Goal: Contribute content

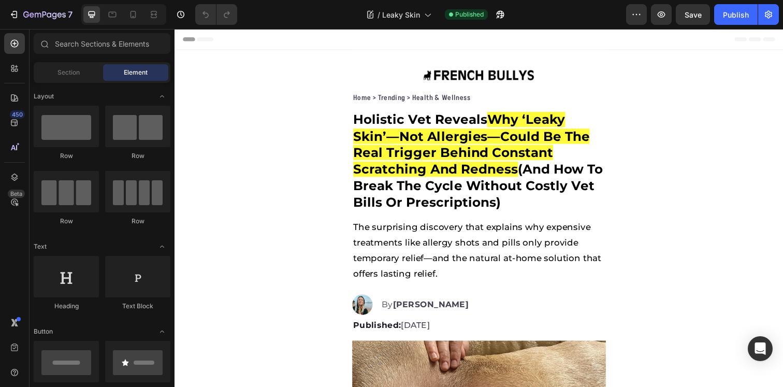
click at [136, 5] on div at bounding box center [123, 14] width 85 height 21
click at [135, 9] on div at bounding box center [133, 14] width 17 height 17
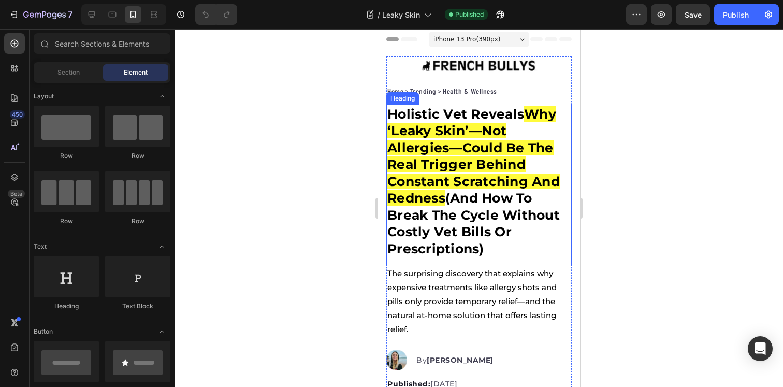
click at [471, 179] on span "Why ‘Leaky Skin’—Not Allergies—Could Be The Real Trigger Behind Constant Scratc…" at bounding box center [473, 156] width 173 height 100
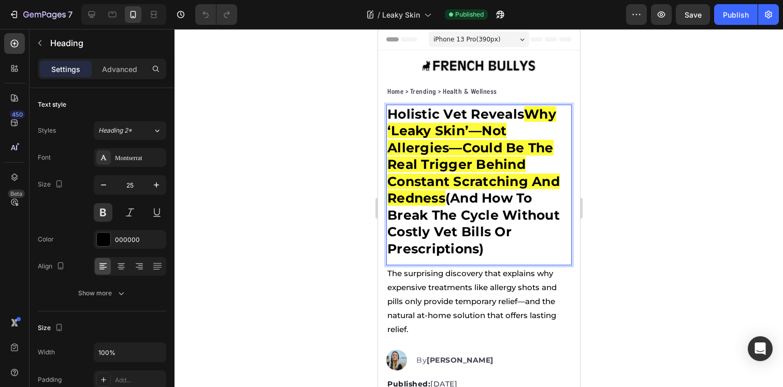
click at [637, 189] on div at bounding box center [479, 208] width 609 height 358
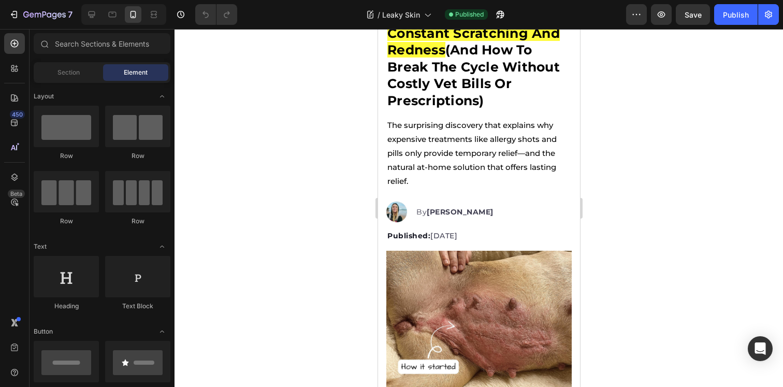
scroll to position [46, 0]
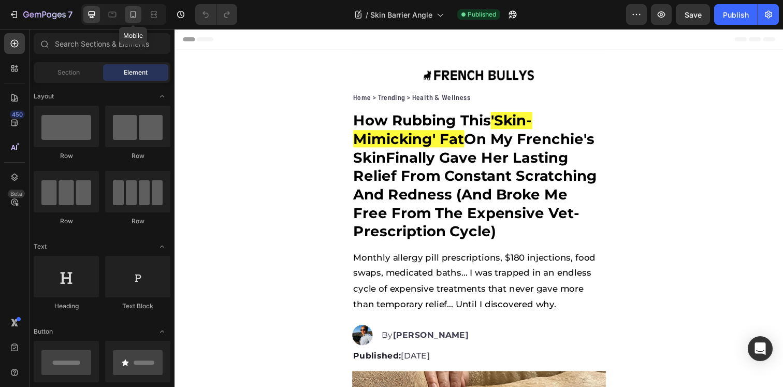
click at [135, 11] on icon at bounding box center [134, 14] width 6 height 7
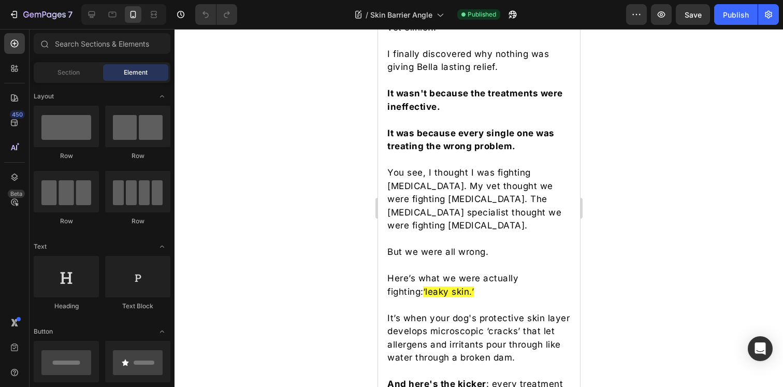
scroll to position [651, 0]
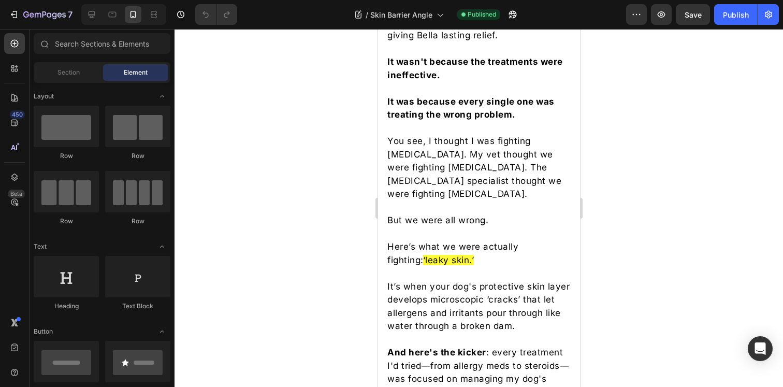
click at [477, 180] on p "You see, I thought I was fighting allergies. My vet thought we were fighting al…" at bounding box center [478, 168] width 183 height 66
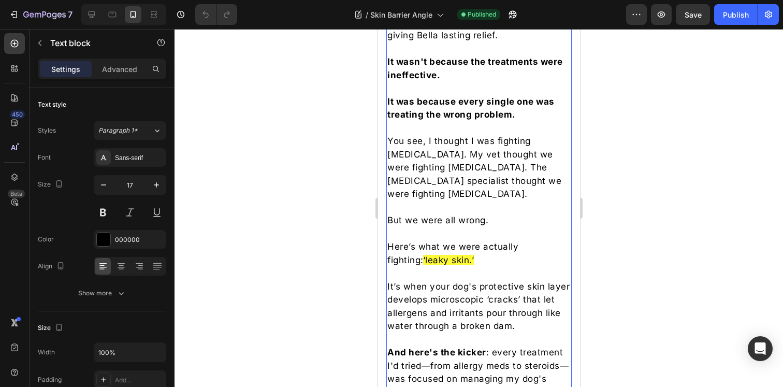
click at [477, 180] on p "You see, I thought I was fighting allergies. My vet thought we were fighting al…" at bounding box center [478, 168] width 183 height 66
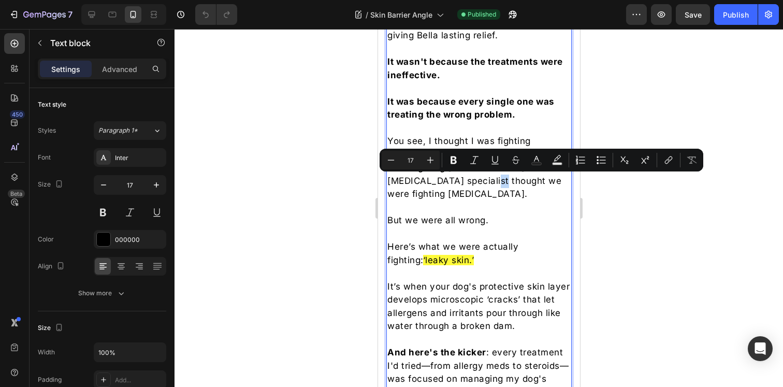
click at [461, 189] on p "You see, I thought I was fighting allergies. My vet thought we were fighting al…" at bounding box center [478, 168] width 183 height 66
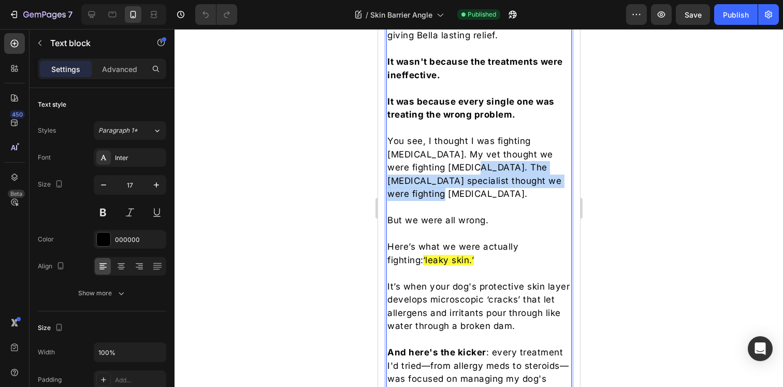
drag, startPoint x: 439, startPoint y: 192, endPoint x: 465, endPoint y: 168, distance: 35.6
click at [465, 168] on p "You see, I thought I was fighting allergies. My vet thought we were fighting al…" at bounding box center [478, 168] width 183 height 66
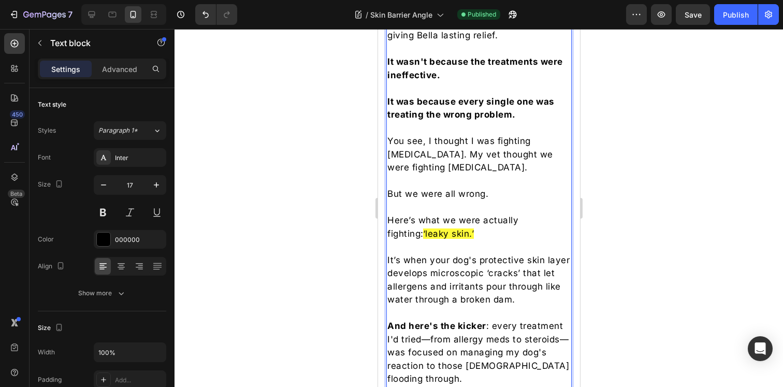
click at [642, 191] on div at bounding box center [479, 208] width 609 height 358
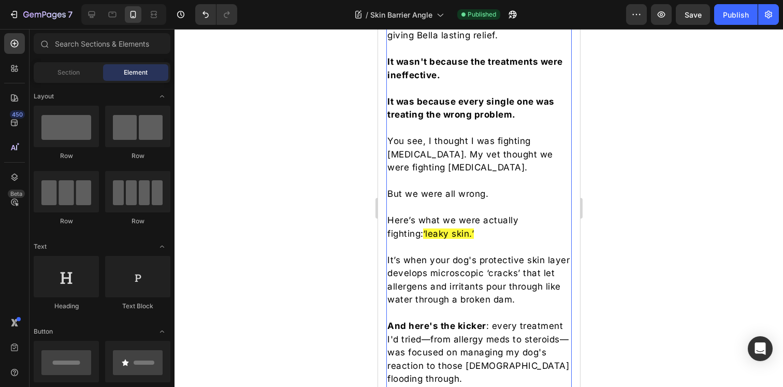
click at [453, 196] on p "But we were all wrong." at bounding box center [478, 194] width 183 height 13
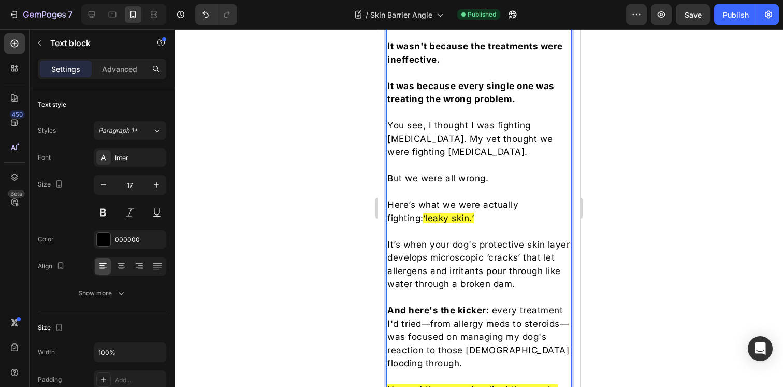
scroll to position [680, 0]
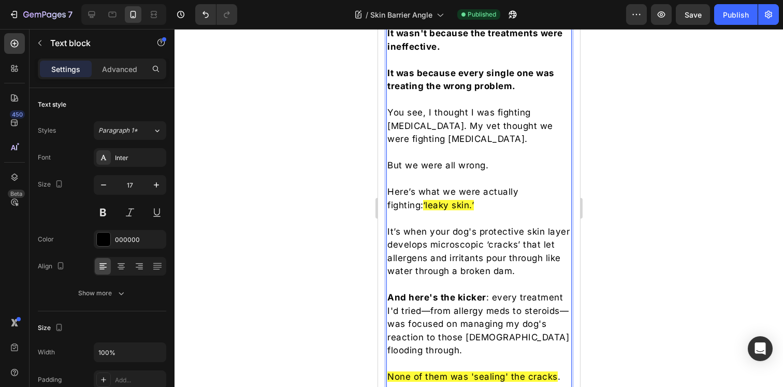
click at [448, 167] on p "But we were all wrong." at bounding box center [478, 165] width 183 height 13
click at [672, 162] on div at bounding box center [479, 208] width 609 height 358
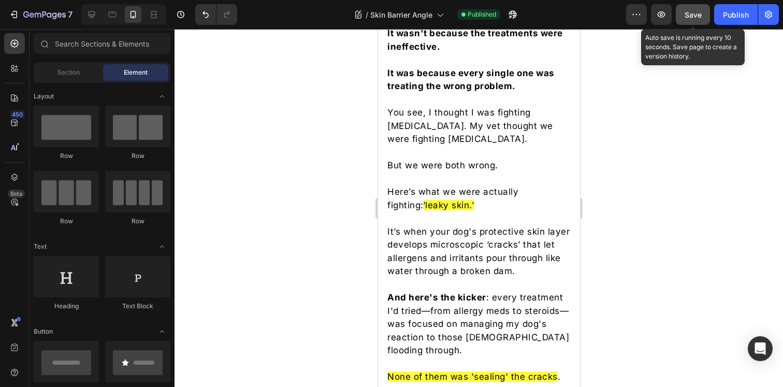
click at [703, 18] on button "Save" at bounding box center [693, 14] width 34 height 21
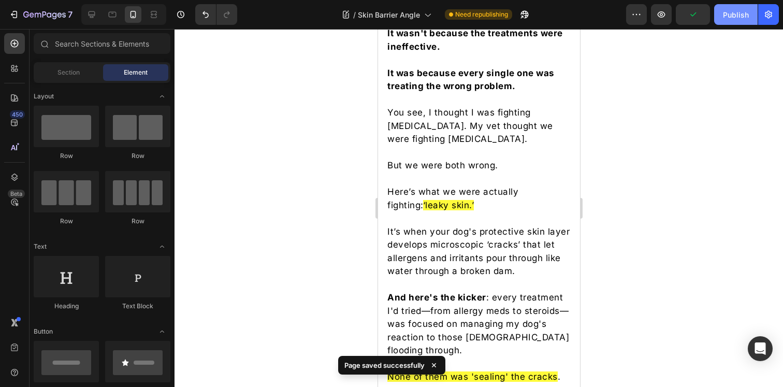
click at [735, 16] on div "Publish" at bounding box center [736, 14] width 26 height 11
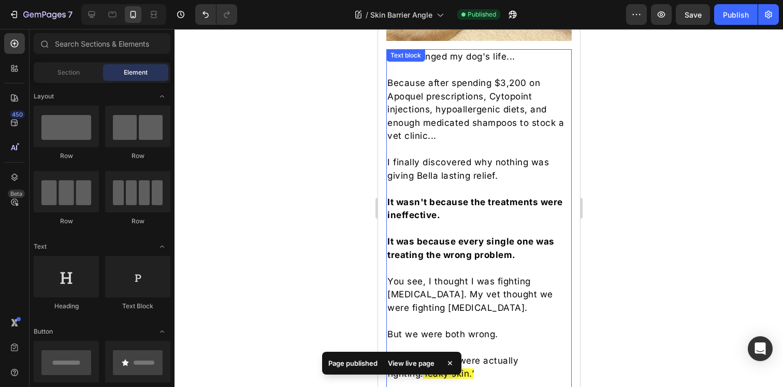
scroll to position [497, 0]
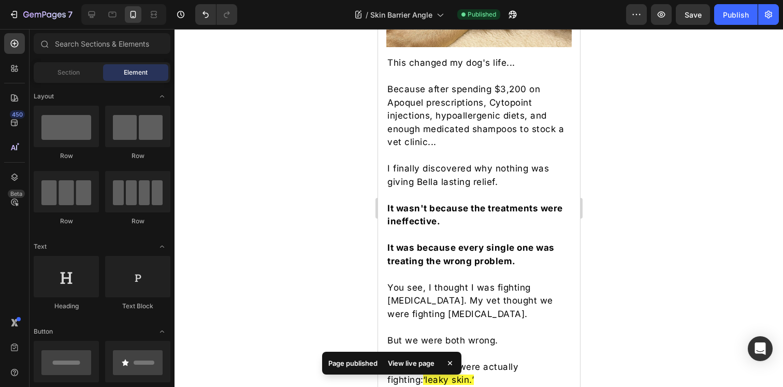
click at [672, 190] on div at bounding box center [479, 208] width 609 height 358
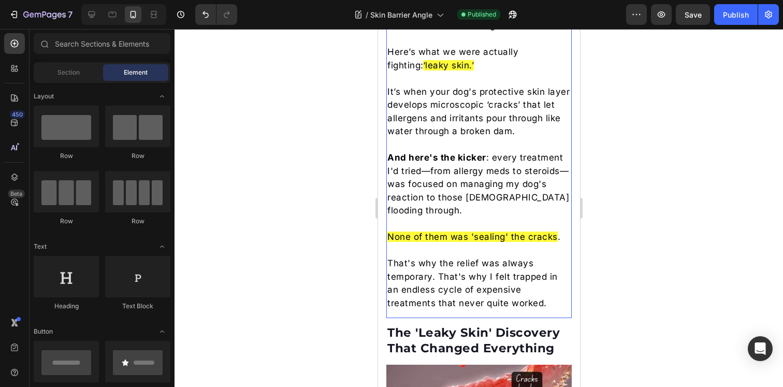
scroll to position [822, 0]
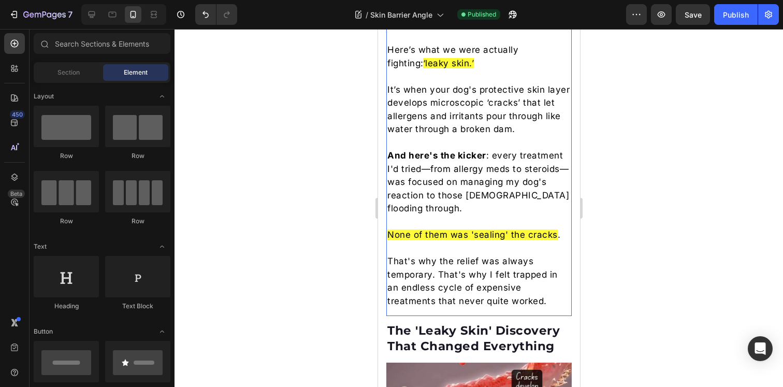
click at [467, 240] on span "None of them was 'sealing' the cracks" at bounding box center [472, 235] width 170 height 10
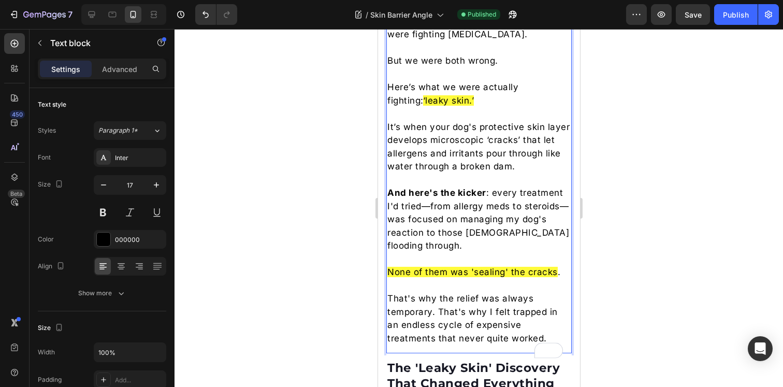
scroll to position [787, 0]
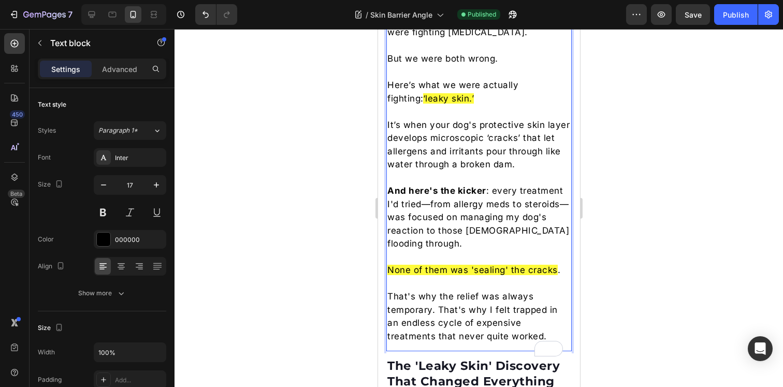
click at [513, 343] on p "That's why the relief was always temporary. That's why I felt trapped in an end…" at bounding box center [478, 316] width 183 height 53
click at [488, 343] on p "That's why the relief was always temporary. That's why I felt trapped in an end…" at bounding box center [478, 316] width 183 height 53
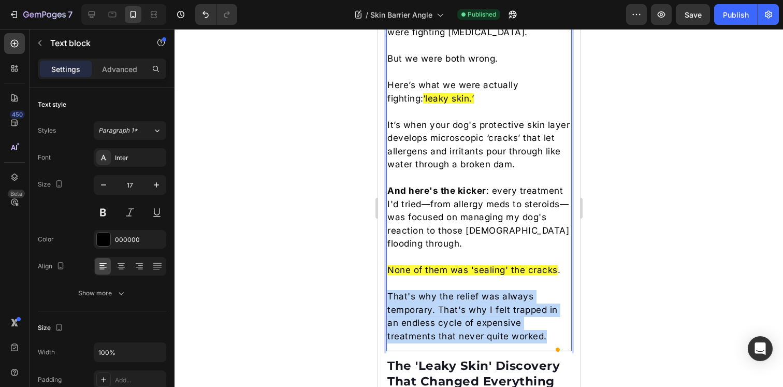
click at [488, 343] on p "That's why the relief was always temporary. That's why I felt trapped in an end…" at bounding box center [478, 316] width 183 height 53
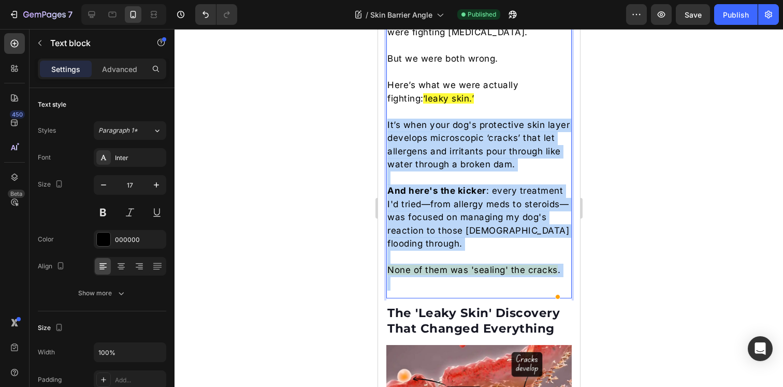
drag, startPoint x: 409, startPoint y: 302, endPoint x: 387, endPoint y: 124, distance: 178.6
click at [387, 124] on div "This changed my dog's life... Because after spending $3,200 on Apoquel prescrip…" at bounding box center [478, 33] width 185 height 518
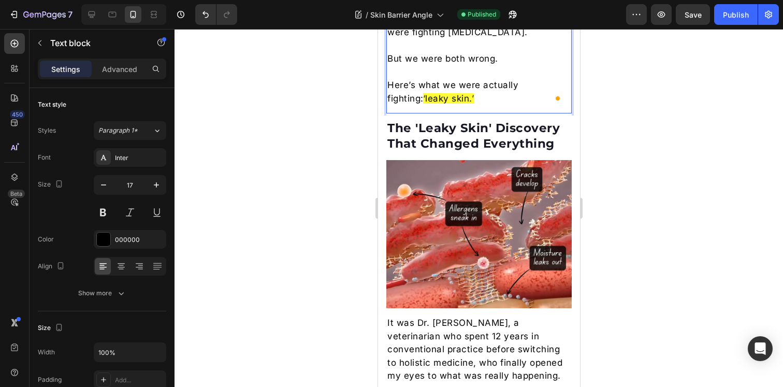
click at [648, 155] on div at bounding box center [479, 208] width 609 height 358
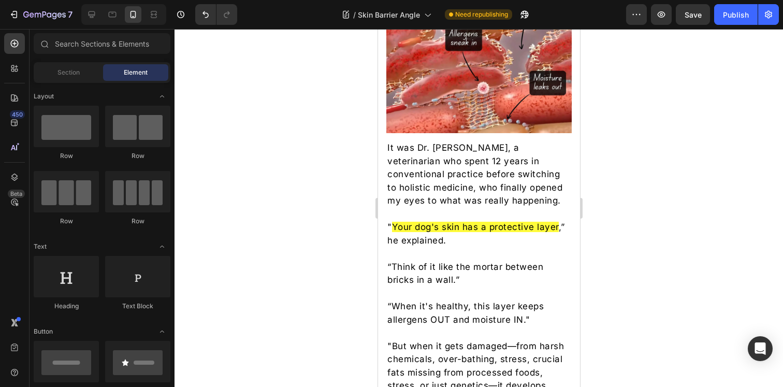
scroll to position [967, 0]
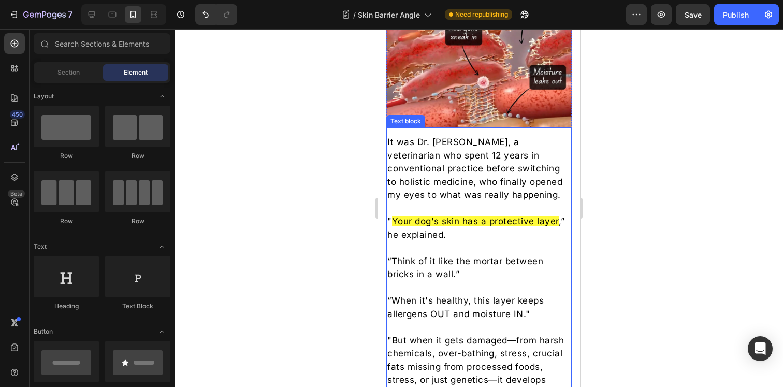
click at [396, 218] on span "Your dog's skin has a protective layer" at bounding box center [475, 221] width 167 height 10
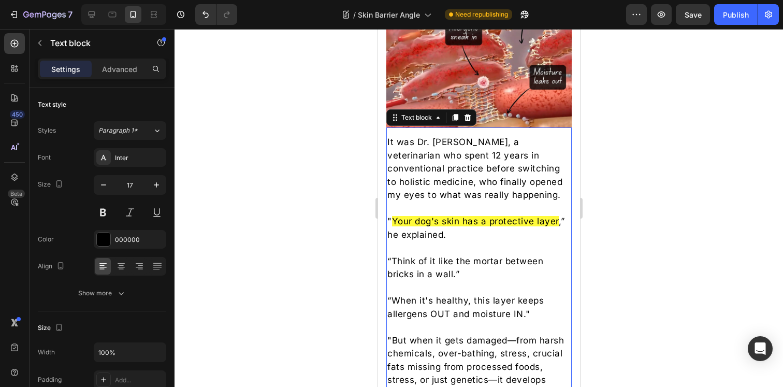
click at [396, 218] on span "Your dog's skin has a protective layer" at bounding box center [475, 221] width 167 height 10
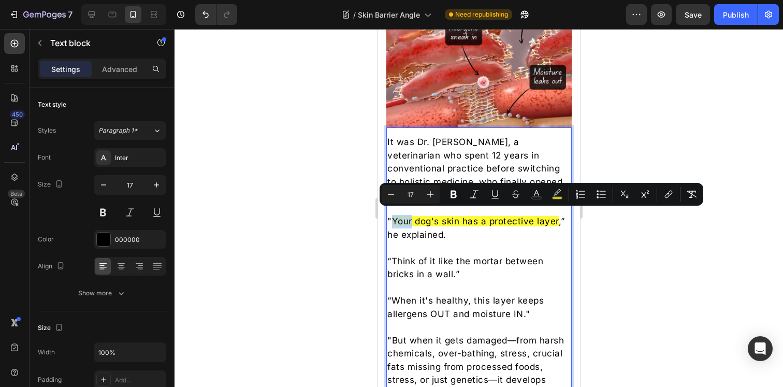
click at [396, 218] on span "Your dog's skin has a protective layer" at bounding box center [475, 221] width 167 height 10
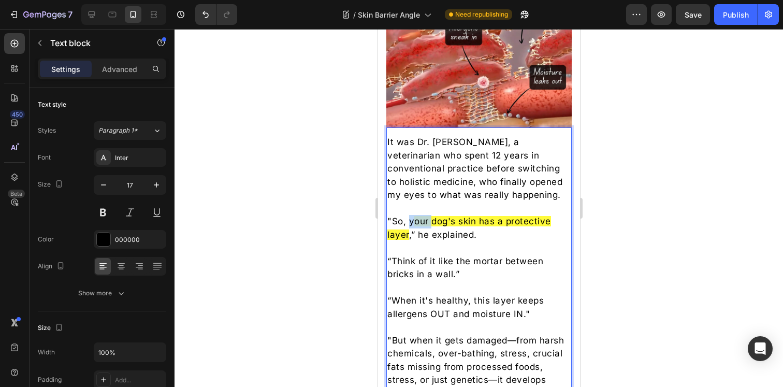
drag, startPoint x: 431, startPoint y: 215, endPoint x: 409, endPoint y: 215, distance: 22.3
click at [409, 215] on p ""So, y our dog's skin has a protective layer ,” he explained." at bounding box center [478, 228] width 183 height 26
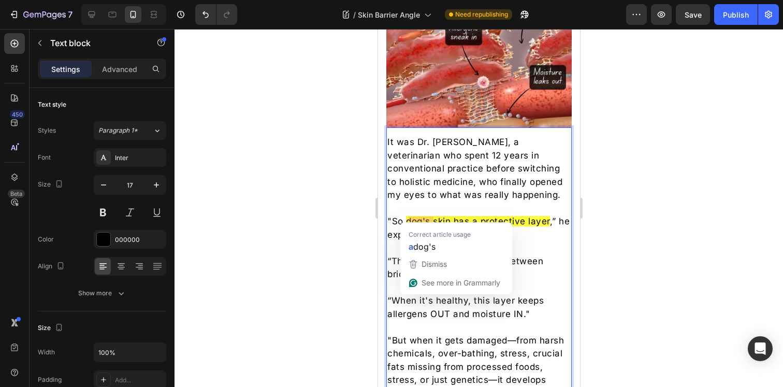
click at [429, 216] on span "dog's skin has a protective layer" at bounding box center [478, 221] width 144 height 10
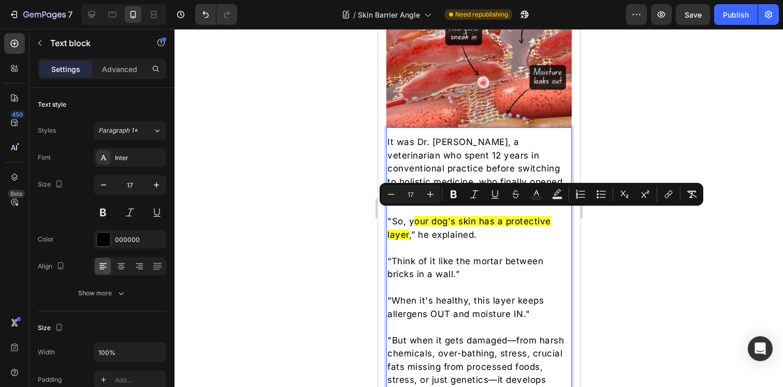
click at [434, 216] on span "our dog's skin has a protective layer" at bounding box center [469, 228] width 164 height 24
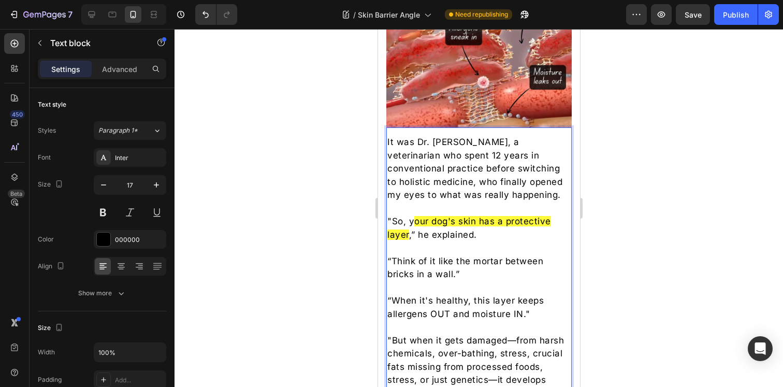
click at [419, 217] on span "our dog's skin has a protective layer" at bounding box center [469, 228] width 164 height 24
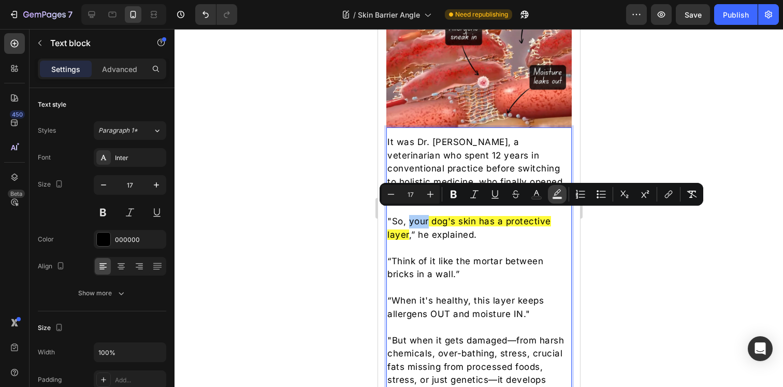
click at [559, 190] on icon "Editor contextual toolbar" at bounding box center [557, 194] width 10 height 10
type input "000000"
type input "77"
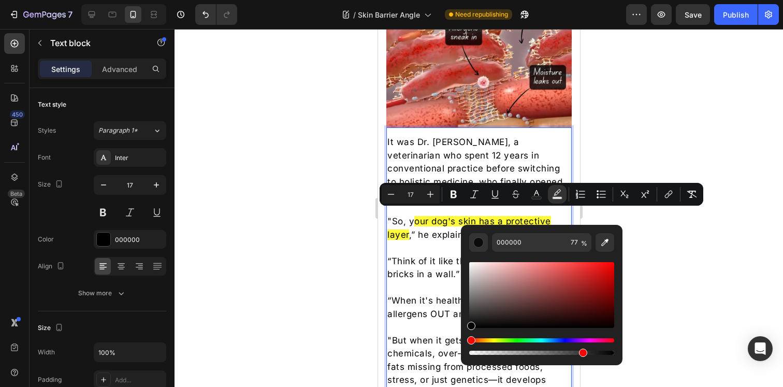
click at [451, 216] on span "our dog's skin has a protective layer" at bounding box center [469, 228] width 164 height 24
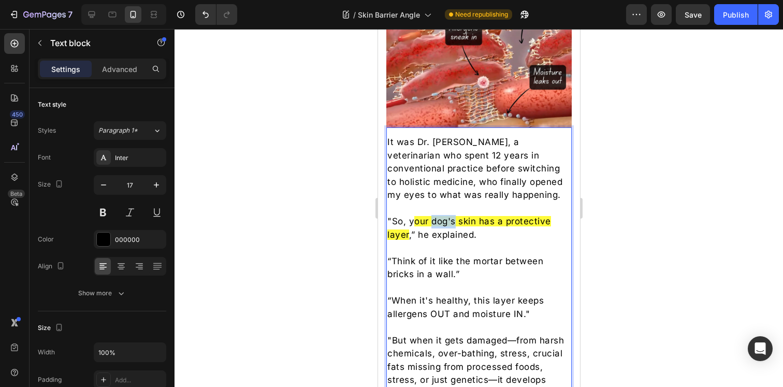
click at [451, 216] on span "our dog's skin has a protective layer" at bounding box center [469, 228] width 164 height 24
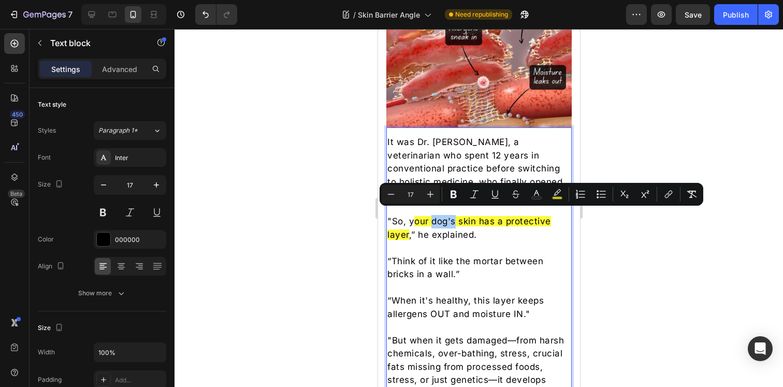
click at [547, 191] on div "Minus 17 Plus Bold Italic Underline Strikethrough Text Color color Numbered Lis…" at bounding box center [542, 194] width 320 height 19
click at [558, 191] on icon "Editor contextual toolbar" at bounding box center [557, 194] width 10 height 10
type input "FFFA00"
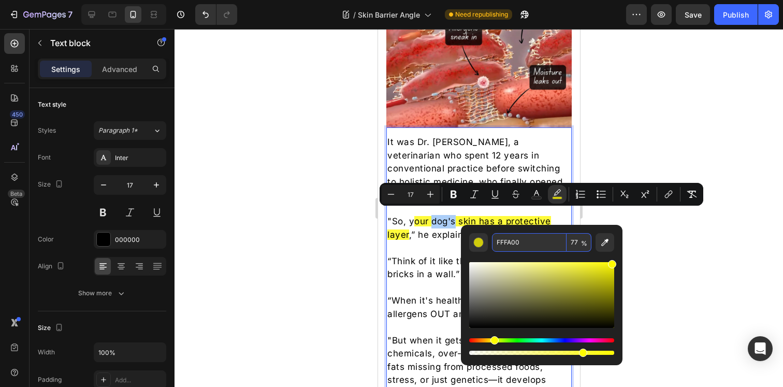
drag, startPoint x: 528, startPoint y: 243, endPoint x: 493, endPoint y: 243, distance: 34.7
click at [493, 243] on input "FFFA00" at bounding box center [529, 242] width 75 height 19
click at [513, 243] on input "FFFA00" at bounding box center [529, 242] width 75 height 19
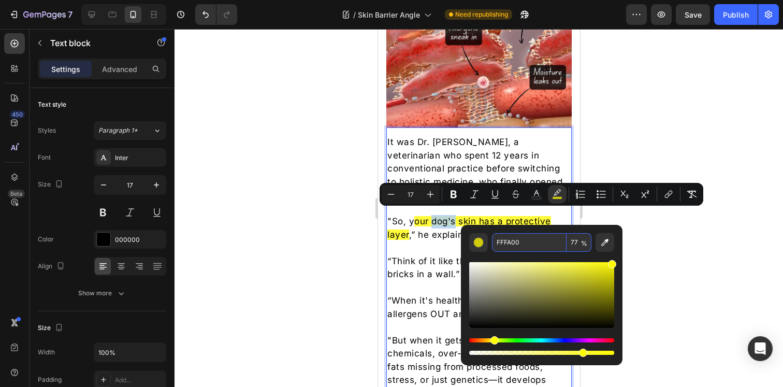
click at [418, 234] on p ""So, y our dog's skin has a protective layer ,” he explained." at bounding box center [478, 228] width 183 height 26
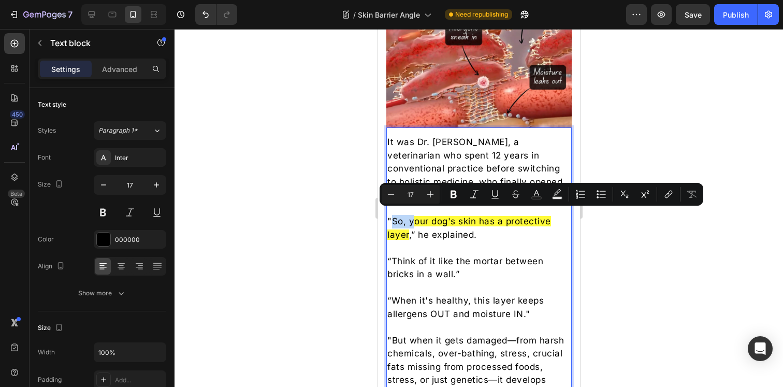
drag, startPoint x: 412, startPoint y: 216, endPoint x: 394, endPoint y: 216, distance: 18.1
click at [394, 216] on p ""So, y our dog's skin has a protective layer ,” he explained." at bounding box center [478, 228] width 183 height 26
click at [552, 194] on icon "Editor contextual toolbar" at bounding box center [557, 194] width 10 height 10
type input "000000"
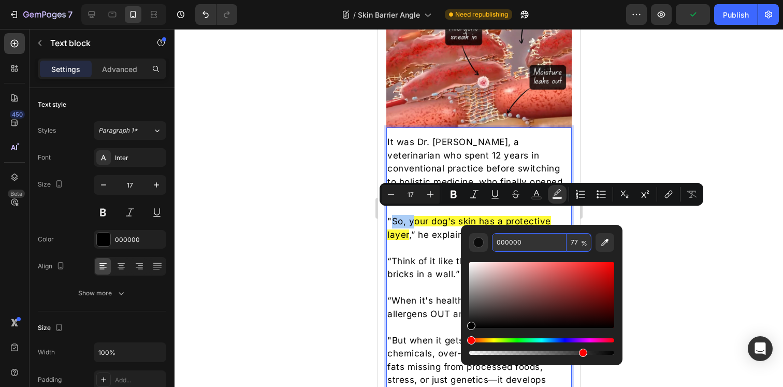
click at [526, 241] on input "000000" at bounding box center [529, 242] width 75 height 19
paste input "FFFA"
type input "FFFA00"
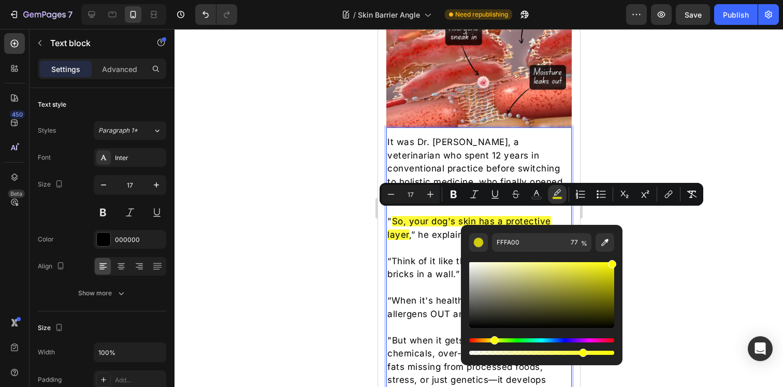
click at [426, 246] on p "Rich Text Editor. Editing area: main" at bounding box center [478, 247] width 183 height 13
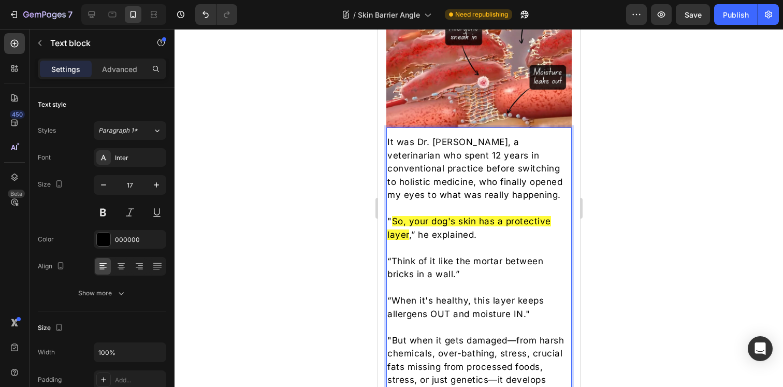
click at [655, 240] on div at bounding box center [479, 208] width 609 height 358
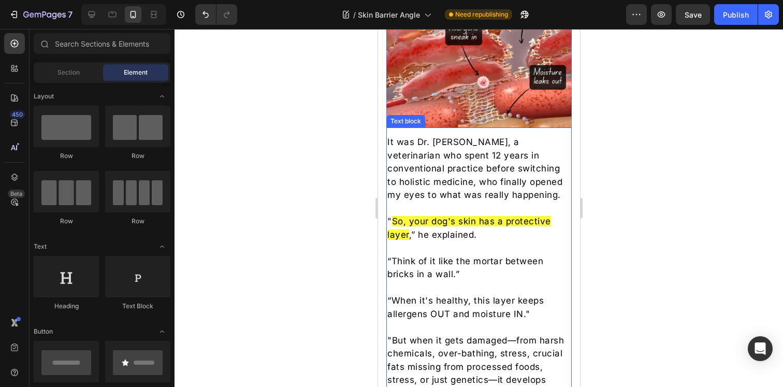
click at [440, 219] on span "our dog's skin has a protective layer" at bounding box center [469, 228] width 164 height 24
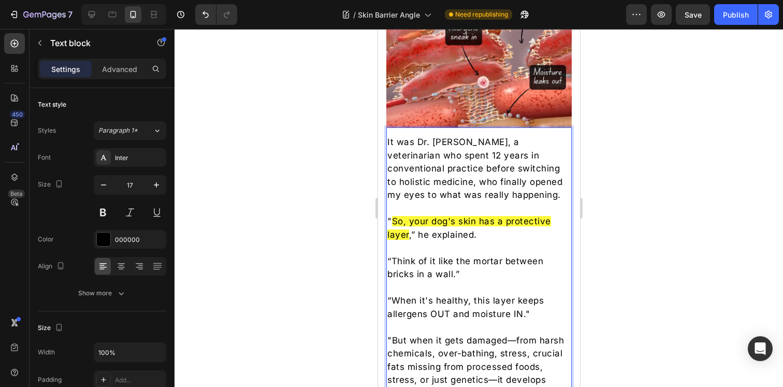
click at [415, 216] on span "So, your dog's skin has a protective layer" at bounding box center [469, 228] width 164 height 24
drag, startPoint x: 414, startPoint y: 216, endPoint x: 393, endPoint y: 216, distance: 20.7
click at [393, 216] on span "So, your dog's skin has a protective layer" at bounding box center [469, 228] width 164 height 24
click at [611, 212] on div at bounding box center [479, 208] width 609 height 358
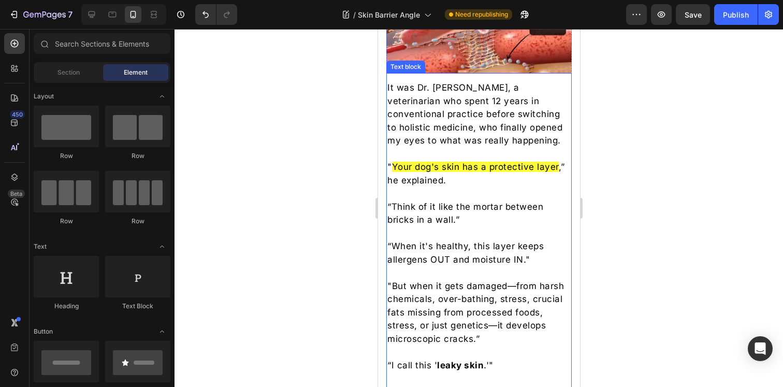
scroll to position [1026, 0]
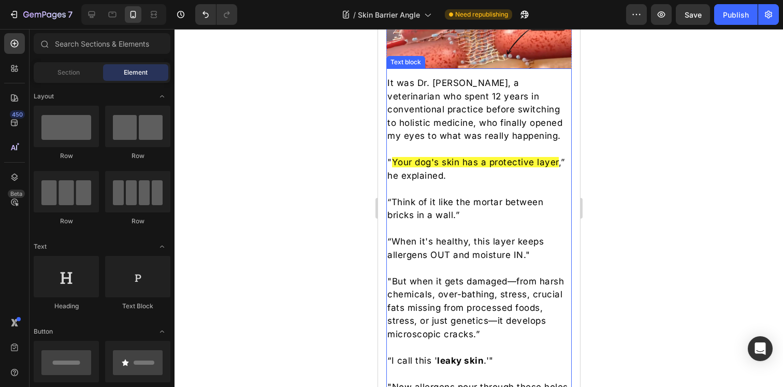
click at [464, 236] on p "“When it's healthy, this layer keeps allergens OUT and moisture IN."" at bounding box center [478, 248] width 183 height 26
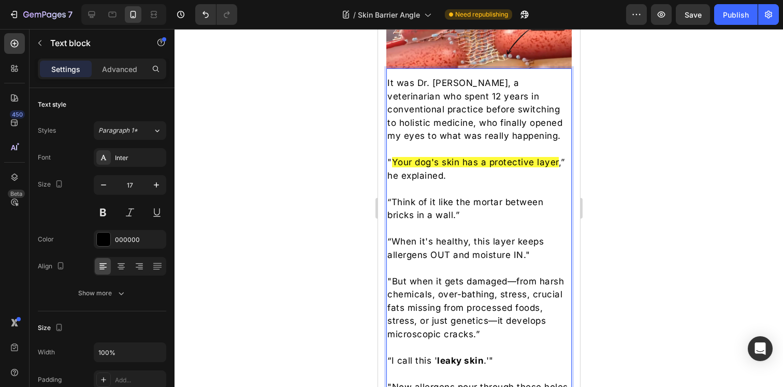
click at [467, 236] on p "“When it's healthy, this layer keeps allergens OUT and moisture IN."" at bounding box center [478, 248] width 183 height 26
click at [456, 241] on p "“When it's healthy and intact, this layer keeps allergens OUT and moisture IN."" at bounding box center [478, 248] width 183 height 26
click at [603, 252] on div at bounding box center [479, 208] width 609 height 358
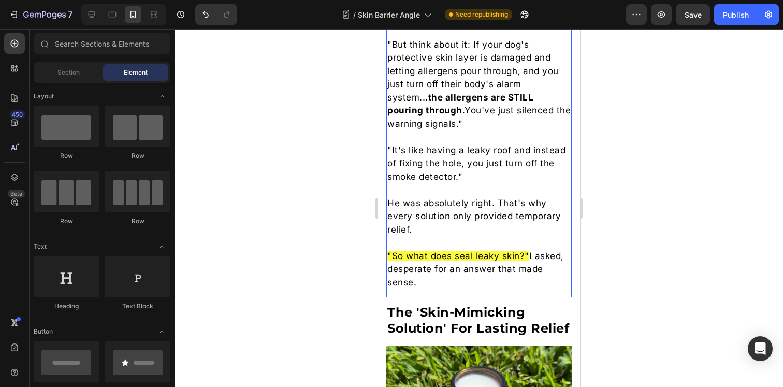
scroll to position [1943, 0]
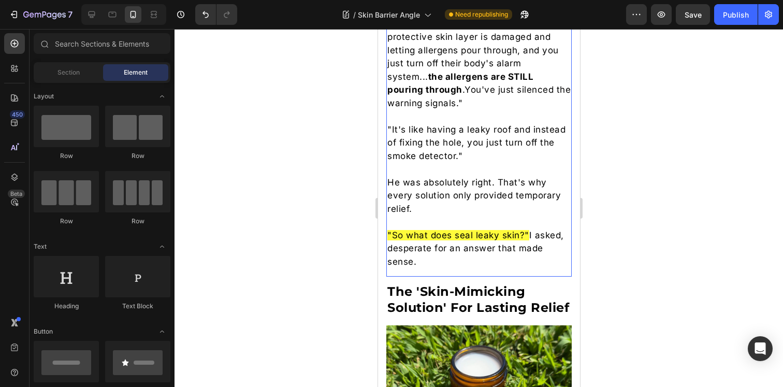
click at [453, 230] on span ""So what does seal leaky skin?"" at bounding box center [458, 235] width 142 height 10
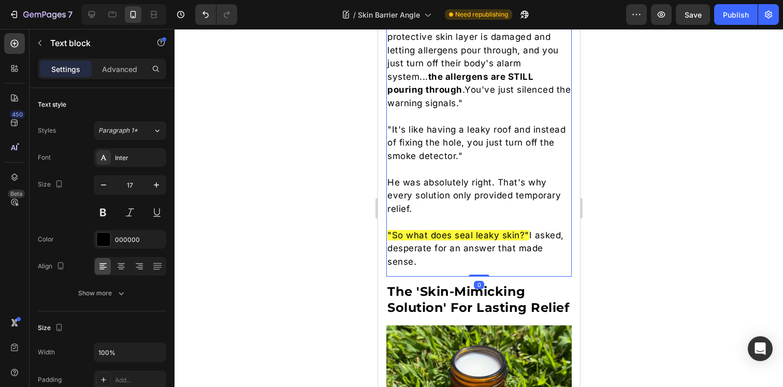
click at [453, 230] on span ""So what does seal leaky skin?"" at bounding box center [458, 235] width 142 height 10
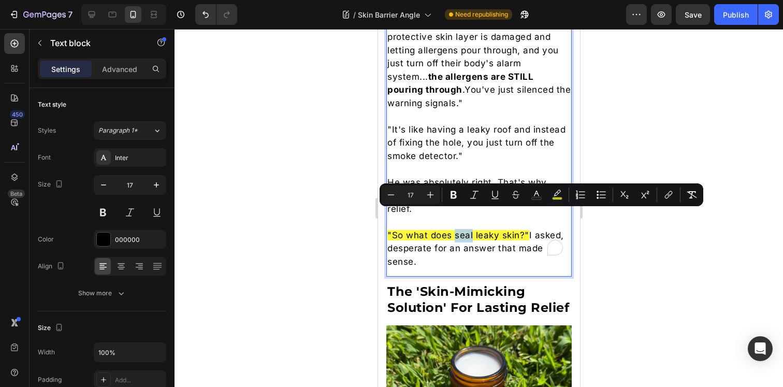
click at [483, 230] on span ""So what does seal leaky skin?"" at bounding box center [458, 235] width 142 height 10
drag, startPoint x: 471, startPoint y: 216, endPoint x: 423, endPoint y: 217, distance: 47.7
click at [423, 230] on span ""So what does seal leaky skin?"" at bounding box center [458, 235] width 142 height 10
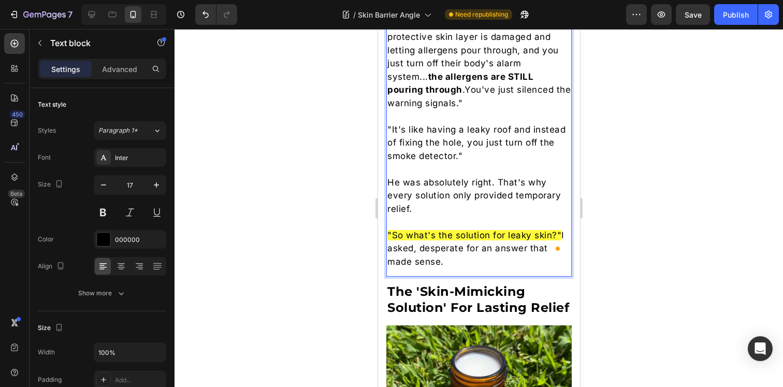
click at [623, 224] on div at bounding box center [479, 208] width 609 height 358
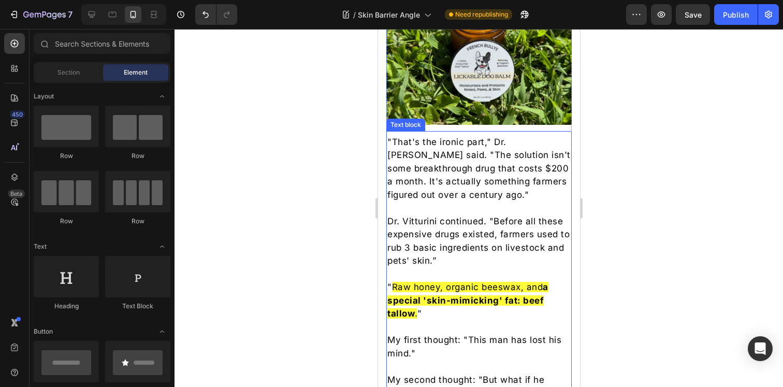
scroll to position [2299, 0]
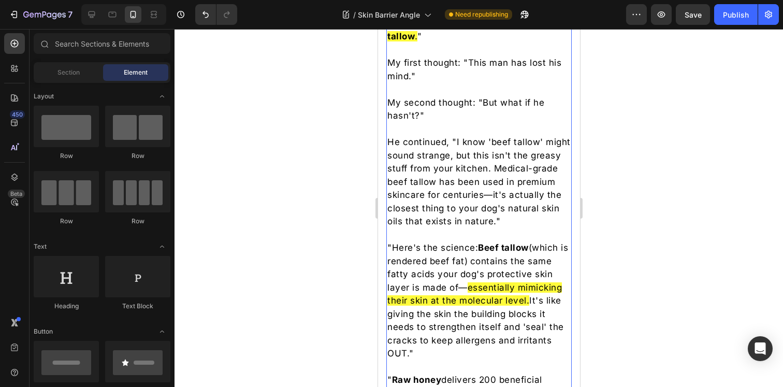
scroll to position [2553, 0]
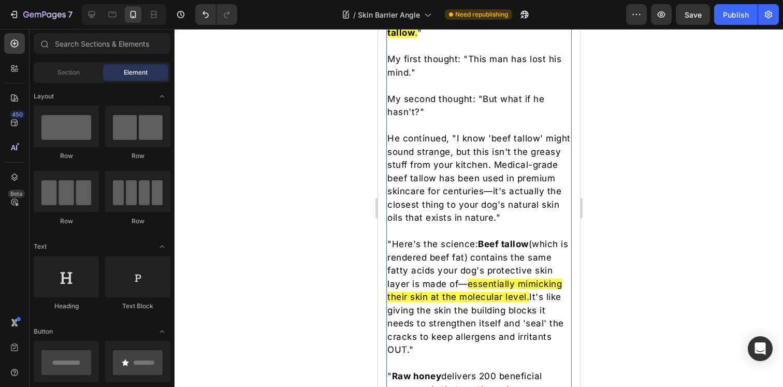
click at [473, 196] on p "He continued, "I know 'beef tallow' might sound strange, but this isn't the gre…" at bounding box center [478, 178] width 183 height 93
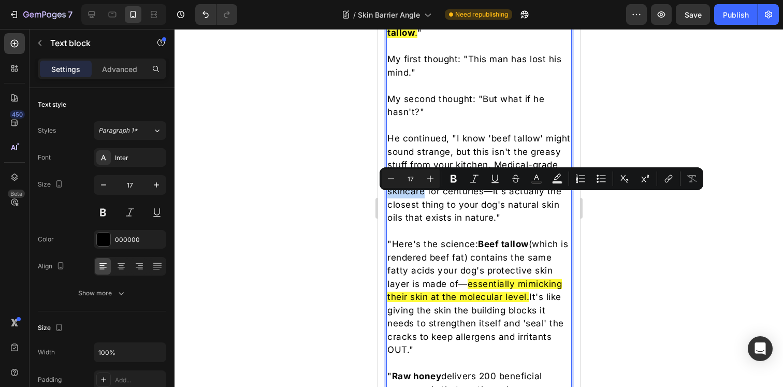
click at [454, 201] on p "He continued, "I know 'beef tallow' might sound strange, but this isn't the gre…" at bounding box center [478, 178] width 183 height 93
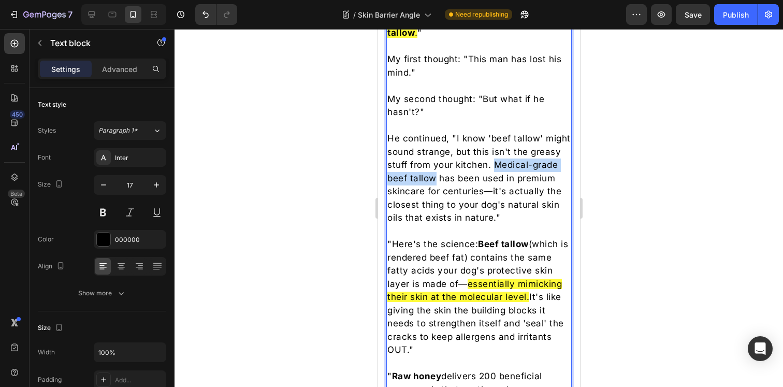
drag, startPoint x: 388, startPoint y: 186, endPoint x: 500, endPoint y: 185, distance: 111.4
click at [500, 185] on p "He continued, "I know 'beef tallow' might sound strange, but this isn't the gre…" at bounding box center [478, 178] width 183 height 93
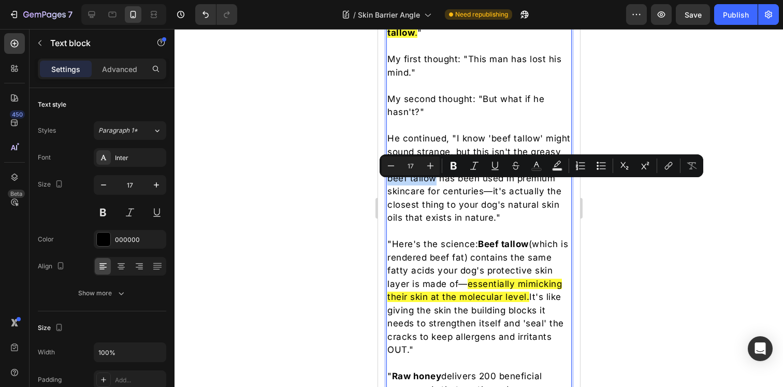
click at [500, 185] on p "He continued, "I know 'beef tallow' might sound strange, but this isn't the gre…" at bounding box center [478, 178] width 183 height 93
drag, startPoint x: 502, startPoint y: 186, endPoint x: 391, endPoint y: 185, distance: 110.9
click at [391, 185] on p "He continued, "I know 'beef tallow' might sound strange, but this isn't the gre…" at bounding box center [478, 178] width 183 height 93
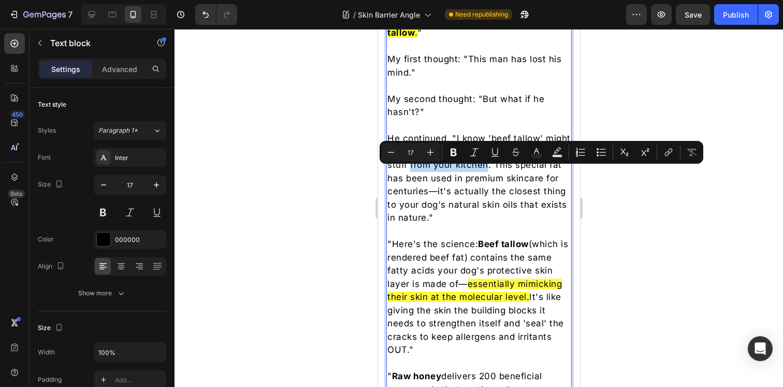
drag, startPoint x: 443, startPoint y: 174, endPoint x: 520, endPoint y: 174, distance: 76.7
click at [520, 174] on p "He continued, "I know 'beef tallow' might sound strange, but this isn't the gre…" at bounding box center [478, 178] width 183 height 93
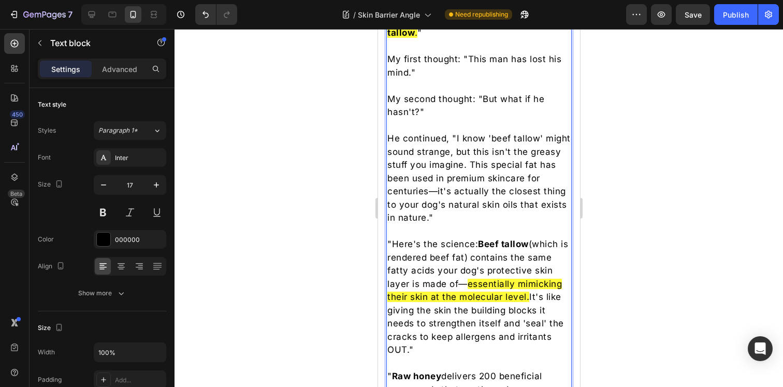
click at [616, 175] on div at bounding box center [479, 208] width 609 height 358
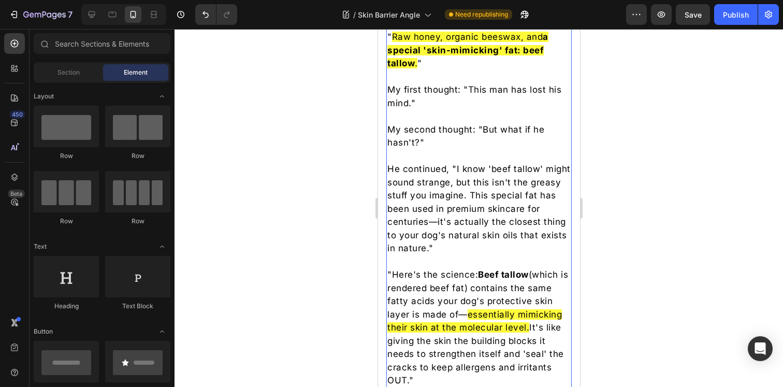
scroll to position [2492, 0]
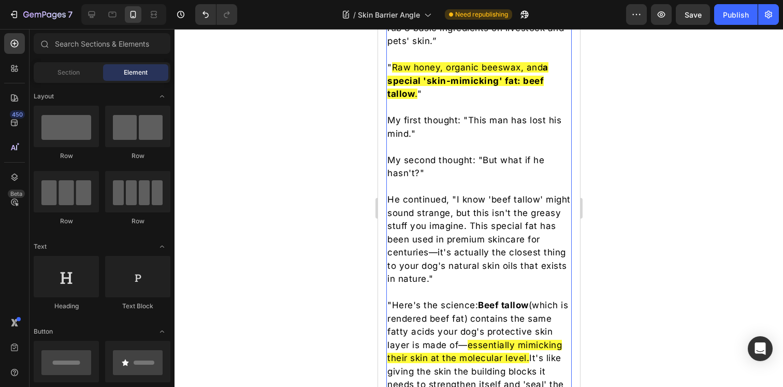
click at [483, 310] on strong "Beef tallow" at bounding box center [503, 305] width 51 height 10
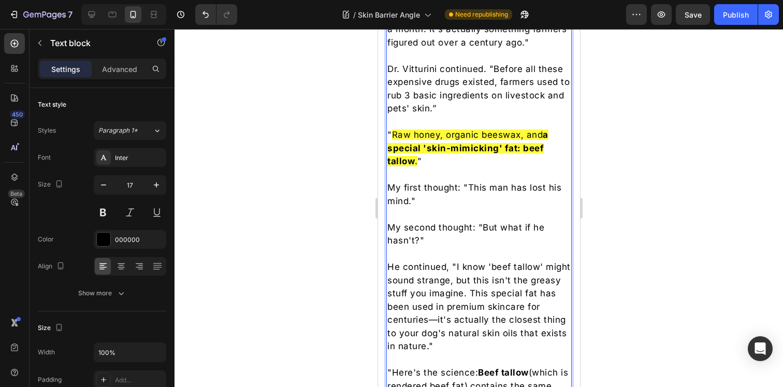
scroll to position [2441, 0]
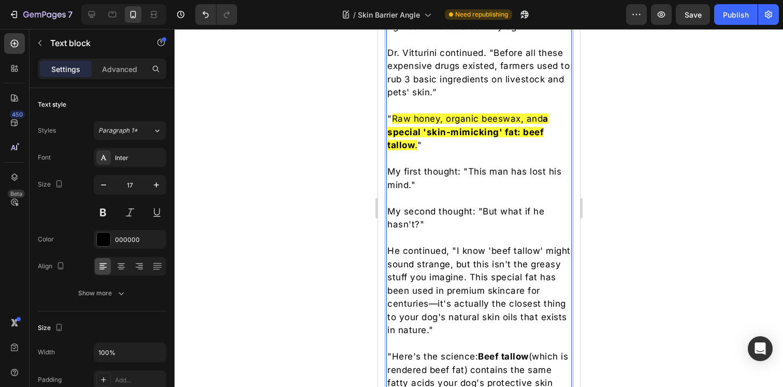
click at [415, 150] on span "Raw honey, organic beeswax, and a special 'skin-mimicking' fat: beef tallow ." at bounding box center [467, 131] width 161 height 37
click at [619, 193] on div at bounding box center [479, 208] width 609 height 358
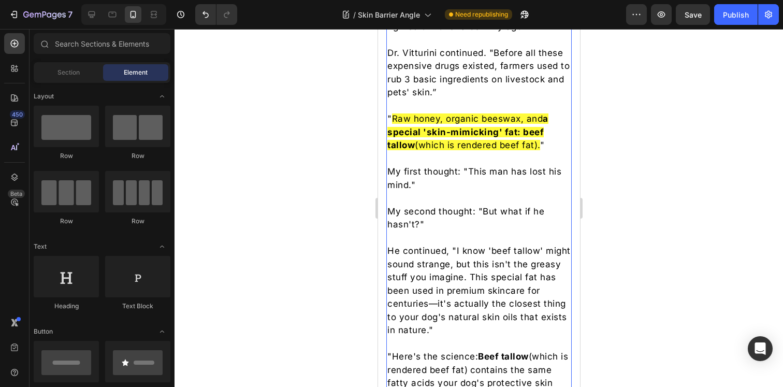
click at [487, 245] on p "To enrich screen reader interactions, please activate Accessibility in Grammarl…" at bounding box center [478, 238] width 183 height 13
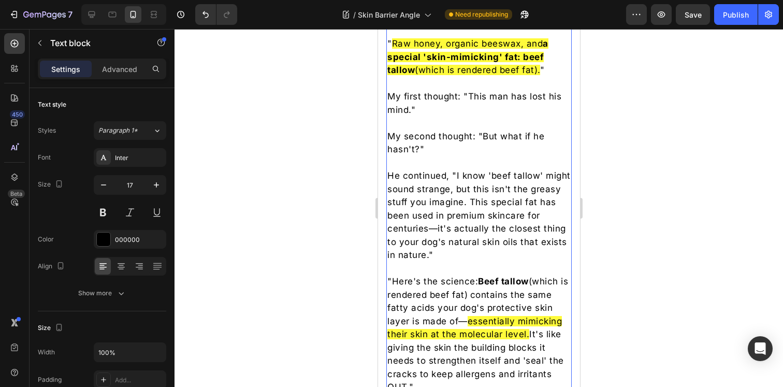
scroll to position [2521, 0]
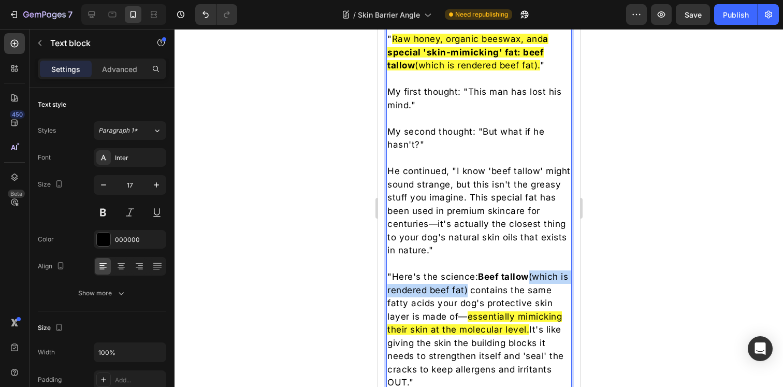
drag, startPoint x: 478, startPoint y: 301, endPoint x: 533, endPoint y: 287, distance: 56.2
click at [533, 287] on p ""Here's the science: Beef tallow (which is rendered beef fat) contains the same…" at bounding box center [478, 329] width 183 height 119
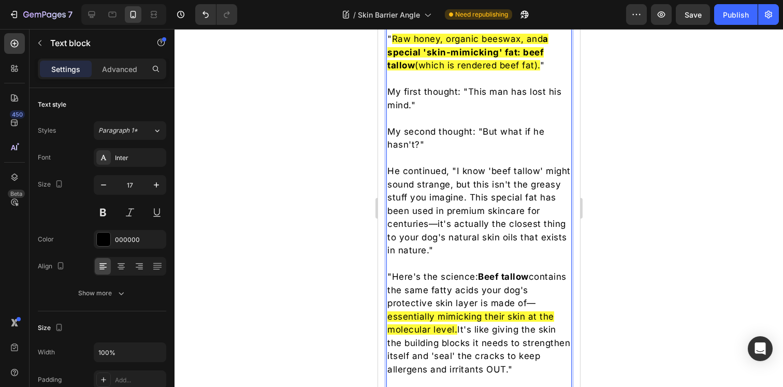
click at [389, 299] on p ""Here's the science: Beef tallow contains the same fatty acids your dog's prote…" at bounding box center [478, 323] width 183 height 106
click at [652, 249] on div at bounding box center [479, 208] width 609 height 358
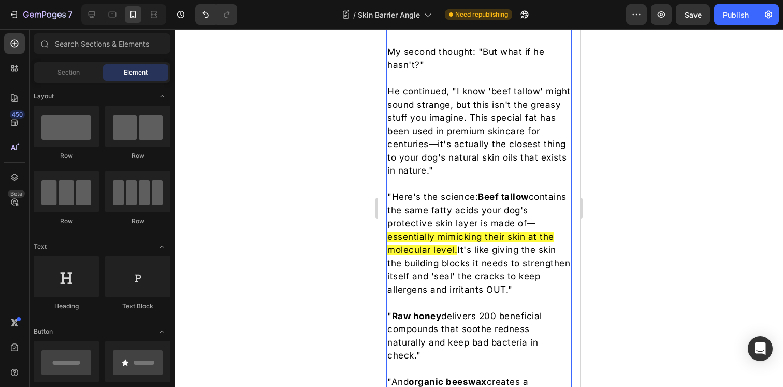
scroll to position [2602, 0]
click at [477, 174] on p "He continued, "I know 'beef tallow' might sound strange, but this isn't the gre…" at bounding box center [478, 130] width 183 height 93
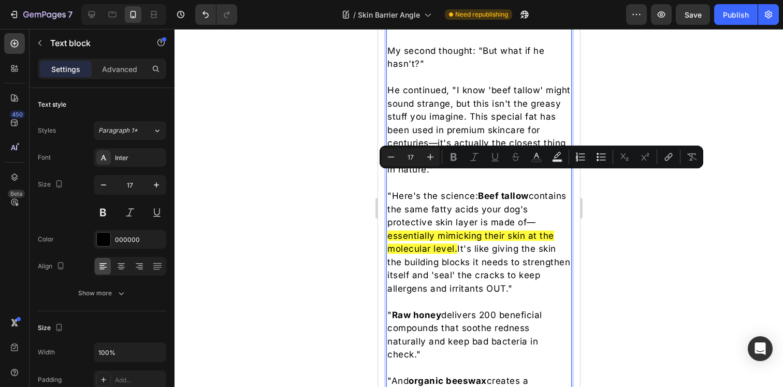
click at [468, 177] on p "He continued, "I know 'beef tallow' might sound strange, but this isn't the gre…" at bounding box center [478, 130] width 183 height 93
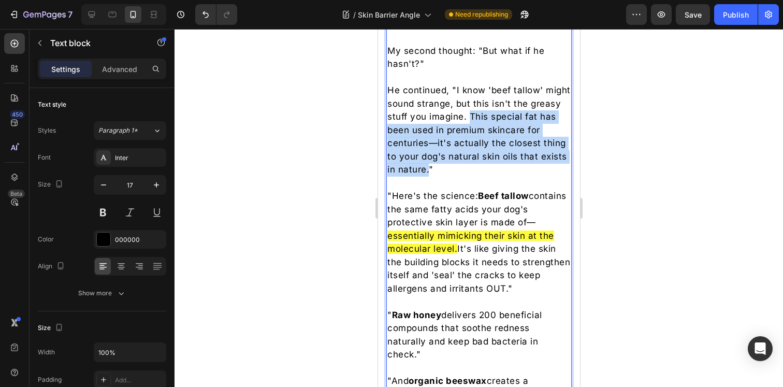
drag, startPoint x: 456, startPoint y: 180, endPoint x: 502, endPoint y: 129, distance: 68.7
click at [502, 129] on p "He continued, "I know 'beef tallow' might sound strange, but this isn't the gre…" at bounding box center [478, 130] width 183 height 93
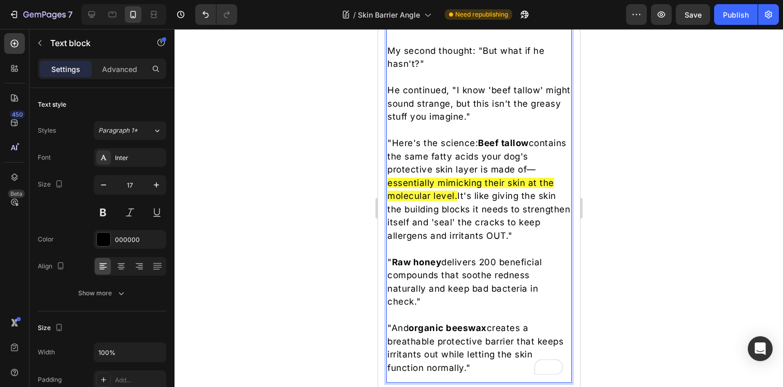
click at [652, 163] on div at bounding box center [479, 208] width 609 height 358
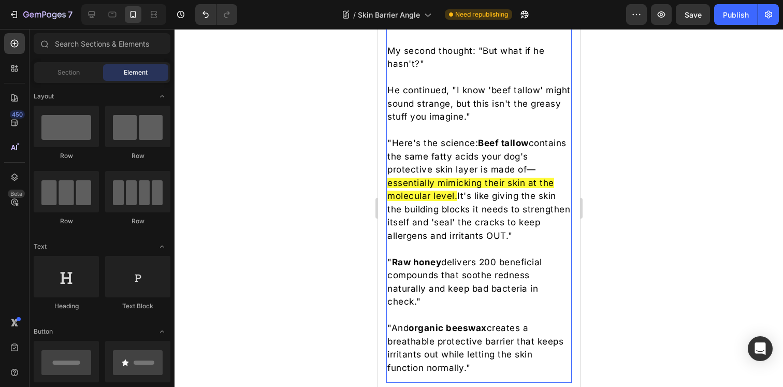
click at [473, 153] on p ""Here's the science: Beef tallow contains the same fatty acids your dog's prote…" at bounding box center [478, 190] width 183 height 106
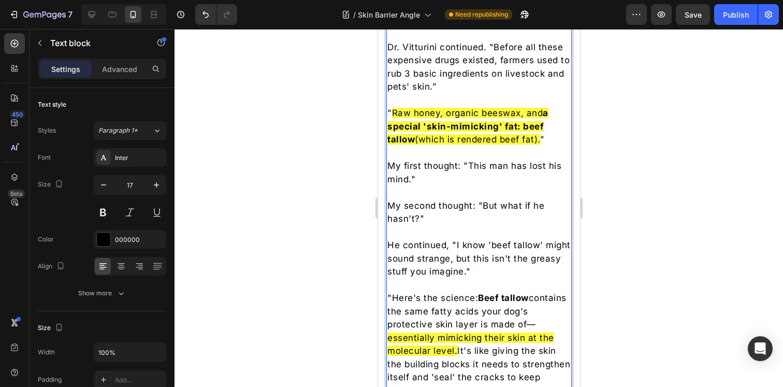
scroll to position [2503, 0]
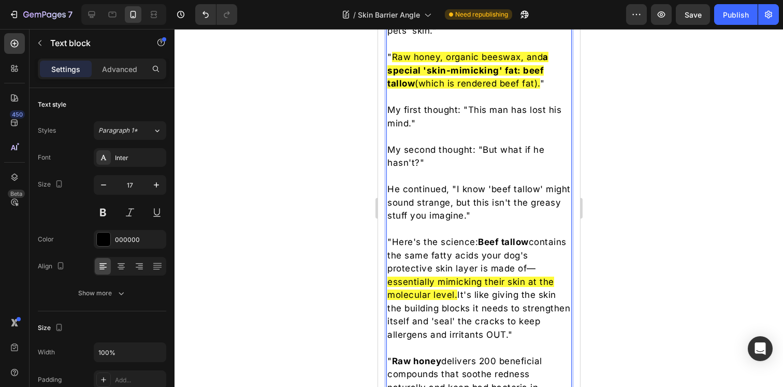
drag, startPoint x: 479, startPoint y: 251, endPoint x: 392, endPoint y: 251, distance: 87.0
click at [392, 251] on p ""Here's the science: Beef tallow contains the same fatty acids your dog's prote…" at bounding box center [478, 289] width 183 height 106
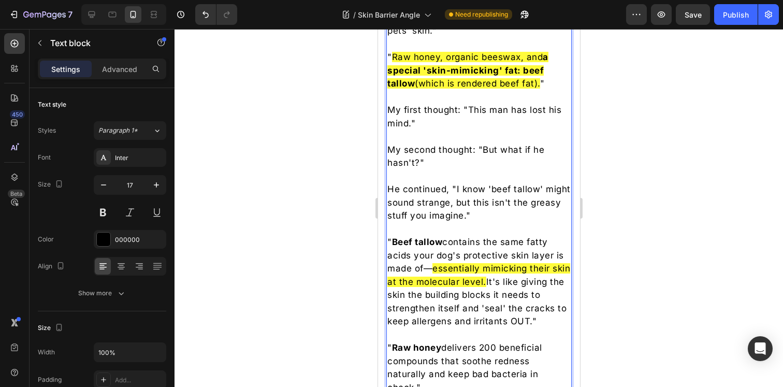
click at [654, 204] on div at bounding box center [479, 208] width 609 height 358
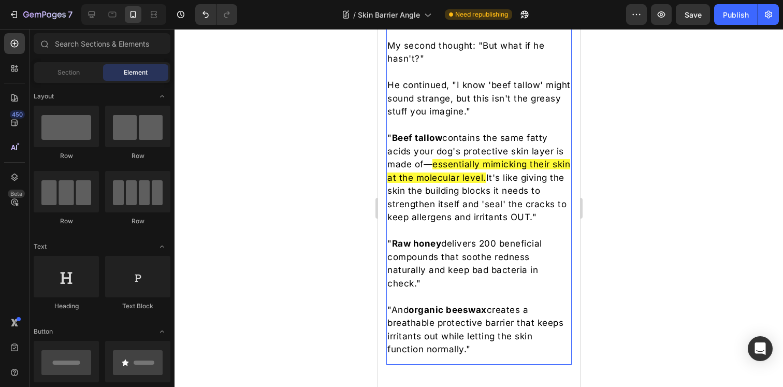
scroll to position [2608, 0]
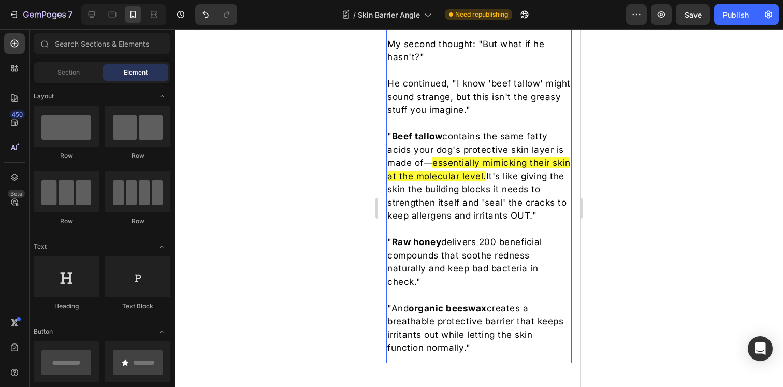
click at [461, 146] on p "" Beef tallow contains the same fatty acids your dog's protective skin layer is…" at bounding box center [478, 176] width 183 height 93
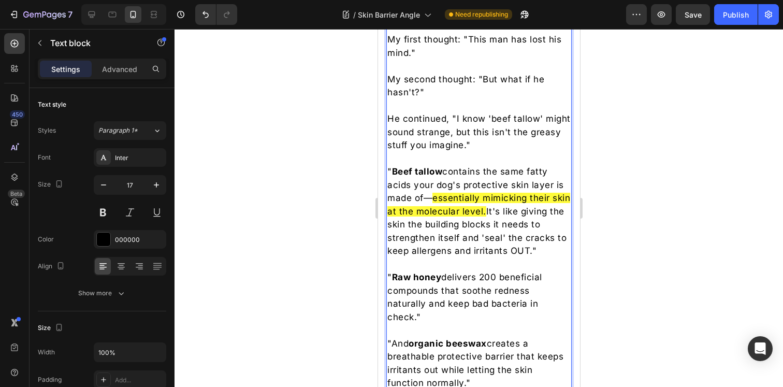
scroll to position [2574, 0]
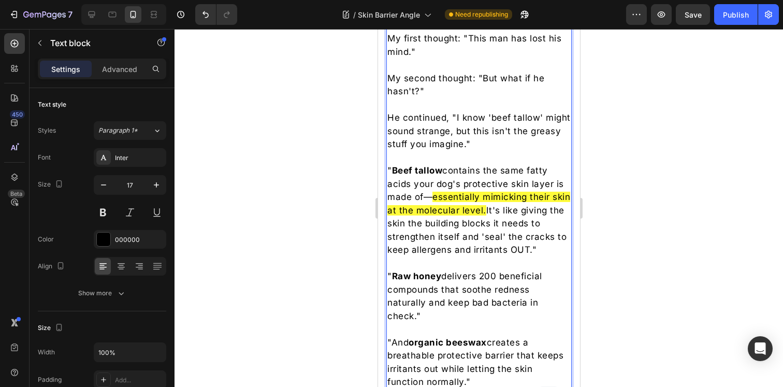
click at [464, 180] on p "" Beef tallow contains the same fatty acids your dog's protective skin layer is…" at bounding box center [478, 210] width 183 height 93
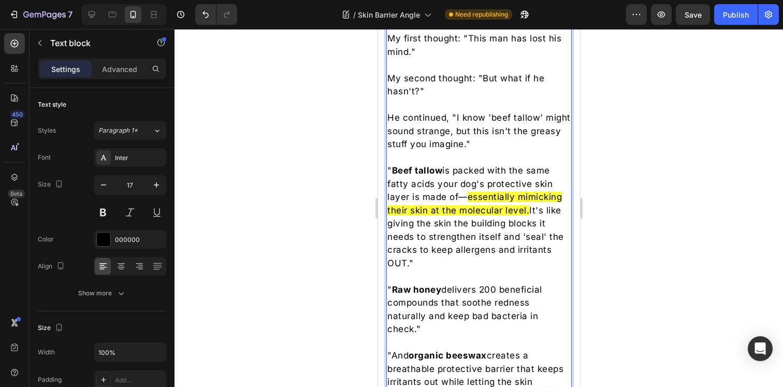
click at [615, 184] on div at bounding box center [479, 208] width 609 height 358
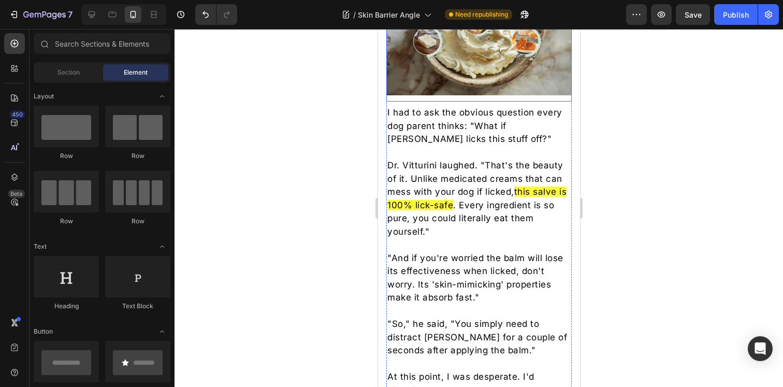
scroll to position [3083, 0]
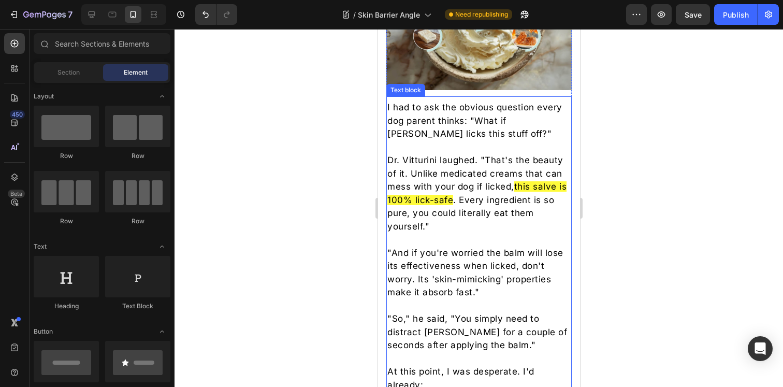
click at [453, 181] on p "Dr. Vitturini laughed. "That's the beauty of it. Unlike medicated creams that c…" at bounding box center [478, 193] width 183 height 79
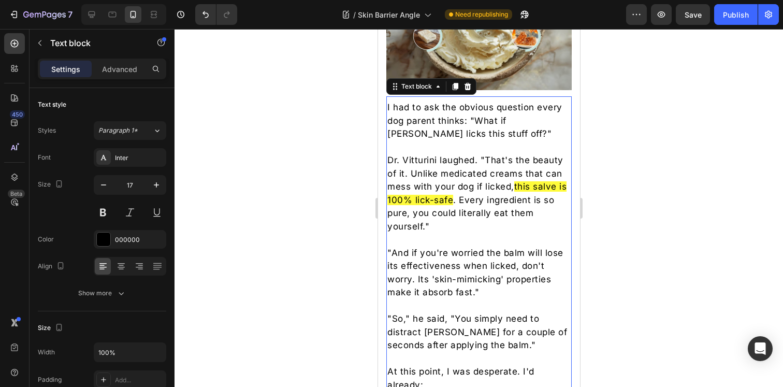
click at [453, 181] on p "Dr. Vitturini laughed. "That's the beauty of it. Unlike medicated creams that c…" at bounding box center [478, 193] width 183 height 79
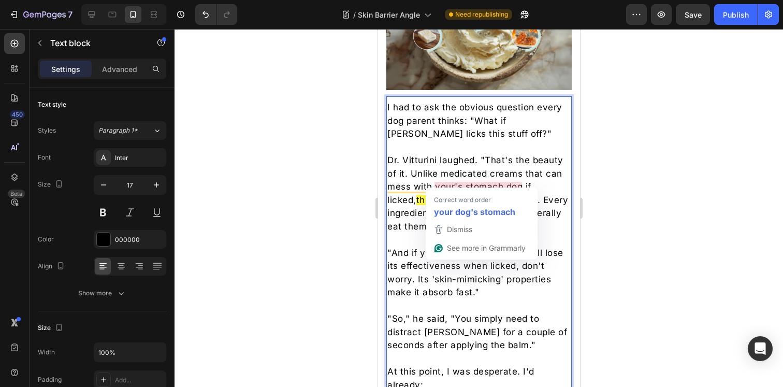
click at [478, 179] on p "Dr. Vitturini laughed. "That's the beauty of it. Unlike medicated creams that c…" at bounding box center [478, 193] width 183 height 79
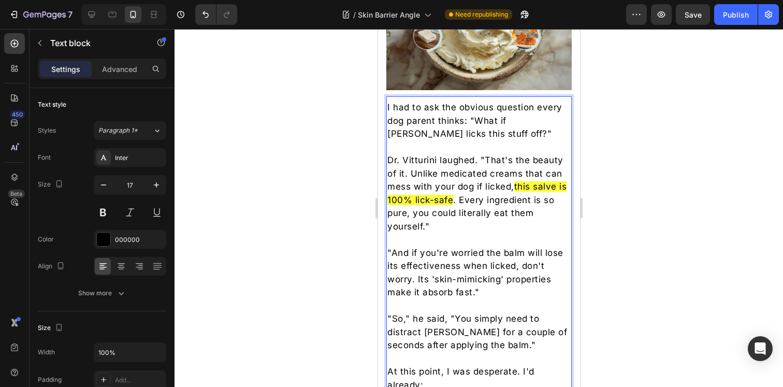
click at [472, 180] on p "Dr. Vitturini laughed. "That's the beauty of it. Unlike medicated creams that c…" at bounding box center [478, 193] width 183 height 79
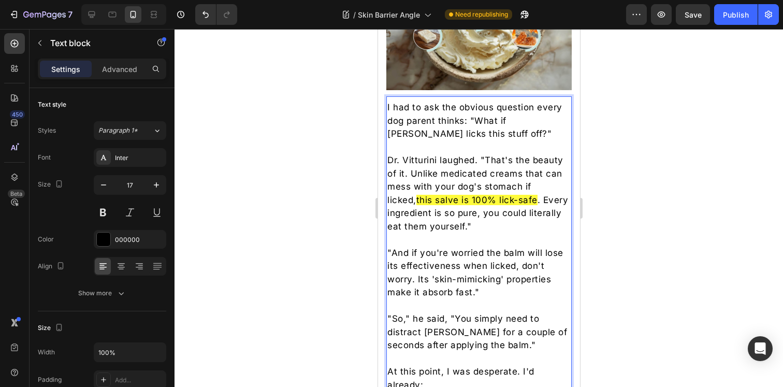
click at [617, 198] on div at bounding box center [479, 208] width 609 height 358
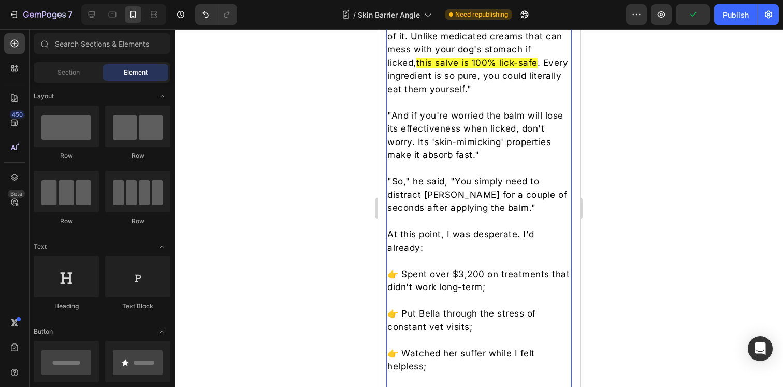
scroll to position [3227, 0]
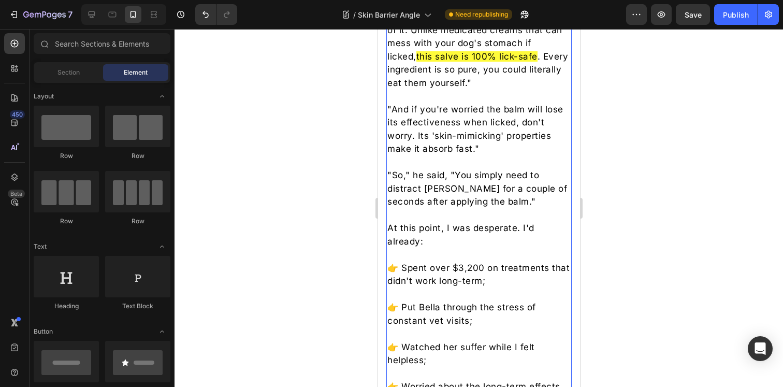
click at [462, 169] on p ""So," he said, "You simply need to distract Bella for a couple of seconds after…" at bounding box center [478, 189] width 183 height 40
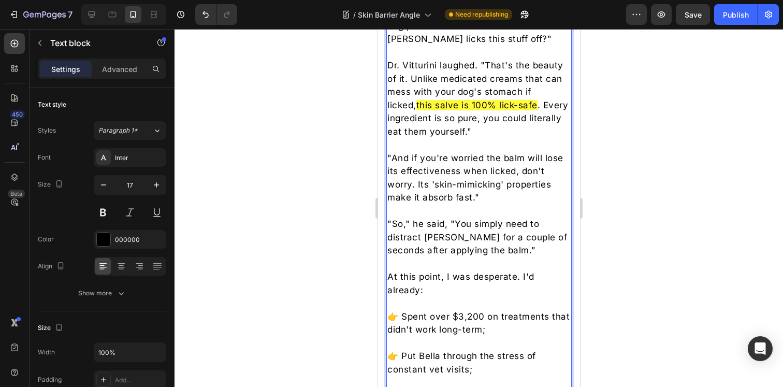
scroll to position [3181, 0]
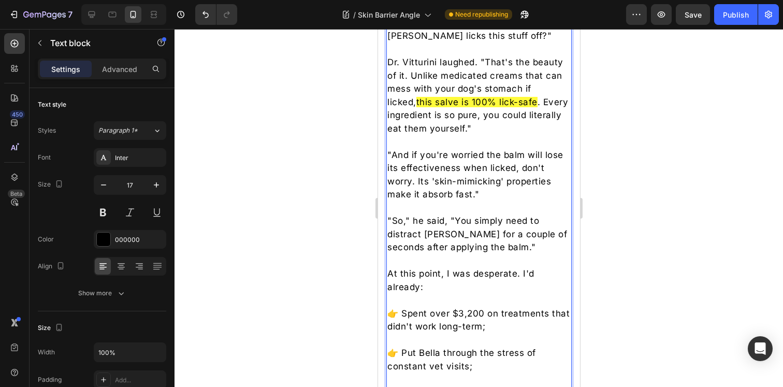
click at [656, 255] on div at bounding box center [479, 208] width 609 height 358
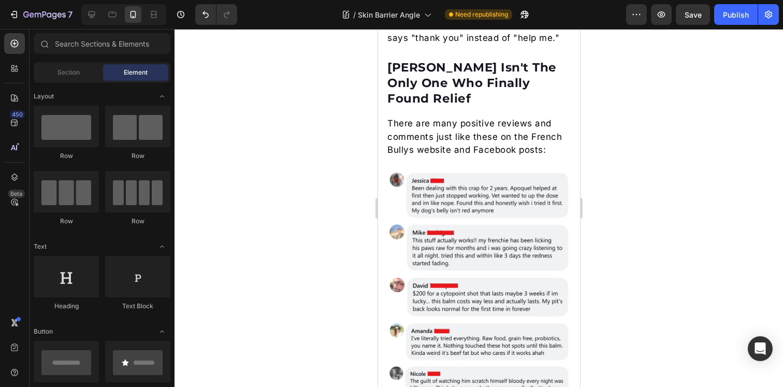
scroll to position [5213, 0]
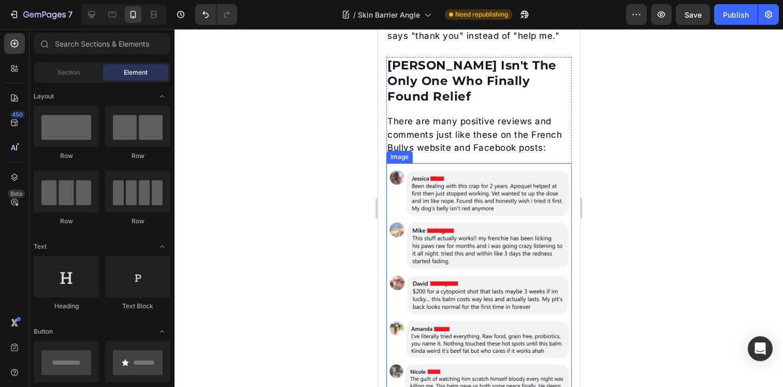
click at [466, 249] on img at bounding box center [478, 328] width 185 height 330
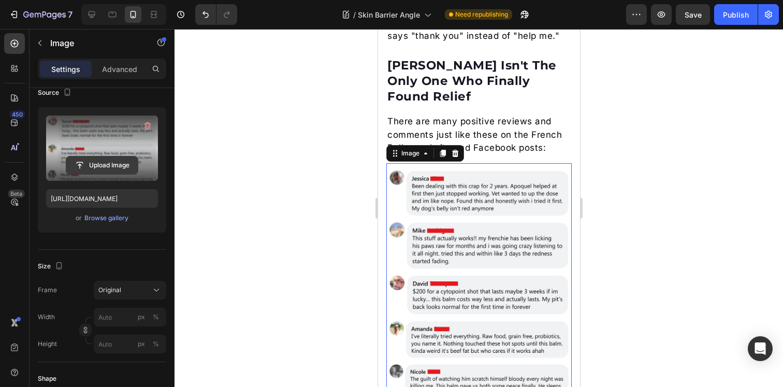
scroll to position [508, 0]
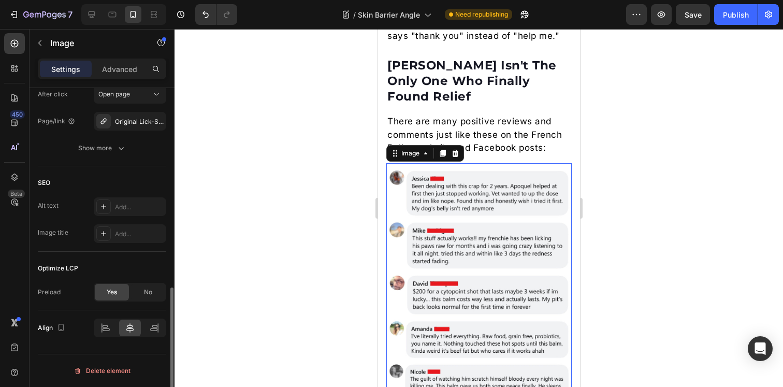
click at [297, 260] on div at bounding box center [479, 208] width 609 height 358
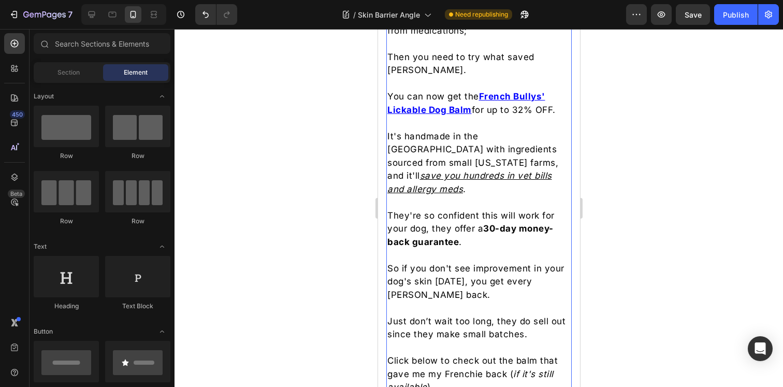
scroll to position [5872, 0]
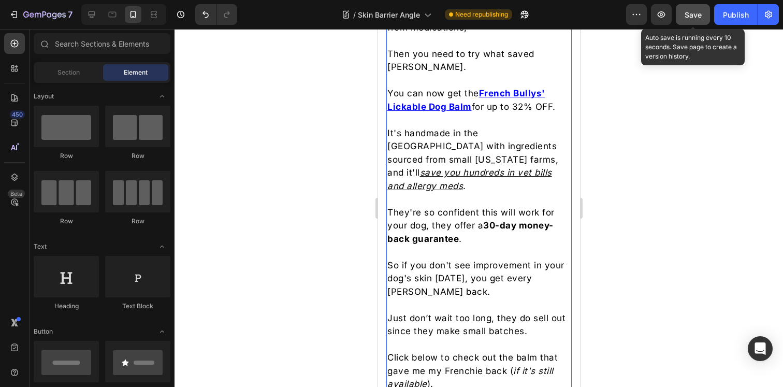
click at [688, 17] on span "Save" at bounding box center [693, 14] width 17 height 9
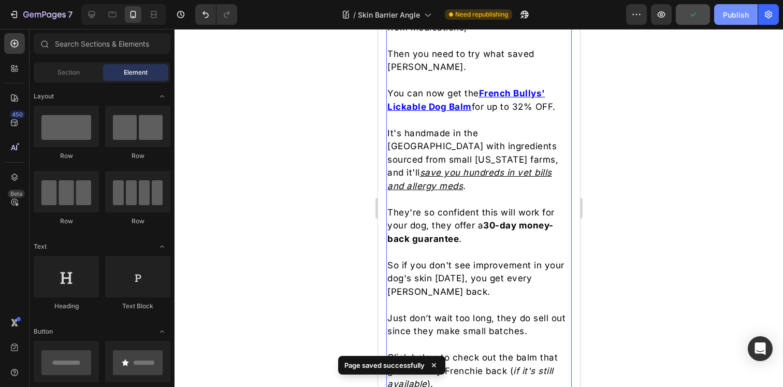
click at [732, 15] on div "Publish" at bounding box center [736, 14] width 26 height 11
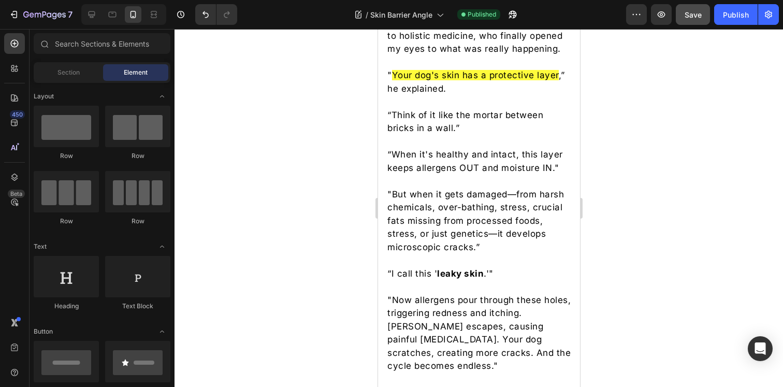
scroll to position [1126, 0]
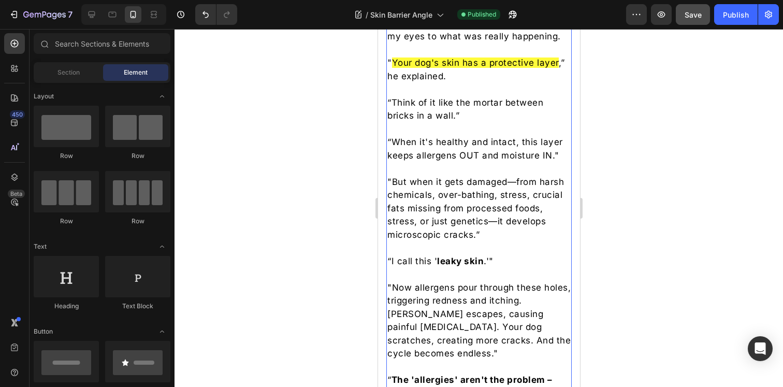
click at [489, 190] on p ""But when it gets damaged—from harsh chemicals, over-bathing, stress, crucial f…" at bounding box center [478, 209] width 183 height 66
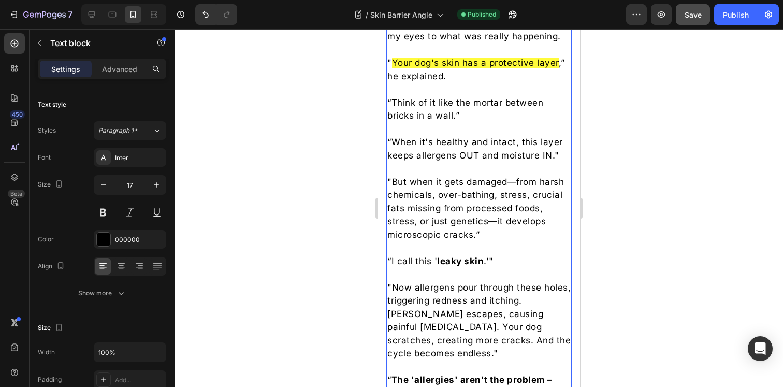
click at [489, 190] on p ""But when it gets damaged—from harsh chemicals, over-bathing, stress, crucial f…" at bounding box center [478, 209] width 183 height 66
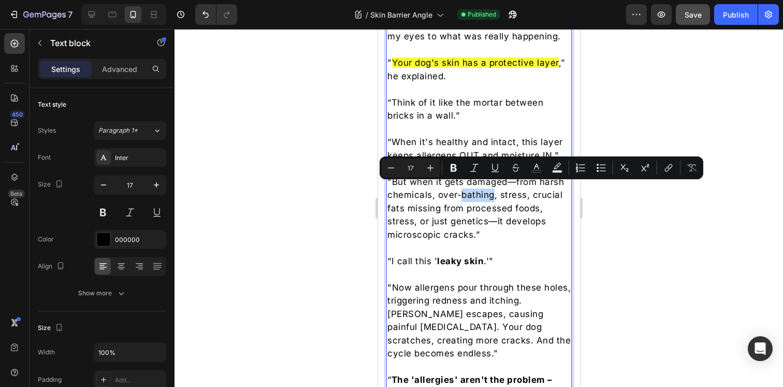
click at [501, 193] on p ""But when it gets damaged—from harsh chemicals, over-bathing, stress, crucial f…" at bounding box center [478, 209] width 183 height 66
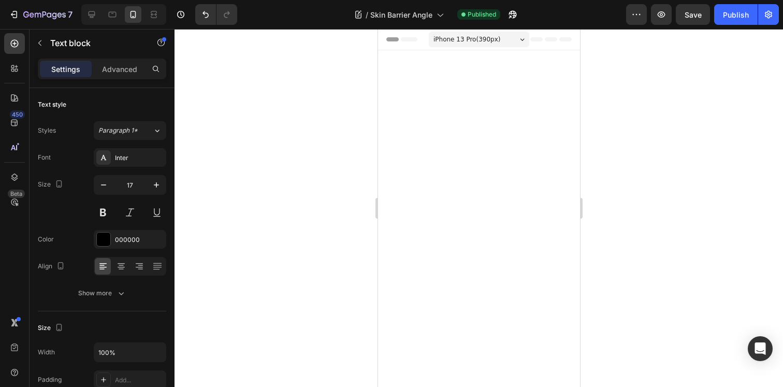
scroll to position [1126, 0]
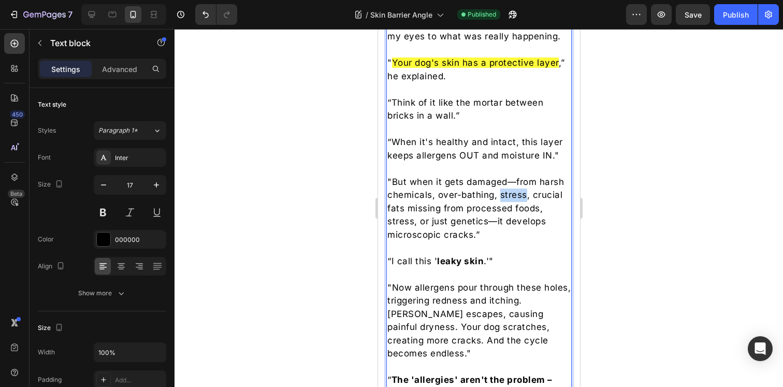
drag, startPoint x: 378, startPoint y: 29, endPoint x: 525, endPoint y: 190, distance: 218.2
click at [525, 190] on p ""But when it gets damaged—from harsh chemicals, over-bathing, stress, crucial f…" at bounding box center [478, 209] width 183 height 66
click at [618, 226] on div at bounding box center [479, 208] width 609 height 358
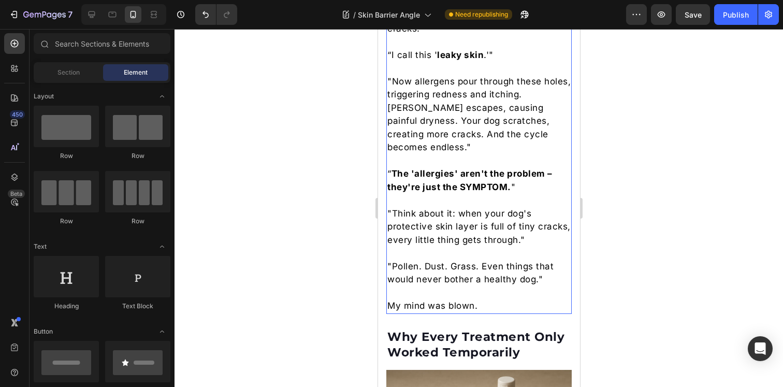
scroll to position [1339, 0]
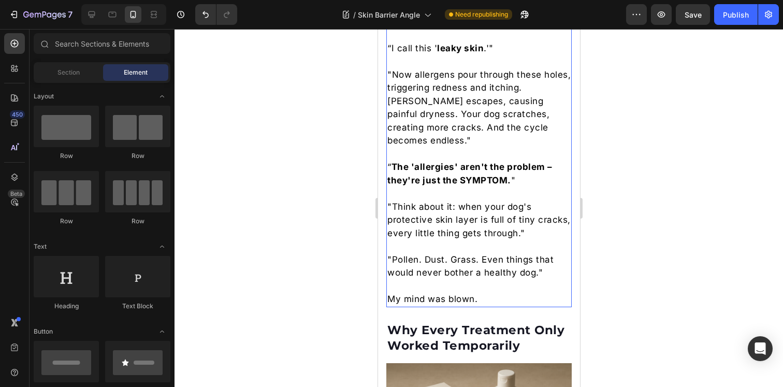
click at [401, 253] on p ""Pollen. Dust. Grass. Even things that would never bother a healthy dog."" at bounding box center [478, 266] width 183 height 26
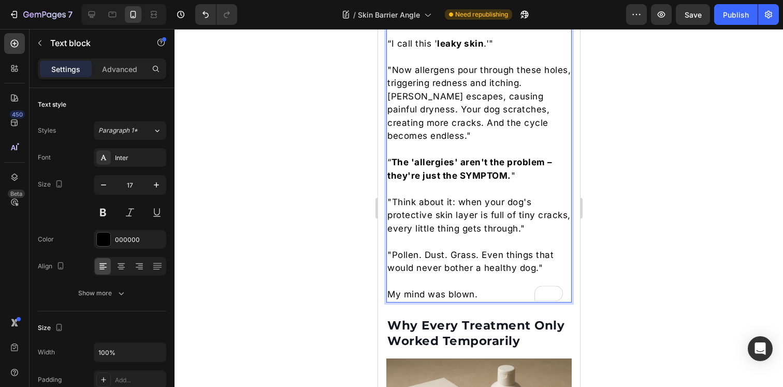
scroll to position [1345, 0]
click at [391, 250] on p ""Pollen. Dust. Grass. Even things that would never bother a healthy dog."" at bounding box center [478, 261] width 183 height 26
click at [624, 245] on div at bounding box center [479, 208] width 609 height 358
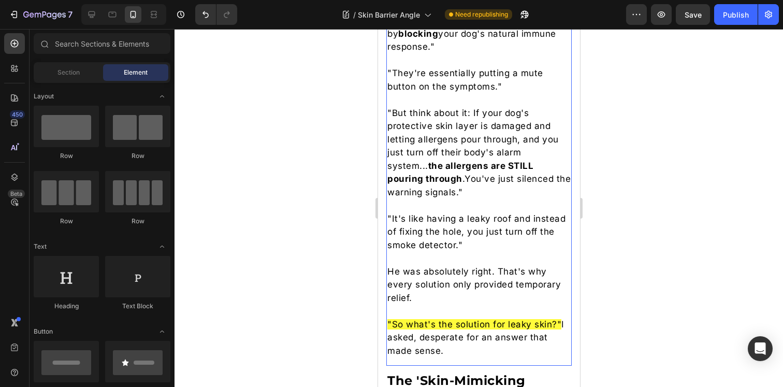
scroll to position [1859, 0]
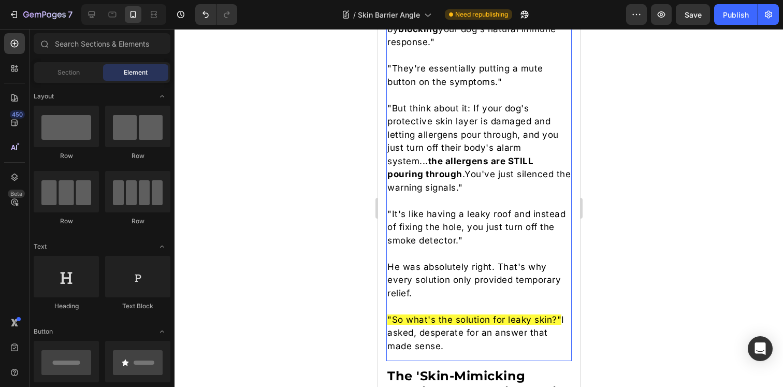
click at [513, 224] on p ""It's like having a leaky roof and instead of fixing the hole, you just turn of…" at bounding box center [478, 228] width 183 height 40
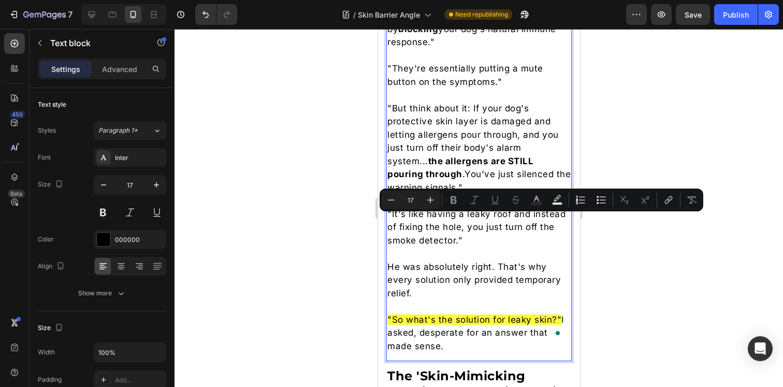
click at [508, 224] on p ""It's like having a leaky roof and instead of fixing the hole, you just turn of…" at bounding box center [478, 228] width 183 height 40
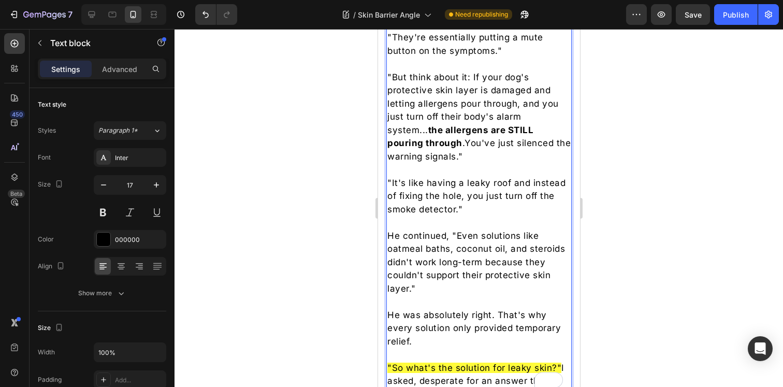
scroll to position [1891, 0]
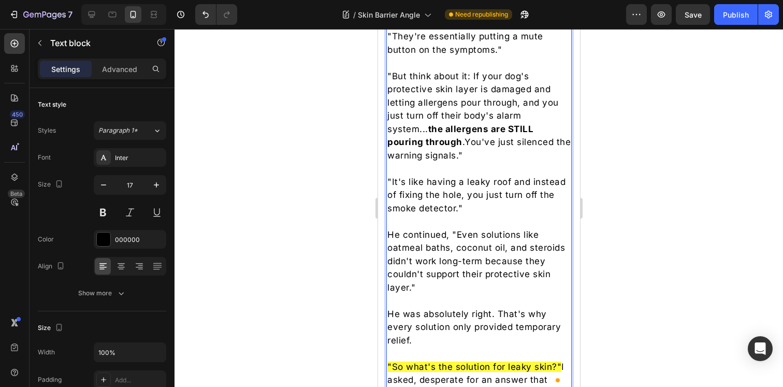
click at [494, 229] on p "He continued, "Even solutions like oatmeal baths, coconut oil, and steroids did…" at bounding box center [478, 262] width 183 height 66
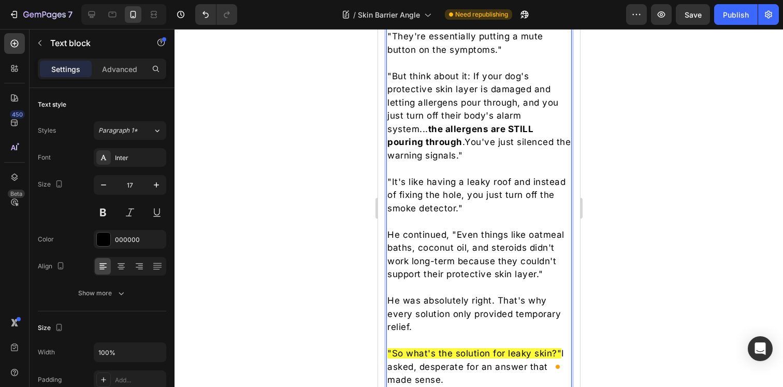
click at [458, 242] on p "He continued, "Even things like oatmeal baths, coconut oil, and steroids didn't…" at bounding box center [478, 255] width 183 height 53
click at [458, 229] on p "He continued, "Even things like oatmeal baths, coconut oil, and steroids didn't…" at bounding box center [478, 255] width 183 height 53
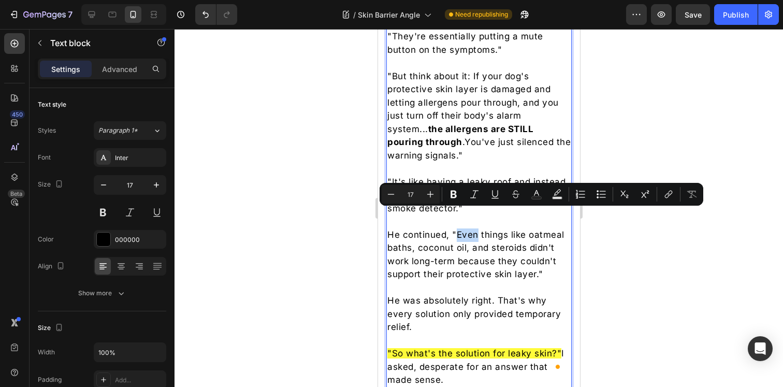
drag, startPoint x: 456, startPoint y: 216, endPoint x: 476, endPoint y: 215, distance: 19.7
click at [476, 229] on p "He continued, "Even things like oatmeal baths, coconut oil, and steroids didn't…" at bounding box center [478, 255] width 183 height 53
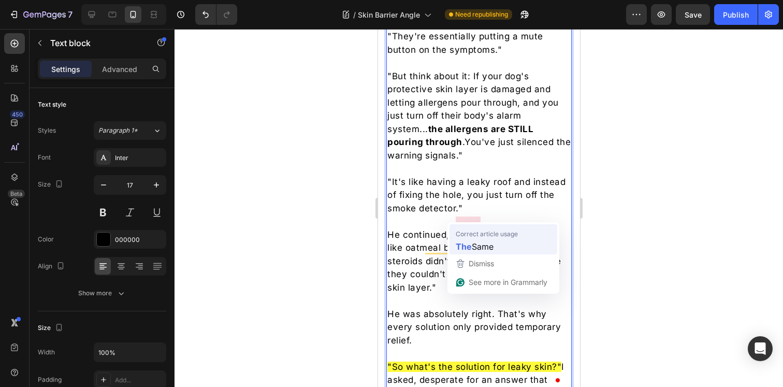
click at [470, 236] on span "Correct article usage" at bounding box center [487, 234] width 62 height 10
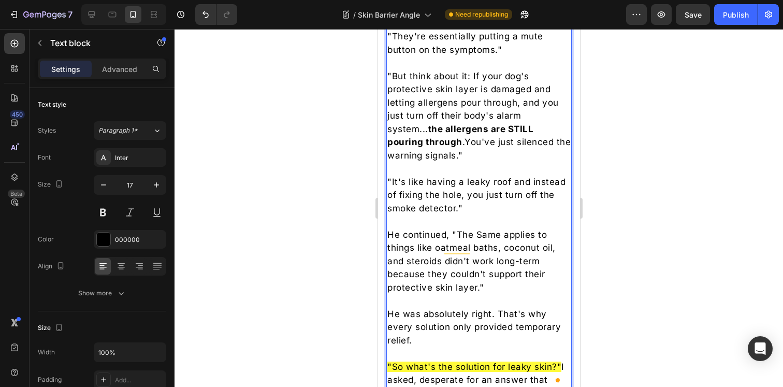
click at [479, 229] on p "He continued, "The Same applies to things like oatmeal baths, coconut oil, and …" at bounding box center [478, 262] width 183 height 66
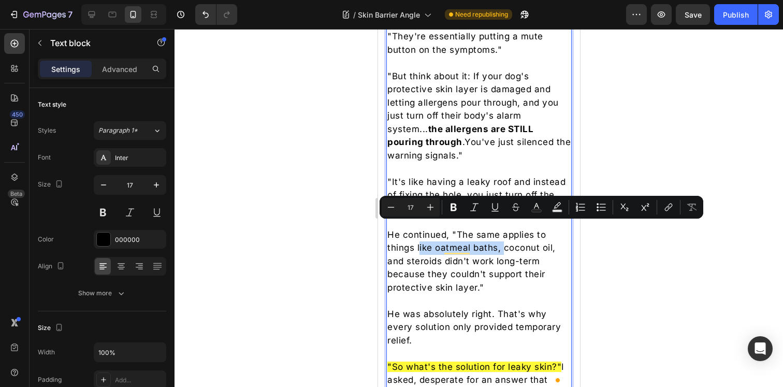
drag, startPoint x: 420, startPoint y: 231, endPoint x: 505, endPoint y: 231, distance: 84.5
click at [505, 231] on p "He continued, "The same applies to things like oatmeal baths, coconut oil, and …" at bounding box center [478, 262] width 183 height 66
click at [502, 240] on p "He continued, "The same applies to things like oatmeal baths, coconut oil, and …" at bounding box center [478, 262] width 183 height 66
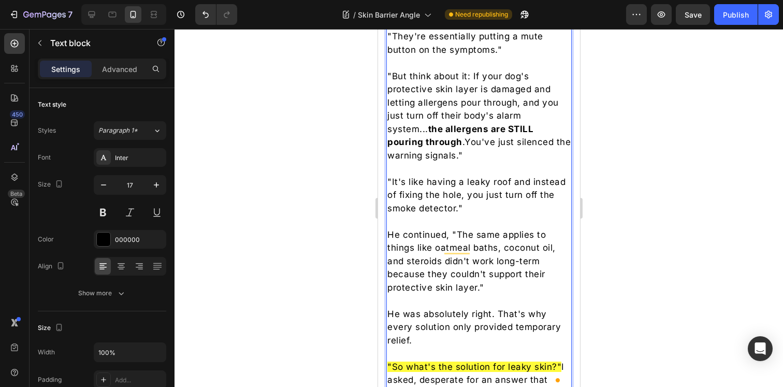
click at [440, 246] on p "He continued, "The same applies to things like oatmeal baths, coconut oil, and …" at bounding box center [478, 262] width 183 height 66
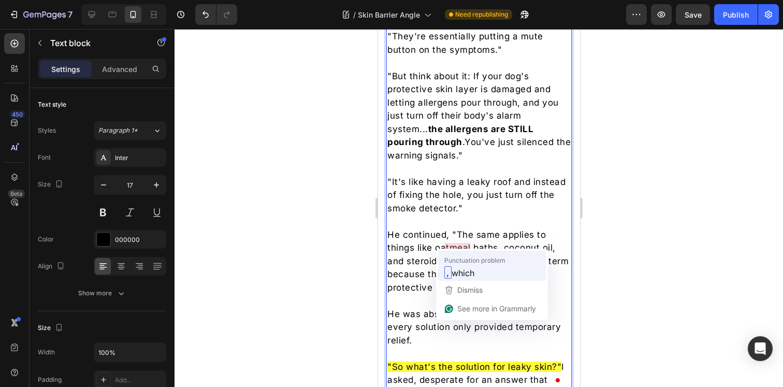
click at [465, 258] on span "Punctuation problem" at bounding box center [475, 260] width 61 height 10
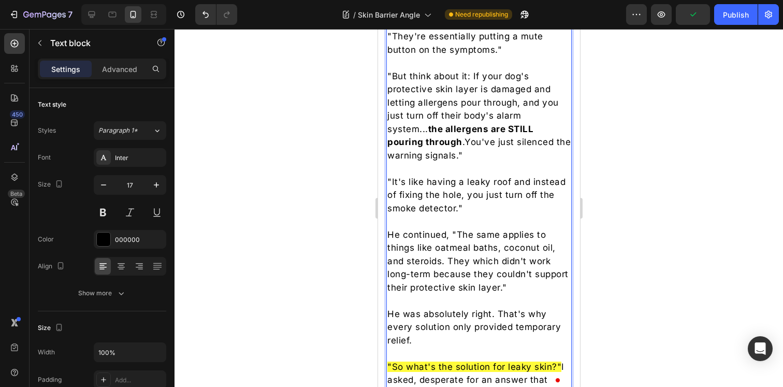
click at [475, 245] on p "He continued, "The same applies to things like oatmeal baths, coconut oil, and …" at bounding box center [478, 262] width 183 height 66
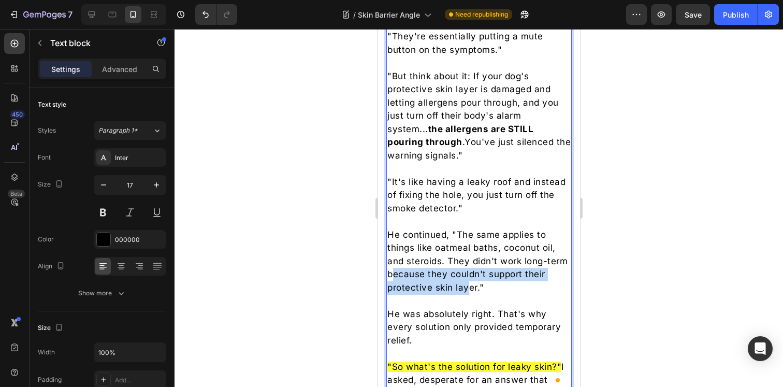
drag, startPoint x: 419, startPoint y: 256, endPoint x: 492, endPoint y: 265, distance: 73.7
click at [492, 265] on p "He continued, "The same applies to things like oatmeal baths, coconut oil, and …" at bounding box center [478, 262] width 183 height 66
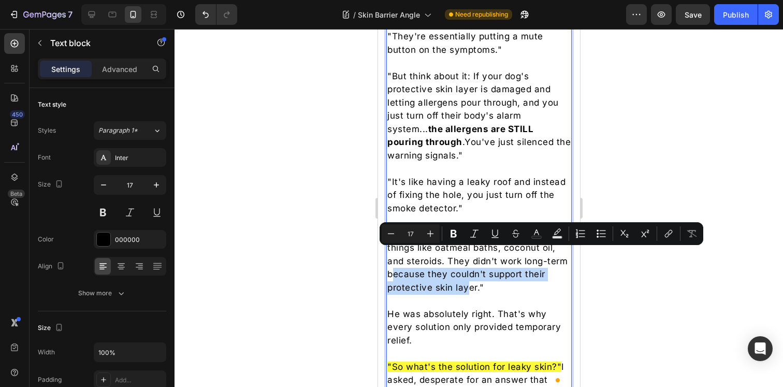
click at [492, 265] on p "He continued, "The same applies to things like oatmeal baths, coconut oil, and …" at bounding box center [478, 262] width 183 height 66
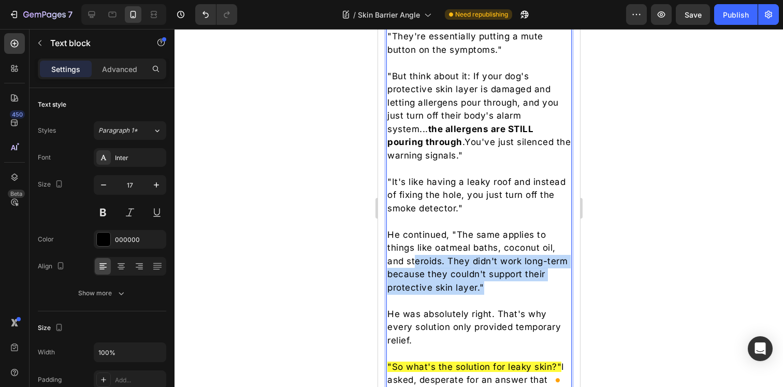
drag, startPoint x: 506, startPoint y: 268, endPoint x: 413, endPoint y: 248, distance: 94.8
click at [413, 248] on p "He continued, "The same applies to things like oatmeal baths, coconut oil, and …" at bounding box center [478, 262] width 183 height 66
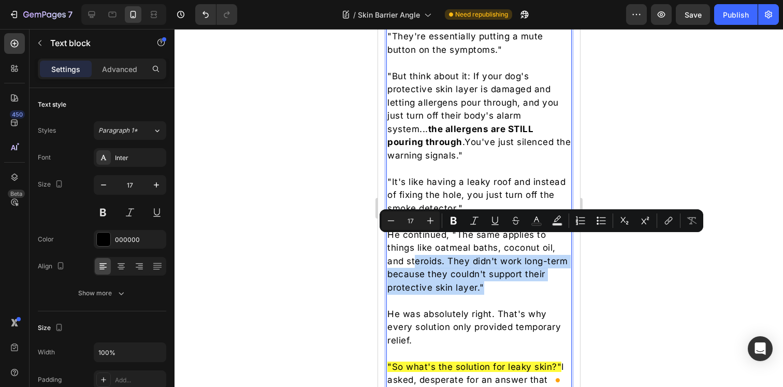
click at [646, 277] on div at bounding box center [479, 208] width 609 height 358
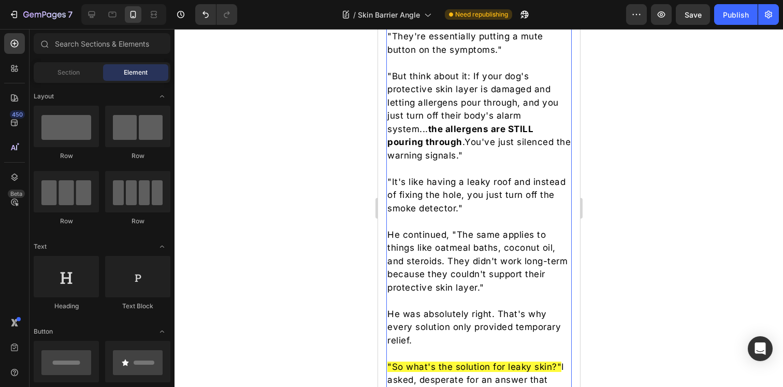
click at [427, 265] on p "He continued, "The same applies to things like oatmeal baths, coconut oil, and …" at bounding box center [478, 262] width 183 height 66
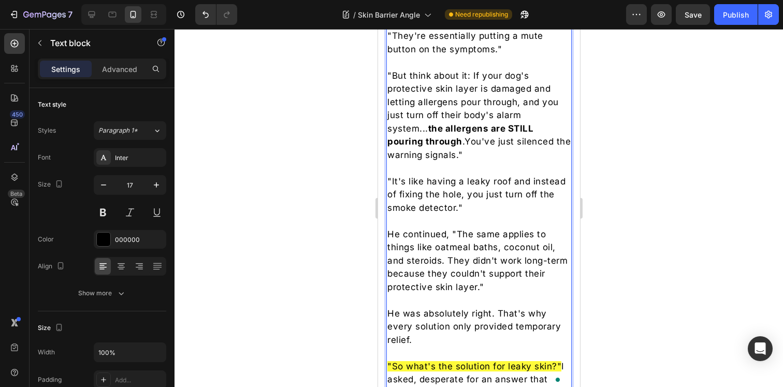
scroll to position [1893, 0]
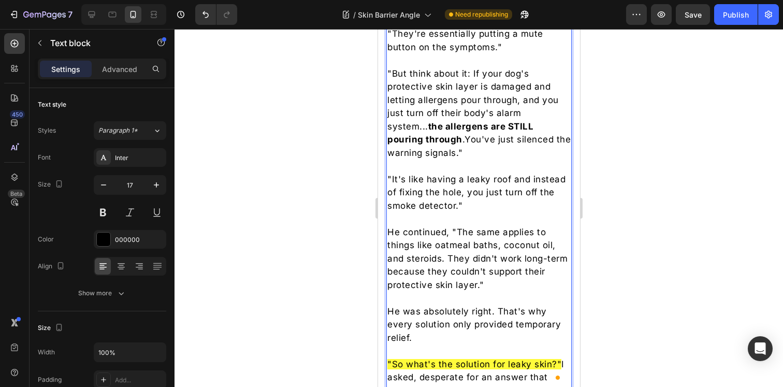
click at [405, 266] on p "He continued, "The same applies to things like oatmeal baths, coconut oil, and …" at bounding box center [478, 259] width 183 height 66
click at [326, 187] on div at bounding box center [479, 208] width 609 height 358
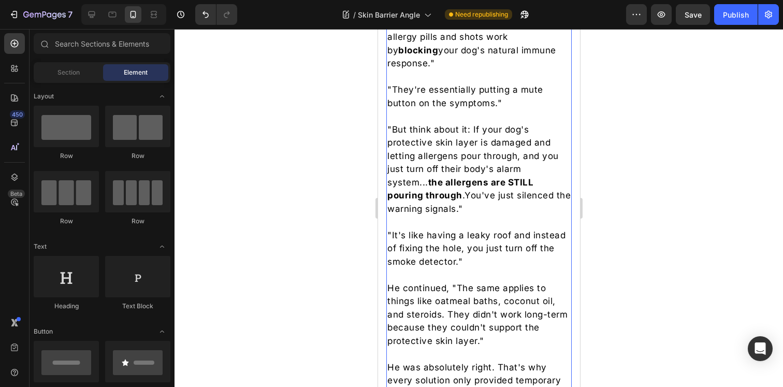
scroll to position [1601, 0]
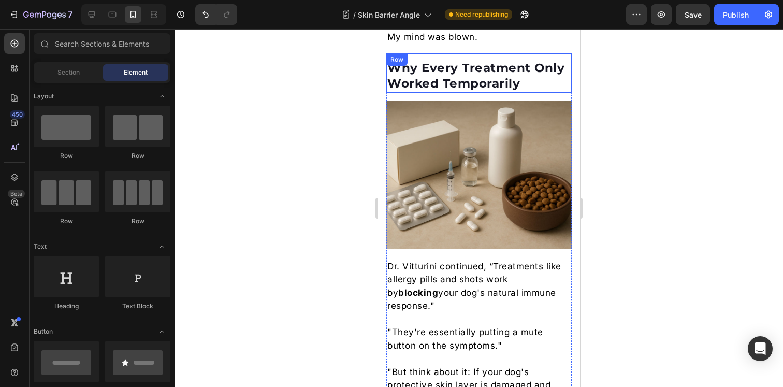
click at [476, 53] on div "Why Every Treatment Only Worked Temporarily Heading" at bounding box center [478, 72] width 185 height 39
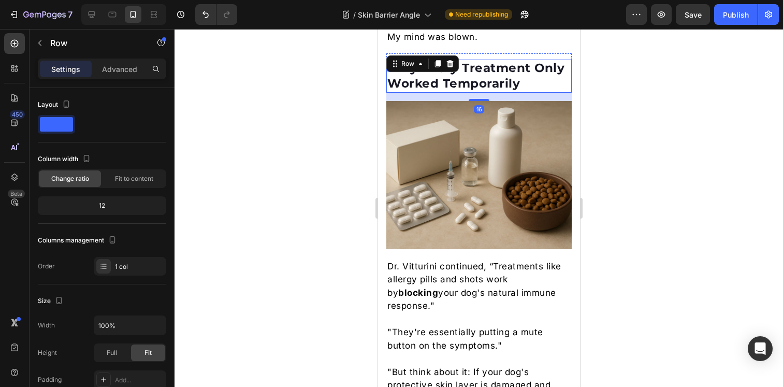
click at [474, 60] on h2 "Why Every Treatment Only Worked Temporarily" at bounding box center [478, 76] width 185 height 33
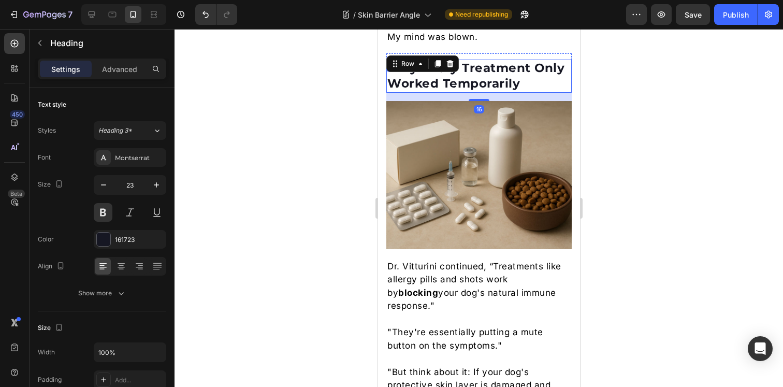
click at [474, 60] on h2 "Why Every Treatment Only Worked Temporarily" at bounding box center [478, 76] width 185 height 33
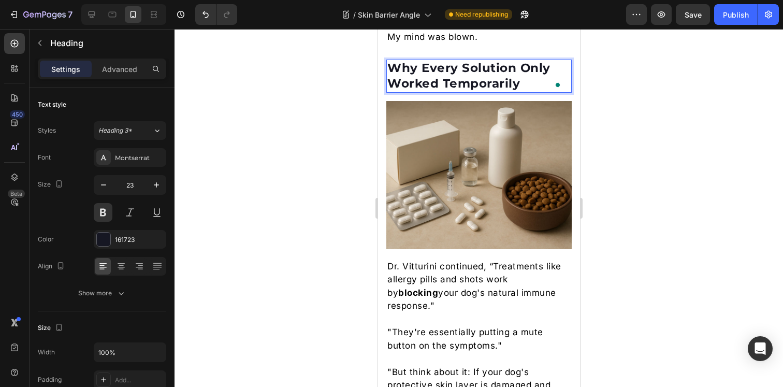
click at [637, 79] on div at bounding box center [479, 208] width 609 height 358
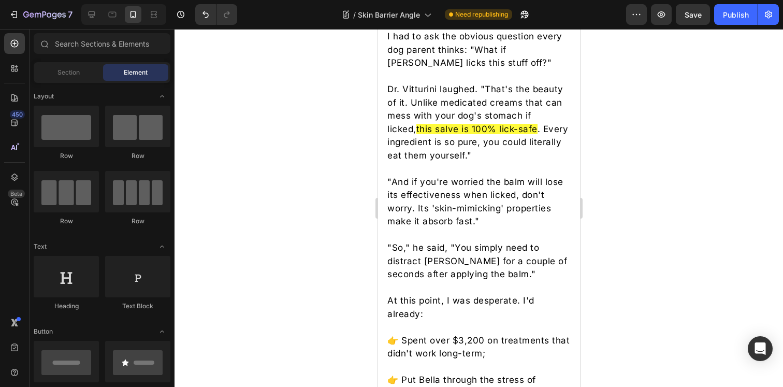
scroll to position [3242, 0]
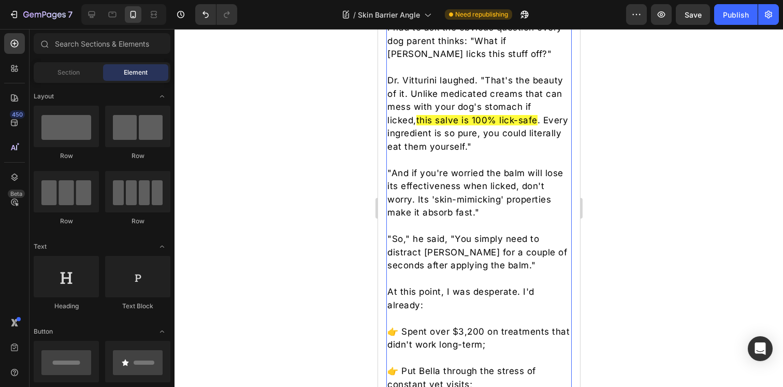
click at [439, 198] on p ""And if you're worried the balm will lose its effectiveness when licked, don't …" at bounding box center [478, 193] width 183 height 53
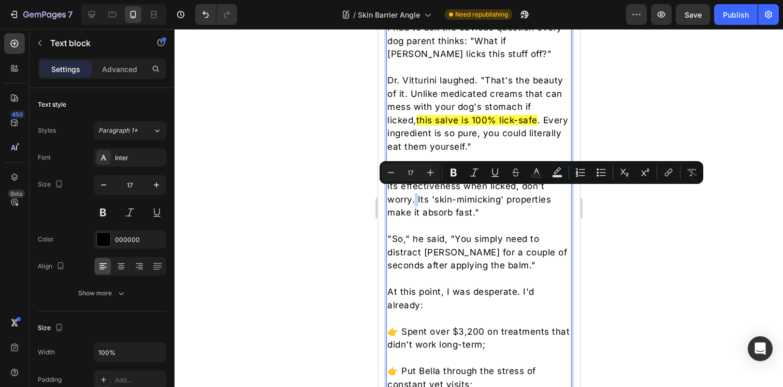
click at [448, 196] on p ""And if you're worried the balm will lose its effectiveness when licked, don't …" at bounding box center [478, 193] width 183 height 53
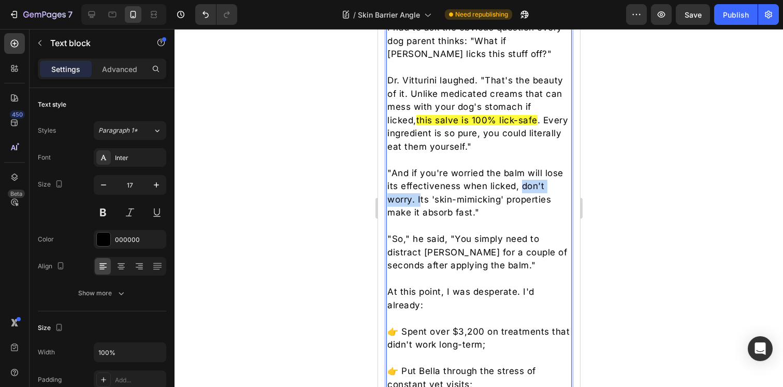
drag, startPoint x: 445, startPoint y: 194, endPoint x: 387, endPoint y: 194, distance: 58.6
click at [387, 194] on p ""And if you're worried the balm will lose its effectiveness when licked, don't …" at bounding box center [478, 193] width 183 height 53
click at [421, 207] on p ""And if you're worried the balm will lose its effectiveness when licked, its 's…" at bounding box center [478, 193] width 183 height 53
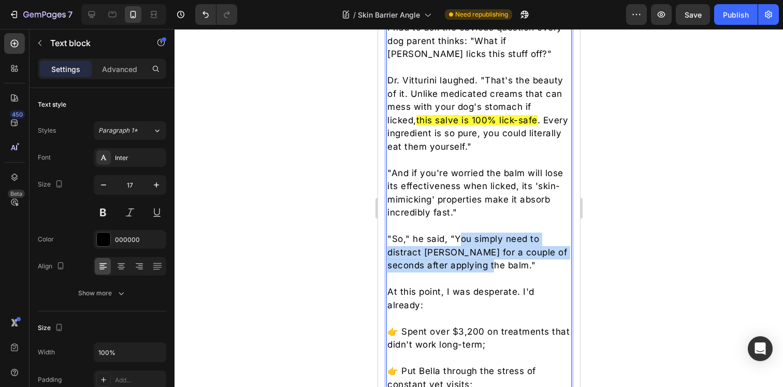
drag, startPoint x: 457, startPoint y: 234, endPoint x: 490, endPoint y: 257, distance: 40.5
click at [490, 257] on p ""So," he said, "You simply need to distract Bella for a couple of seconds after…" at bounding box center [478, 253] width 183 height 40
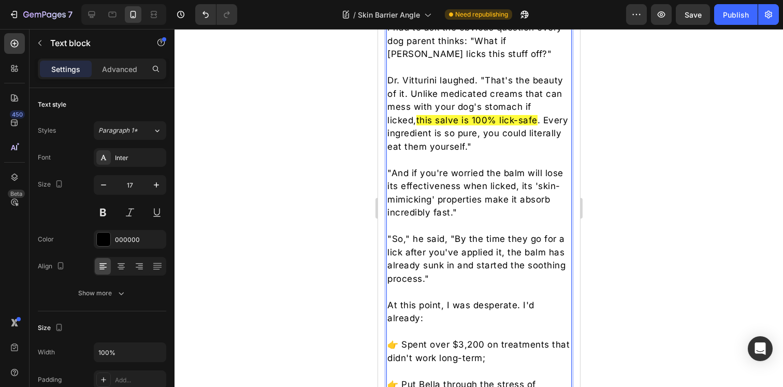
click at [456, 249] on p ""So," he said, "By the time they go for a lick after you've applied it, the bal…" at bounding box center [478, 259] width 183 height 53
click at [637, 232] on div at bounding box center [479, 208] width 609 height 358
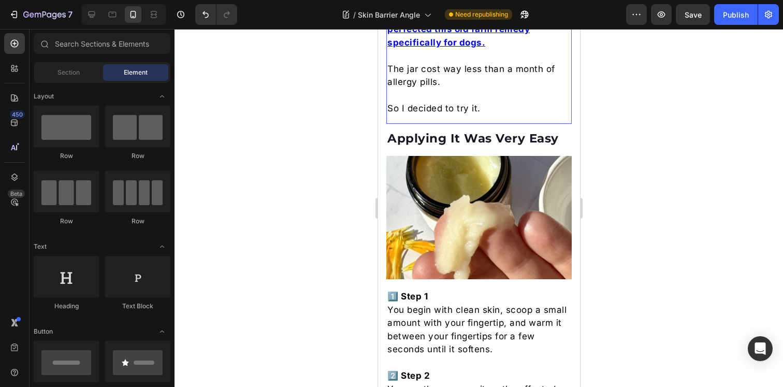
scroll to position [3750, 0]
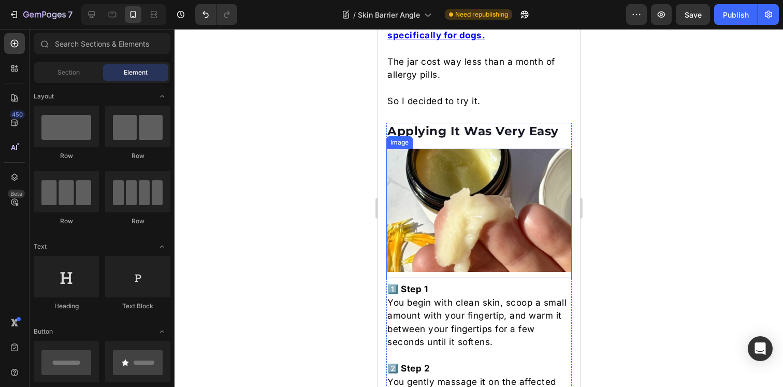
click at [466, 193] on img at bounding box center [478, 211] width 185 height 124
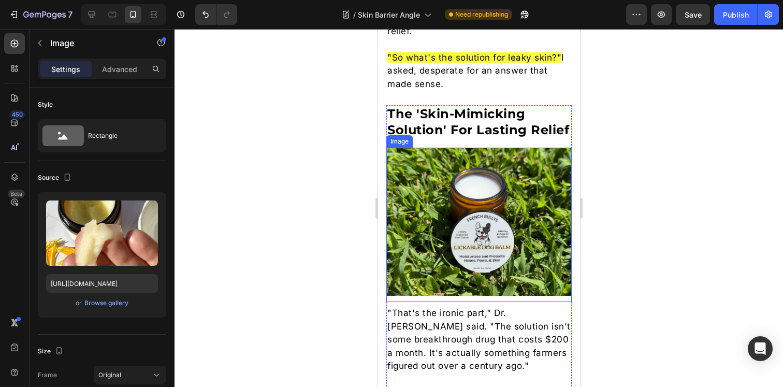
scroll to position [2193, 0]
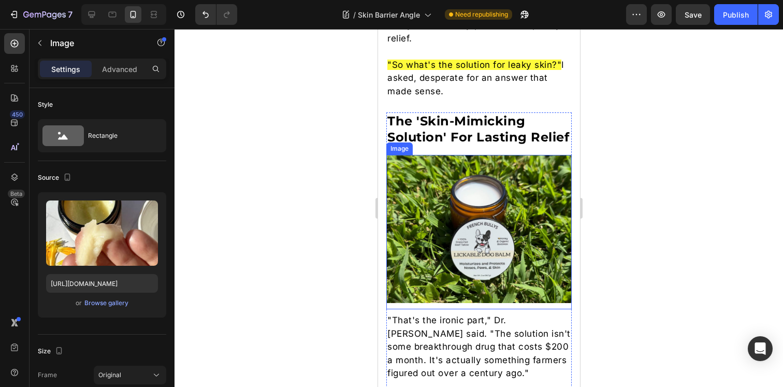
click at [476, 201] on img at bounding box center [478, 229] width 185 height 148
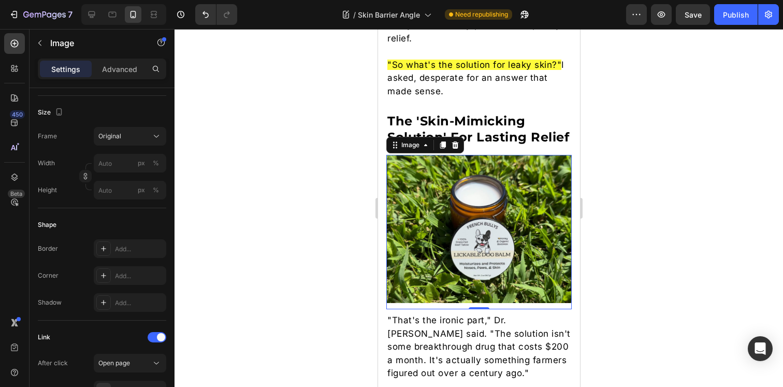
scroll to position [0, 0]
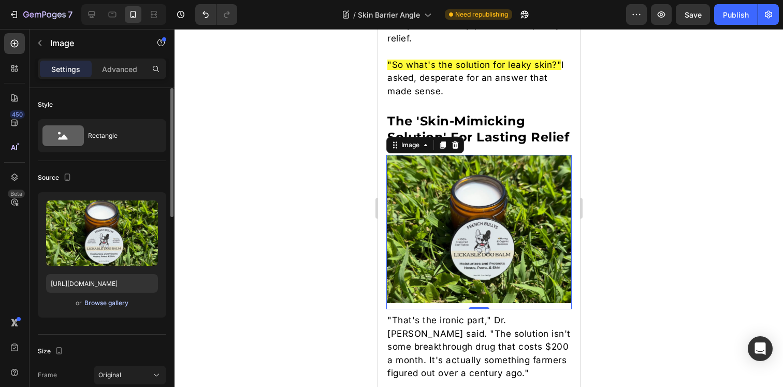
click at [112, 305] on div "Browse gallery" at bounding box center [106, 302] width 44 height 9
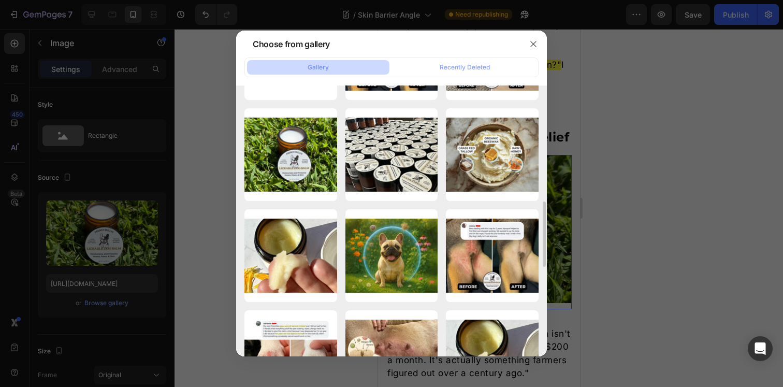
scroll to position [488, 0]
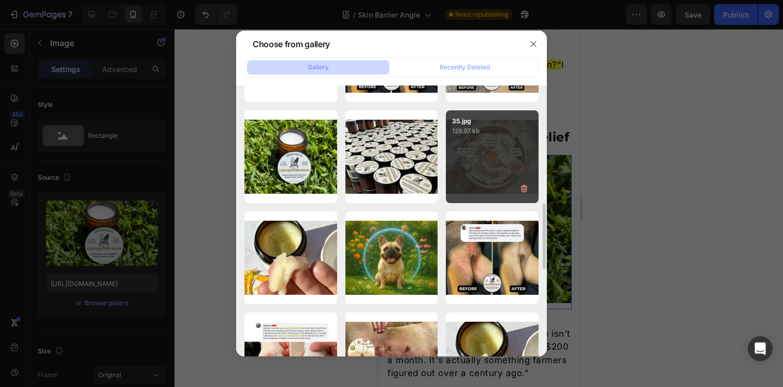
click at [498, 149] on div "35.jpg 129.97 kb" at bounding box center [492, 156] width 93 height 93
type input "https://cdn.shopify.com/s/files/1/0919/5071/1080/files/gempages_555959025959699…"
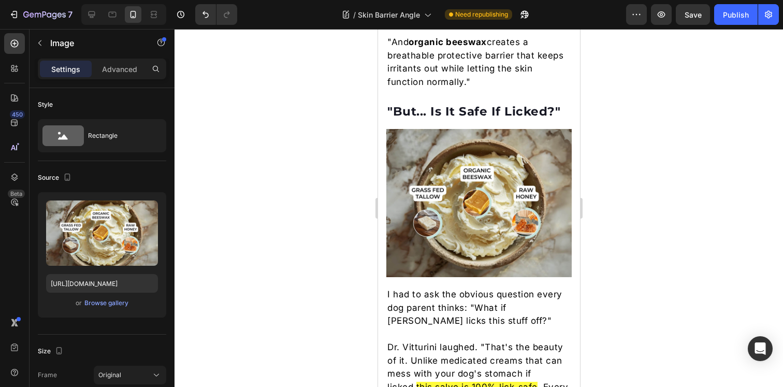
scroll to position [2994, 0]
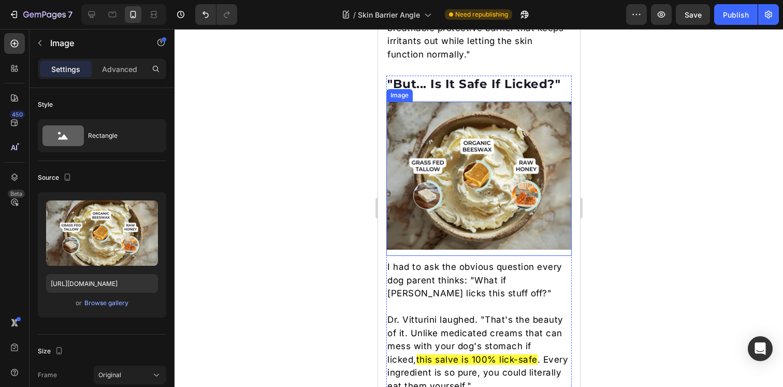
click at [463, 191] on img at bounding box center [478, 176] width 185 height 148
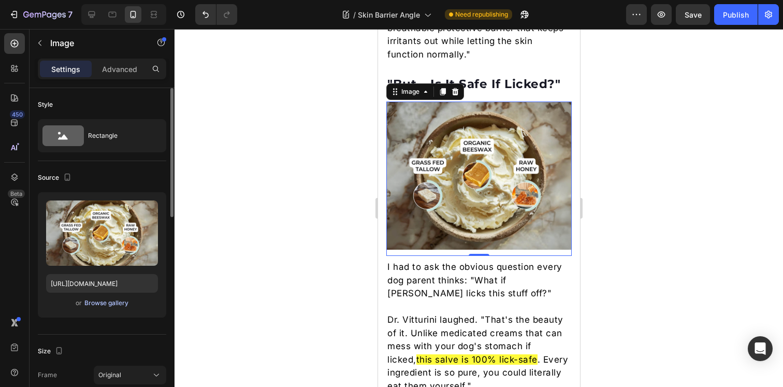
click at [116, 305] on div "Browse gallery" at bounding box center [106, 302] width 44 height 9
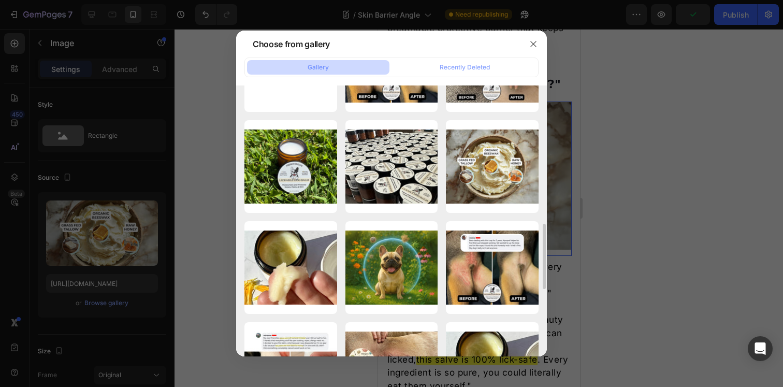
scroll to position [499, 0]
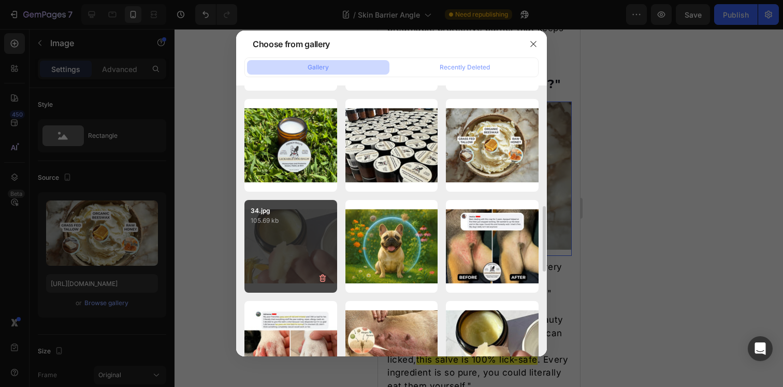
click at [289, 250] on div "34.jpg 105.69 kb" at bounding box center [291, 246] width 93 height 93
type input "https://cdn.shopify.com/s/files/1/0919/5071/1080/files/gempages_555959025959699…"
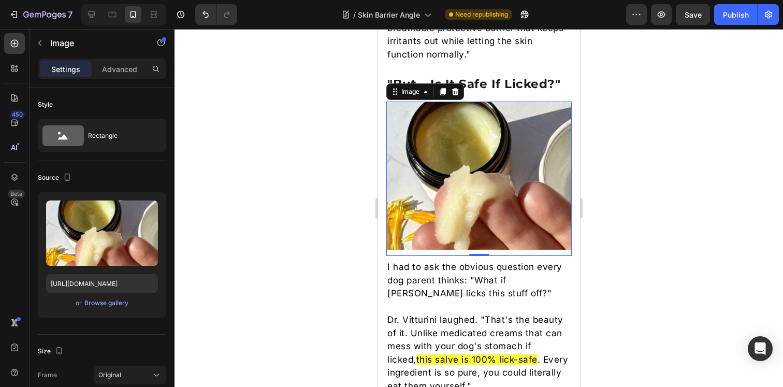
click at [698, 163] on div at bounding box center [479, 208] width 609 height 358
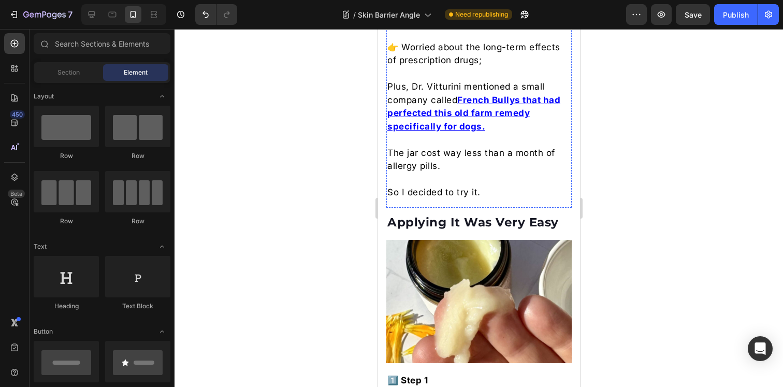
scroll to position [3730, 0]
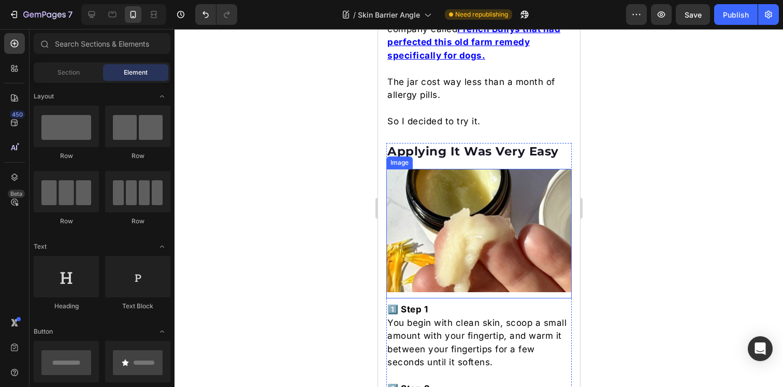
click at [469, 211] on img at bounding box center [478, 231] width 185 height 124
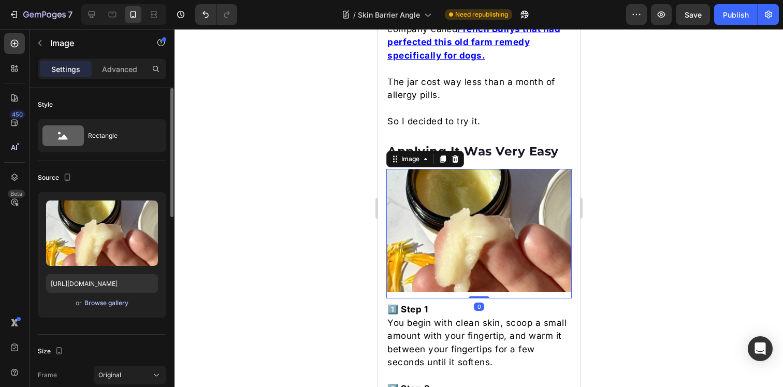
click at [118, 305] on div "Browse gallery" at bounding box center [106, 302] width 44 height 9
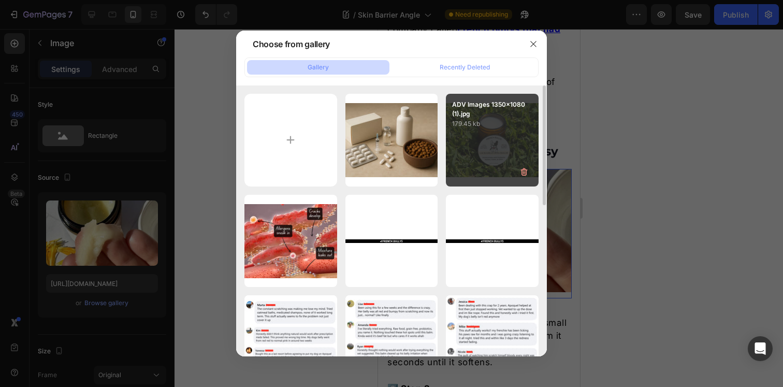
click at [495, 142] on div "ADV Images 1350x1080 (1).jpg 179.45 kb" at bounding box center [492, 140] width 93 height 93
type input "https://cdn.shopify.com/s/files/1/0919/5071/1080/files/gempages_555959025959699…"
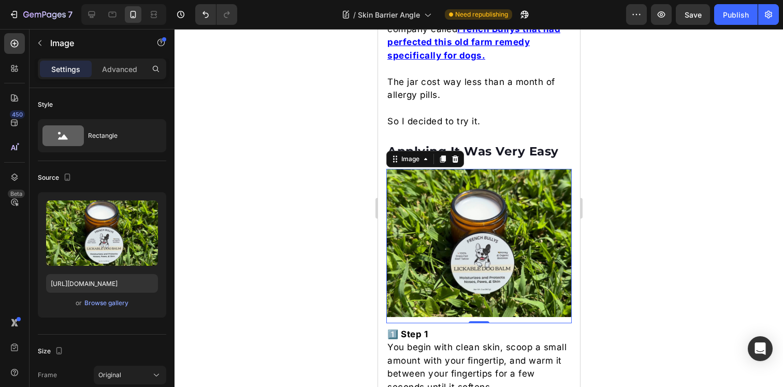
click at [653, 178] on div at bounding box center [479, 208] width 609 height 358
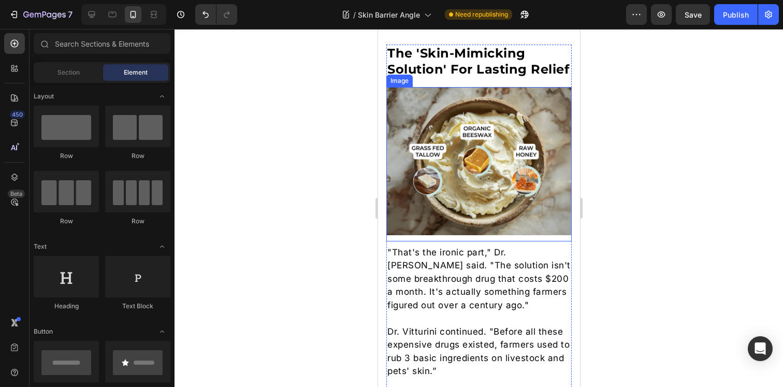
scroll to position [2236, 0]
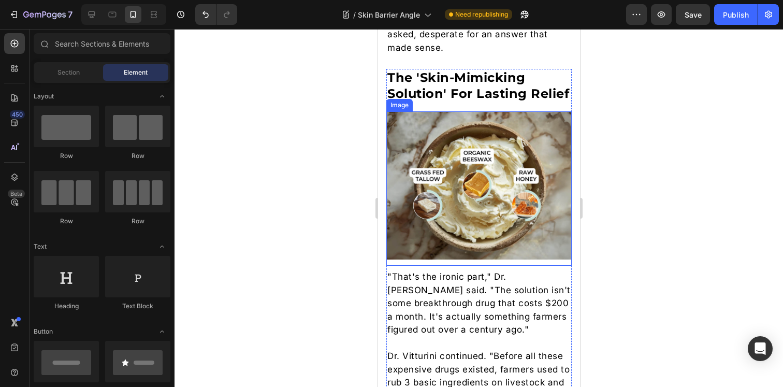
click at [486, 166] on img at bounding box center [478, 185] width 185 height 148
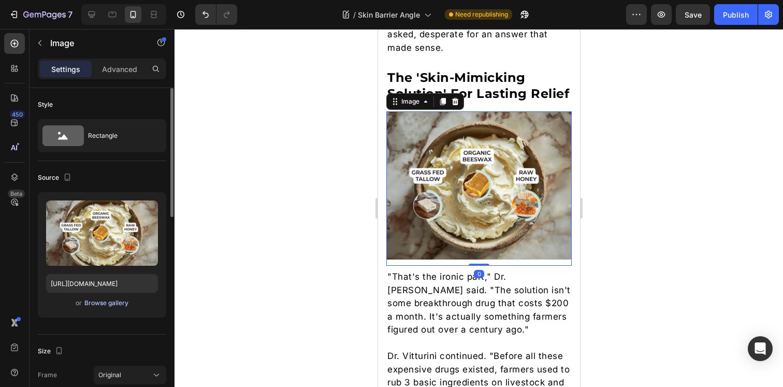
click at [96, 301] on div "Browse gallery" at bounding box center [106, 302] width 44 height 9
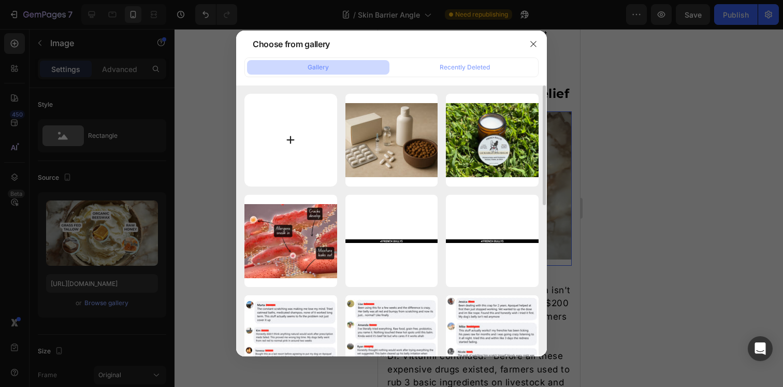
click at [299, 124] on input "file" at bounding box center [291, 140] width 93 height 93
type input "C:\fakepath\ADV Images 1350x1080 (1).jpg"
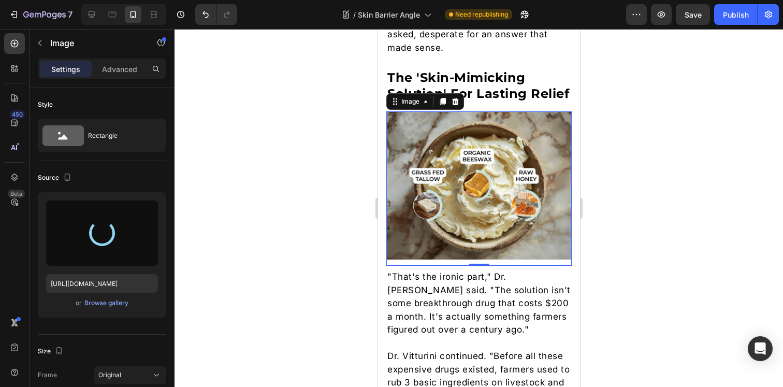
type input "https://cdn.shopify.com/s/files/1/0919/5071/1080/files/gempages_555959025959699…"
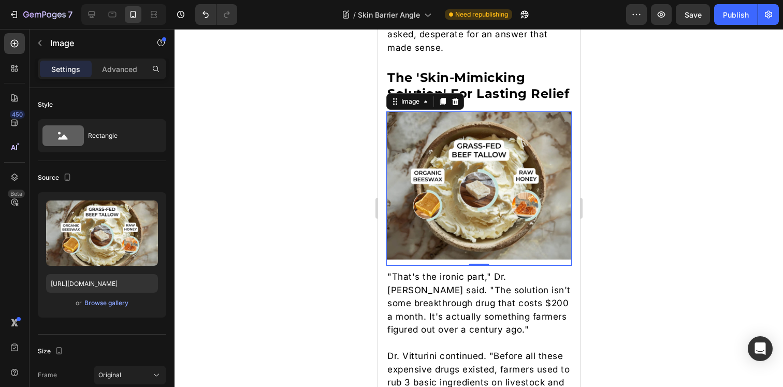
click at [294, 183] on div at bounding box center [479, 208] width 609 height 358
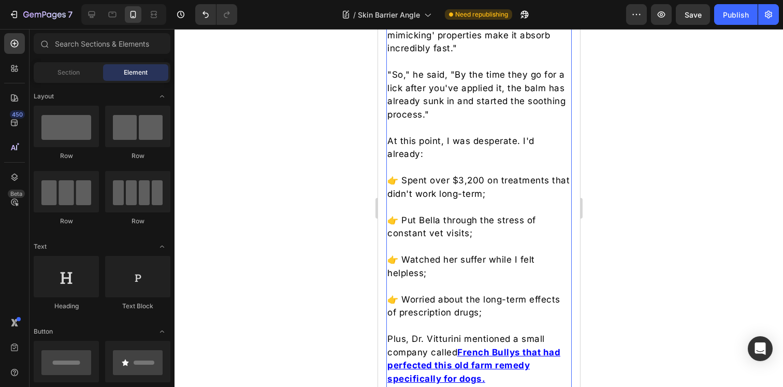
scroll to position [3414, 0]
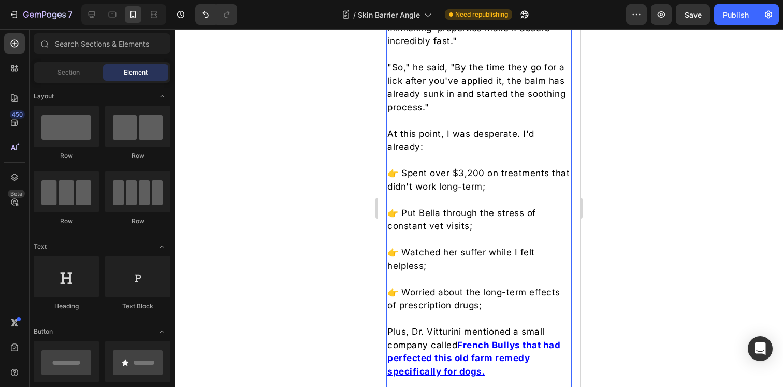
click at [456, 180] on p "👉 Spent over $3,200 on treatments that didn't work long-term;" at bounding box center [478, 180] width 183 height 26
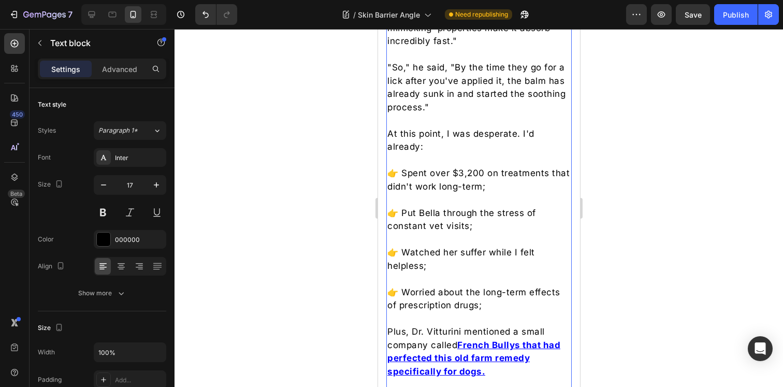
click at [456, 180] on p "👉 Spent over $3,200 on treatments that didn't work long-term;" at bounding box center [478, 180] width 183 height 26
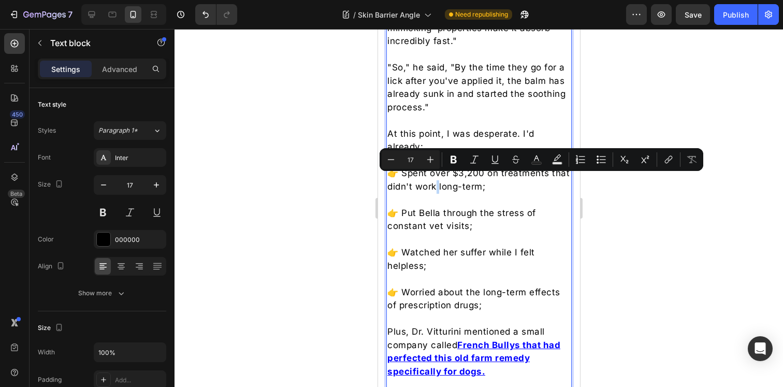
click at [467, 246] on p "👉 Watched her suffer while I felt helpless;" at bounding box center [478, 259] width 183 height 26
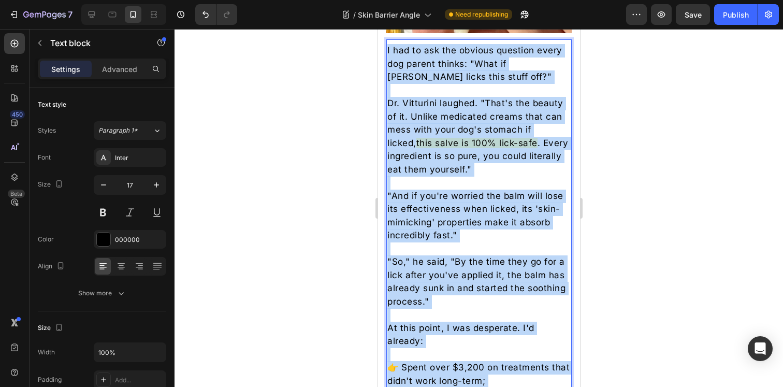
scroll to position [3215, 0]
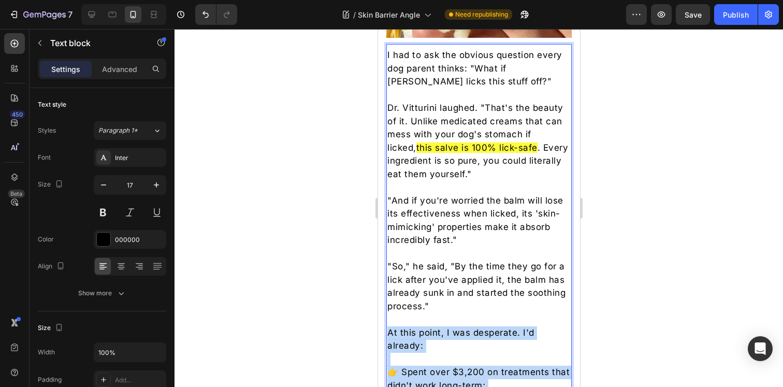
drag, startPoint x: 484, startPoint y: 333, endPoint x: 390, endPoint y: 325, distance: 94.7
click at [390, 325] on div "I had to ask the obvious question every dog parent thinks: "What if Bella licks…" at bounding box center [478, 346] width 185 height 597
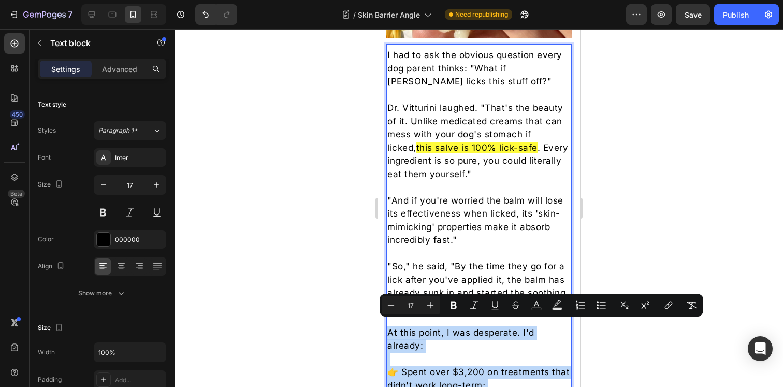
copy div "At this point, I was desperate. I'd already: 👉 Spent over $3,200 on treatments …"
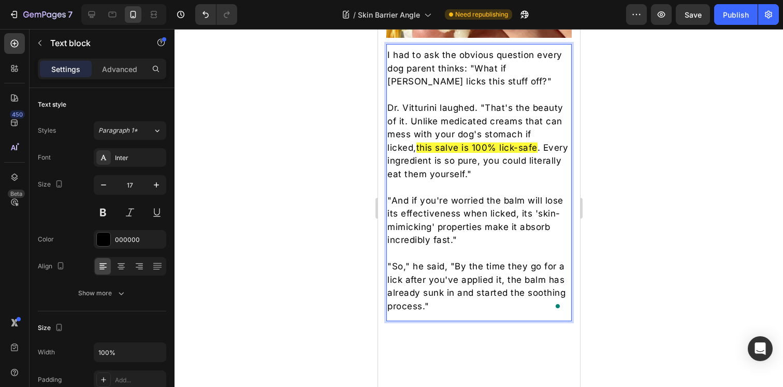
click at [662, 233] on div at bounding box center [479, 208] width 609 height 358
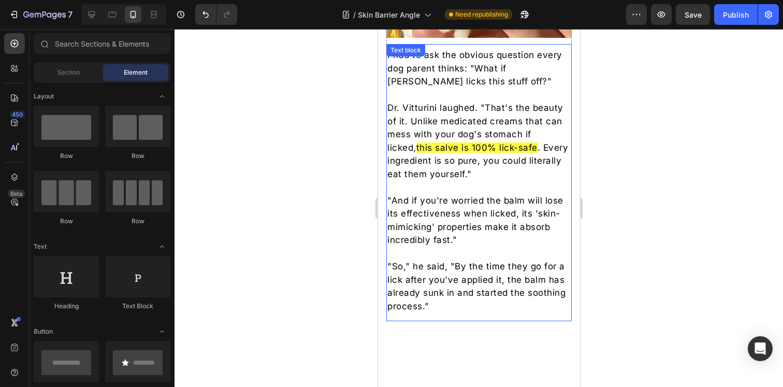
scroll to position [3256, 0]
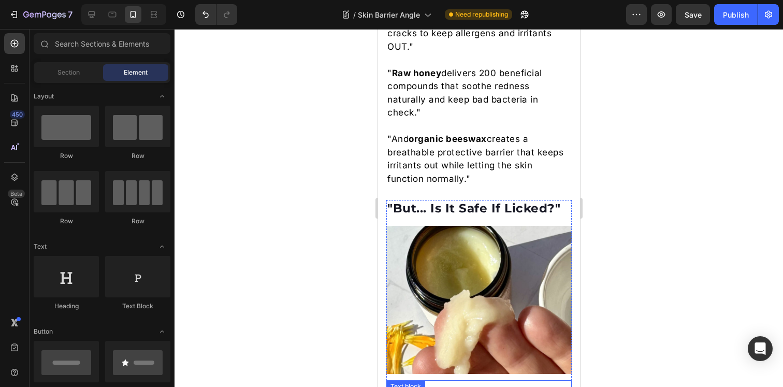
scroll to position [2869, 0]
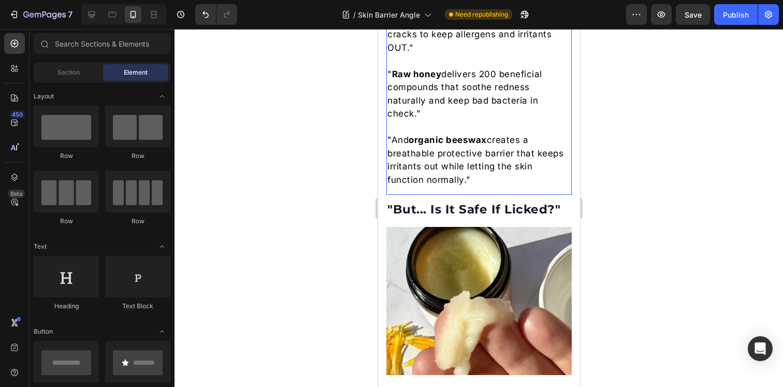
click at [476, 177] on p ""And organic beeswax creates a breathable protective barrier that keeps irritan…" at bounding box center [478, 160] width 183 height 53
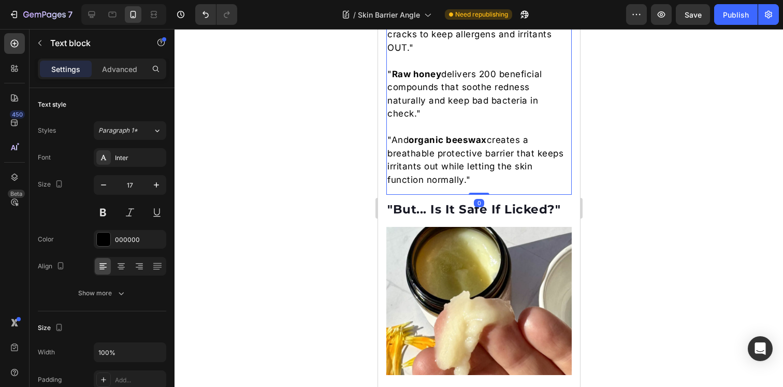
click at [476, 177] on p ""And organic beeswax creates a breathable protective barrier that keeps irritan…" at bounding box center [478, 160] width 183 height 53
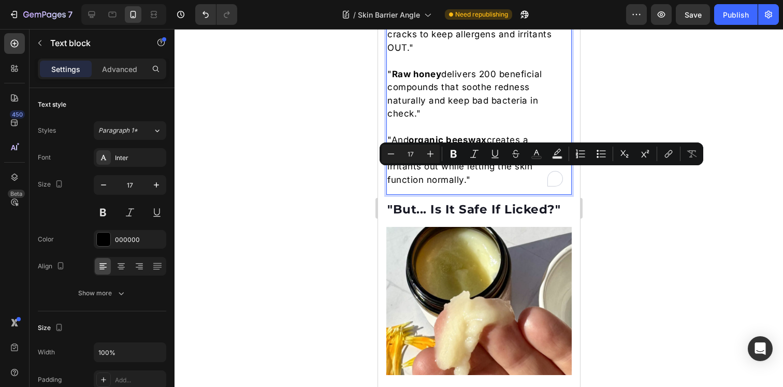
click at [478, 187] on p ""And organic beeswax creates a breathable protective barrier that keeps irritan…" at bounding box center [478, 160] width 183 height 53
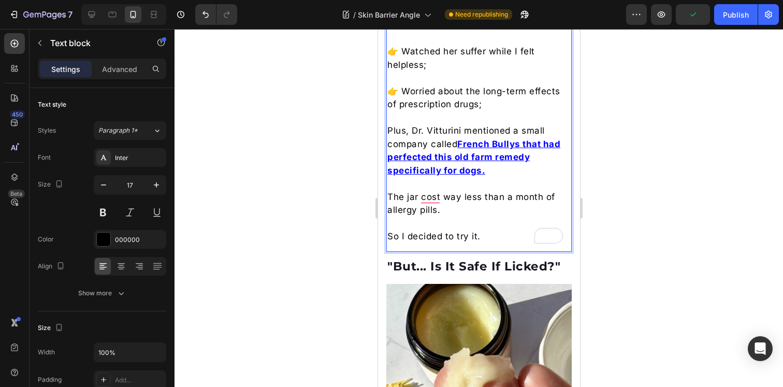
scroll to position [3150, 0]
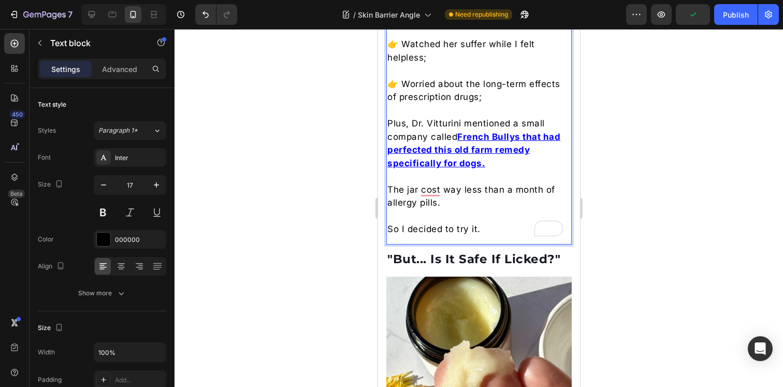
click at [623, 210] on div at bounding box center [479, 208] width 609 height 358
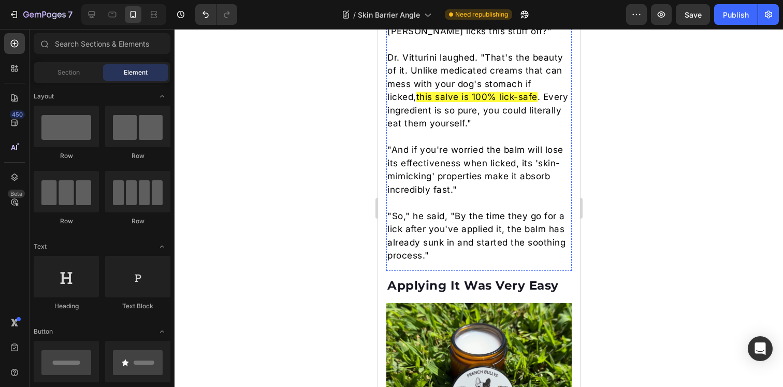
scroll to position [3704, 0]
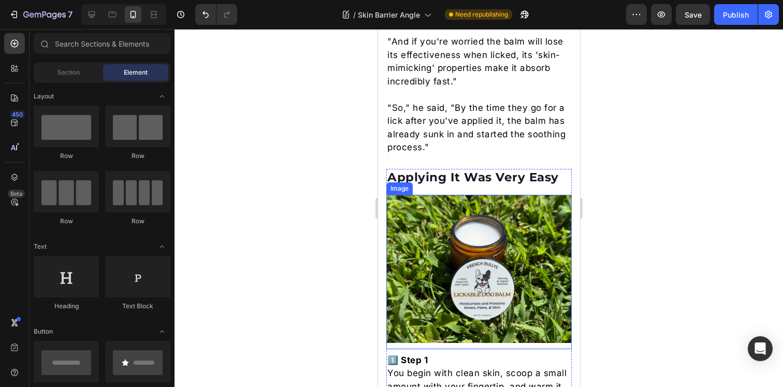
click at [468, 231] on img at bounding box center [478, 269] width 185 height 148
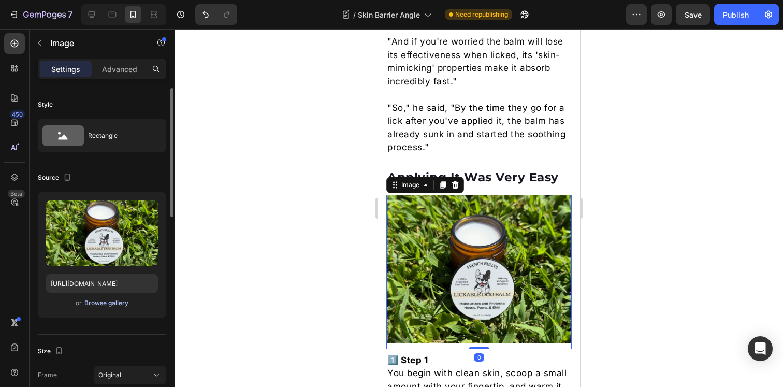
click at [111, 307] on div "Browse gallery" at bounding box center [106, 302] width 44 height 9
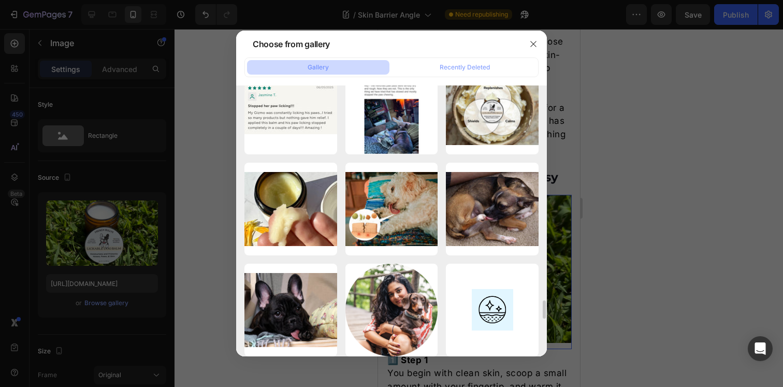
scroll to position [3564, 0]
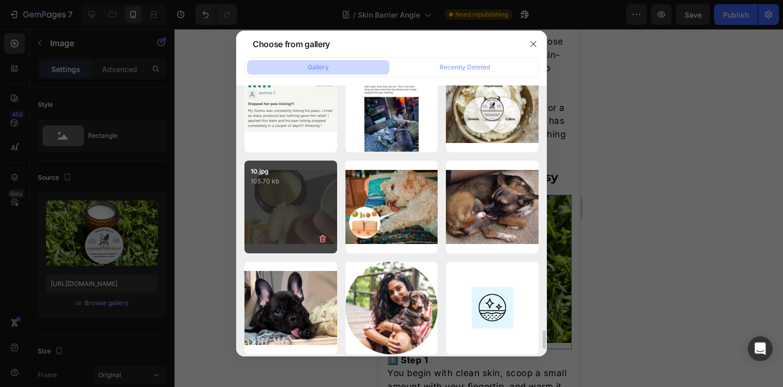
click at [304, 214] on div "10.jpg 105.70 kb" at bounding box center [291, 207] width 93 height 93
type input "https://cdn.shopify.com/s/files/1/0919/5071/1080/files/gempages_555959025959699…"
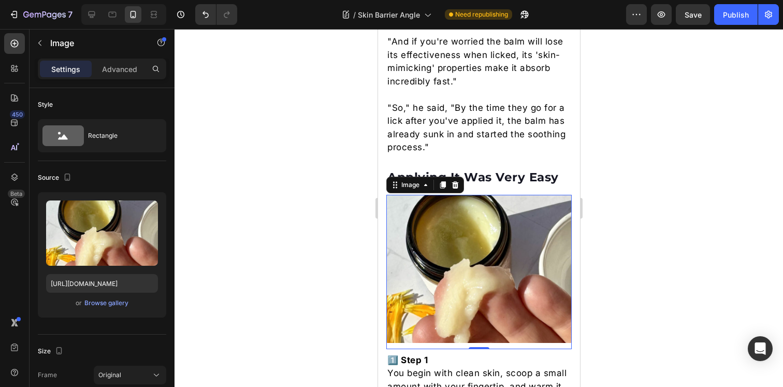
click at [628, 216] on div at bounding box center [479, 208] width 609 height 358
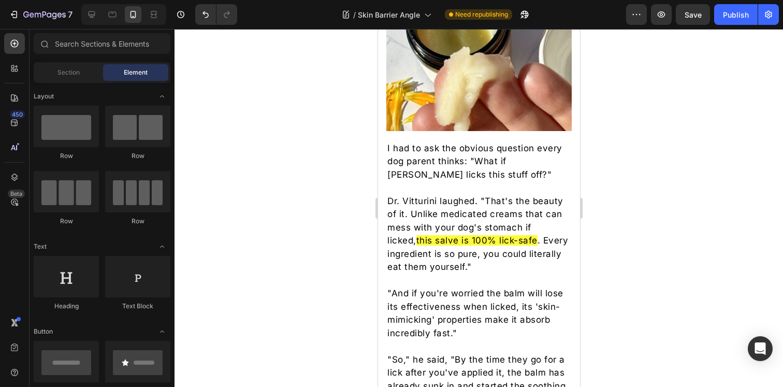
scroll to position [3276, 0]
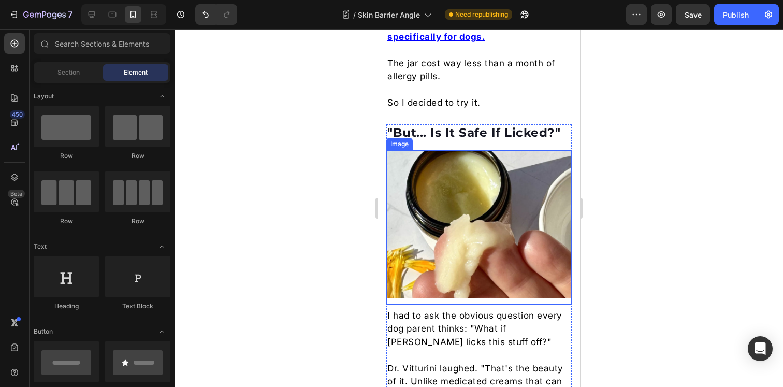
click at [486, 226] on img at bounding box center [478, 224] width 185 height 148
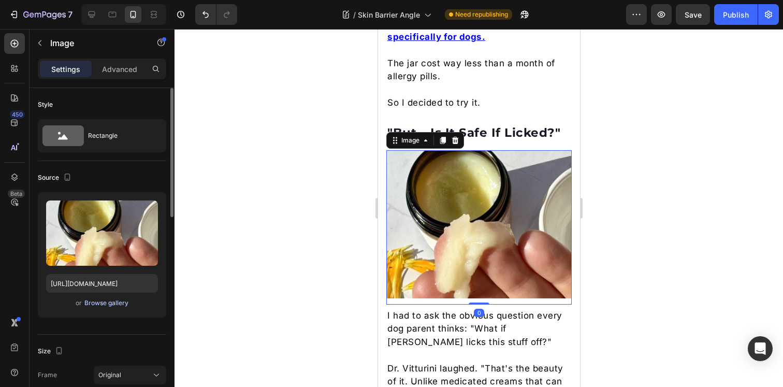
click at [108, 304] on div "Browse gallery" at bounding box center [106, 302] width 44 height 9
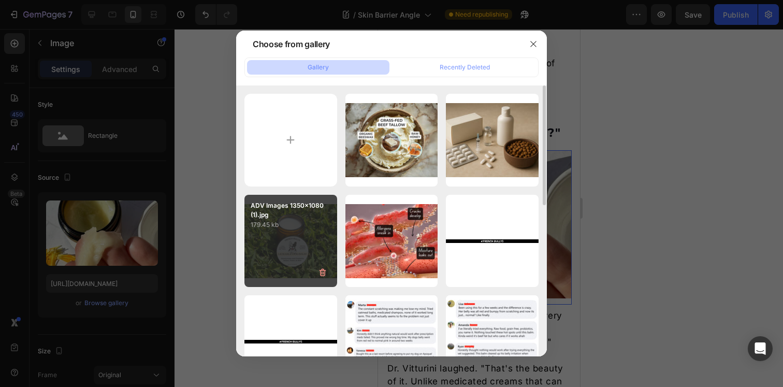
click at [299, 248] on div "ADV Images 1350x1080 (1).jpg 179.45 kb" at bounding box center [291, 241] width 93 height 93
type input "https://cdn.shopify.com/s/files/1/0919/5071/1080/files/gempages_555959025959699…"
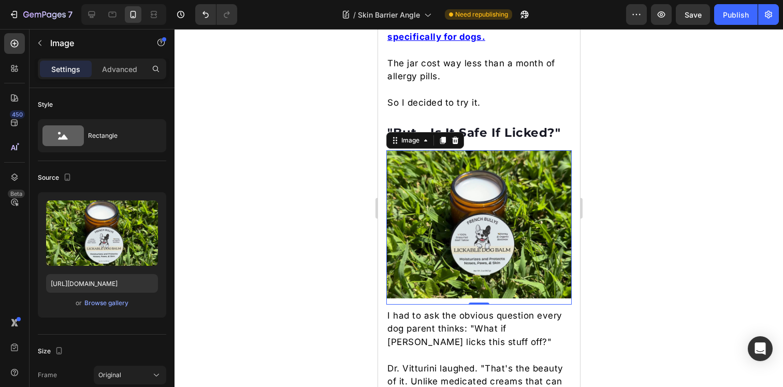
click at [678, 221] on div at bounding box center [479, 208] width 609 height 358
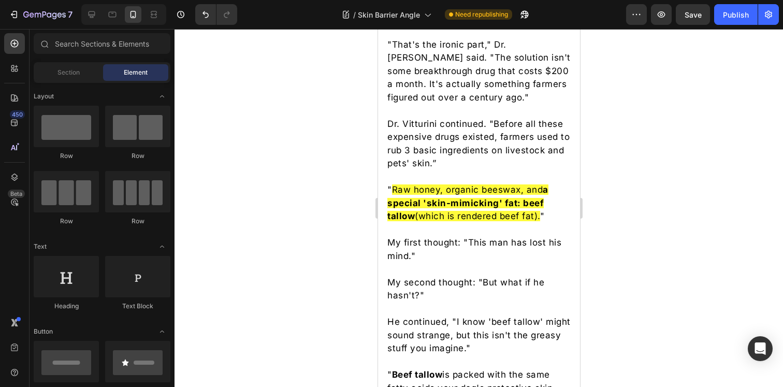
scroll to position [2489, 0]
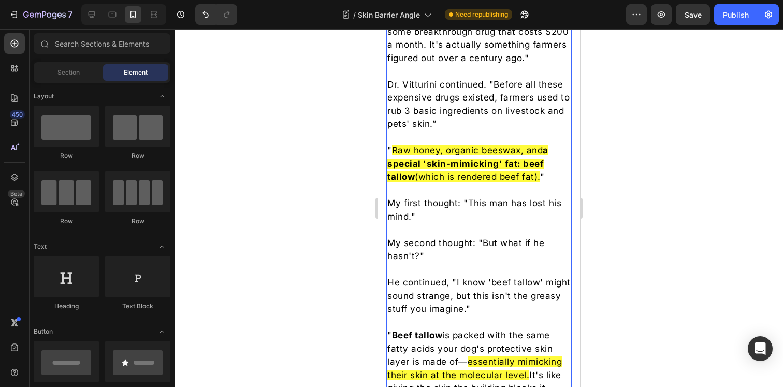
click at [478, 179] on p "" Raw honey, organic beeswax, and a special 'skin-mimicking' fat: beef tallow (…" at bounding box center [478, 164] width 183 height 40
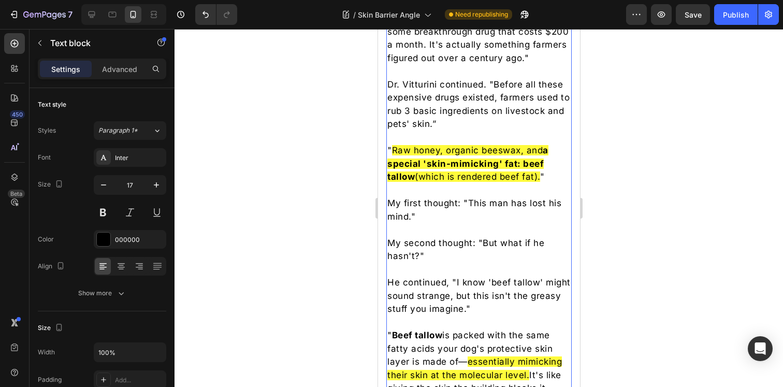
click at [478, 179] on p "" Raw honey, organic beeswax, and a special 'skin-mimicking' fat: beef tallow (…" at bounding box center [478, 164] width 183 height 40
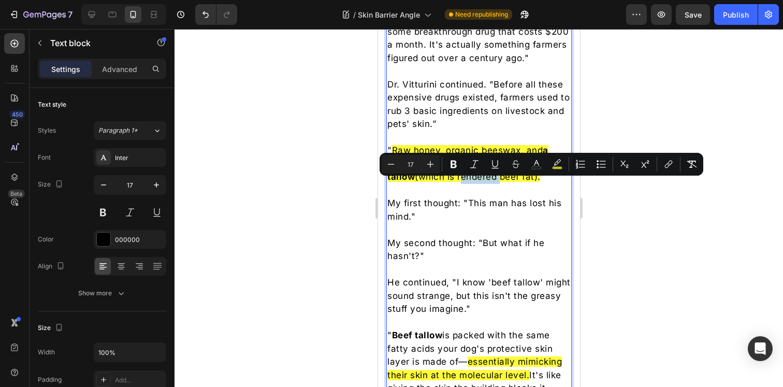
click at [498, 182] on span "Raw honey, organic beeswax, and a special 'skin-mimicking' fat: beef tallow (wh…" at bounding box center [467, 163] width 161 height 37
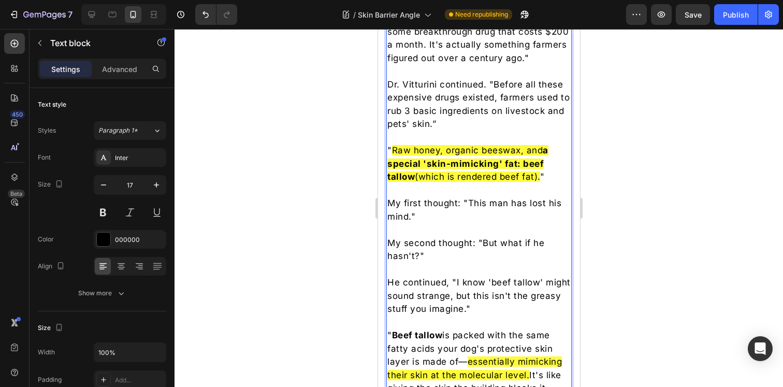
drag, startPoint x: 543, startPoint y: 187, endPoint x: 413, endPoint y: 185, distance: 129.6
click at [413, 184] on p "" Raw honey, organic beeswax, and a special 'skin-mimicking' fat: beef tallow (…" at bounding box center [478, 164] width 183 height 40
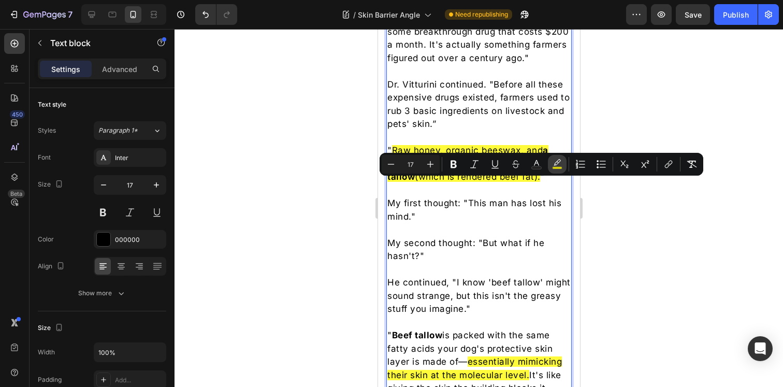
click at [556, 161] on icon "Editor contextual toolbar" at bounding box center [557, 164] width 10 height 10
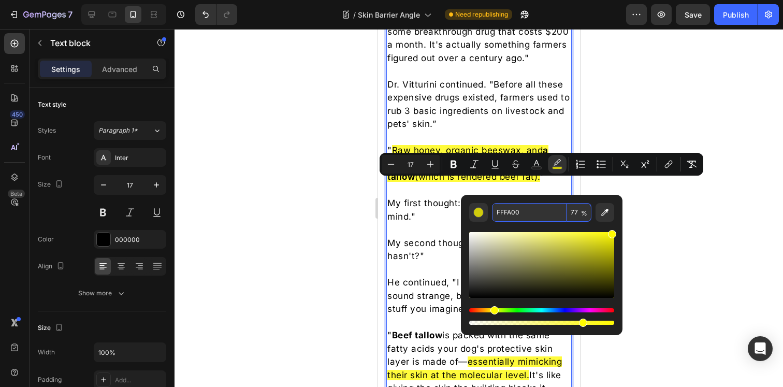
click at [573, 212] on input "77" at bounding box center [579, 212] width 25 height 19
type input "0"
click at [685, 219] on div at bounding box center [479, 208] width 609 height 358
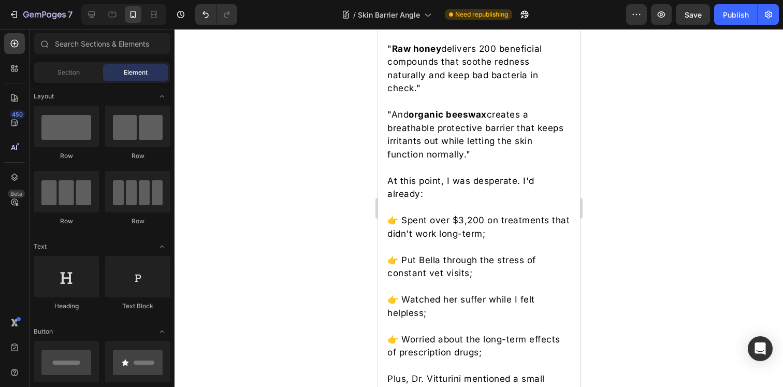
scroll to position [3194, 0]
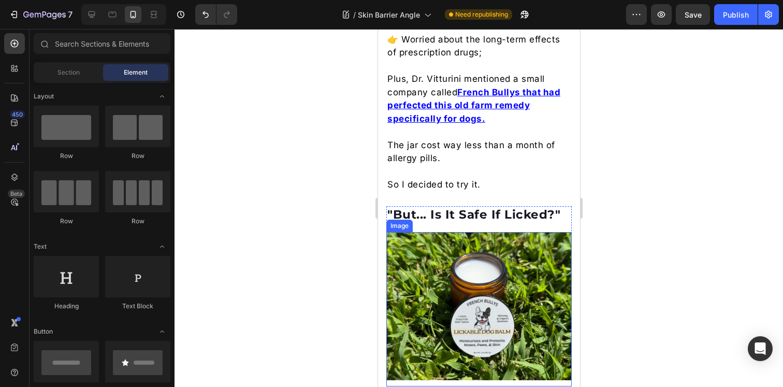
click at [479, 278] on img at bounding box center [478, 306] width 185 height 148
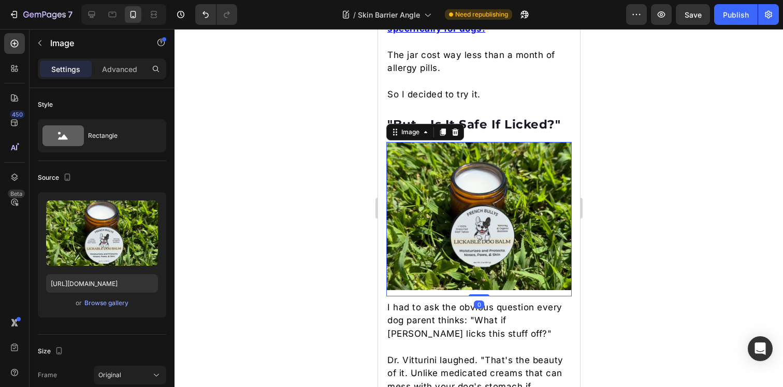
scroll to position [3285, 0]
click at [663, 216] on div at bounding box center [479, 208] width 609 height 358
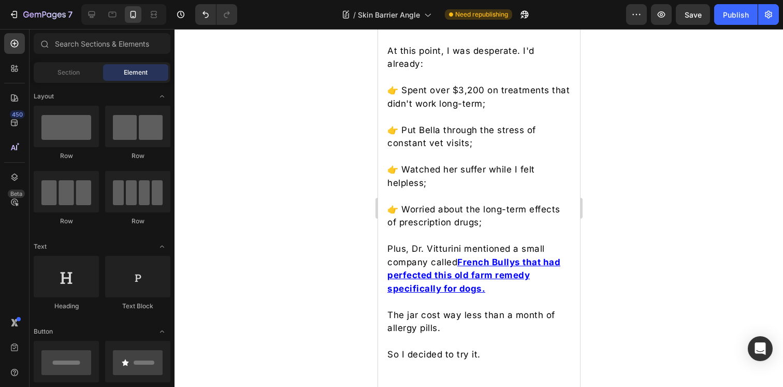
scroll to position [3148, 0]
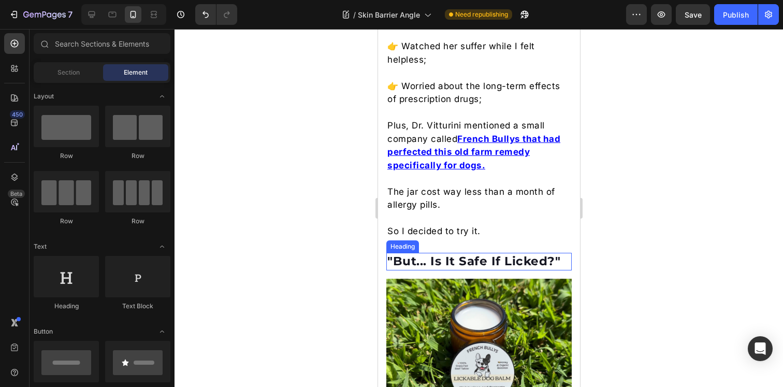
click at [424, 266] on h2 ""But... Is It Safe If Licked?"" at bounding box center [478, 262] width 185 height 18
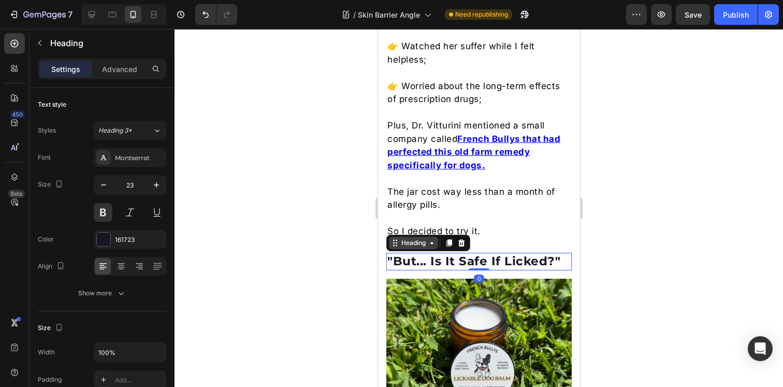
click at [405, 248] on div "Heading" at bounding box center [413, 242] width 28 height 9
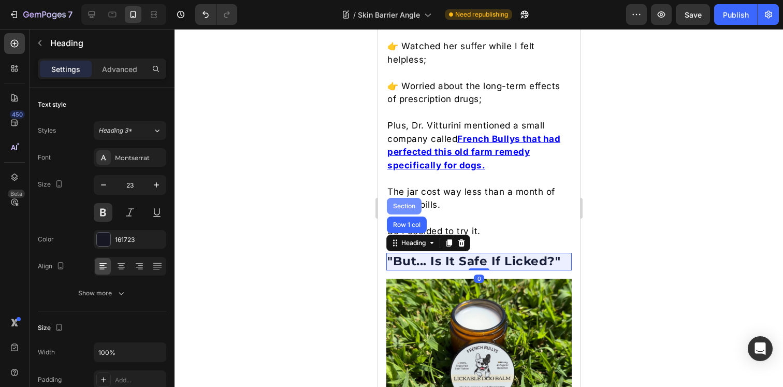
click at [401, 209] on div "Section" at bounding box center [404, 206] width 26 height 6
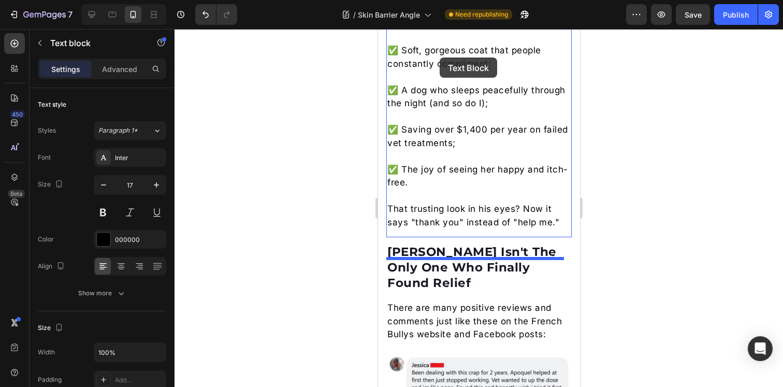
scroll to position [5124, 0]
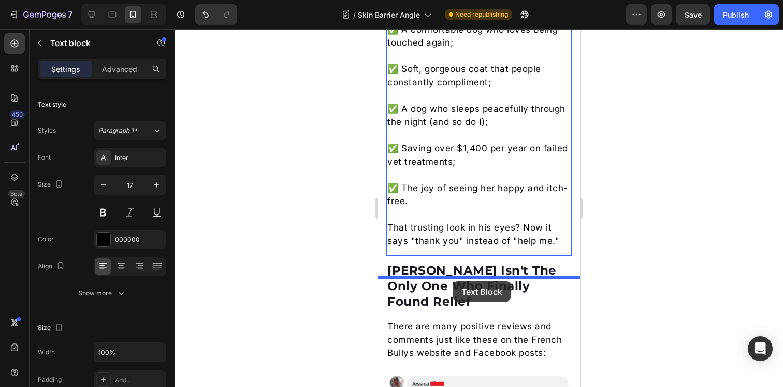
drag, startPoint x: 453, startPoint y: 116, endPoint x: 453, endPoint y: 281, distance: 165.8
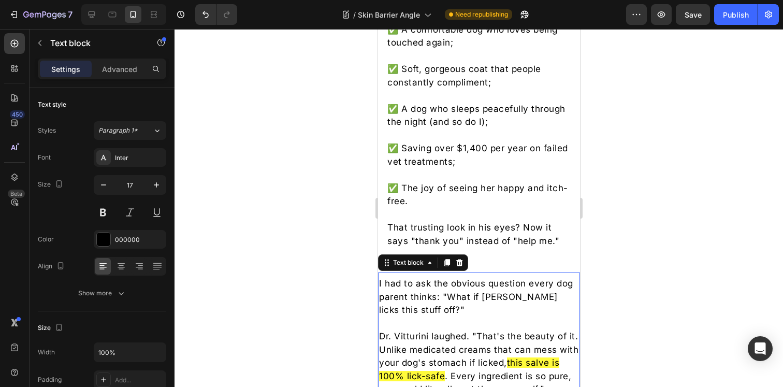
click at [252, 95] on div at bounding box center [479, 208] width 609 height 358
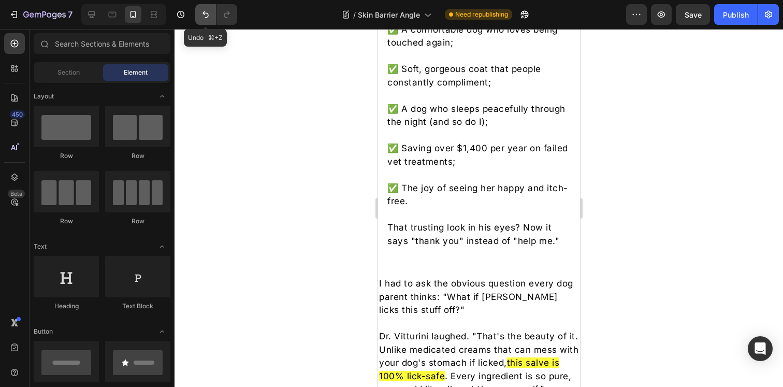
click at [204, 13] on icon "Undo/Redo" at bounding box center [206, 14] width 6 height 7
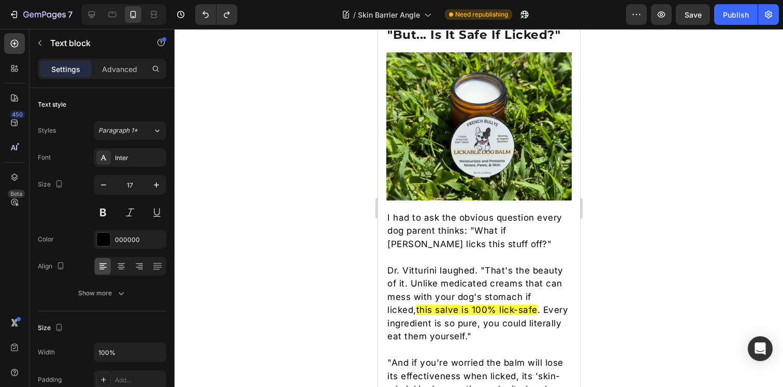
scroll to position [3207, 0]
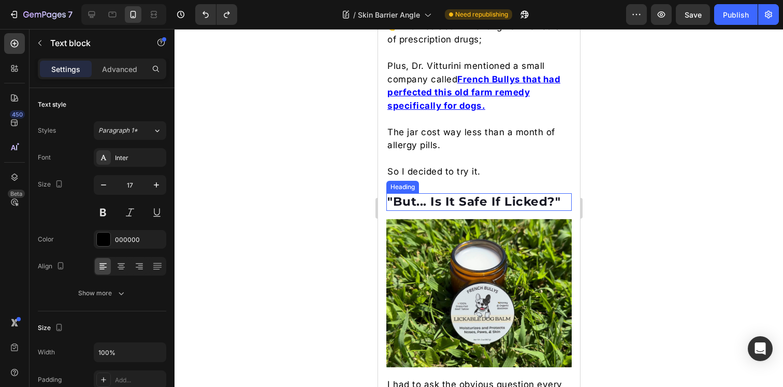
click at [430, 209] on h2 ""But... Is It Safe If Licked?"" at bounding box center [478, 202] width 185 height 18
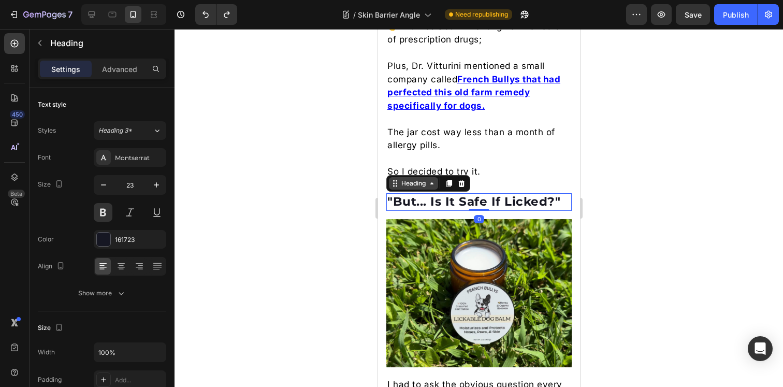
click at [412, 190] on div "Heading" at bounding box center [413, 183] width 49 height 12
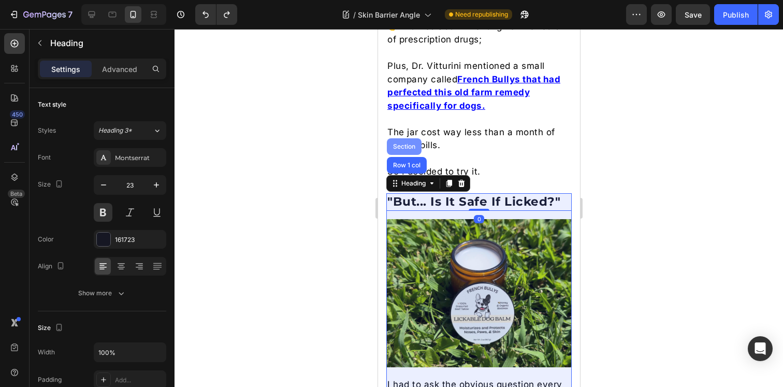
click at [399, 150] on div "Section" at bounding box center [404, 146] width 35 height 17
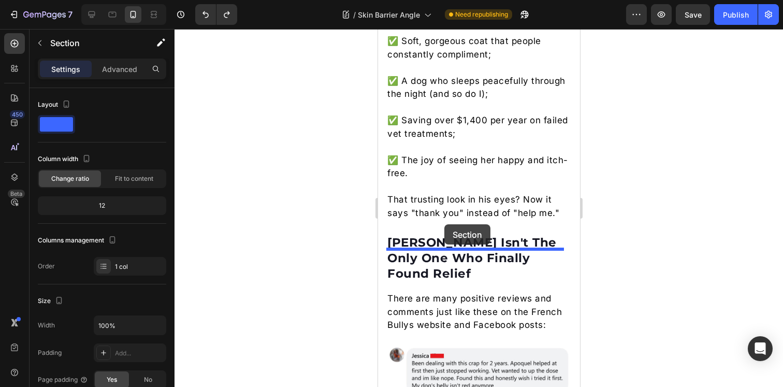
scroll to position [5191, 0]
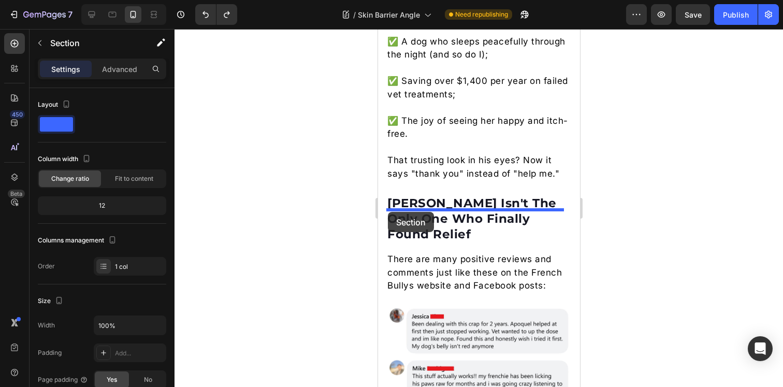
drag, startPoint x: 389, startPoint y: 191, endPoint x: 388, endPoint y: 212, distance: 21.3
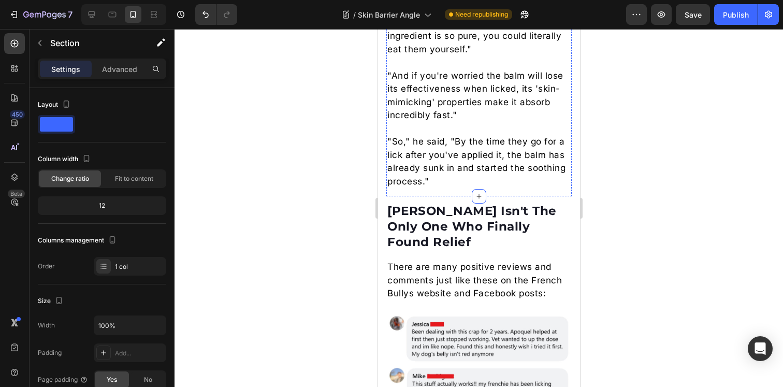
scroll to position [5208, 0]
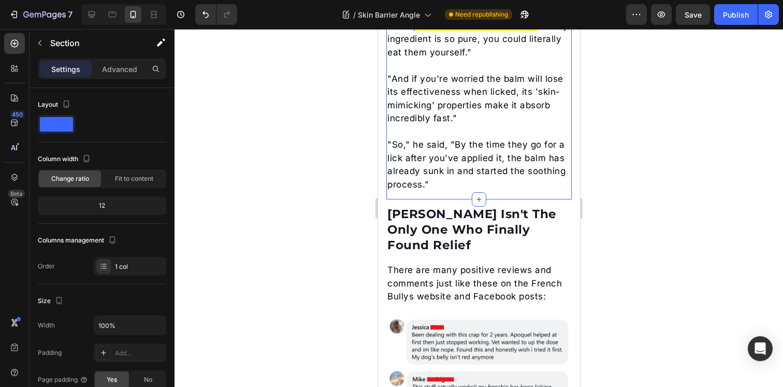
click at [657, 188] on div at bounding box center [479, 208] width 609 height 358
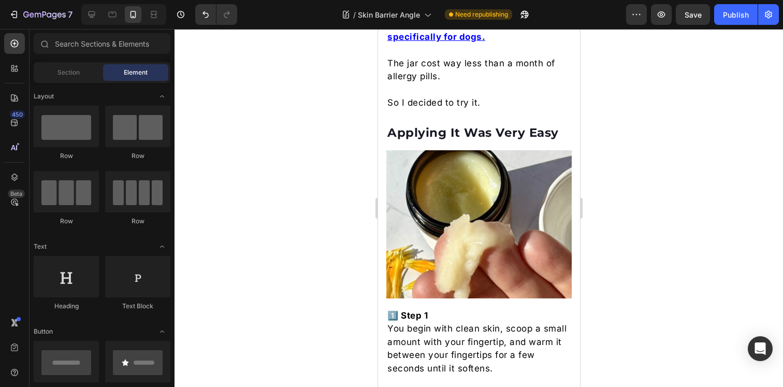
scroll to position [3335, 0]
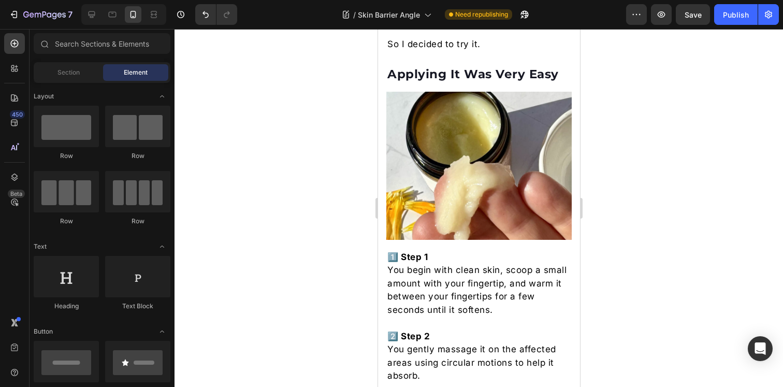
click at [475, 177] on img at bounding box center [478, 166] width 185 height 148
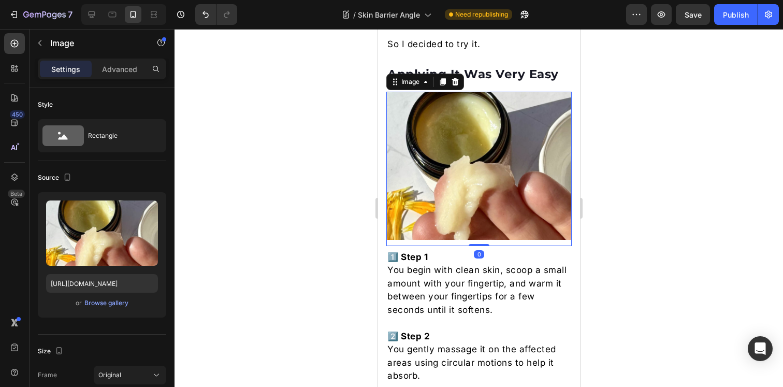
click at [670, 174] on div at bounding box center [479, 208] width 609 height 358
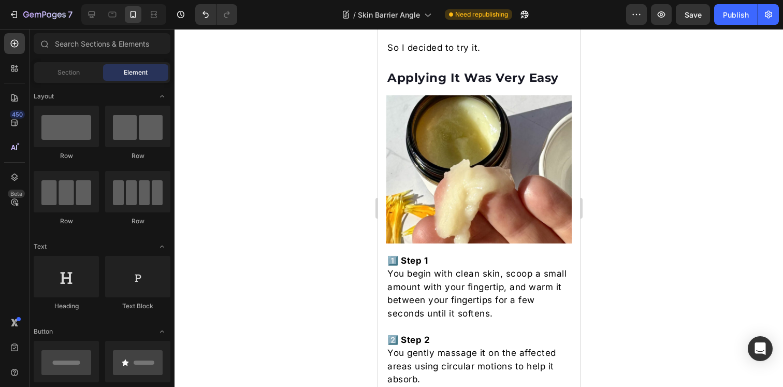
scroll to position [3330, 0]
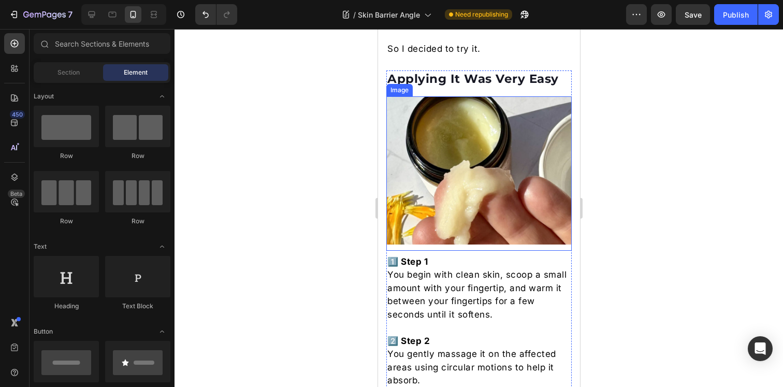
click at [467, 168] on img at bounding box center [478, 170] width 185 height 148
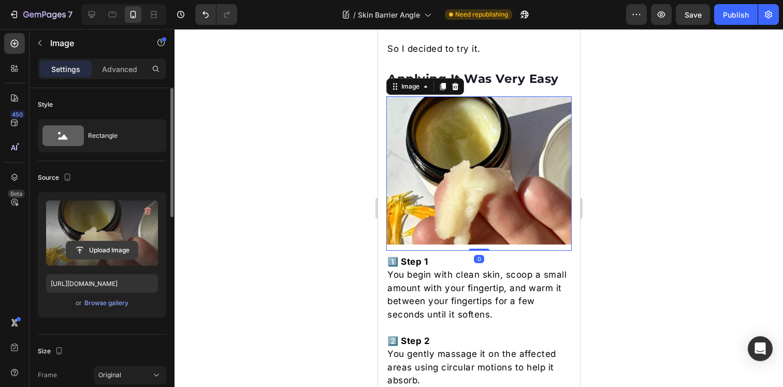
click at [98, 254] on input "file" at bounding box center [102, 250] width 72 height 18
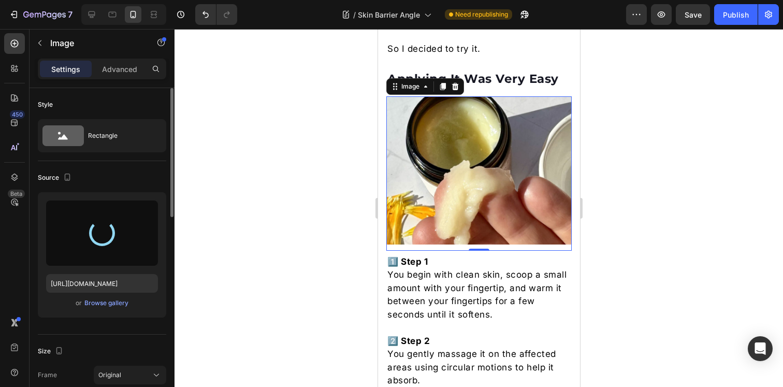
type input "https://cdn.shopify.com/s/files/1/0919/5071/1080/files/gempages_555959025959699…"
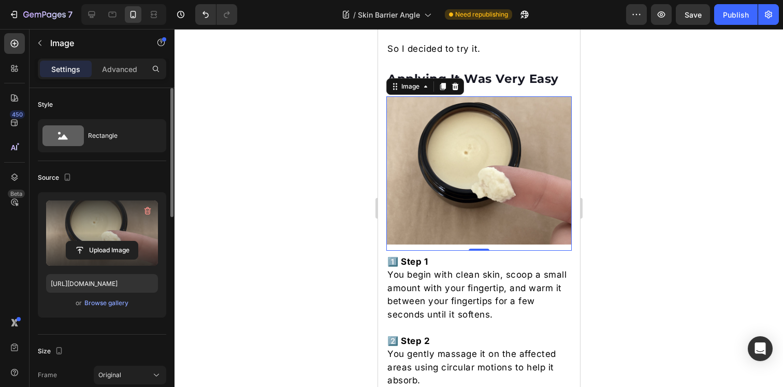
click at [622, 189] on div at bounding box center [479, 208] width 609 height 358
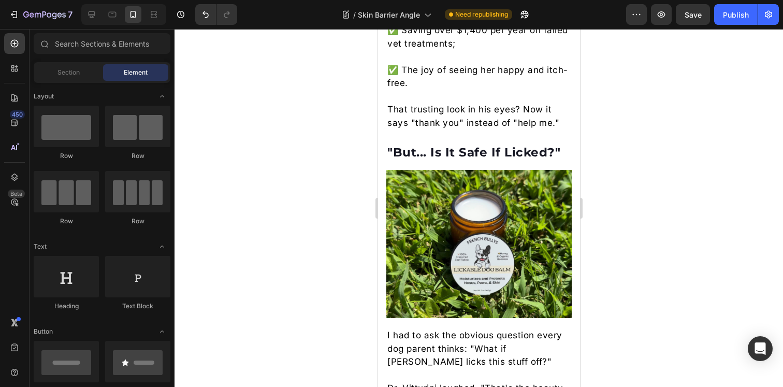
scroll to position [4793, 0]
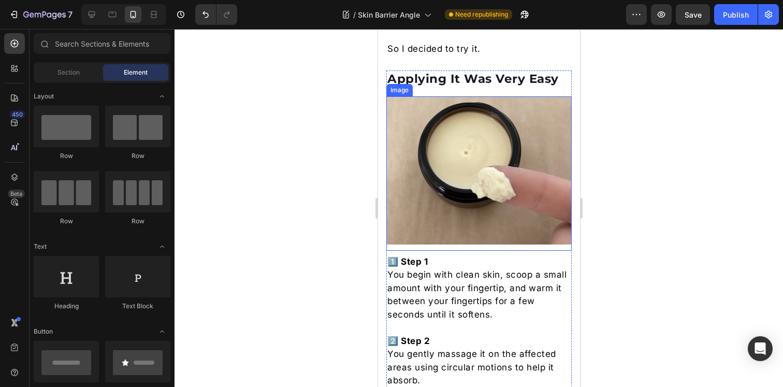
click at [476, 186] on img at bounding box center [478, 170] width 185 height 148
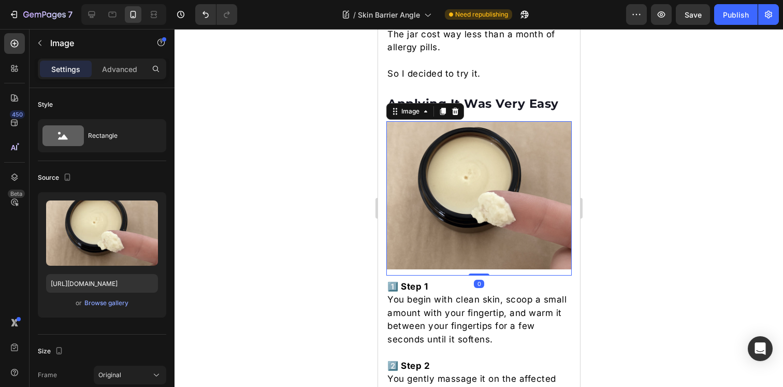
scroll to position [3304, 0]
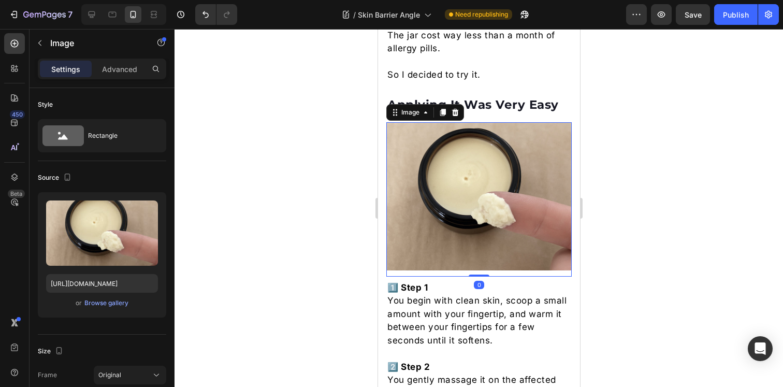
click at [617, 184] on div at bounding box center [479, 208] width 609 height 358
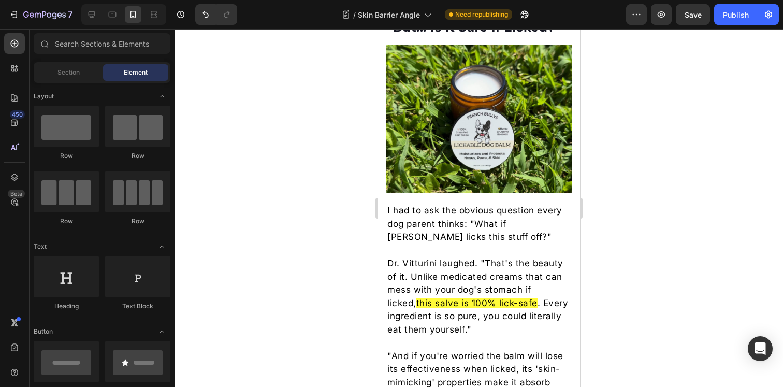
scroll to position [4886, 0]
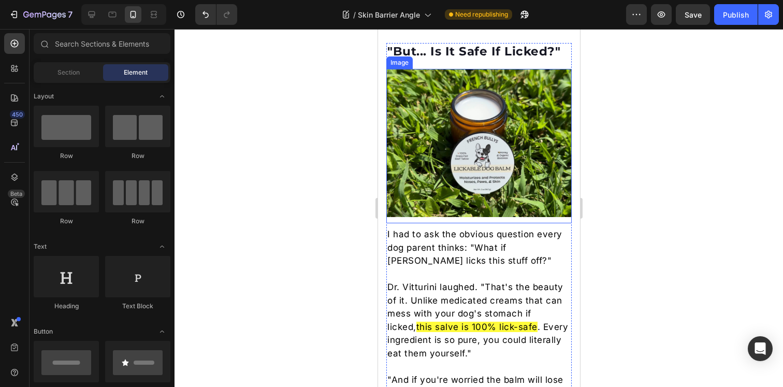
click at [465, 160] on img at bounding box center [478, 143] width 185 height 148
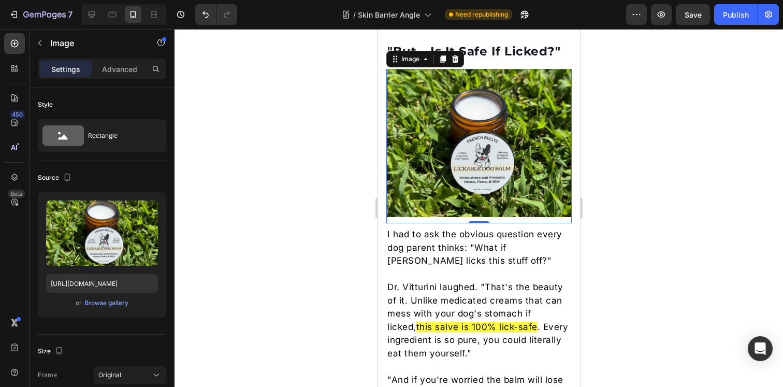
click at [311, 201] on div at bounding box center [479, 208] width 609 height 358
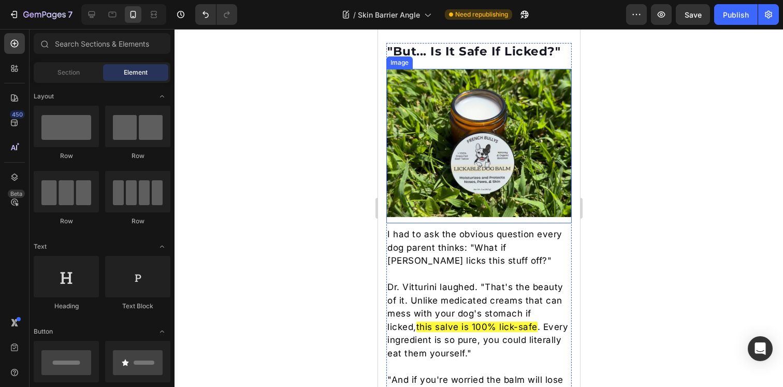
click at [476, 193] on img at bounding box center [478, 143] width 185 height 148
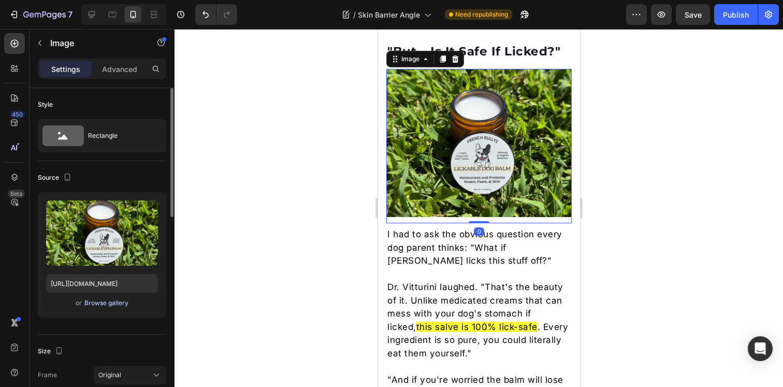
click at [112, 298] on div "Browse gallery" at bounding box center [106, 302] width 44 height 9
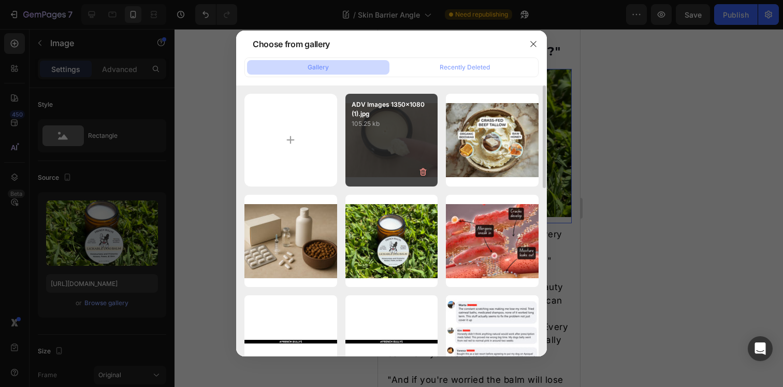
click at [382, 134] on div "ADV Images 1350x1080 (1).jpg 105.25 kb" at bounding box center [392, 140] width 93 height 93
type input "https://cdn.shopify.com/s/files/1/0919/5071/1080/files/gempages_555959025959699…"
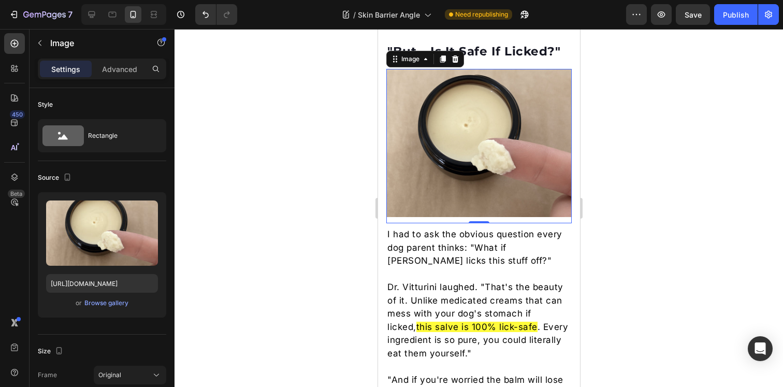
click at [712, 158] on div at bounding box center [479, 208] width 609 height 358
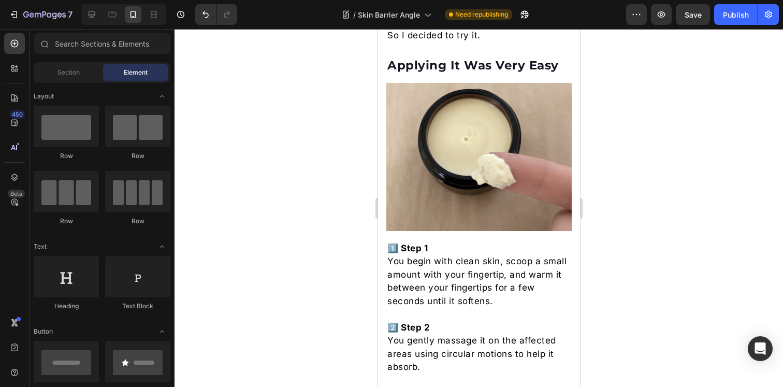
scroll to position [3340, 0]
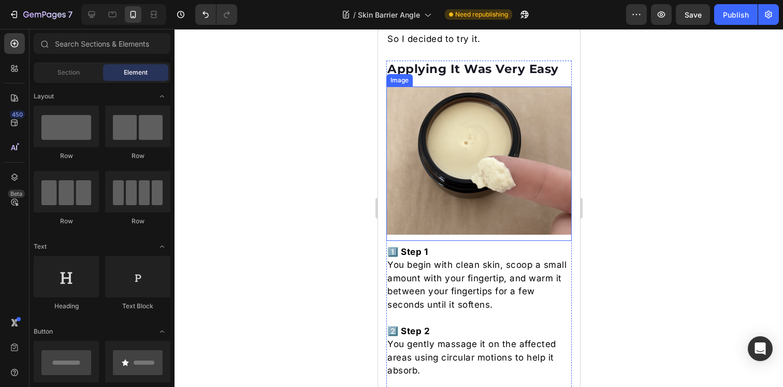
click at [468, 178] on img at bounding box center [478, 161] width 185 height 148
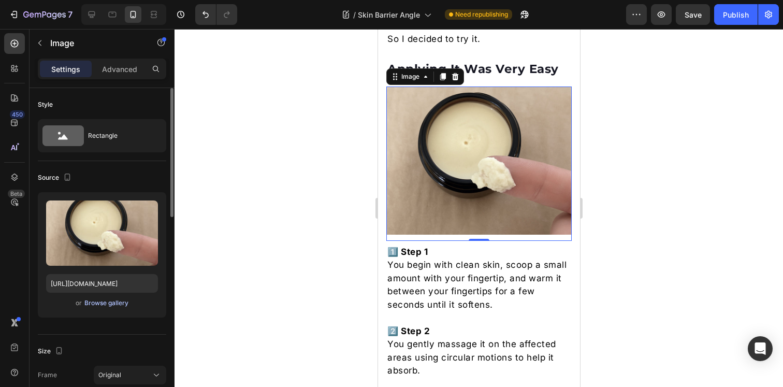
click at [107, 304] on div "Browse gallery" at bounding box center [106, 302] width 44 height 9
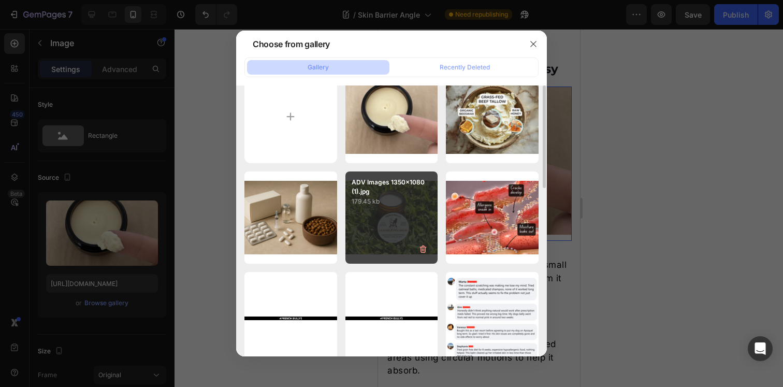
scroll to position [30, 0]
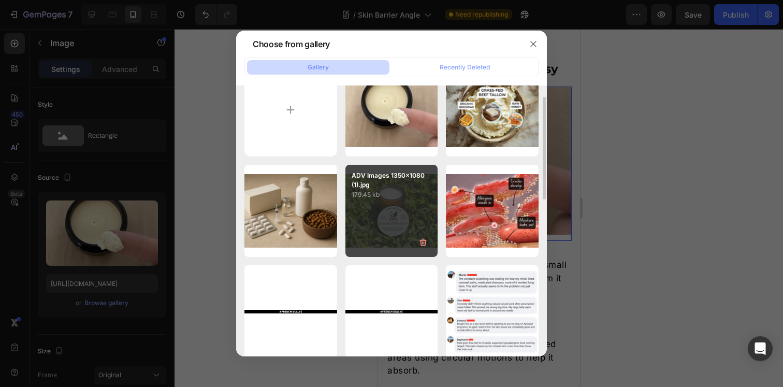
click at [381, 212] on div "ADV Images 1350x1080 (1).jpg 179.45 kb" at bounding box center [392, 211] width 93 height 93
type input "https://cdn.shopify.com/s/files/1/0919/5071/1080/files/gempages_555959025959699…"
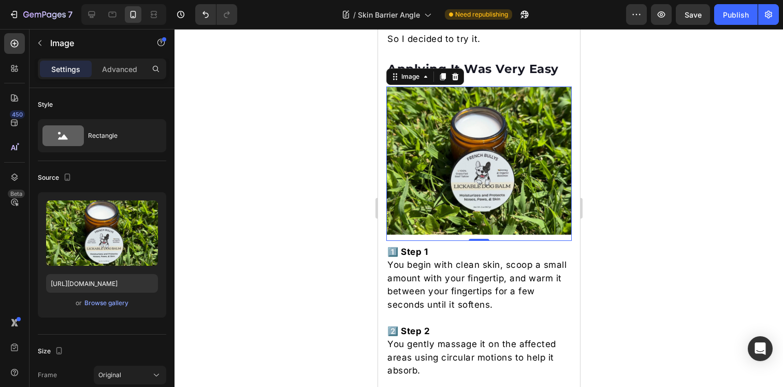
click at [678, 194] on div at bounding box center [479, 208] width 609 height 358
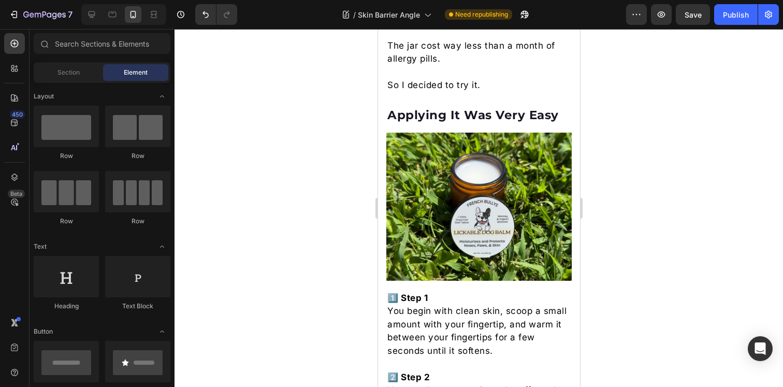
scroll to position [3500, 0]
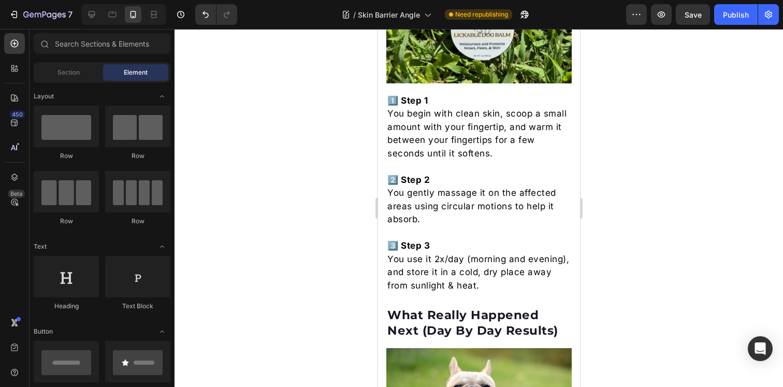
click at [466, 194] on p "You gently massage it on the affected areas using circular motions to help it a…" at bounding box center [478, 207] width 183 height 40
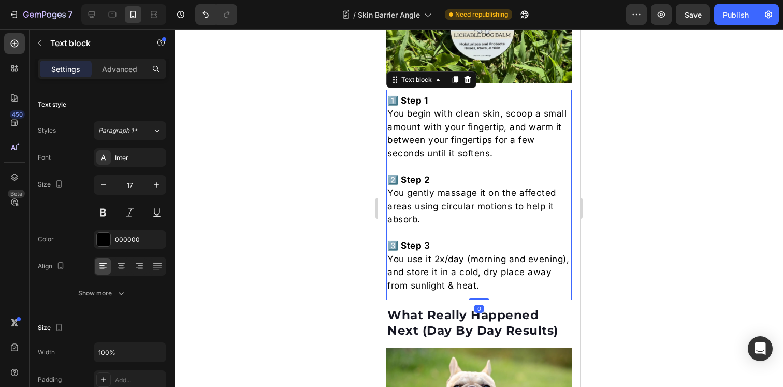
click at [598, 202] on div at bounding box center [479, 208] width 609 height 358
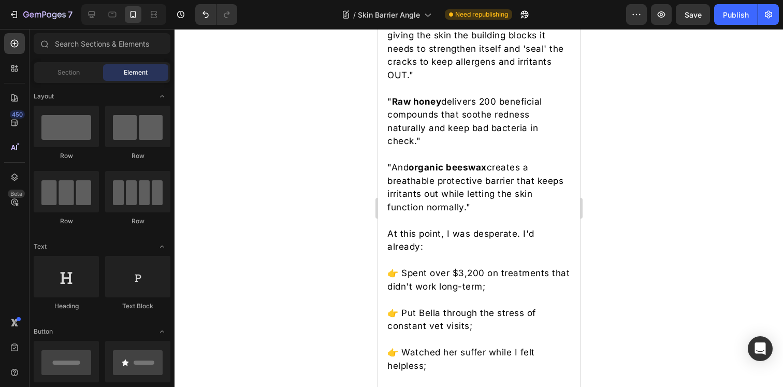
scroll to position [2845, 0]
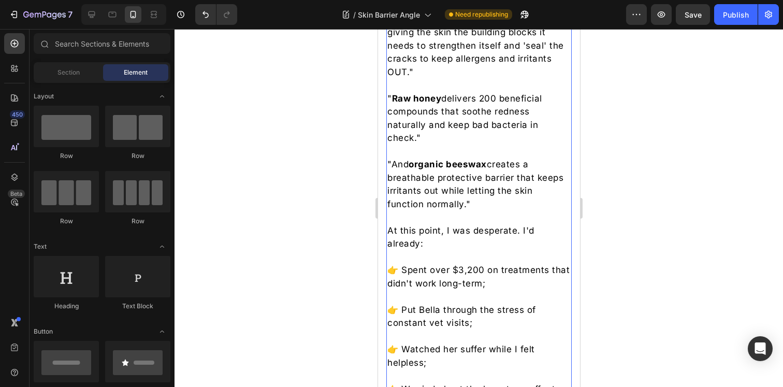
click at [462, 159] on p at bounding box center [478, 151] width 183 height 13
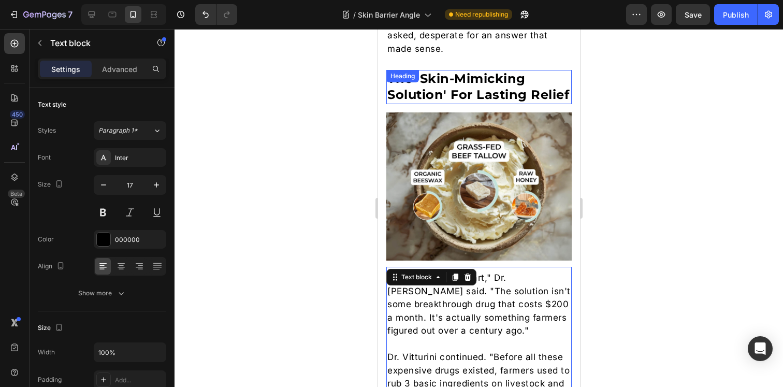
scroll to position [2201, 0]
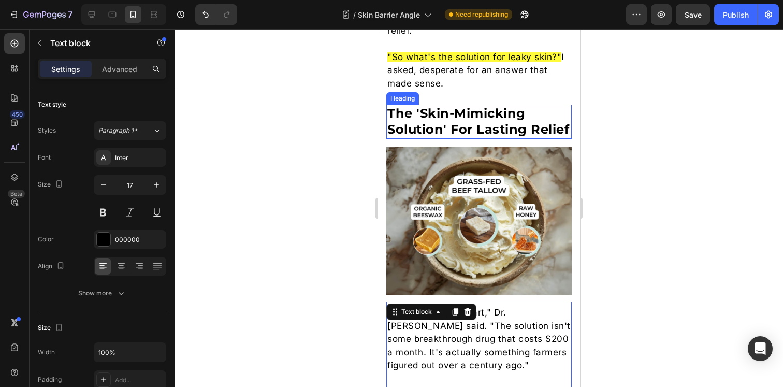
click at [410, 106] on strong "The 'Skin-Mimicking Solution' For Lasting Relief" at bounding box center [478, 121] width 182 height 31
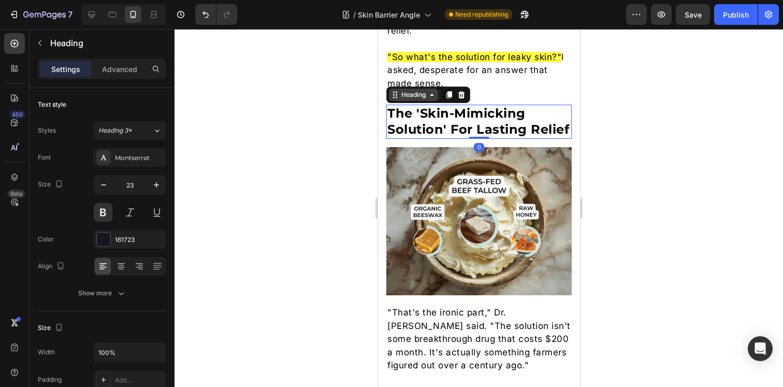
click at [405, 89] on div "Heading" at bounding box center [413, 95] width 49 height 12
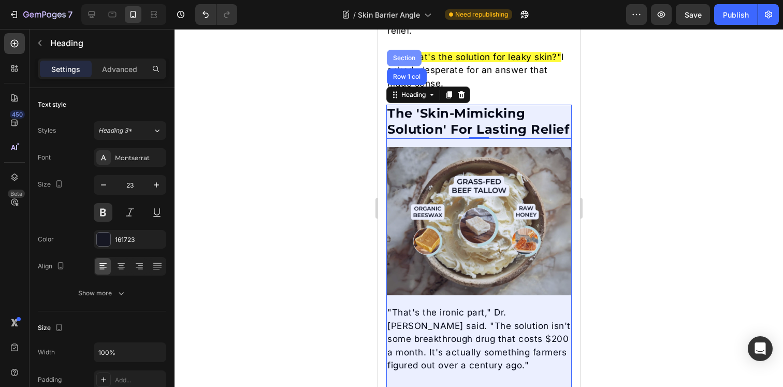
click at [397, 50] on div "Section" at bounding box center [404, 58] width 35 height 17
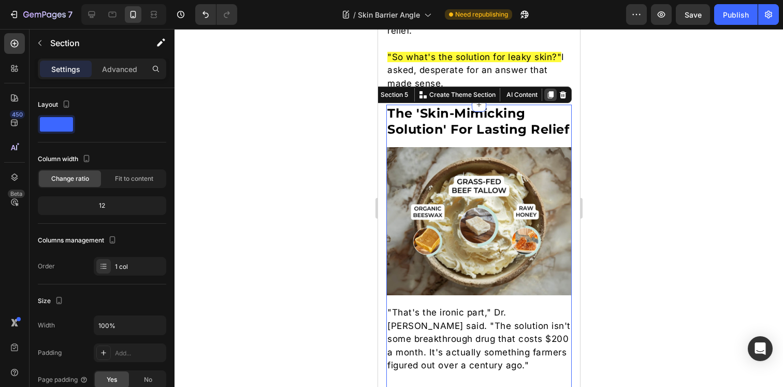
click at [546, 91] on icon at bounding box center [550, 95] width 8 height 8
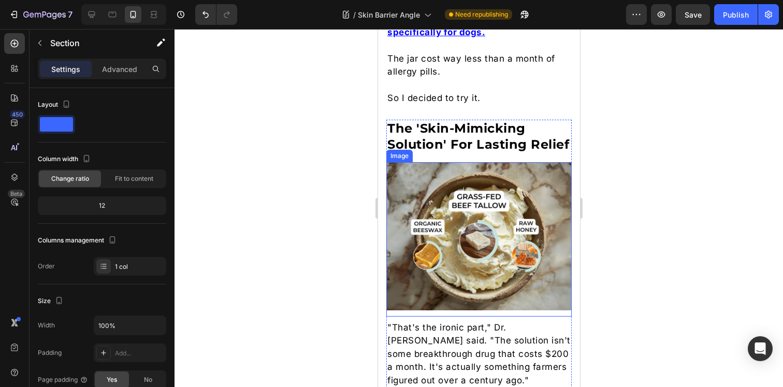
scroll to position [3279, 0]
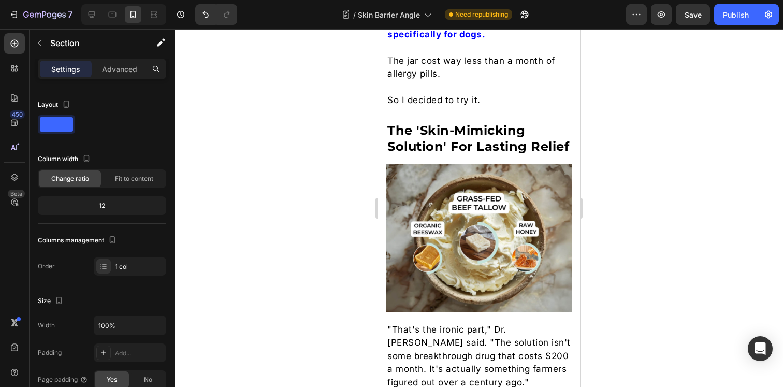
click at [624, 180] on div at bounding box center [479, 208] width 609 height 358
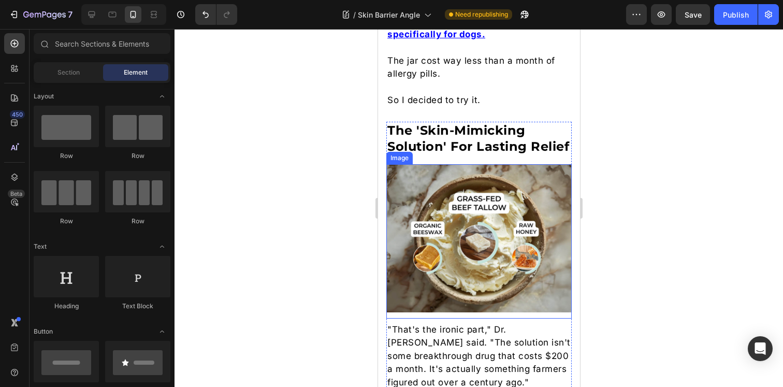
click at [463, 226] on img at bounding box center [478, 238] width 185 height 148
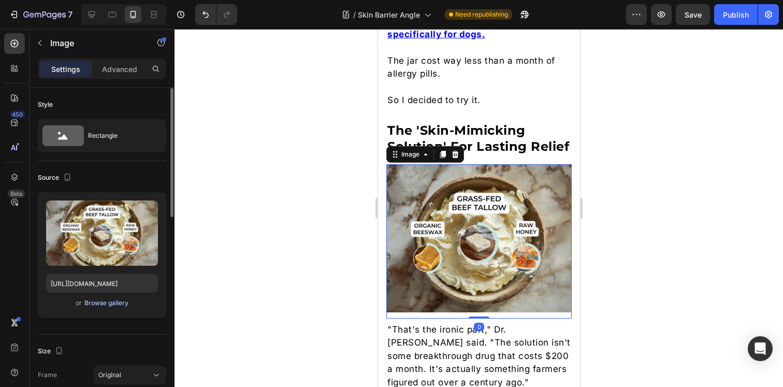
click at [119, 299] on div "Browse gallery" at bounding box center [106, 302] width 44 height 9
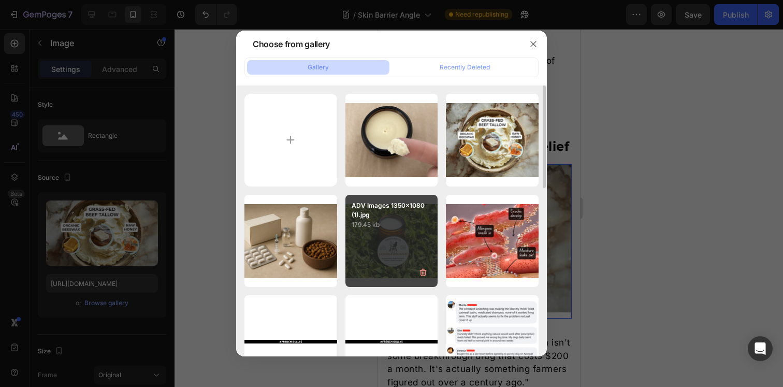
click at [401, 242] on div "ADV Images 1350x1080 (1).jpg 179.45 kb" at bounding box center [392, 241] width 93 height 93
type input "https://cdn.shopify.com/s/files/1/0919/5071/1080/files/gempages_555959025959699…"
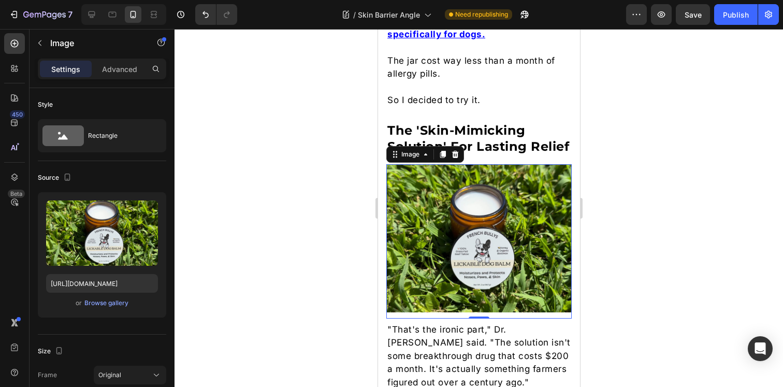
click at [704, 266] on div at bounding box center [479, 208] width 609 height 358
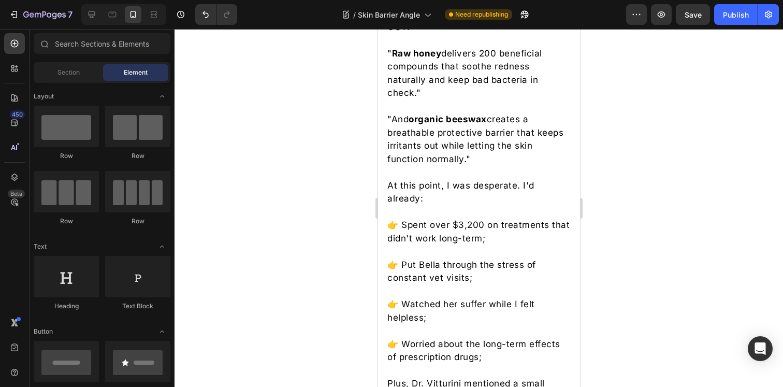
scroll to position [2857, 0]
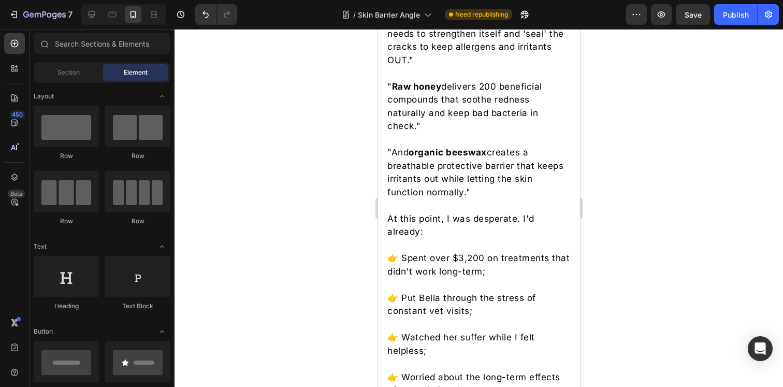
click at [476, 230] on p "At this point, I was desperate. I'd already:" at bounding box center [478, 225] width 183 height 26
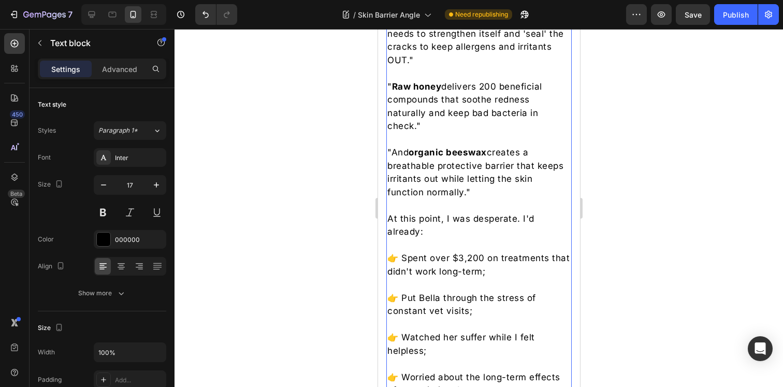
click at [476, 230] on p "At this point, I was desperate. I'd already:" at bounding box center [478, 225] width 183 height 26
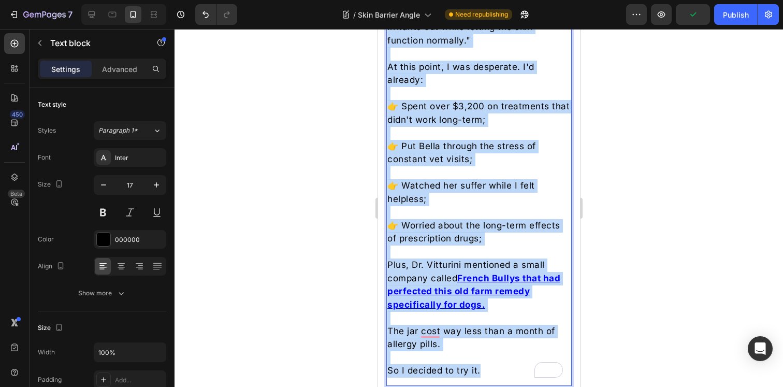
scroll to position [2941, 0]
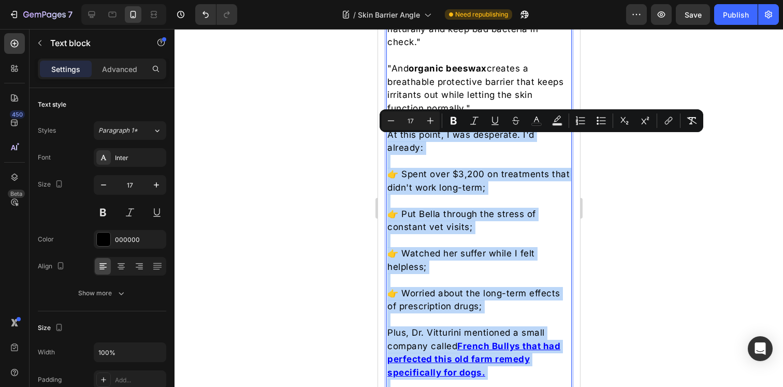
drag, startPoint x: 487, startPoint y: 295, endPoint x: 407, endPoint y: 129, distance: 184.3
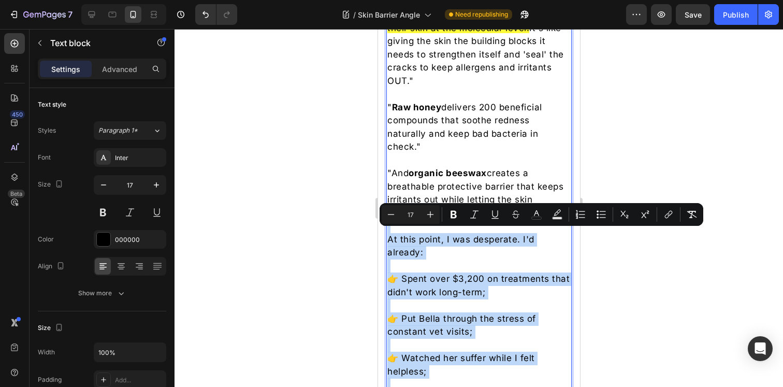
scroll to position [2833, 0]
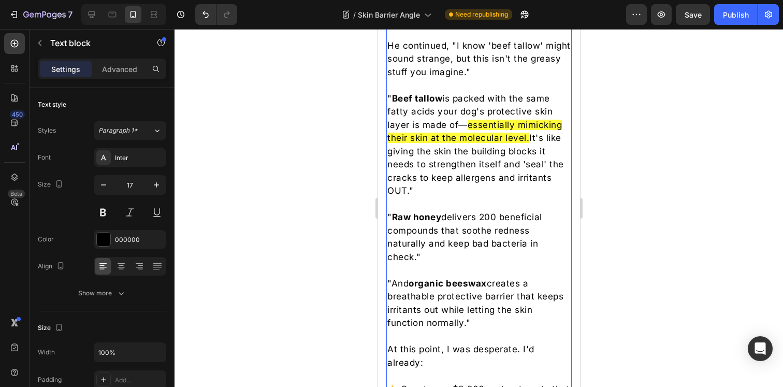
click at [455, 233] on p "" Raw honey delivers 200 beneficial compounds that soothe redness naturally and…" at bounding box center [478, 237] width 183 height 53
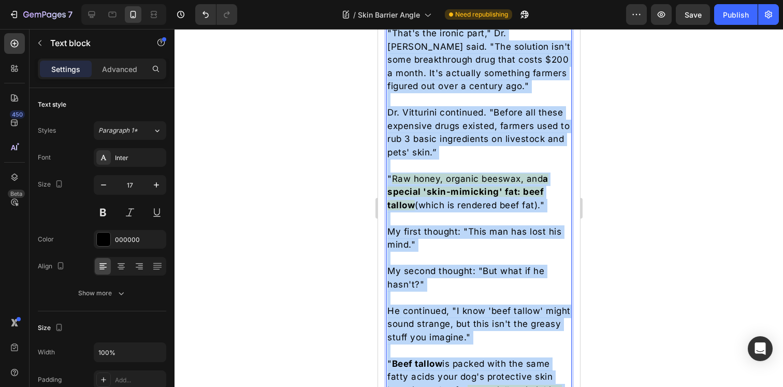
scroll to position [3226, 0]
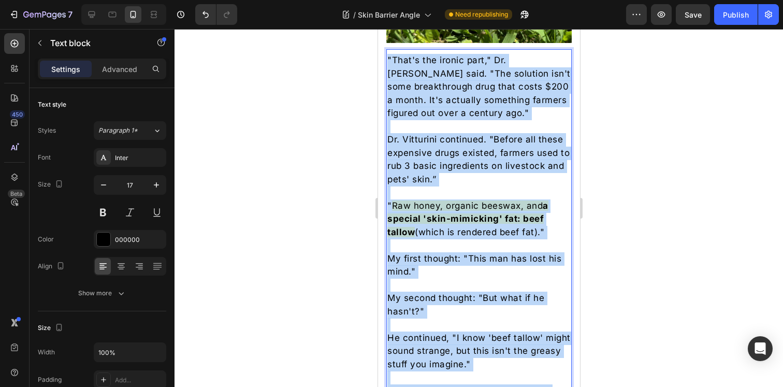
drag, startPoint x: 389, startPoint y: 259, endPoint x: 388, endPoint y: 74, distance: 185.0
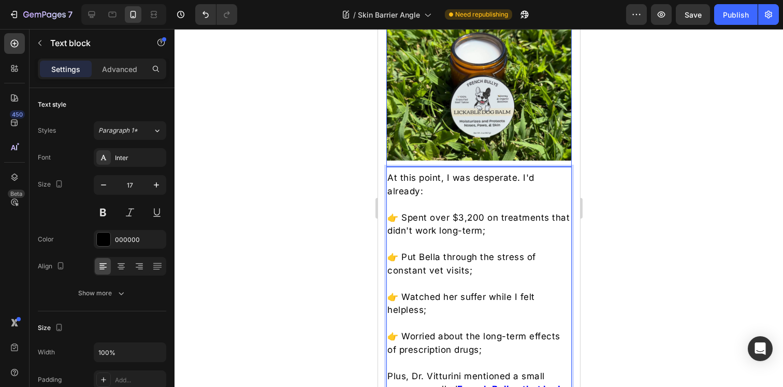
scroll to position [3128, 0]
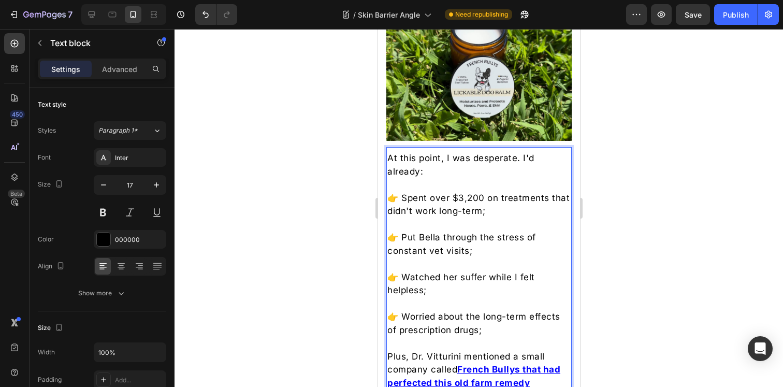
click at [652, 259] on div at bounding box center [479, 208] width 609 height 358
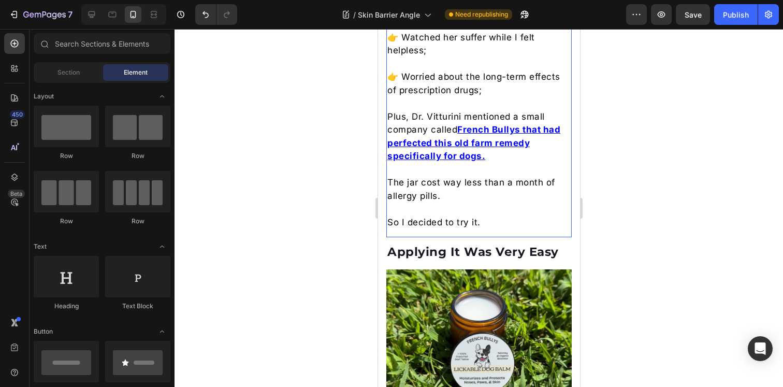
scroll to position [3418, 0]
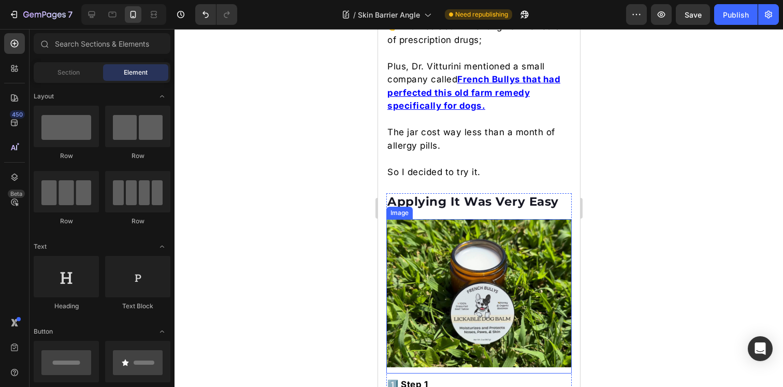
click at [476, 278] on img at bounding box center [478, 293] width 185 height 148
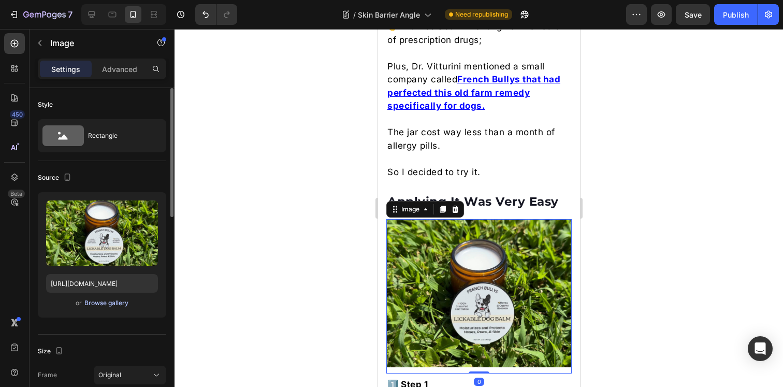
click at [108, 301] on div "Browse gallery" at bounding box center [106, 302] width 44 height 9
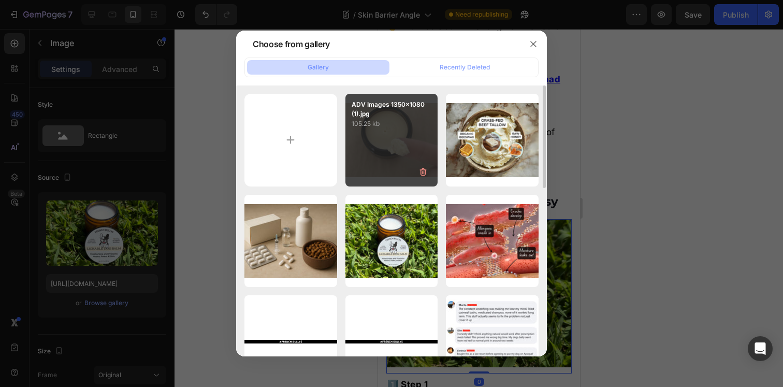
click at [379, 148] on div "ADV Images 1350x1080 (1).jpg 105.25 kb" at bounding box center [392, 140] width 93 height 93
type input "https://cdn.shopify.com/s/files/1/0919/5071/1080/files/gempages_555959025959699…"
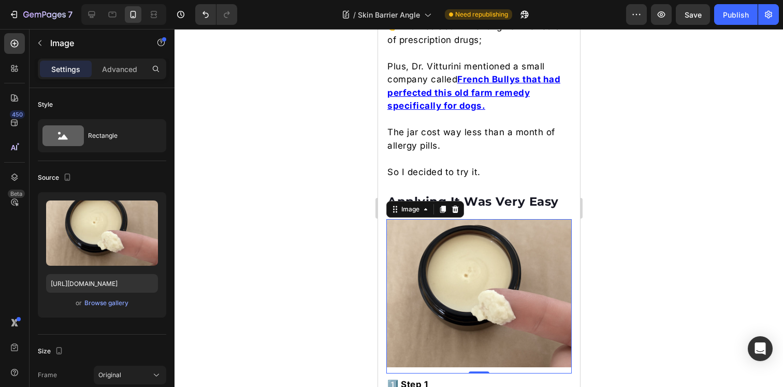
click at [705, 224] on div at bounding box center [479, 208] width 609 height 358
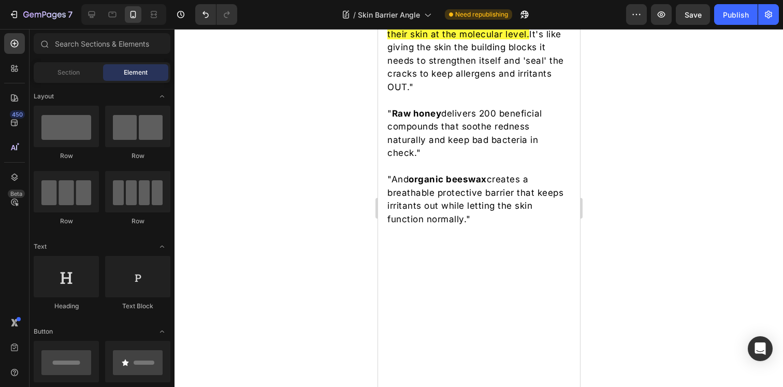
scroll to position [2835, 0]
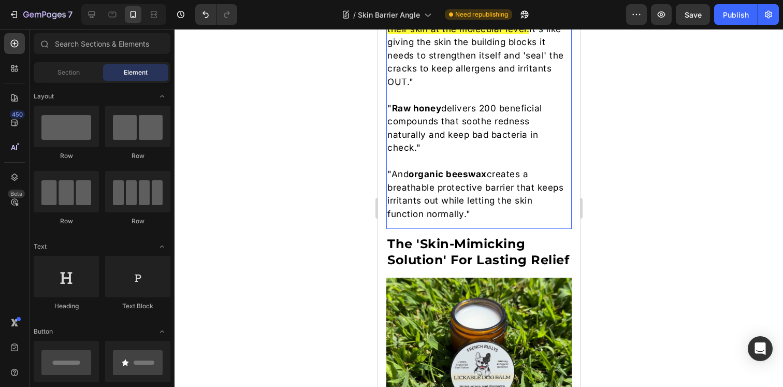
click at [483, 250] on strong "The 'Skin-Mimicking Solution' For Lasting Relief" at bounding box center [478, 251] width 182 height 31
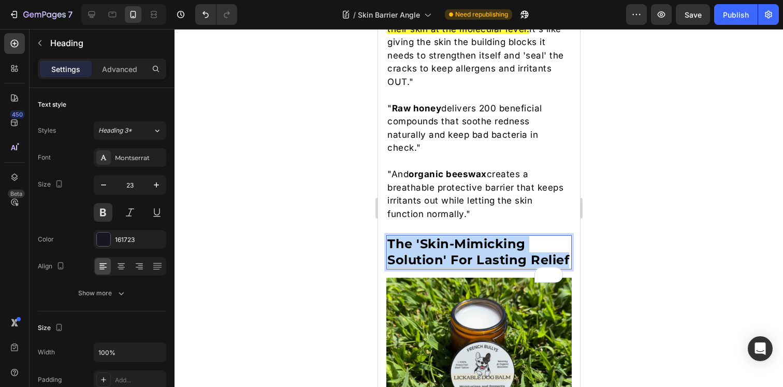
drag, startPoint x: 438, startPoint y: 282, endPoint x: 387, endPoint y: 248, distance: 61.7
click at [387, 248] on p "The 'Skin-Mimicking Solution' For Lasting Relief" at bounding box center [478, 252] width 183 height 32
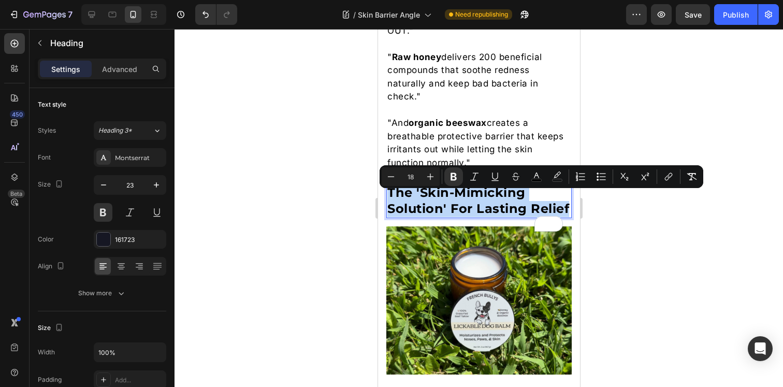
scroll to position [2886, 0]
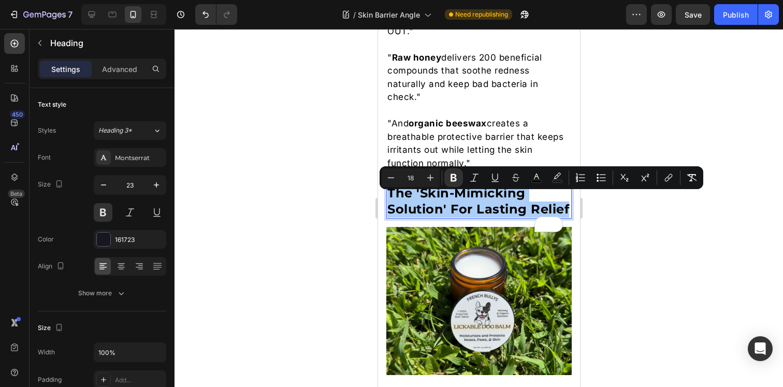
click at [615, 118] on div at bounding box center [479, 208] width 609 height 358
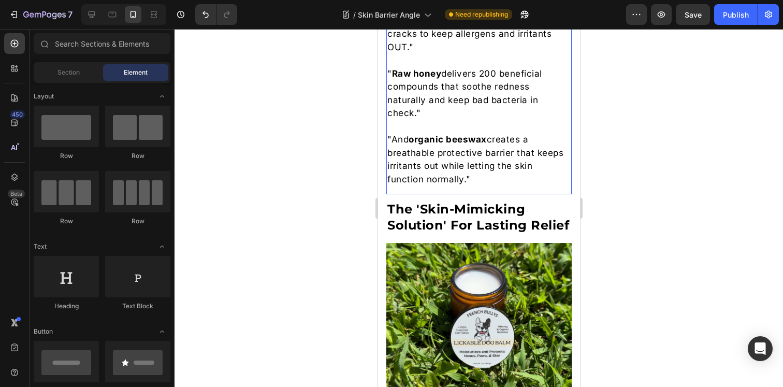
scroll to position [2882, 0]
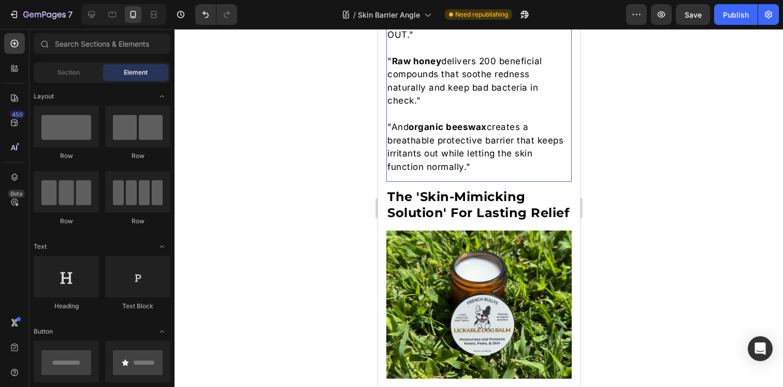
click at [477, 174] on p ""And organic beeswax creates a breathable protective barrier that keeps irritan…" at bounding box center [478, 147] width 183 height 53
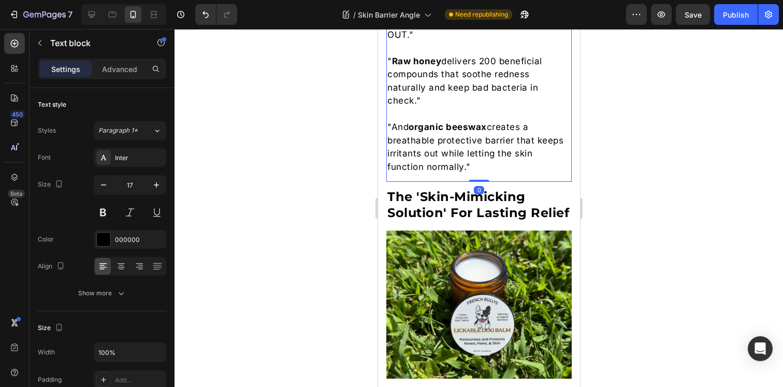
click at [477, 174] on p ""And organic beeswax creates a breathable protective barrier that keeps irritan…" at bounding box center [478, 147] width 183 height 53
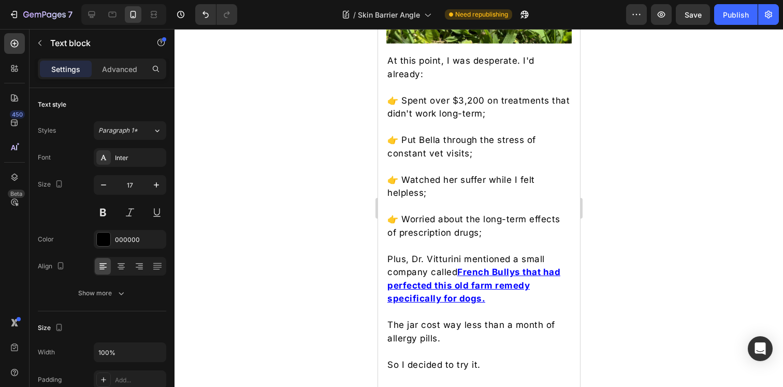
scroll to position [3235, 0]
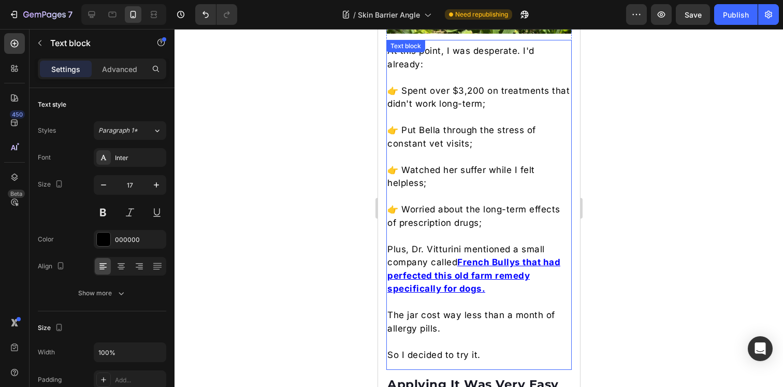
click at [494, 296] on p "Plus, Dr. Vitturini mentioned a small company called French Bullys that had per…" at bounding box center [478, 269] width 183 height 53
click at [485, 296] on p "Plus, Dr. Vitturini mentioned a small company called French Bullys that had per…" at bounding box center [478, 269] width 183 height 53
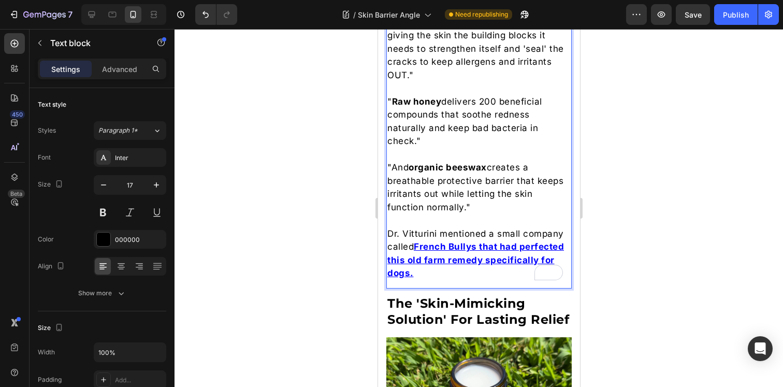
scroll to position [2843, 0]
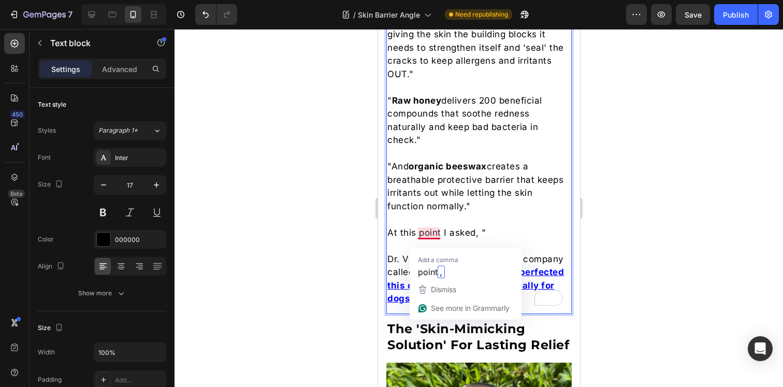
click at [470, 240] on p "At this point I asked, "" at bounding box center [478, 232] width 183 height 13
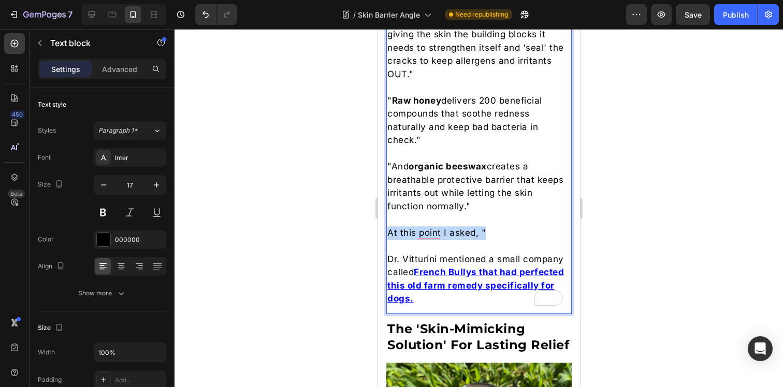
drag, startPoint x: 492, startPoint y: 239, endPoint x: 389, endPoint y: 238, distance: 103.1
click at [389, 238] on p "At this point I asked, "" at bounding box center [478, 232] width 183 height 13
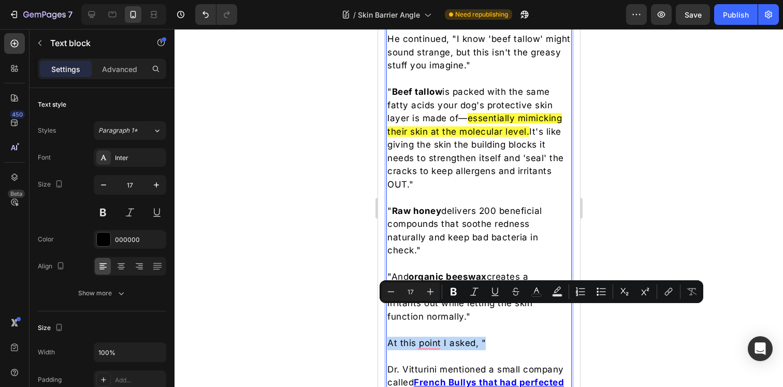
scroll to position [2863, 0]
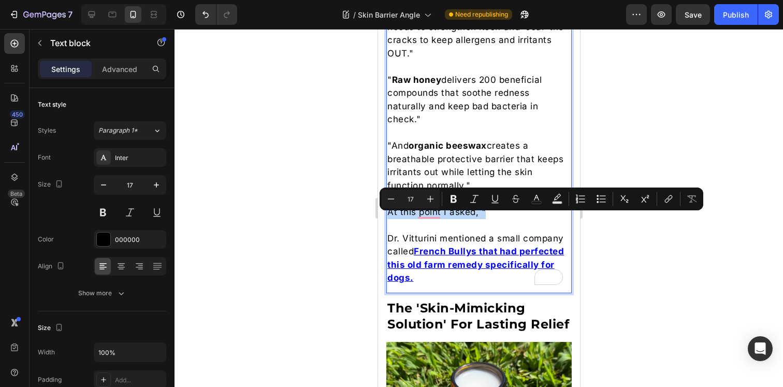
click at [465, 230] on p "To enrich screen reader interactions, please activate Accessibility in Grammarl…" at bounding box center [478, 225] width 183 height 13
drag, startPoint x: 498, startPoint y: 220, endPoint x: 390, endPoint y: 220, distance: 108.8
click at [390, 219] on p "At this point I asked, "" at bounding box center [478, 212] width 183 height 13
click at [462, 219] on p "At this point I asked, "" at bounding box center [478, 212] width 183 height 13
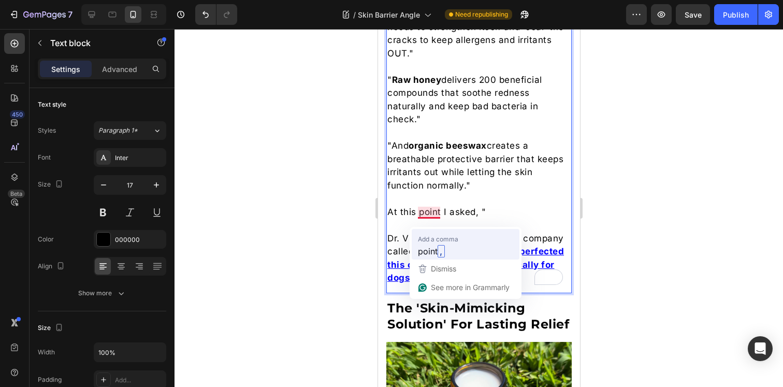
click at [440, 240] on span "Add a comma" at bounding box center [438, 239] width 40 height 10
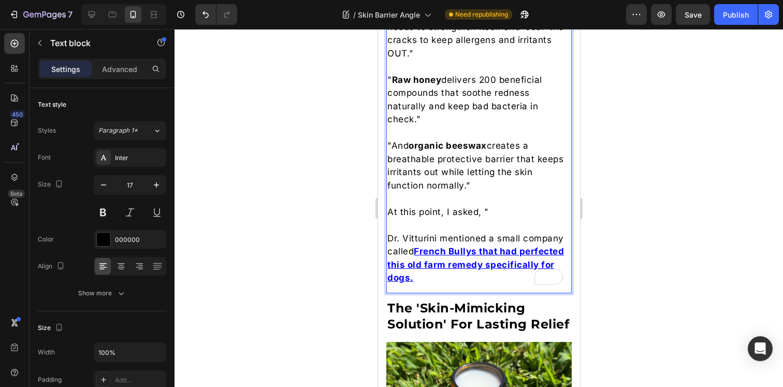
click at [485, 219] on p "At this point, I asked, "" at bounding box center [478, 212] width 183 height 13
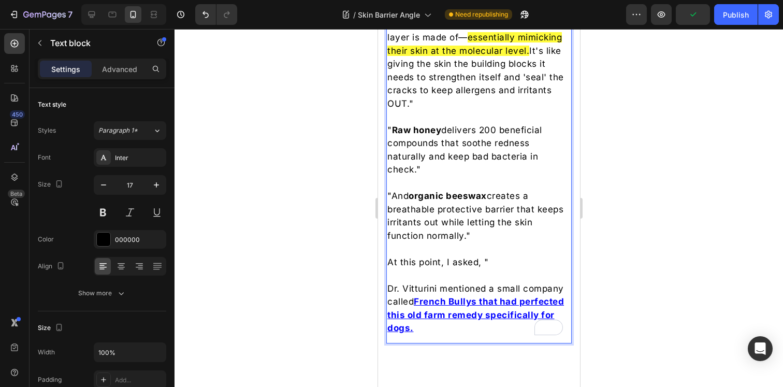
scroll to position [2827, 0]
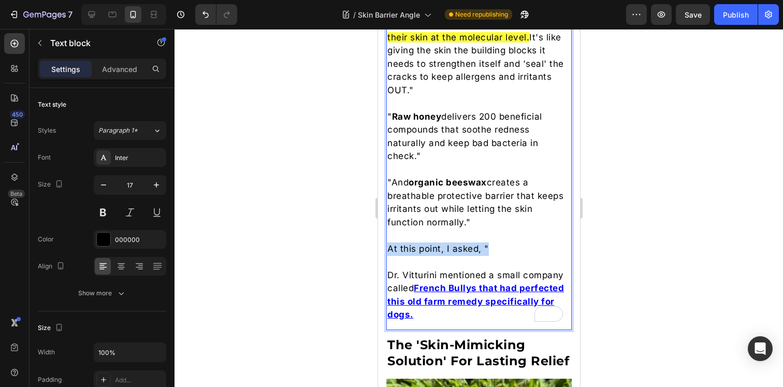
drag, startPoint x: 489, startPoint y: 254, endPoint x: 388, endPoint y: 256, distance: 100.5
click at [388, 256] on p "At this point, I asked, "" at bounding box center [478, 248] width 183 height 13
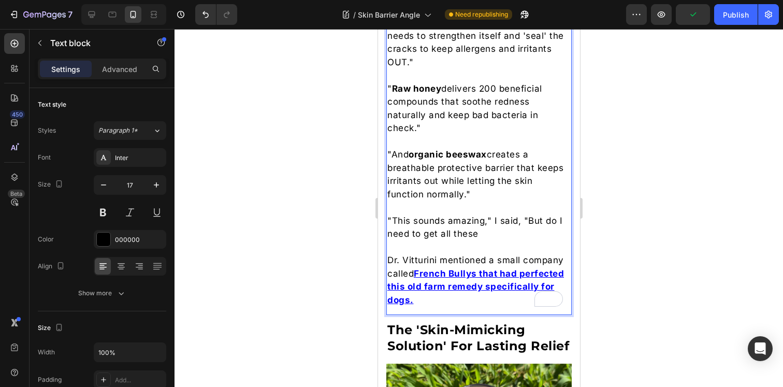
scroll to position [2861, 0]
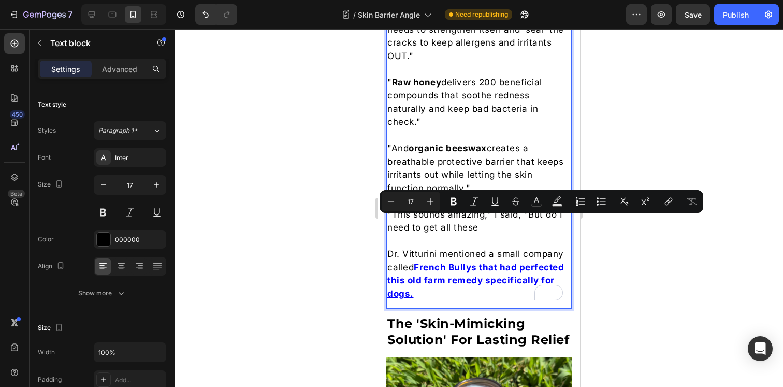
drag, startPoint x: 482, startPoint y: 234, endPoint x: 545, endPoint y: 225, distance: 63.8
click at [545, 225] on p ""This sounds amazing," I said, "But do I need to get all these" at bounding box center [478, 221] width 183 height 26
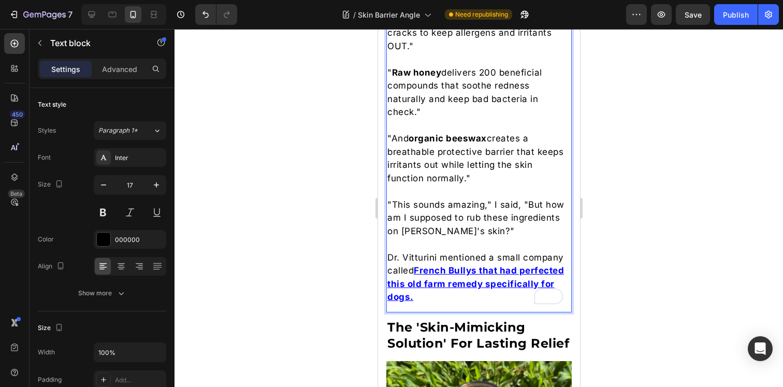
scroll to position [2869, 0]
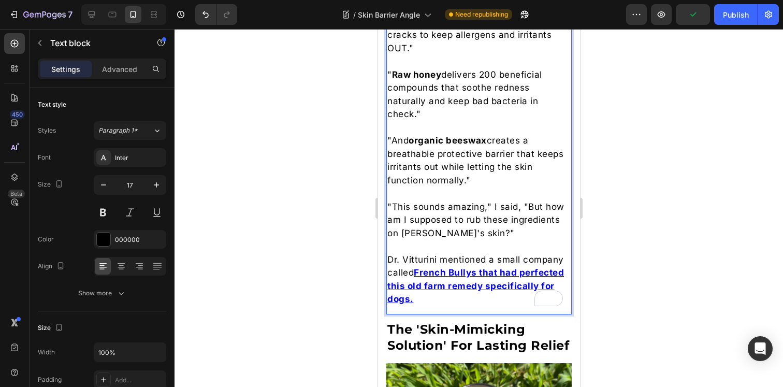
click at [470, 211] on p ""This sounds amazing," I said, "But how am I supposed to rub these ingredients …" at bounding box center [478, 221] width 183 height 40
click at [480, 239] on p ""This sounds good," I said, "But how am I supposed to rub these ingredients on …" at bounding box center [478, 221] width 183 height 40
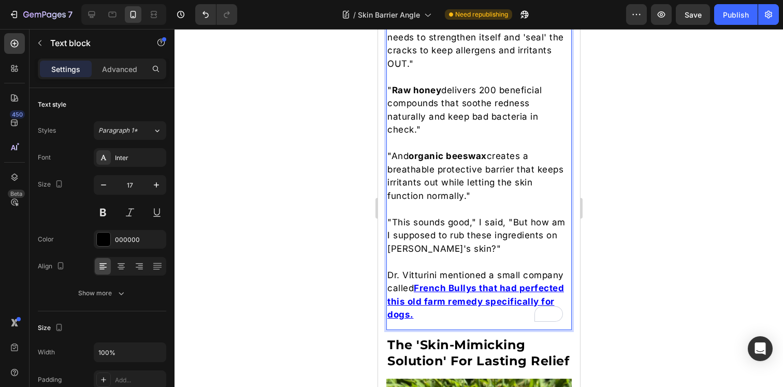
scroll to position [2864, 0]
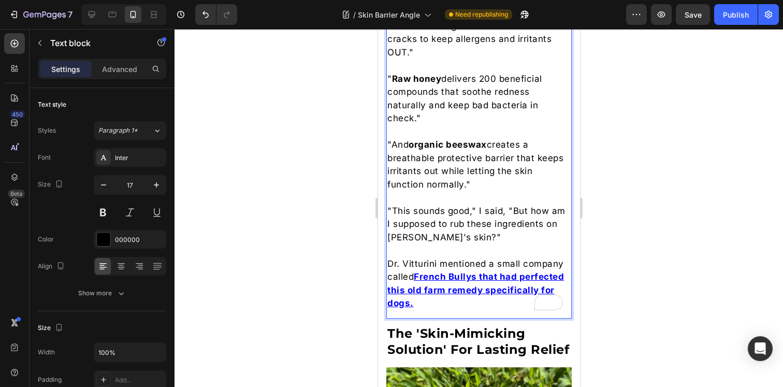
click at [457, 245] on p ""This sounds good," I said, "But how am I supposed to rub these ingredients on …" at bounding box center [478, 225] width 183 height 40
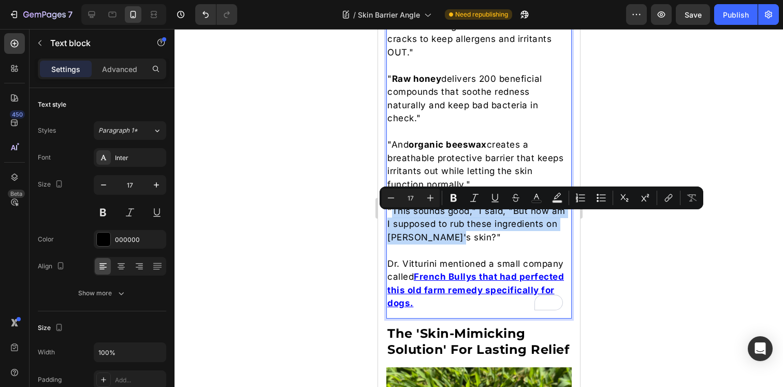
drag, startPoint x: 461, startPoint y: 245, endPoint x: 391, endPoint y: 221, distance: 73.4
click at [391, 221] on p ""This sounds good," I said, "But how am I supposed to rub these ingredients on …" at bounding box center [478, 225] width 183 height 40
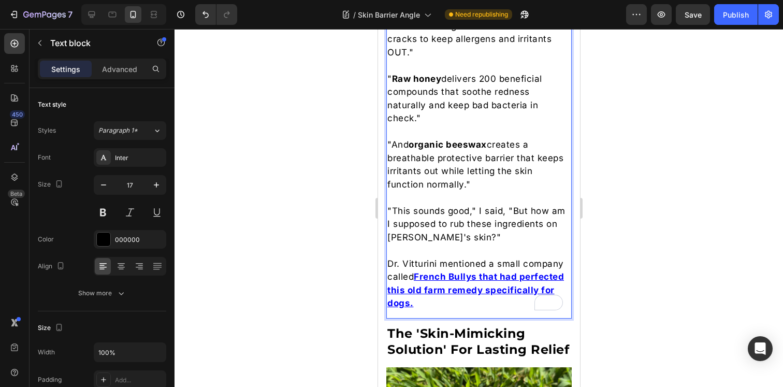
click at [465, 245] on p ""This sounds good," I said, "But how am I supposed to rub these ingredients on …" at bounding box center [478, 225] width 183 height 40
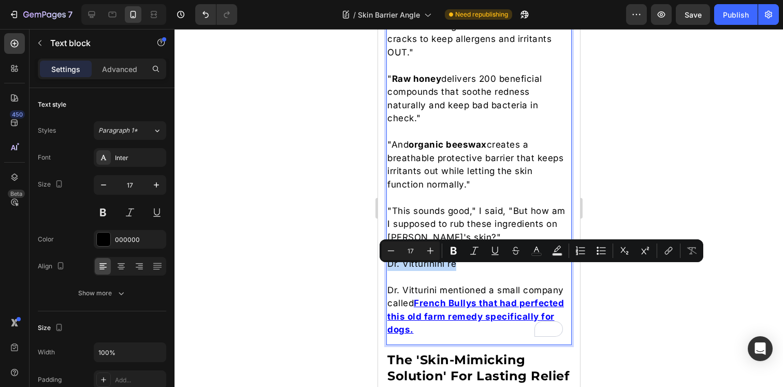
drag, startPoint x: 467, startPoint y: 272, endPoint x: 389, endPoint y: 272, distance: 78.2
click at [389, 271] on p "Dr. Vitturinini re" at bounding box center [478, 264] width 183 height 13
click at [463, 271] on p "Dr. Vitturinini re" at bounding box center [478, 264] width 183 height 13
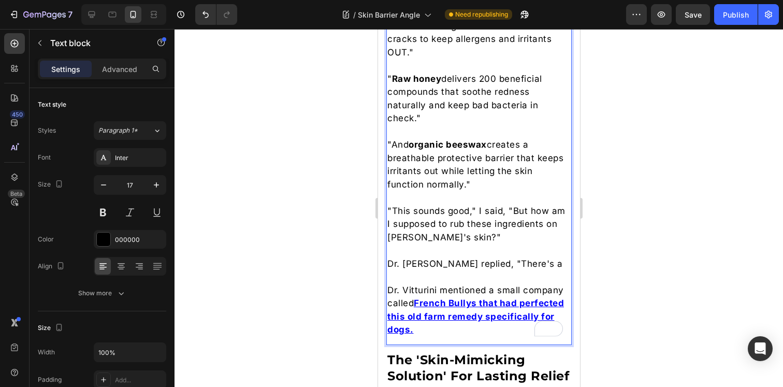
click at [455, 244] on p ""This sounds good," I said, "But how am I supposed to rub these ingredients on …" at bounding box center [478, 225] width 183 height 40
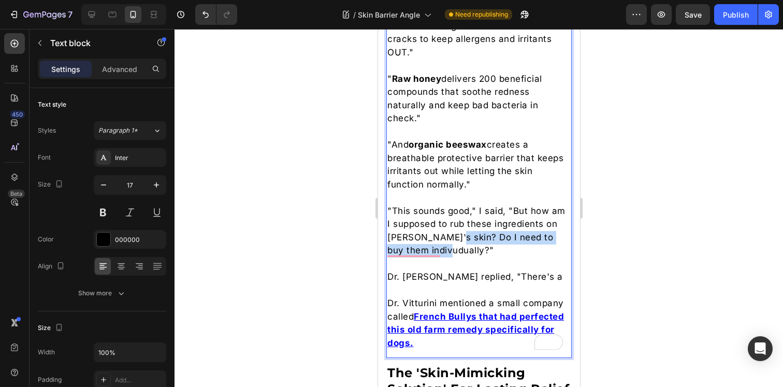
drag, startPoint x: 443, startPoint y: 259, endPoint x: 457, endPoint y: 246, distance: 18.7
click at [457, 246] on p ""This sounds good," I said, "But how am I supposed to rub these ingredients on …" at bounding box center [478, 231] width 183 height 53
click at [389, 274] on p "Dr. Vitturinini replied, "There's a" at bounding box center [478, 276] width 183 height 13
click at [464, 274] on p "Dr. Vitturinini replied, "There's a" at bounding box center [478, 276] width 183 height 13
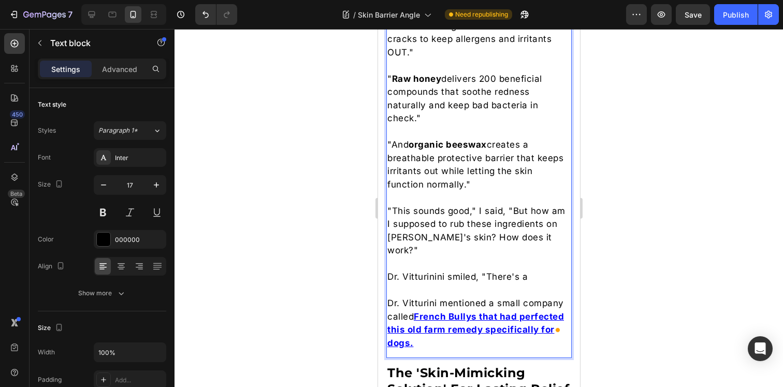
click at [529, 274] on p "Dr. Vitturinini smiled, "There's a" at bounding box center [478, 276] width 183 height 13
click at [458, 245] on p ""This sounds good," I said, "But how am I supposed to rub these ingredients on …" at bounding box center [478, 231] width 183 height 53
drag, startPoint x: 458, startPoint y: 245, endPoint x: 539, endPoint y: 244, distance: 80.8
click at [539, 244] on p ""This sounds good," I said, "But how am I supposed to rub these ingredients on …" at bounding box center [478, 231] width 183 height 53
click at [454, 284] on p "Dr. Vitturinini smiled, "There's a" at bounding box center [478, 276] width 183 height 13
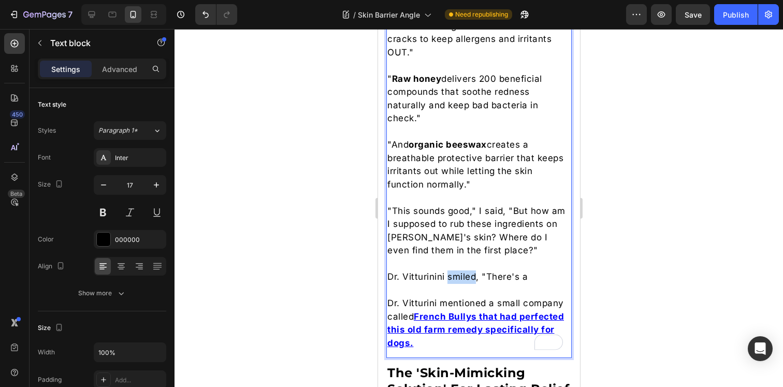
click at [454, 284] on p "Dr. Vitturinini smiled, "There's a" at bounding box center [478, 276] width 183 height 13
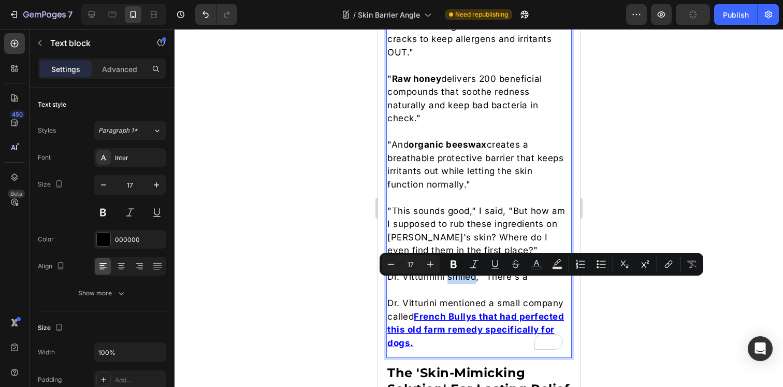
click at [503, 284] on p "Dr. Vitturinini smiled, "There's a" at bounding box center [478, 276] width 183 height 13
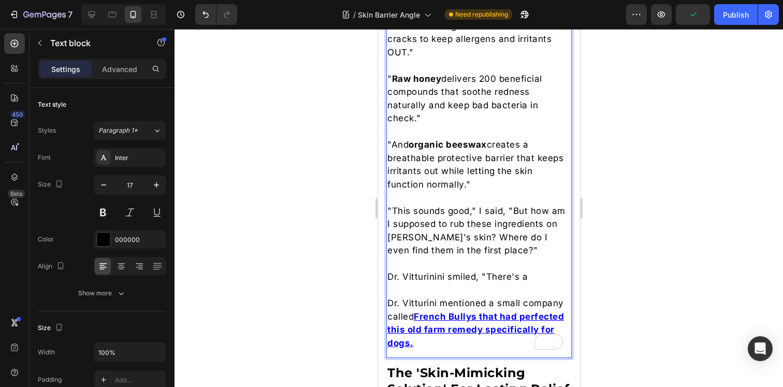
drag, startPoint x: 527, startPoint y: 286, endPoint x: 488, endPoint y: 286, distance: 39.4
click at [488, 284] on p "Dr. Vitturinini smiled, "There's a" at bounding box center [478, 276] width 183 height 13
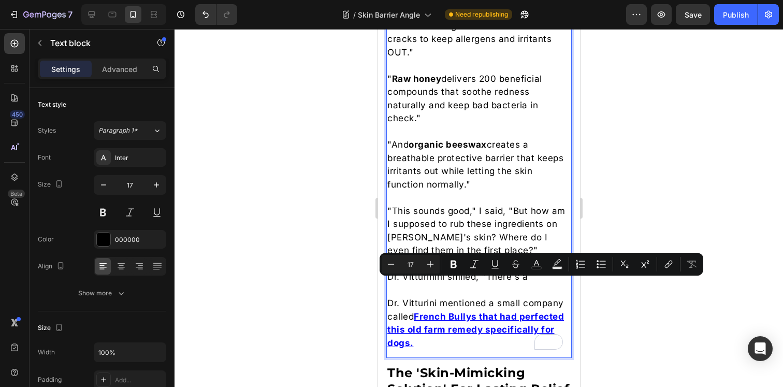
click at [530, 284] on p "Dr. Vitturinini smiled, "There's a" at bounding box center [478, 276] width 183 height 13
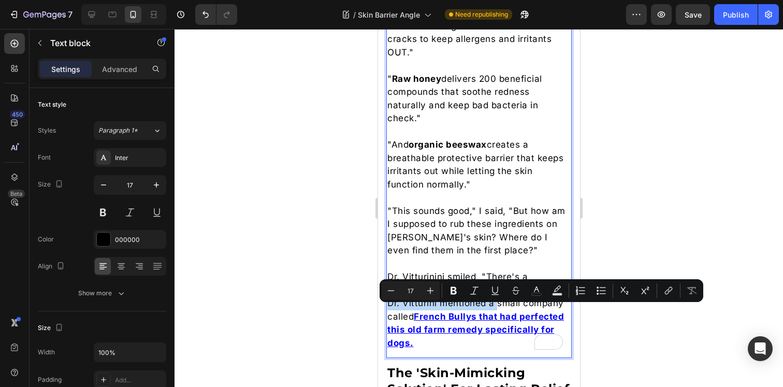
drag, startPoint x: 497, startPoint y: 311, endPoint x: 498, endPoint y: 300, distance: 11.5
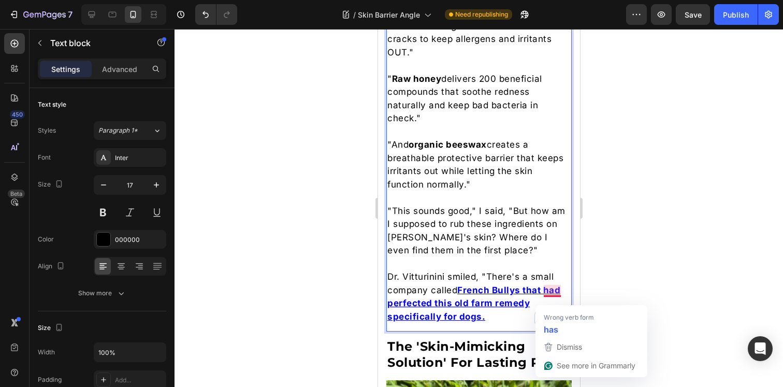
click at [547, 301] on u "French Bullys that had perfected this old farm remedy specifically for dogs." at bounding box center [473, 303] width 173 height 37
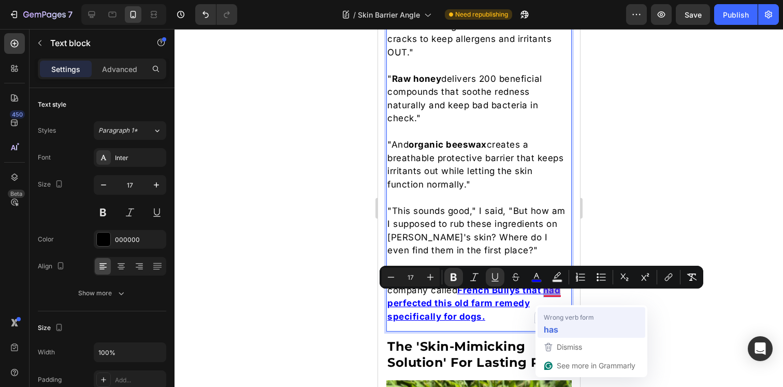
click at [553, 325] on strong "has" at bounding box center [551, 329] width 15 height 13
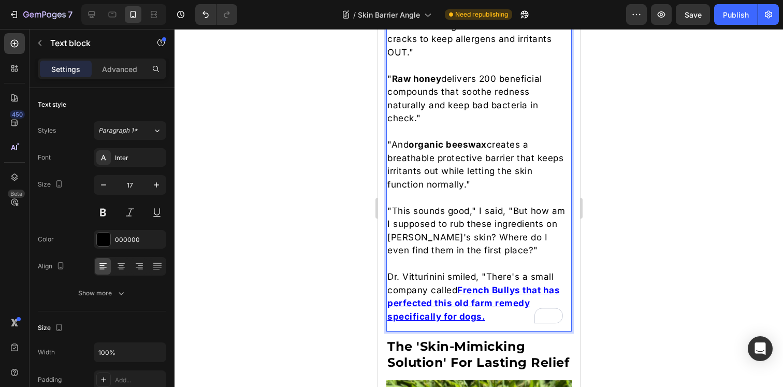
drag, startPoint x: 404, startPoint y: 311, endPoint x: 489, endPoint y: 319, distance: 84.9
click at [489, 319] on p "Dr. Vitturinini smiled, "There's a small company called French Bullys that has …" at bounding box center [478, 296] width 183 height 53
click at [488, 323] on p "Dr. Vitturinini smiled, "There's a small company called French Bullys that has …" at bounding box center [478, 296] width 183 height 53
click at [441, 322] on u "French Bullys that has perfected this old farm remedy specifically for dogs." at bounding box center [473, 303] width 173 height 37
click at [480, 322] on u "French Bullys that has perfected this old farm remedy specifically for dogs." at bounding box center [473, 303] width 173 height 37
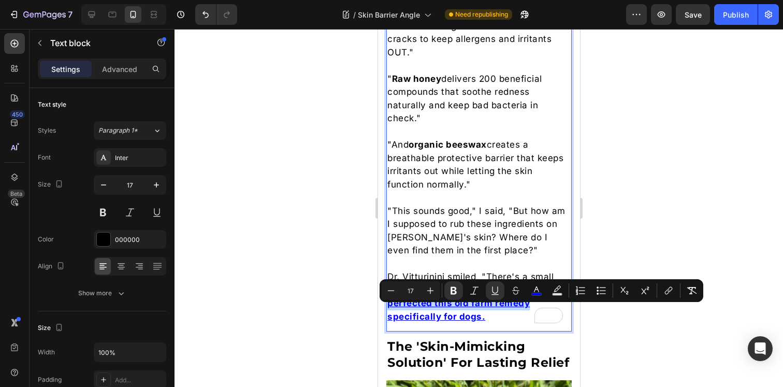
drag, startPoint x: 521, startPoint y: 311, endPoint x: 389, endPoint y: 316, distance: 132.2
click at [389, 316] on p "Dr. Vitturinini smiled, "There's a small company called French Bullys that has …" at bounding box center [478, 296] width 183 height 53
click at [530, 309] on p "Dr. Vitturinini smiled, "There's a small company called French Bullys that has …" at bounding box center [478, 296] width 183 height 53
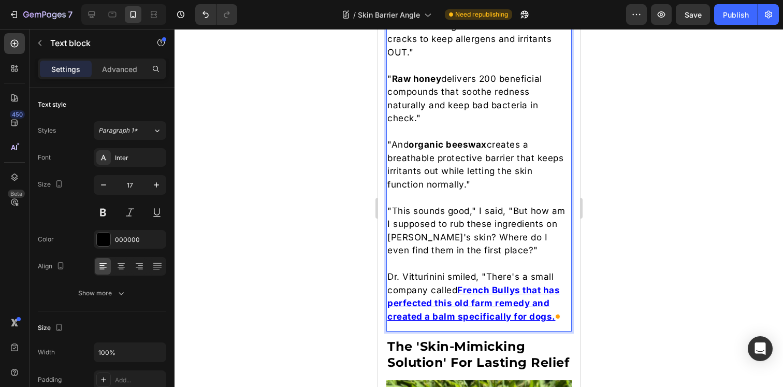
click at [477, 271] on p "Rich Text Editor. Editing area: main" at bounding box center [478, 264] width 183 height 13
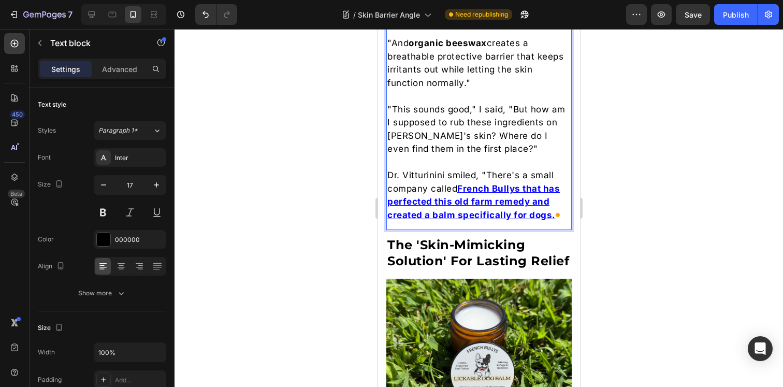
scroll to position [2970, 0]
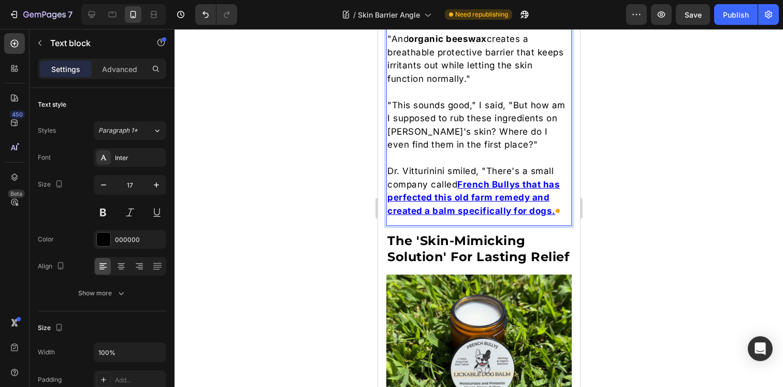
click at [711, 246] on div at bounding box center [479, 208] width 609 height 358
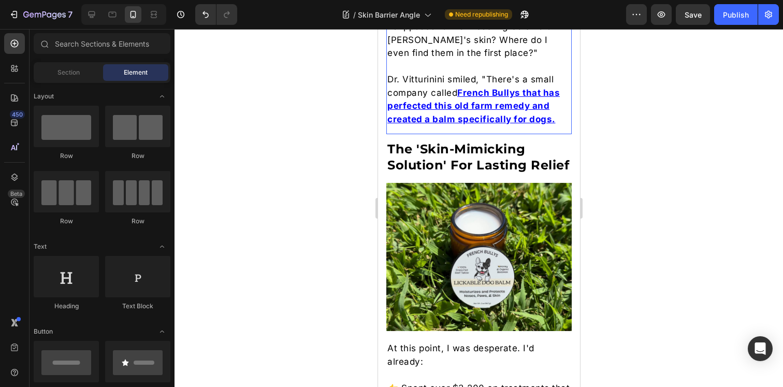
scroll to position [3061, 0]
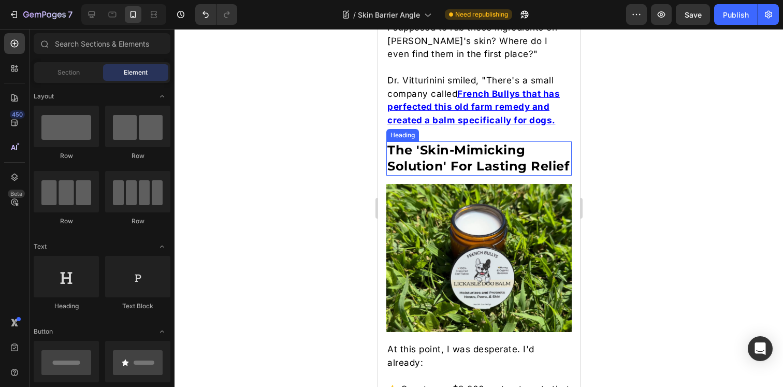
click at [446, 163] on strong "The 'Skin-Mimicking Solution' For Lasting Relief" at bounding box center [478, 157] width 182 height 31
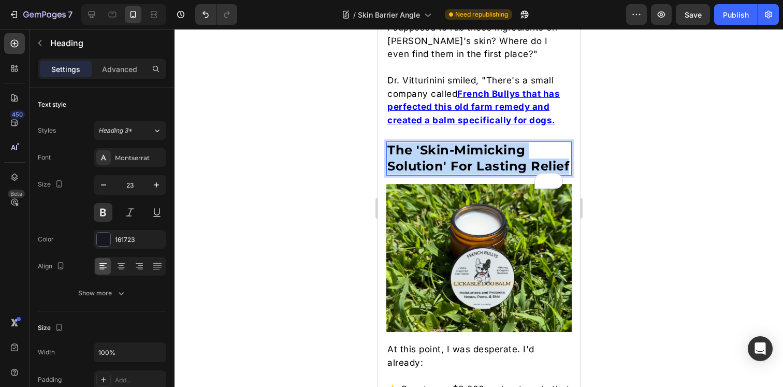
drag, startPoint x: 437, startPoint y: 189, endPoint x: 387, endPoint y: 154, distance: 60.4
click at [387, 154] on p "The 'Skin-Mimicking Solution' For Lasting Relief" at bounding box center [478, 158] width 183 height 32
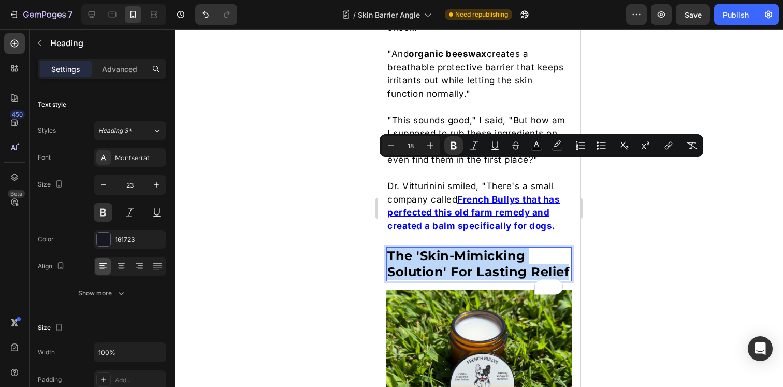
scroll to position [2953, 0]
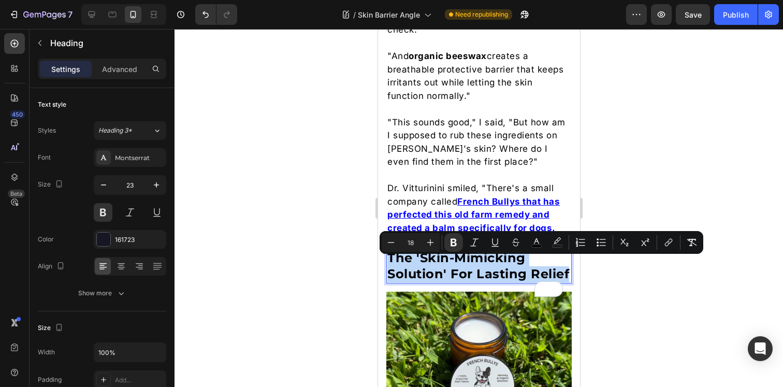
click at [468, 281] on strong "The 'Skin-Mimicking Solution' For Lasting Relief" at bounding box center [478, 265] width 182 height 31
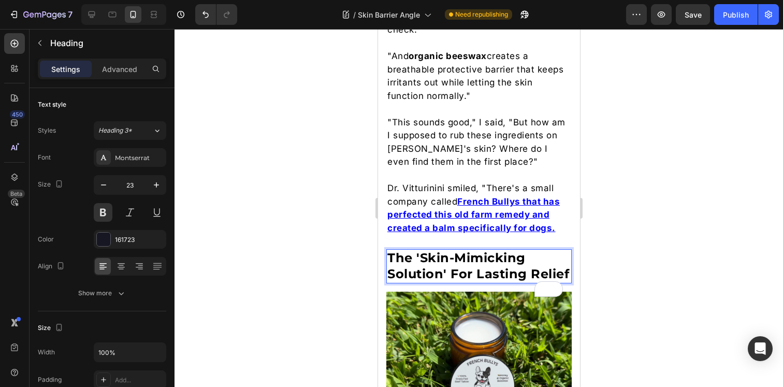
click at [657, 278] on div at bounding box center [479, 208] width 609 height 358
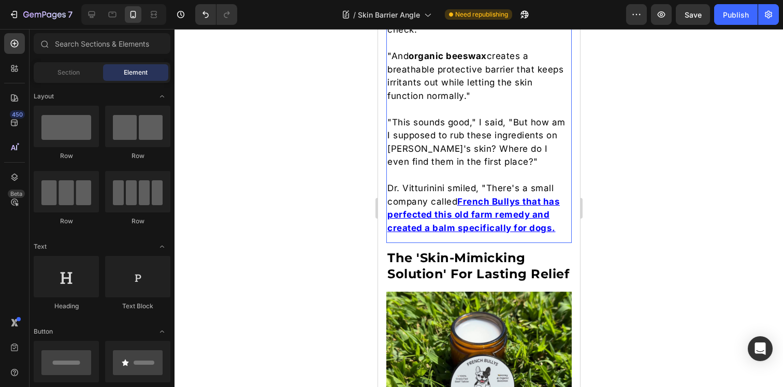
click at [476, 197] on p "Dr. Vitturinini smiled, "There's a small company called French Bullys that has …" at bounding box center [478, 208] width 183 height 53
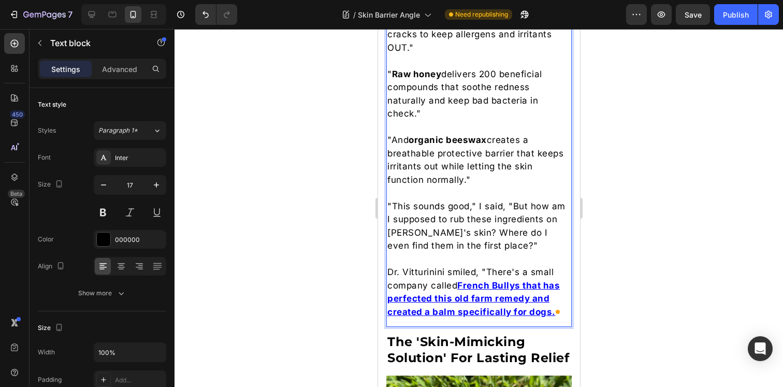
scroll to position [2882, 0]
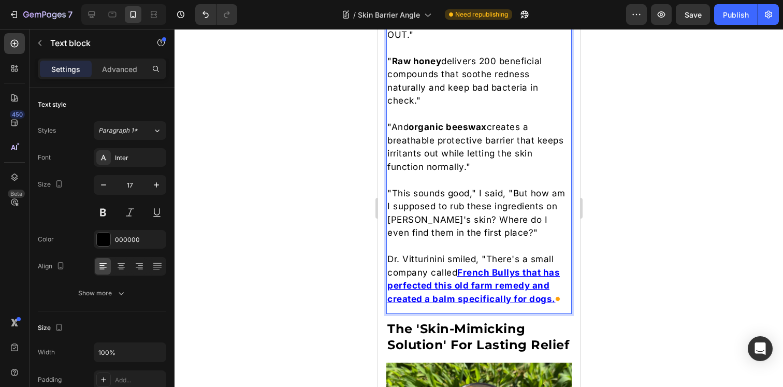
click at [400, 270] on p "Dr. Vitturinini smiled, "There's a small company called French Bullys that has …" at bounding box center [478, 279] width 183 height 53
click at [389, 268] on p "Dr. Vitturinini smiled, "There's a small company called French Bullys that has …" at bounding box center [478, 279] width 183 height 53
click at [674, 283] on div at bounding box center [479, 208] width 609 height 358
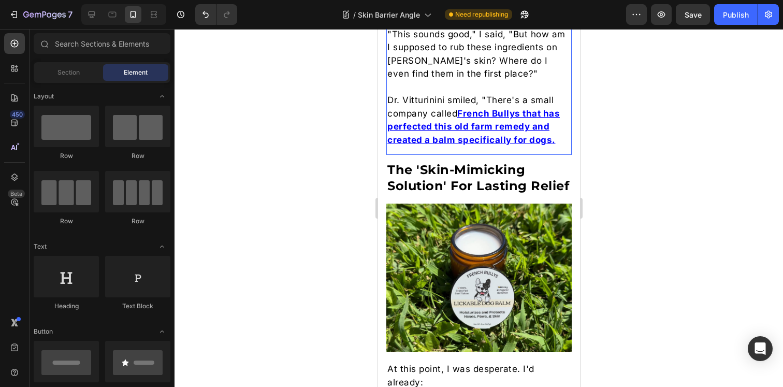
scroll to position [3041, 0]
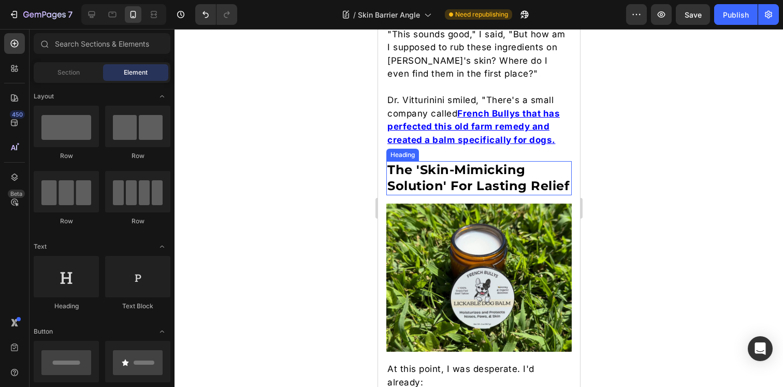
click at [459, 193] on strong "The 'Skin-Mimicking Solution' For Lasting Relief" at bounding box center [478, 177] width 182 height 31
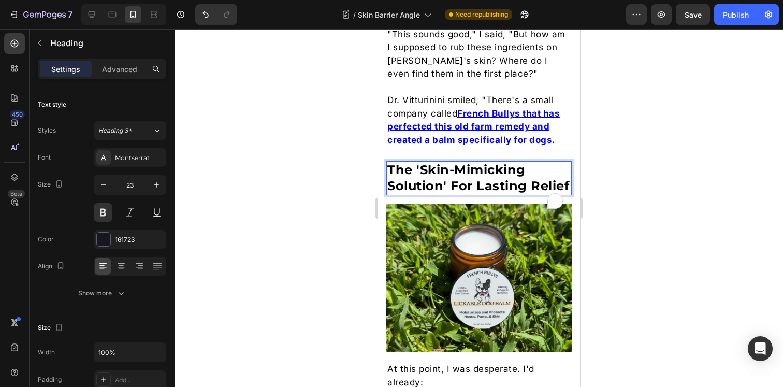
click at [459, 193] on strong "The 'Skin-Mimicking Solution' For Lasting Relief" at bounding box center [478, 177] width 182 height 31
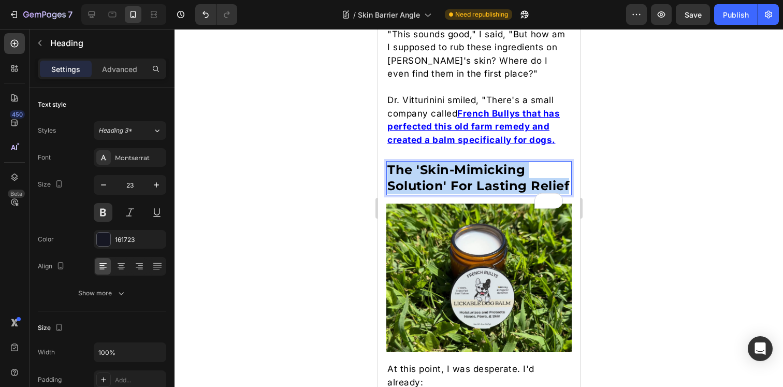
drag, startPoint x: 431, startPoint y: 207, endPoint x: 389, endPoint y: 179, distance: 50.4
click at [389, 179] on p "The 'Skin-Mimicking Solution' For Lasting Relief" at bounding box center [478, 178] width 183 height 32
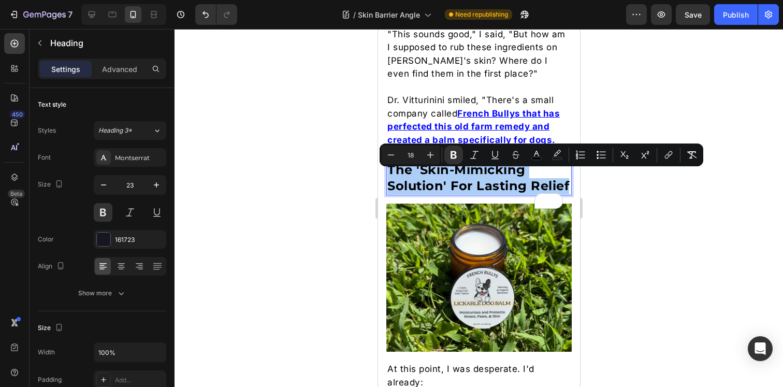
click at [597, 233] on div at bounding box center [479, 208] width 609 height 358
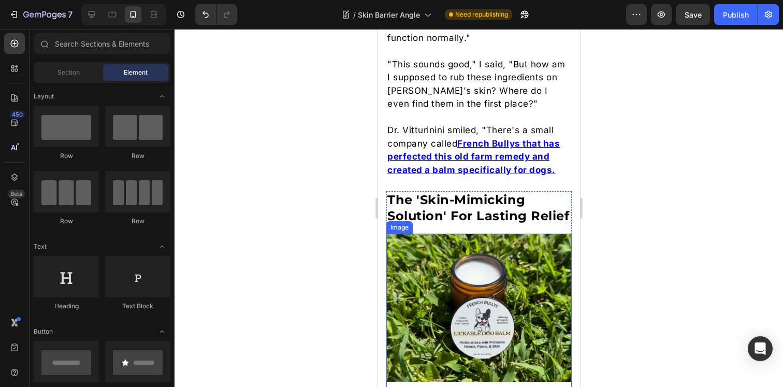
scroll to position [3010, 0]
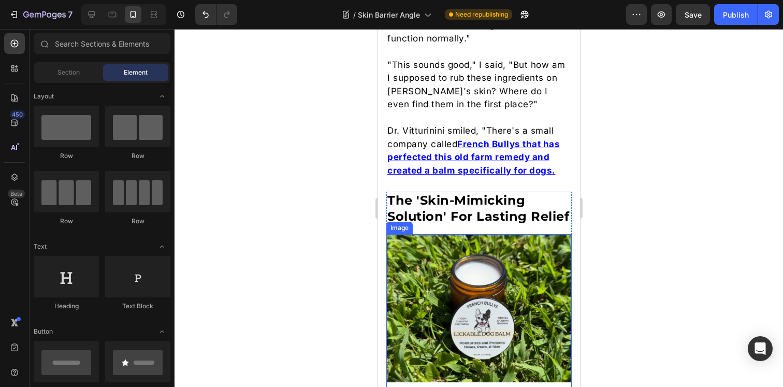
click at [474, 218] on strong "The 'Skin-Mimicking Solution' For Lasting Relief" at bounding box center [478, 208] width 182 height 31
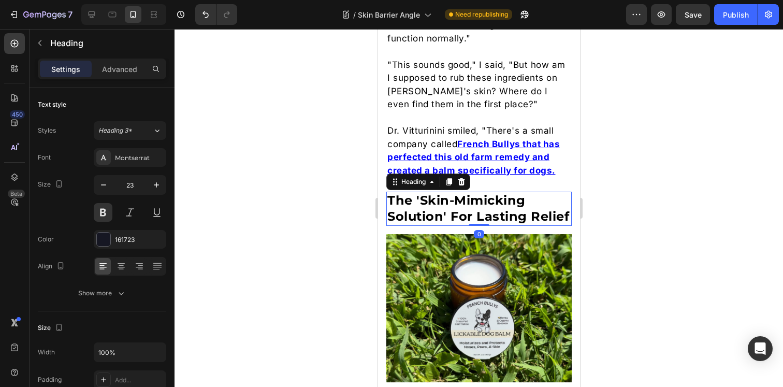
click at [605, 198] on div at bounding box center [479, 208] width 609 height 358
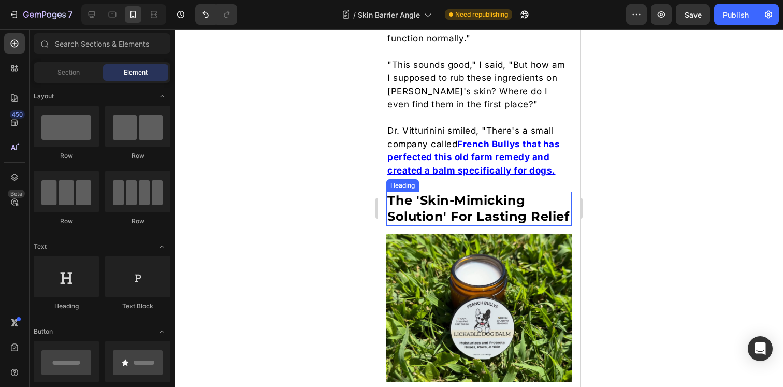
click at [461, 225] on p "⁠⁠⁠⁠⁠⁠⁠ The 'Skin-Mimicking Solution' For Lasting Relief" at bounding box center [478, 209] width 183 height 32
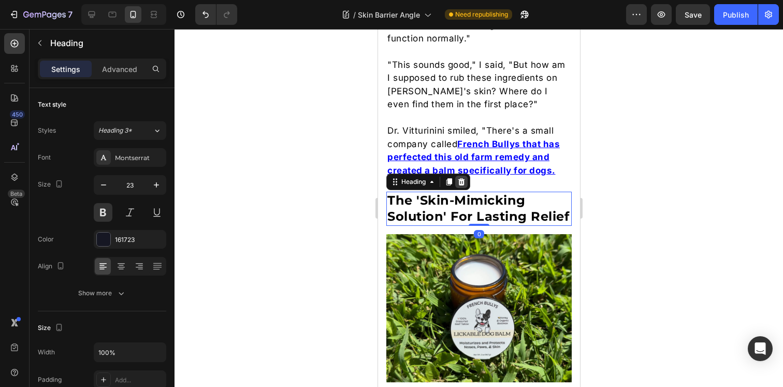
click at [461, 186] on icon at bounding box center [461, 182] width 8 height 8
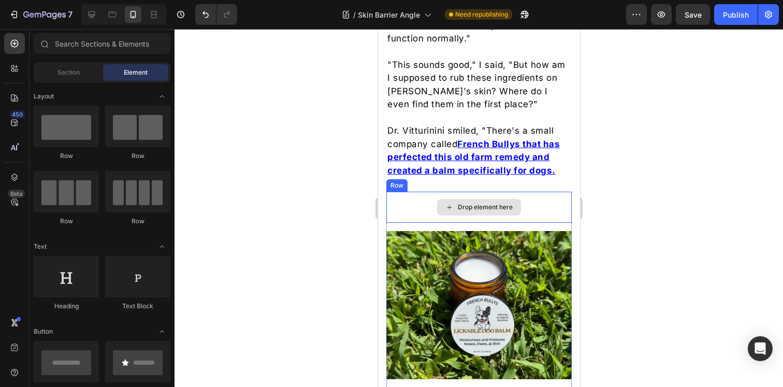
click at [464, 211] on div "Drop element here" at bounding box center [485, 207] width 55 height 8
click at [410, 218] on div "Drop element here" at bounding box center [478, 207] width 185 height 31
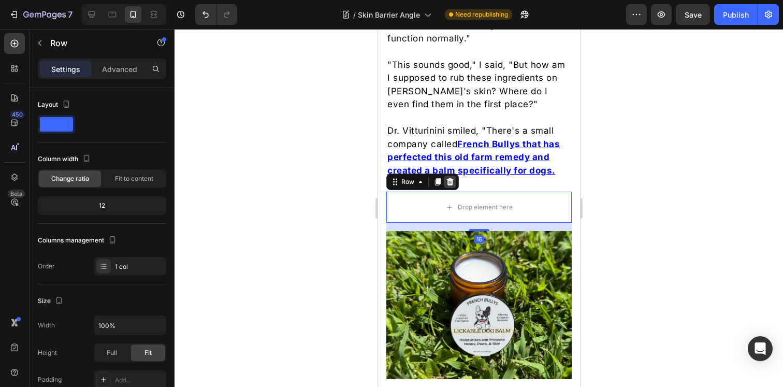
click at [447, 185] on icon at bounding box center [450, 181] width 7 height 7
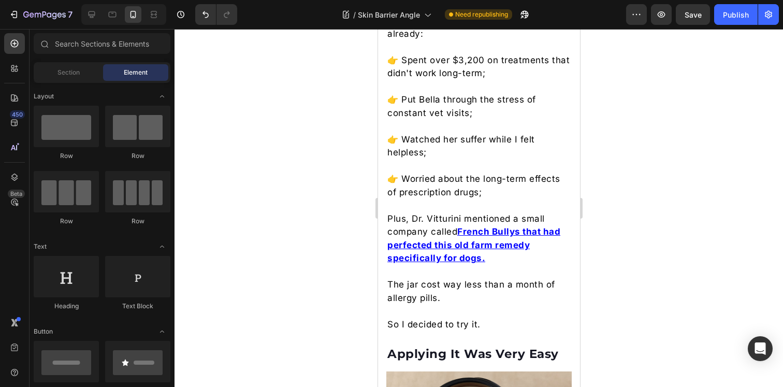
scroll to position [3366, 0]
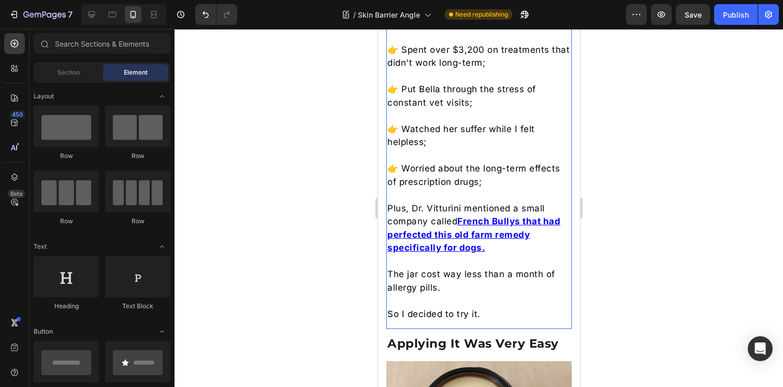
click at [439, 260] on p at bounding box center [478, 261] width 183 height 13
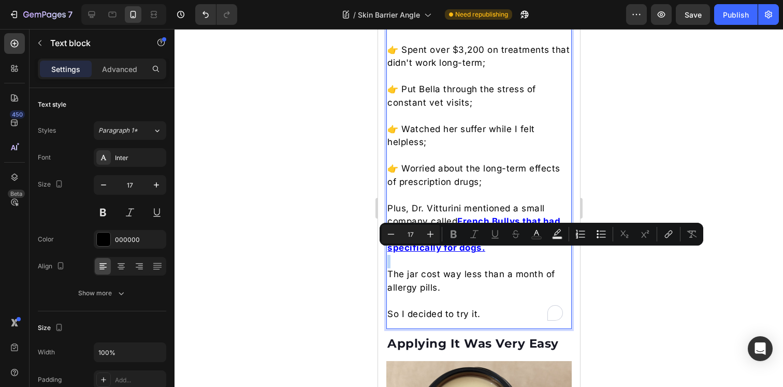
click at [429, 272] on p "The jar cost way less than a month of allergy pills." at bounding box center [478, 281] width 183 height 26
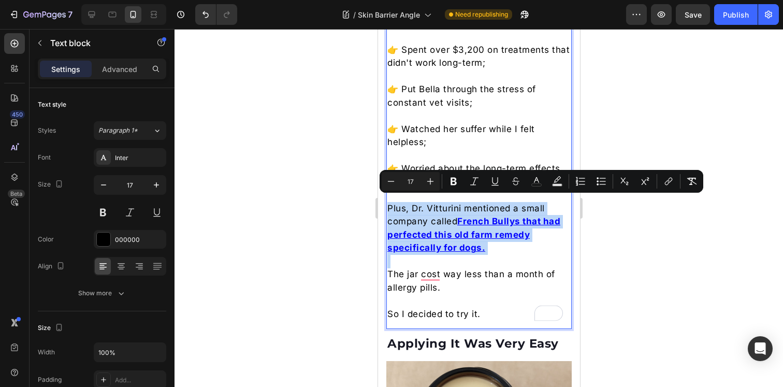
drag, startPoint x: 388, startPoint y: 269, endPoint x: 386, endPoint y: 204, distance: 64.8
click at [386, 204] on div "At this point, I was desperate. I'd already: 👉 Spent over $3,200 on treatments …" at bounding box center [478, 162] width 185 height 319
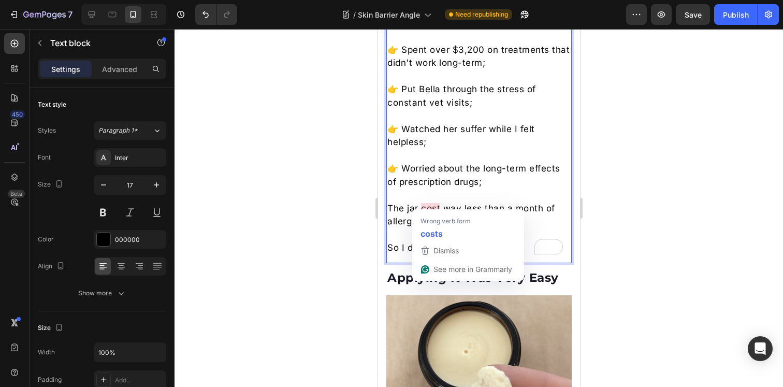
click at [405, 202] on p "The jar cost way less than a month of allergy pills." at bounding box center [478, 215] width 183 height 26
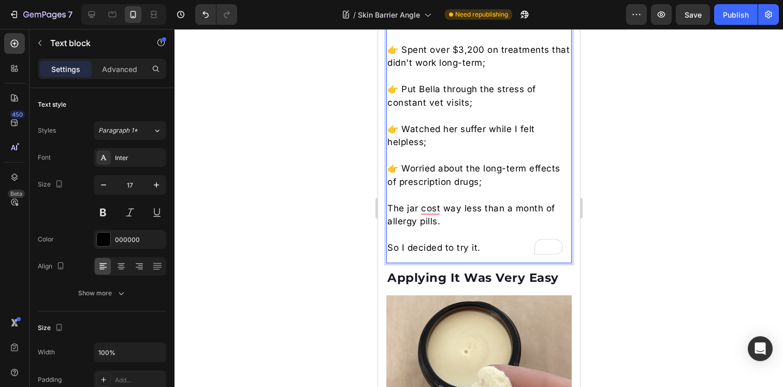
click at [664, 211] on div at bounding box center [479, 208] width 609 height 358
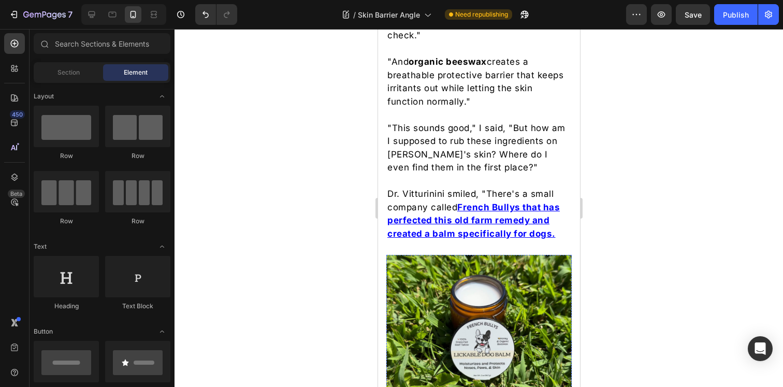
scroll to position [2895, 0]
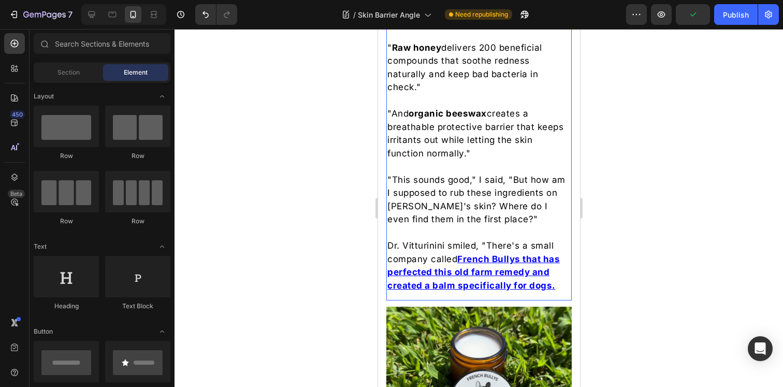
click at [431, 272] on p "Dr. Vitturinini smiled, "There's a small company called French Bullys that has …" at bounding box center [478, 265] width 183 height 53
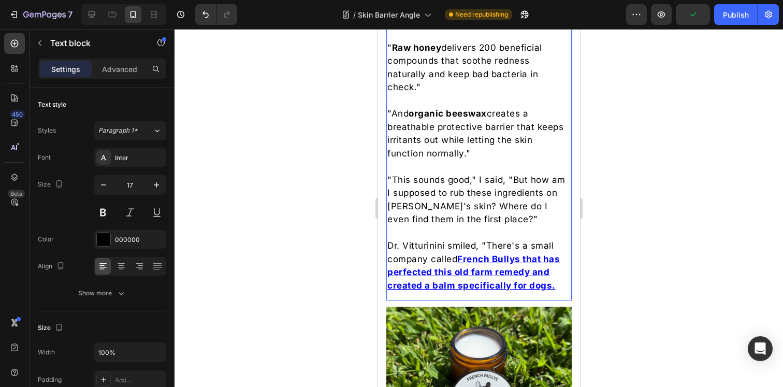
click at [431, 272] on p "Dr. Vitturinini smiled, "There's a small company called French Bullys that has …" at bounding box center [478, 265] width 183 height 53
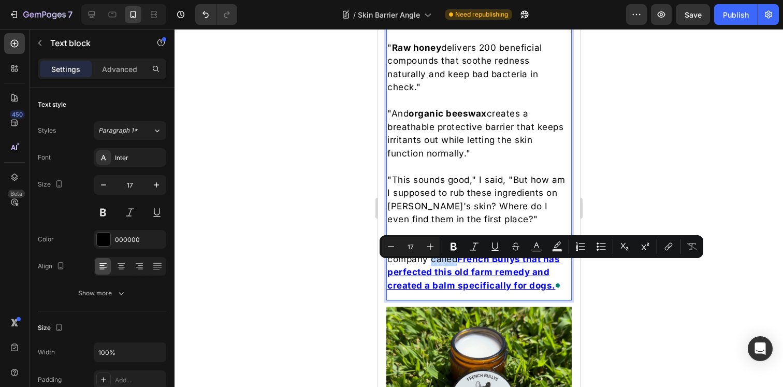
click at [430, 266] on p "Dr. Vitturinini smiled, "There's a small company called French Bullys that has …" at bounding box center [478, 265] width 183 height 53
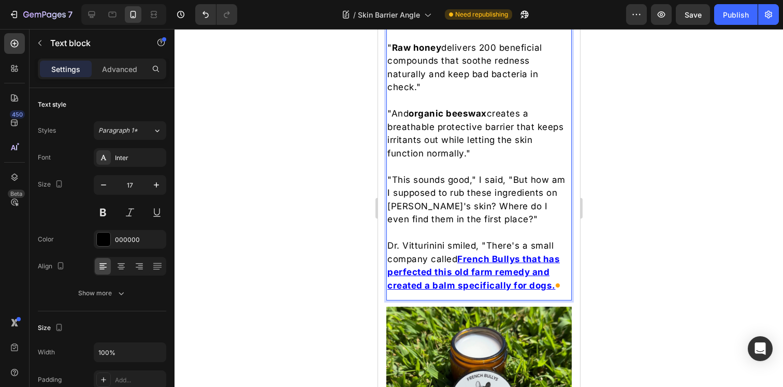
click at [706, 252] on div at bounding box center [479, 208] width 609 height 358
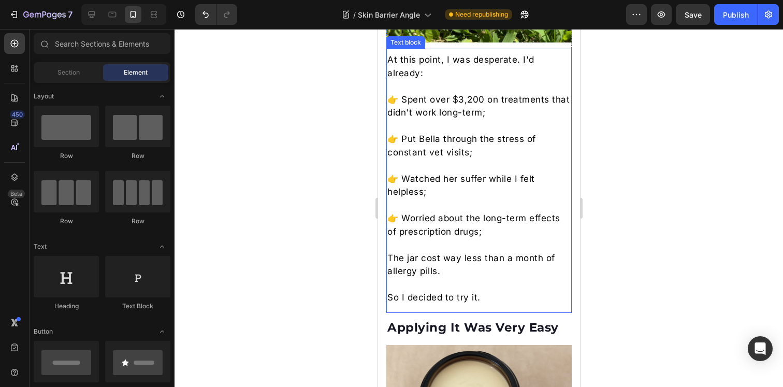
scroll to position [3317, 0]
click at [420, 251] on p "The jar cost way less than a month of allergy pills." at bounding box center [478, 264] width 183 height 26
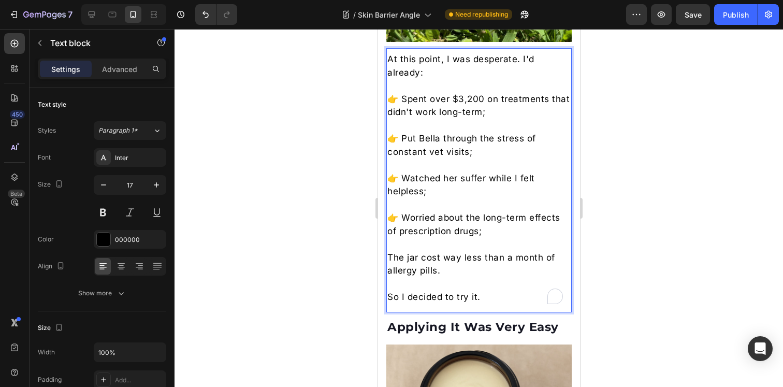
click at [404, 253] on p "The jar cost way less than a month of allergy pills." at bounding box center [478, 264] width 183 height 26
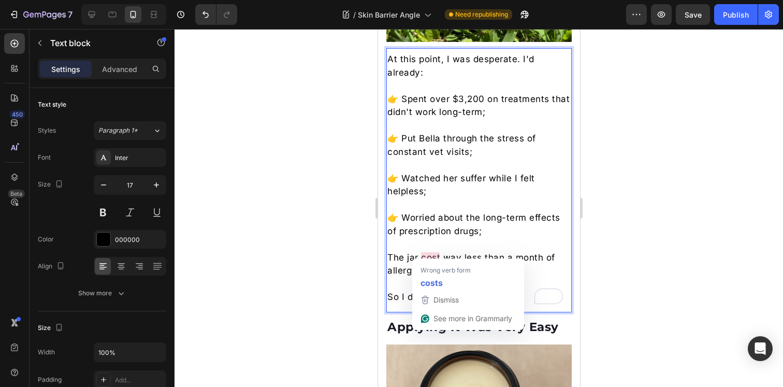
click at [465, 243] on p "To enrich screen reader interactions, please activate Accessibility in Grammarl…" at bounding box center [478, 244] width 183 height 13
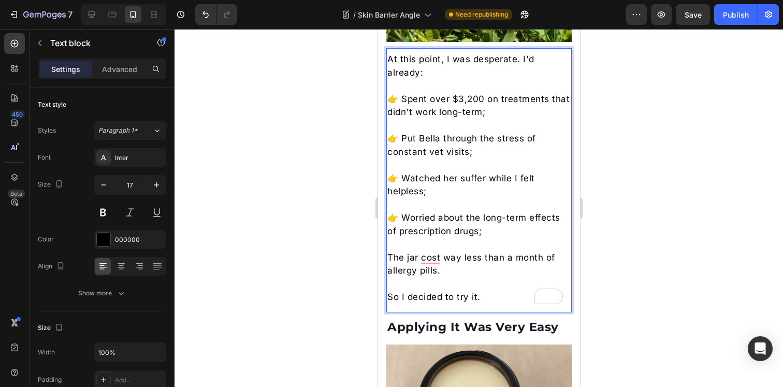
click at [407, 253] on p "The jar cost way less than a month of allergy pills." at bounding box center [478, 264] width 183 height 26
click at [398, 251] on p "The jar cost way less than a month of allergy pills." at bounding box center [478, 264] width 183 height 26
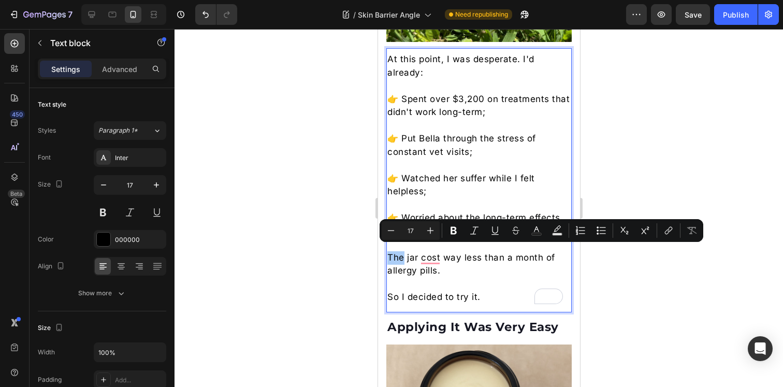
click at [640, 278] on div at bounding box center [479, 208] width 609 height 358
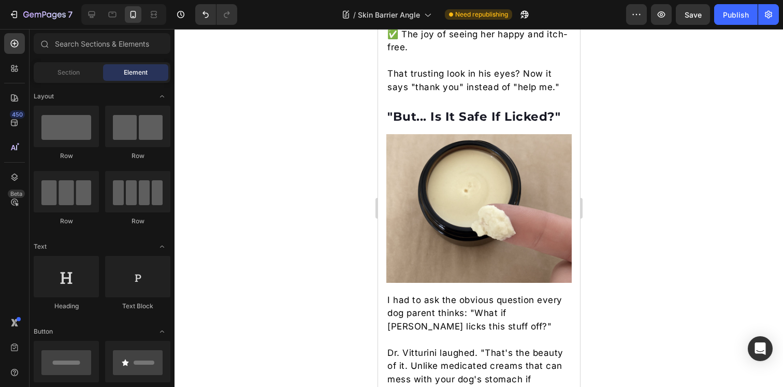
scroll to position [5343, 0]
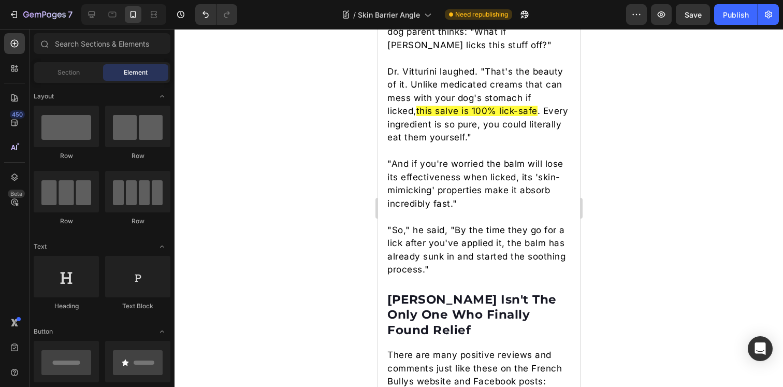
click at [474, 210] on p at bounding box center [478, 216] width 183 height 13
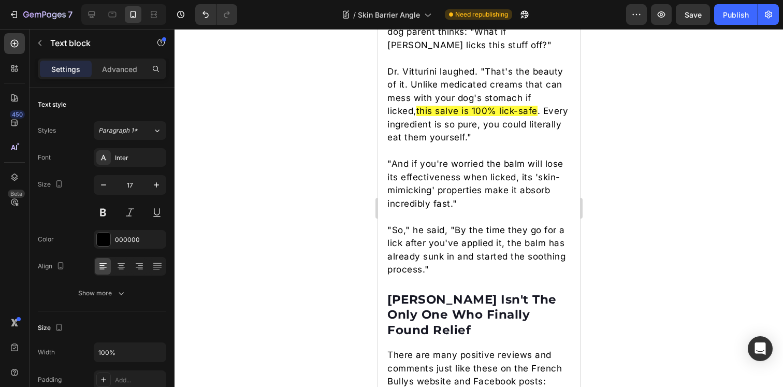
click at [474, 210] on p at bounding box center [478, 216] width 183 height 13
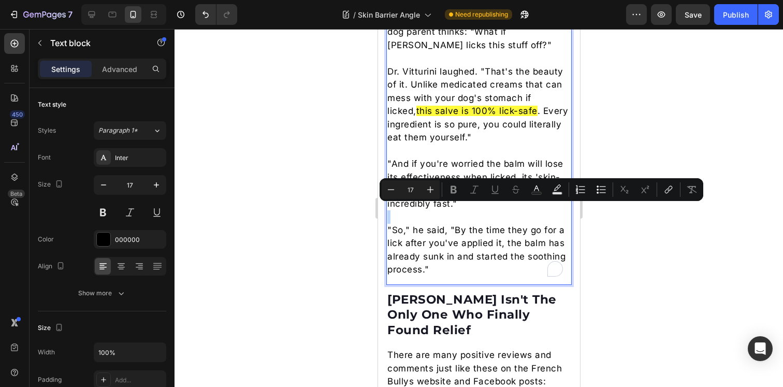
click at [475, 229] on p ""So," he said, "By the time they go for a lick after you've applied it, the bal…" at bounding box center [478, 250] width 183 height 53
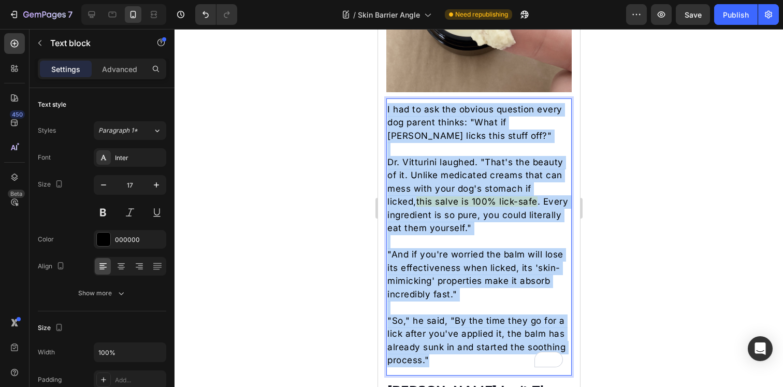
scroll to position [5238, 0]
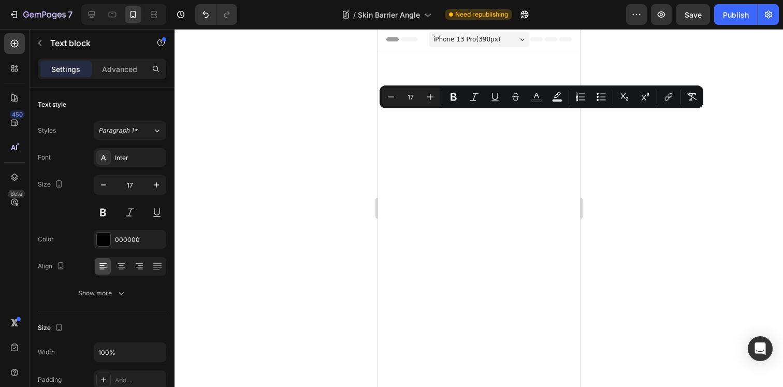
scroll to position [5238, 0]
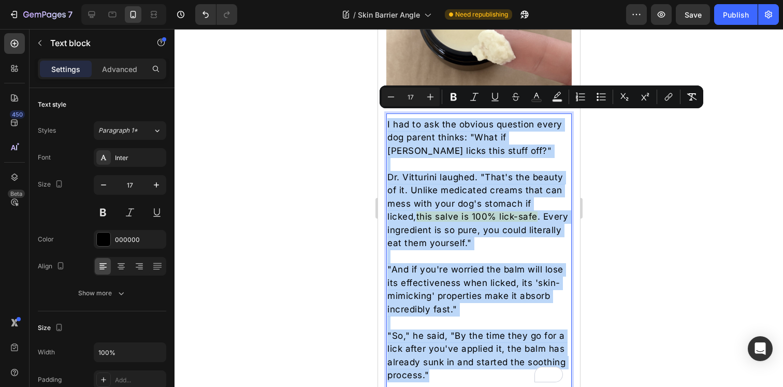
click at [385, 119] on section ""But... Is It Safe If Licked?" Heading Row Image I had to ask the obvious quest…" at bounding box center [479, 162] width 202 height 458
copy div "I had to ask the obvious question every dog parent thinks: "What if Bella licks…"
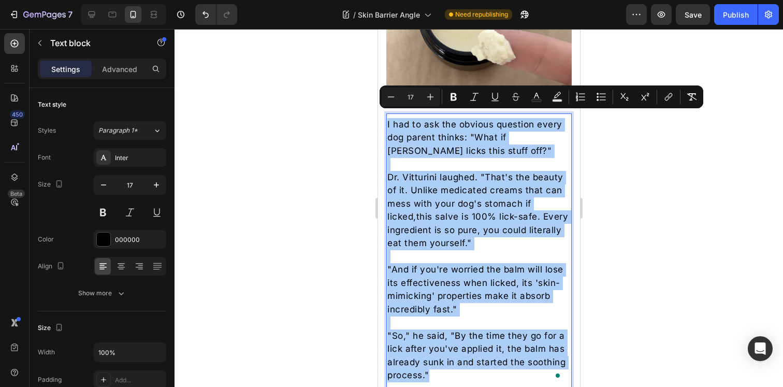
click at [609, 191] on div at bounding box center [479, 208] width 609 height 358
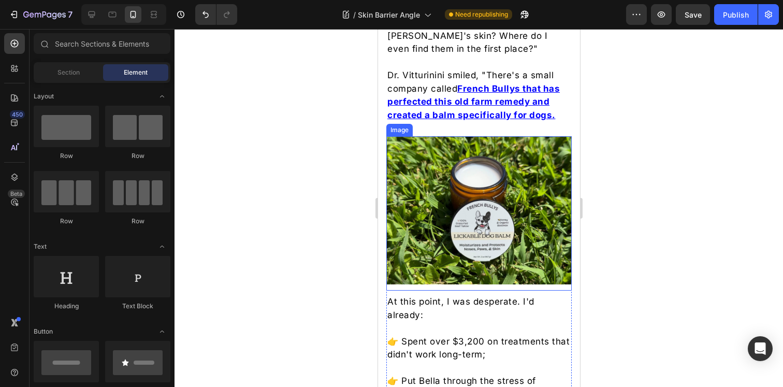
scroll to position [3234, 0]
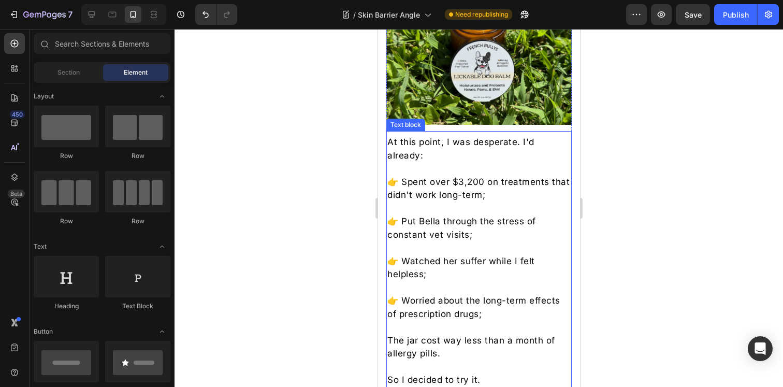
click at [436, 147] on p "At this point, I was desperate. I'd already:" at bounding box center [478, 149] width 183 height 26
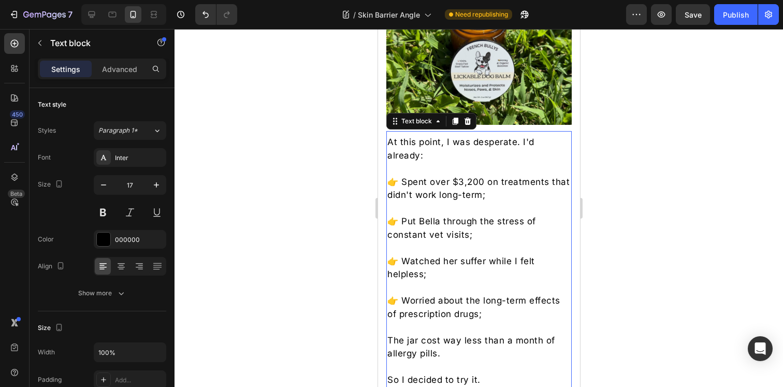
click at [436, 147] on p "At this point, I was desperate. I'd already:" at bounding box center [478, 149] width 183 height 26
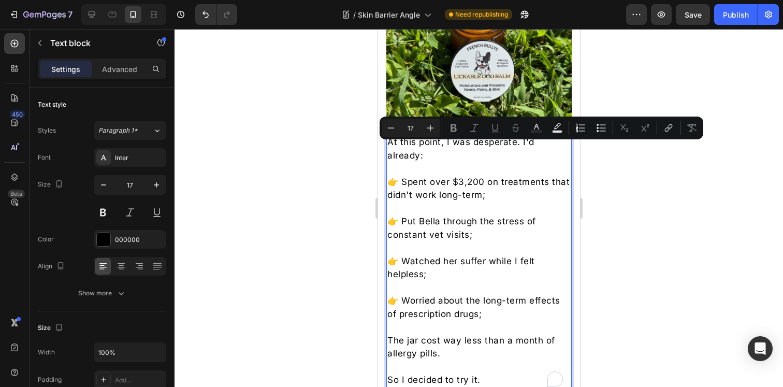
click at [393, 155] on p "At this point, I was desperate. I'd already:" at bounding box center [478, 149] width 183 height 26
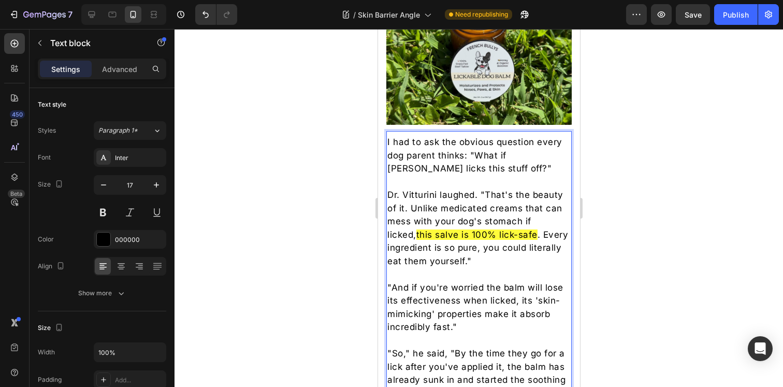
scroll to position [3250, 0]
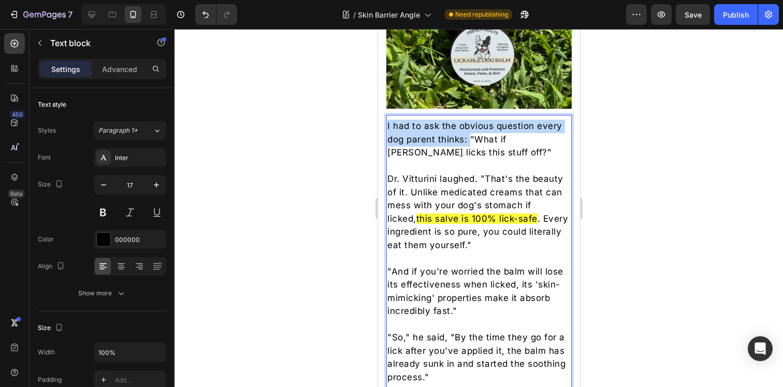
drag, startPoint x: 469, startPoint y: 133, endPoint x: 387, endPoint y: 122, distance: 83.1
click at [387, 122] on p "I had to ask the obvious question every dog parent thinks: "What if [PERSON_NAM…" at bounding box center [478, 140] width 183 height 40
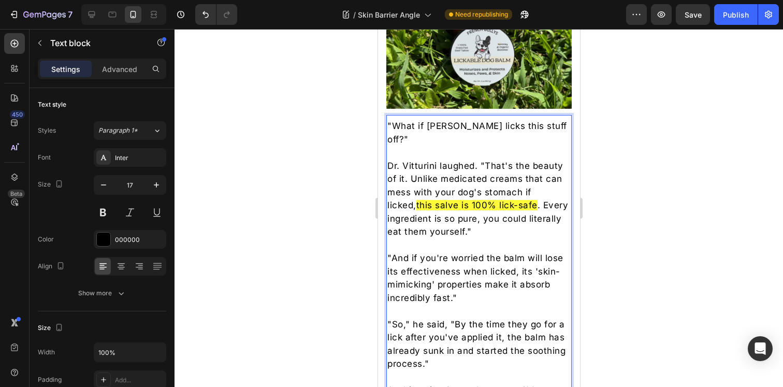
click at [538, 120] on p ""What if Bella licks this stuff off?"" at bounding box center [478, 133] width 183 height 26
click at [686, 153] on div at bounding box center [479, 208] width 609 height 358
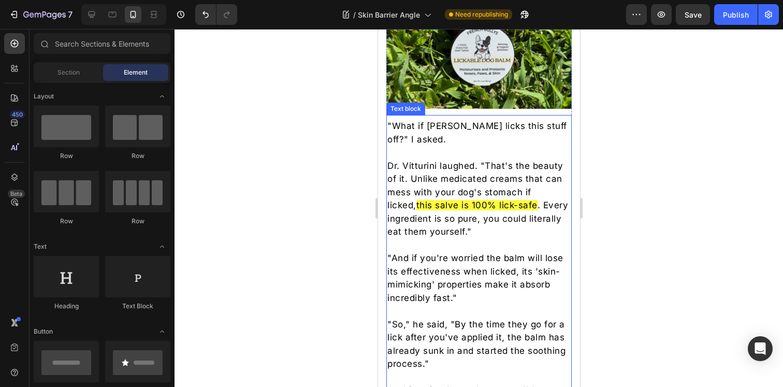
click at [469, 176] on p "Dr. Vitturini laughed. "That's the beauty of it. Unlike medicated creams that c…" at bounding box center [478, 199] width 183 height 79
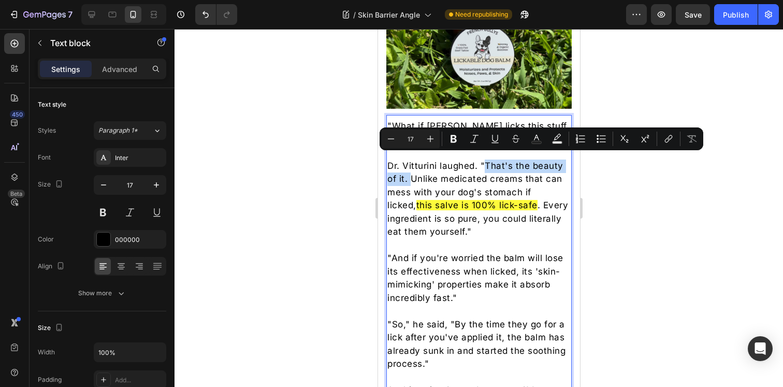
drag, startPoint x: 409, startPoint y: 174, endPoint x: 484, endPoint y: 156, distance: 77.2
click at [484, 160] on p "Dr. Vitturini laughed. "That's the beauty of it. Unlike medicated creams that c…" at bounding box center [478, 199] width 183 height 79
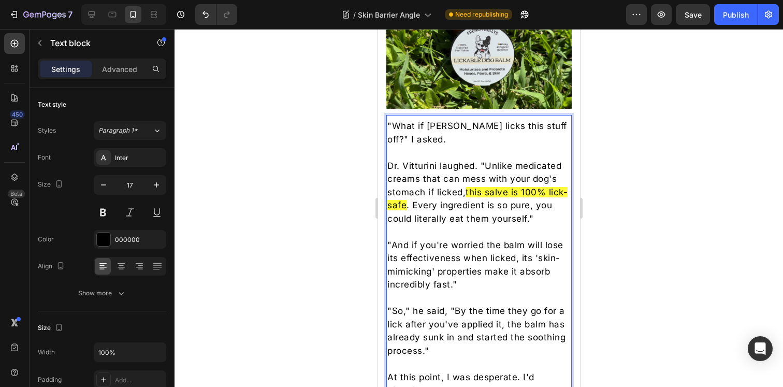
click at [454, 160] on p "Dr. Vitturini laughed. "Unlike medicated creams that can mess with your dog's s…" at bounding box center [478, 193] width 183 height 66
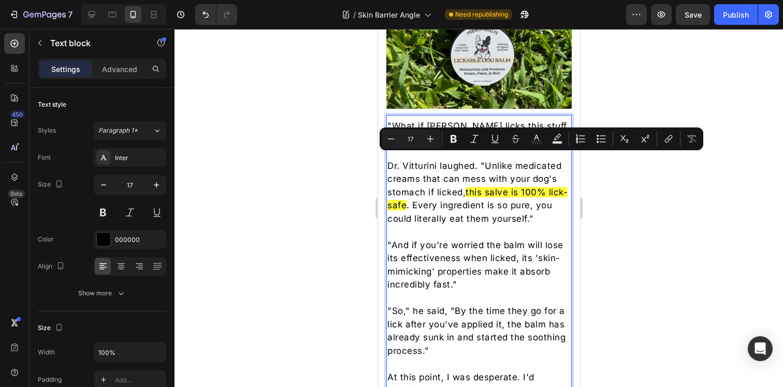
click at [593, 222] on div at bounding box center [479, 208] width 609 height 358
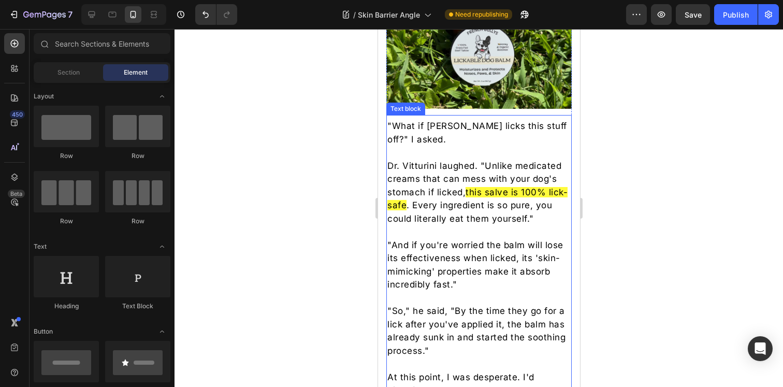
click at [466, 174] on p "Dr. Vitturini laughed. "Unlike medicated creams that can mess with your dog's s…" at bounding box center [478, 193] width 183 height 66
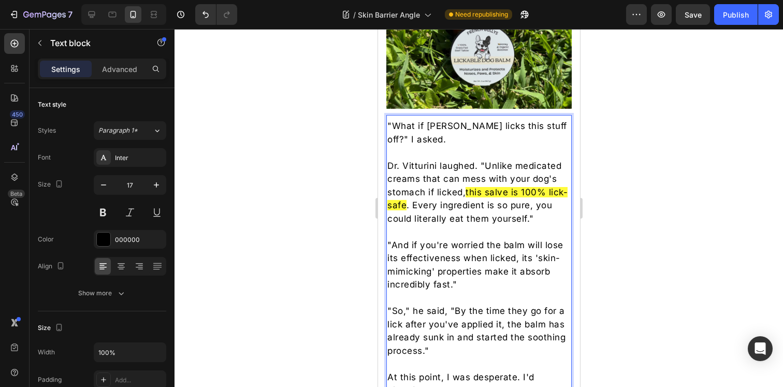
click at [455, 187] on p "Dr. Vitturini laughed. "Unlike medicated creams that can mess with your dog's s…" at bounding box center [478, 193] width 183 height 66
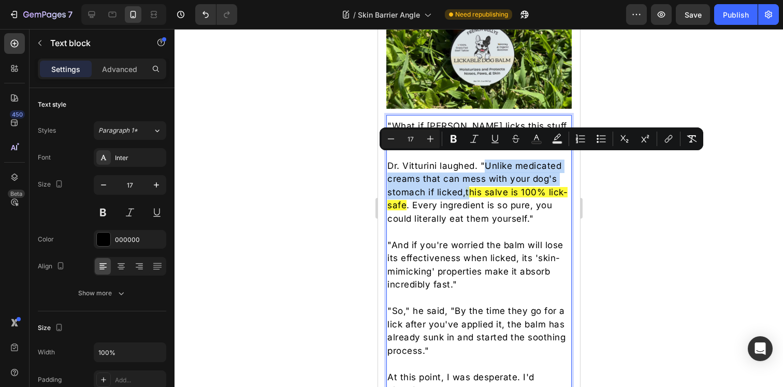
drag, startPoint x: 470, startPoint y: 187, endPoint x: 486, endPoint y: 164, distance: 26.9
click at [486, 164] on p "Dr. Vitturini laughed. "Unlike medicated creams that can mess with your dog's s…" at bounding box center [478, 193] width 183 height 66
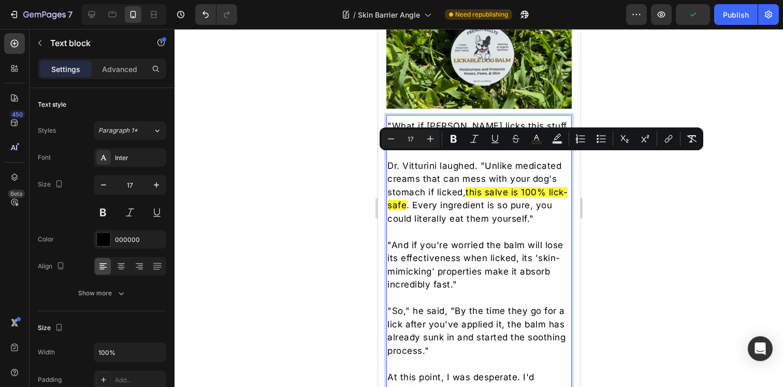
click at [470, 187] on span "this salve is 100% lick-safe" at bounding box center [477, 199] width 180 height 24
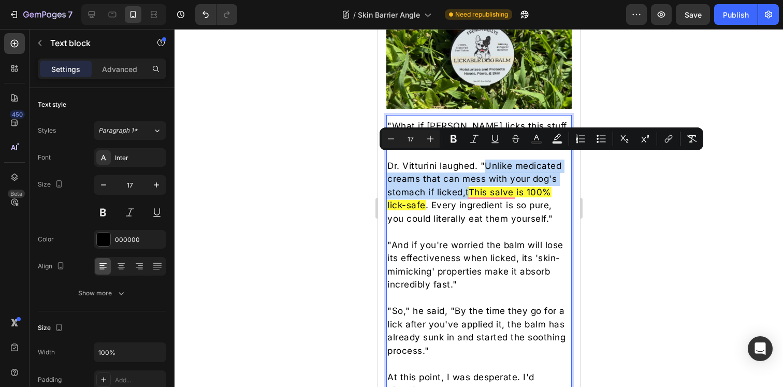
drag, startPoint x: 470, startPoint y: 189, endPoint x: 486, endPoint y: 164, distance: 29.3
click at [486, 164] on p "Dr. Vitturini laughed. "Unlike medicated creams that can mess with your dog's s…" at bounding box center [478, 193] width 183 height 66
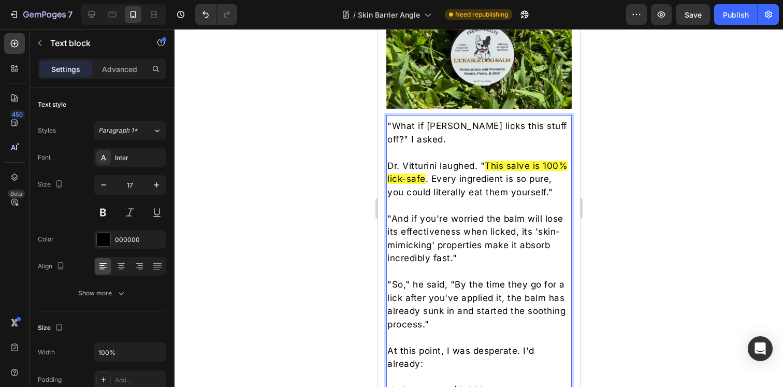
click at [632, 168] on div at bounding box center [479, 208] width 609 height 358
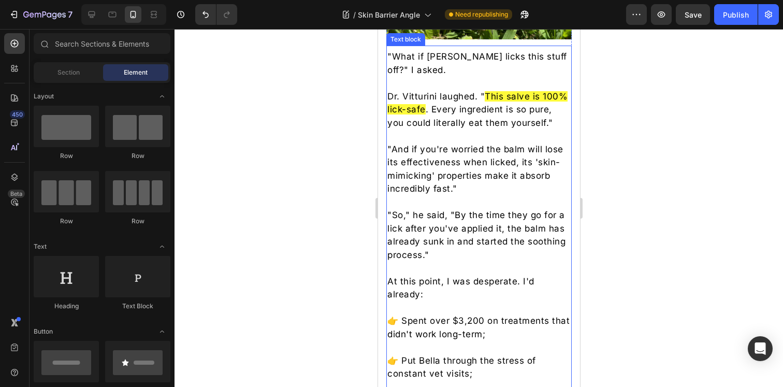
scroll to position [3322, 0]
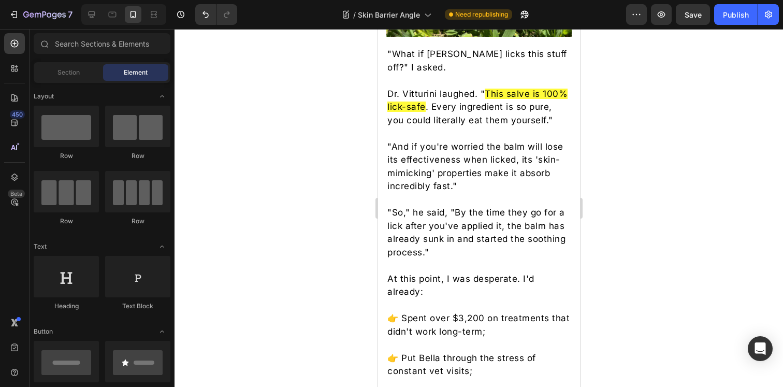
click at [680, 158] on div at bounding box center [479, 208] width 609 height 358
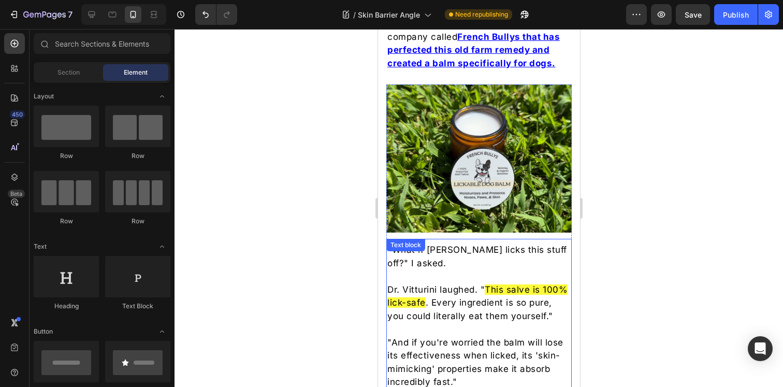
scroll to position [3095, 0]
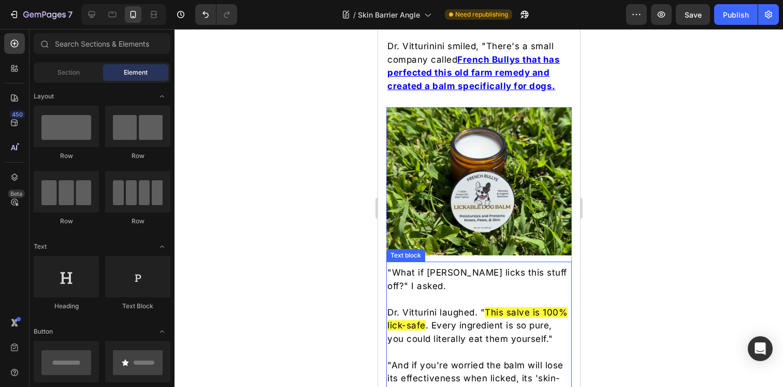
click at [470, 277] on p ""What if Bella licks this stuff off?" I asked." at bounding box center [478, 279] width 183 height 26
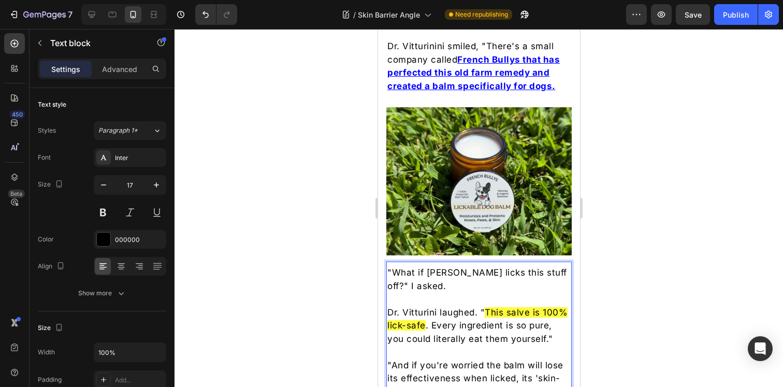
click at [491, 279] on p ""What if Bella licks this stuff off?" I asked." at bounding box center [478, 279] width 183 height 26
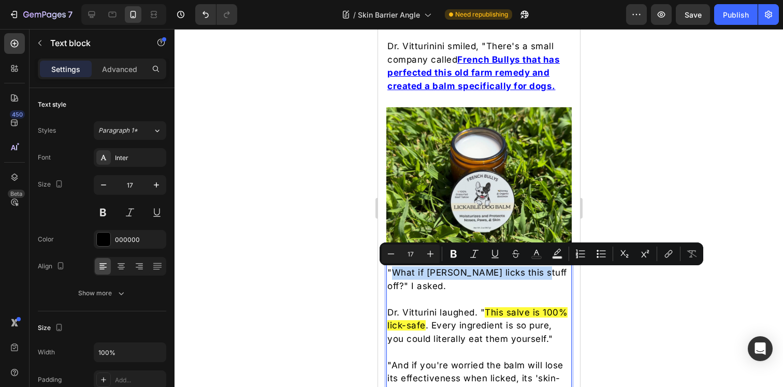
drag, startPoint x: 526, startPoint y: 275, endPoint x: 395, endPoint y: 275, distance: 131.6
click at [395, 275] on p ""What if Bella licks this stuff off?" I asked." at bounding box center [478, 279] width 183 height 26
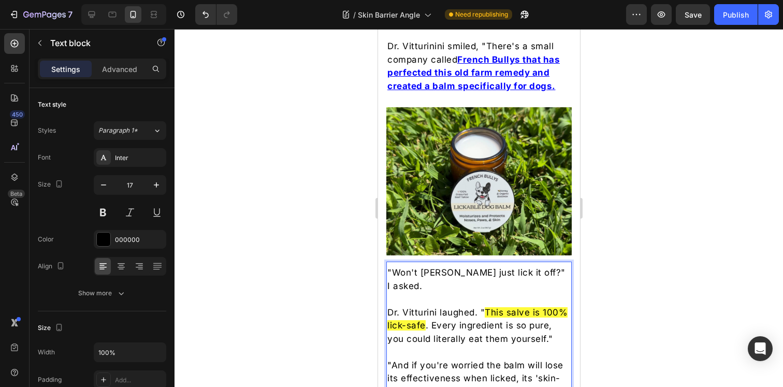
click at [682, 274] on div at bounding box center [479, 208] width 609 height 358
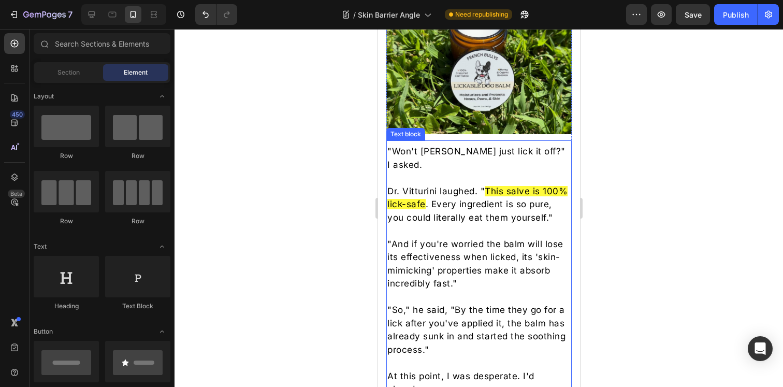
scroll to position [3266, 0]
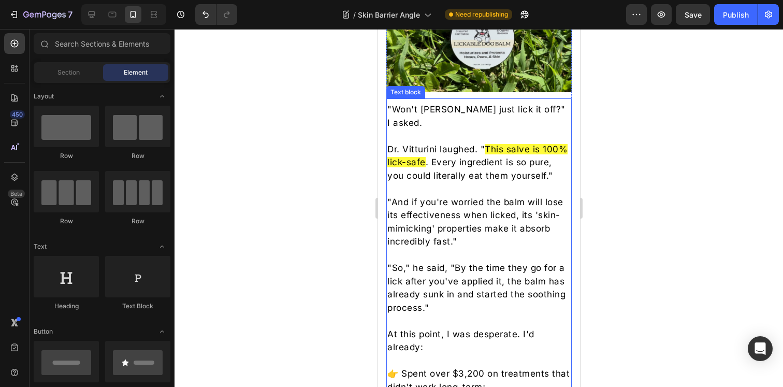
click at [465, 279] on p ""So," he said, "By the time they go for a lick after you've applied it, the bal…" at bounding box center [478, 288] width 183 height 53
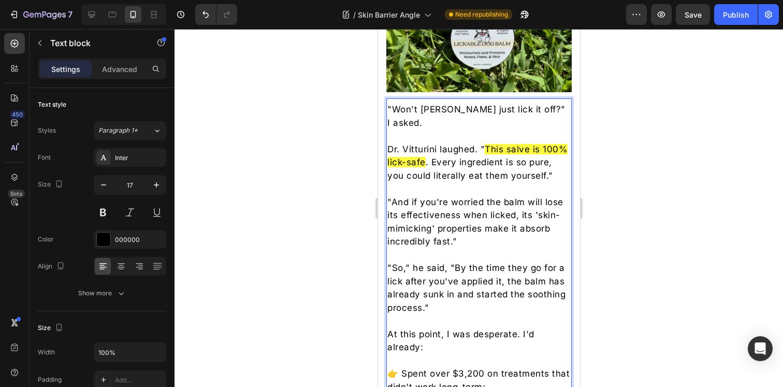
click at [676, 278] on div at bounding box center [479, 208] width 609 height 358
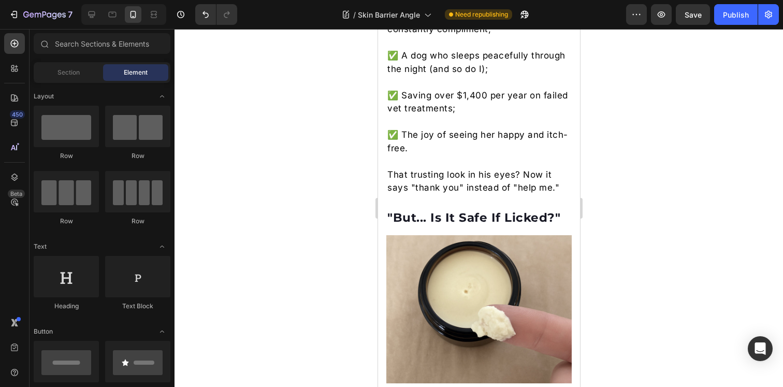
scroll to position [5243, 0]
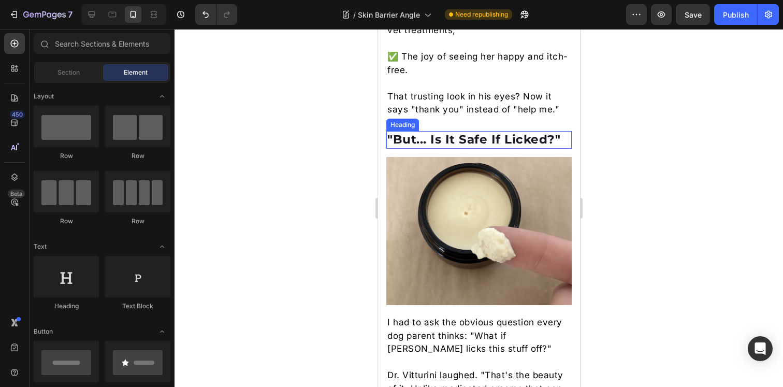
click at [409, 149] on h2 ""But... Is It Safe If Licked?"" at bounding box center [478, 140] width 185 height 18
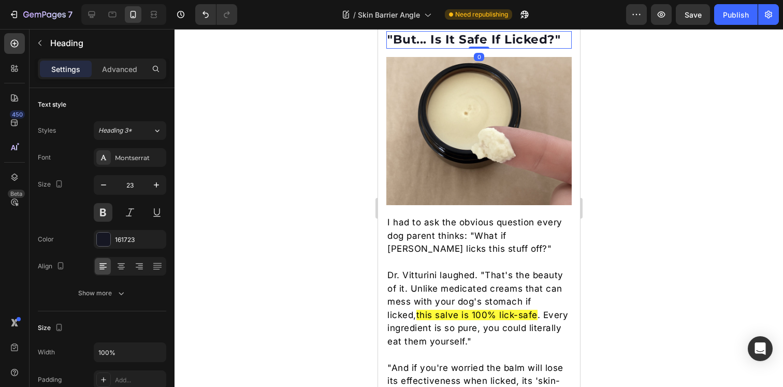
scroll to position [5327, 0]
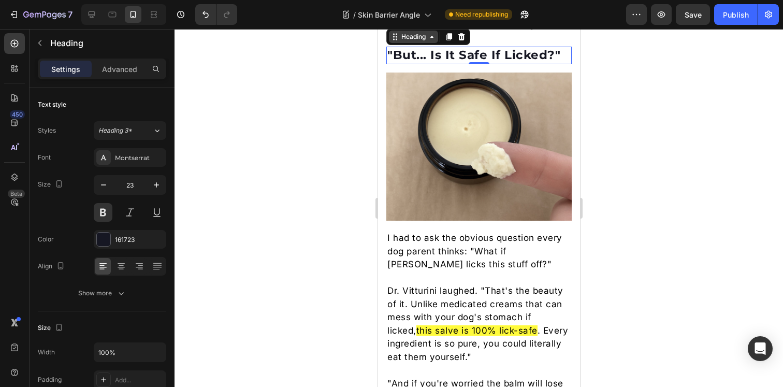
click at [425, 41] on div "Heading" at bounding box center [413, 36] width 28 height 9
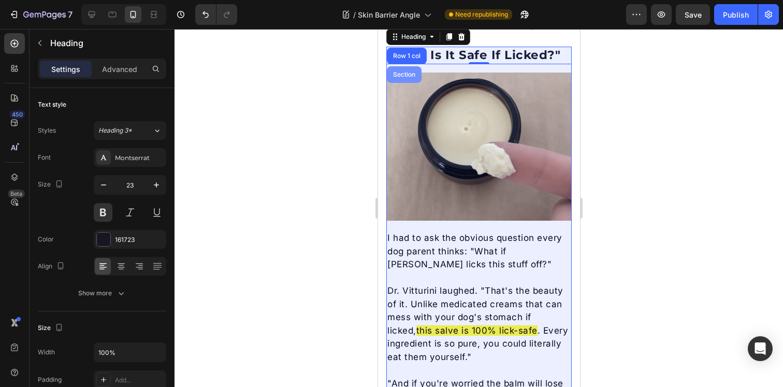
click at [407, 83] on div "Section" at bounding box center [404, 74] width 35 height 17
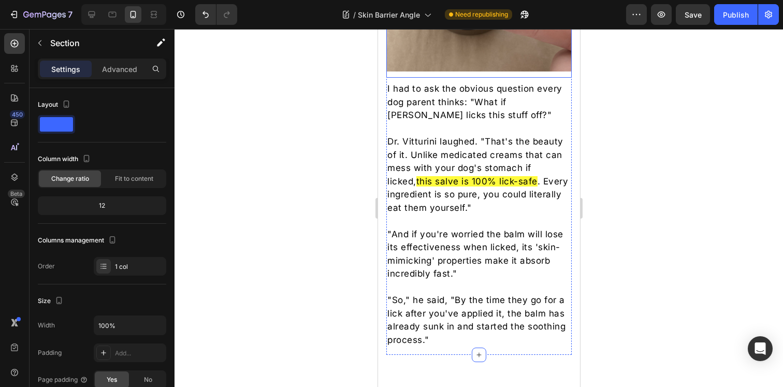
scroll to position [5315, 0]
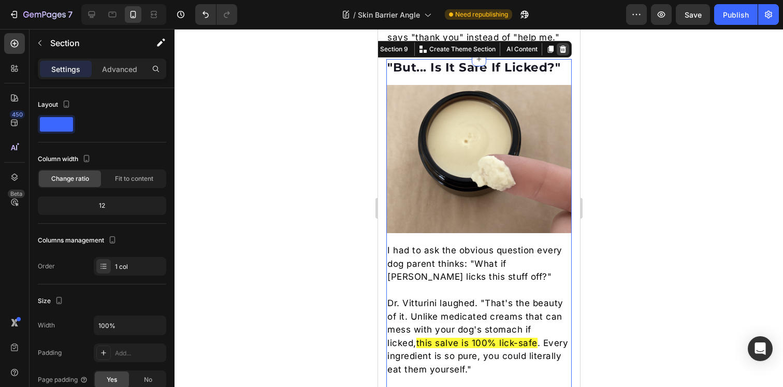
click at [559, 53] on icon at bounding box center [563, 49] width 8 height 8
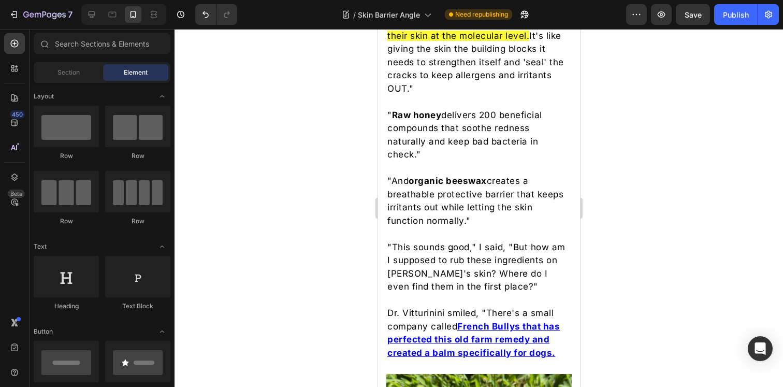
scroll to position [2870, 0]
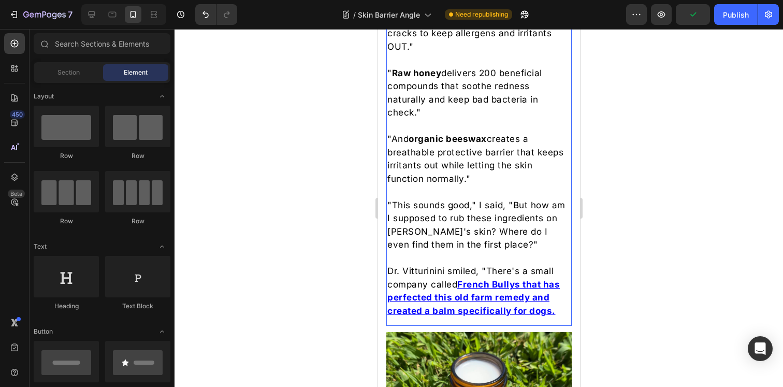
click at [486, 280] on p "Dr. Vitturinini smiled, "There's a small company called French Bullys that has …" at bounding box center [478, 291] width 183 height 53
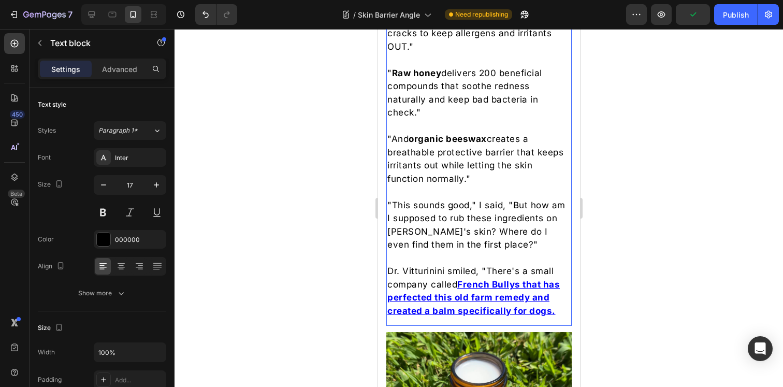
click at [486, 280] on p "Dr. Vitturinini smiled, "There's a small company called French Bullys that has …" at bounding box center [478, 291] width 183 height 53
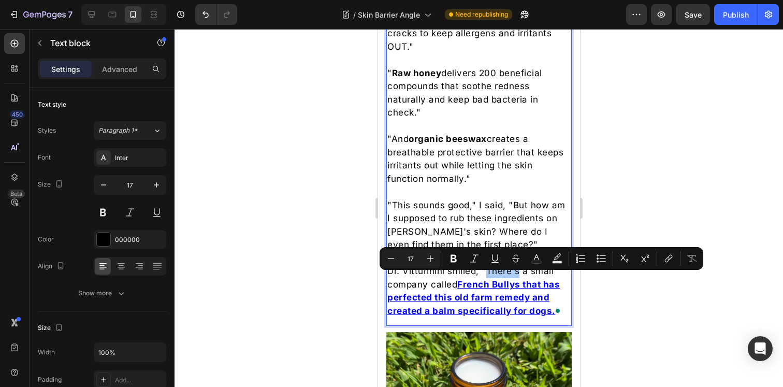
click at [661, 301] on div at bounding box center [479, 208] width 609 height 358
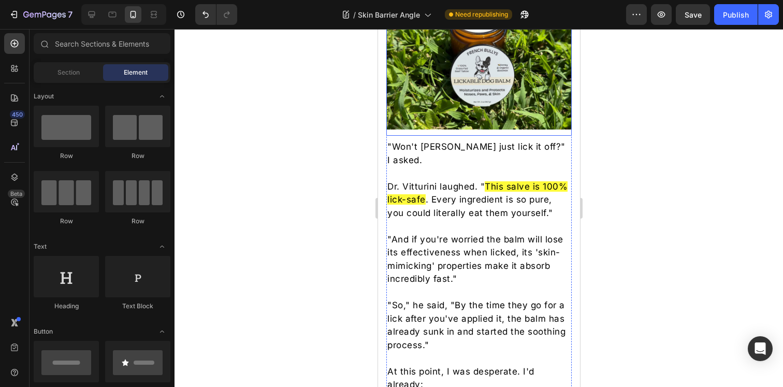
scroll to position [3245, 0]
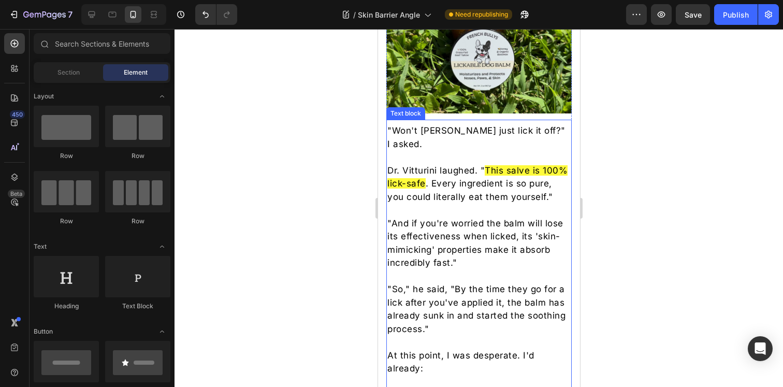
click at [398, 126] on p ""Won't Bella just lick it off?" I asked." at bounding box center [478, 137] width 183 height 26
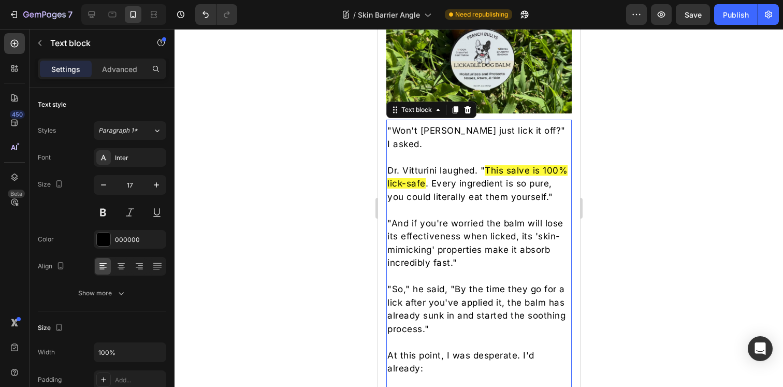
click at [398, 126] on p ""Won't Bella just lick it off?" I asked." at bounding box center [478, 137] width 183 height 26
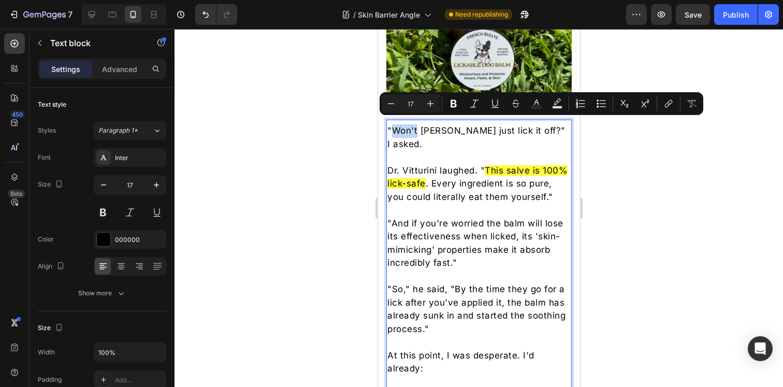
click at [398, 125] on p ""Won't Bella just lick it off?" I asked." at bounding box center [478, 137] width 183 height 26
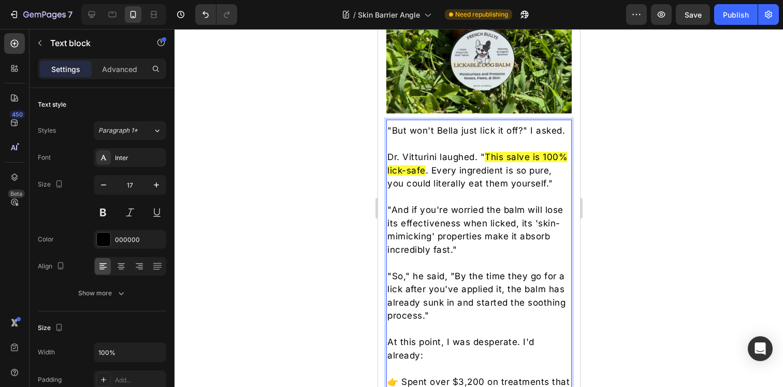
click at [607, 164] on div at bounding box center [479, 208] width 609 height 358
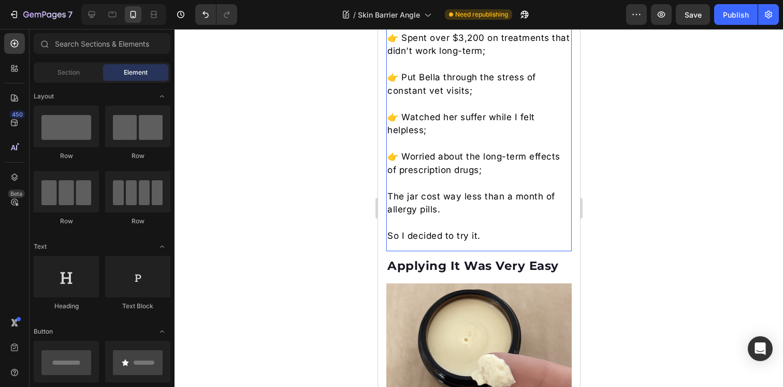
scroll to position [3589, 0]
click at [619, 213] on div at bounding box center [479, 208] width 609 height 358
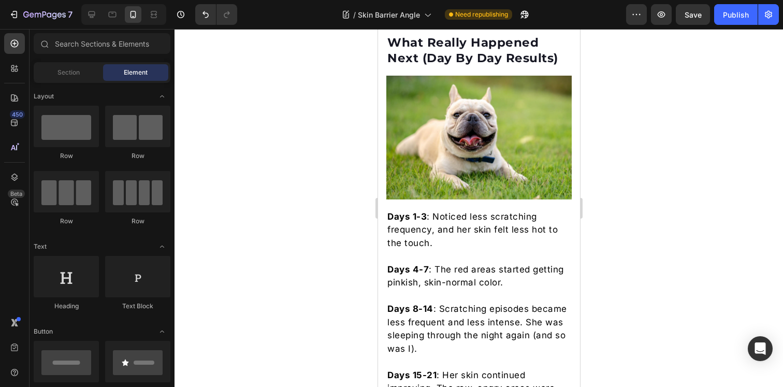
scroll to position [4227, 0]
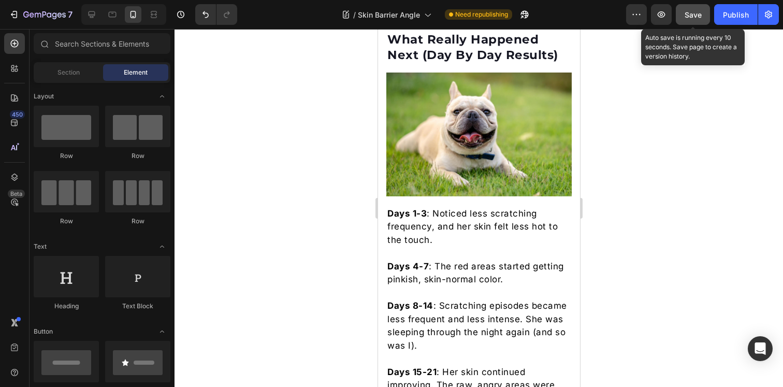
click at [695, 16] on span "Save" at bounding box center [693, 14] width 17 height 9
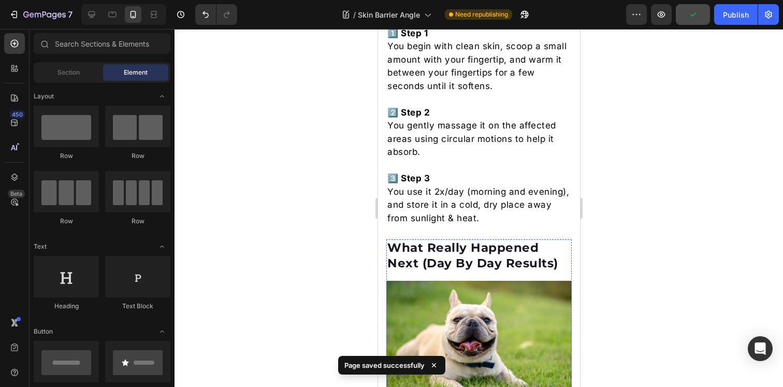
scroll to position [4013, 0]
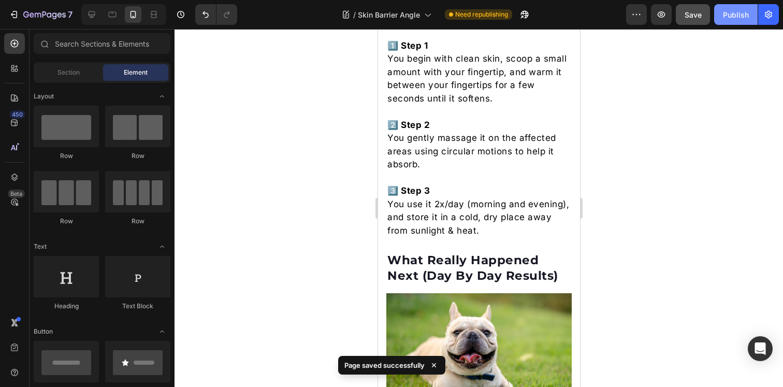
click at [733, 12] on div "Publish" at bounding box center [736, 14] width 26 height 11
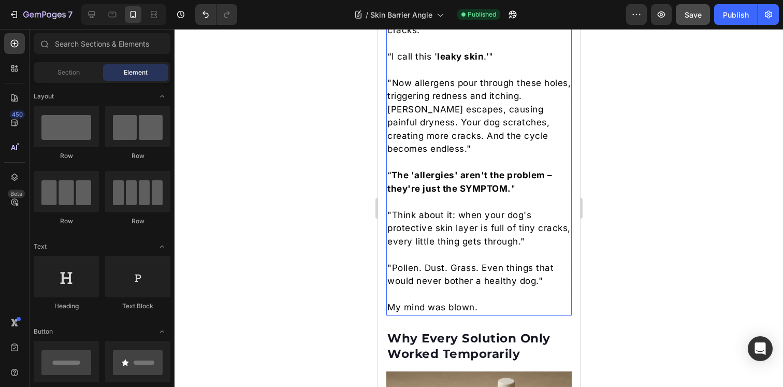
scroll to position [1389, 0]
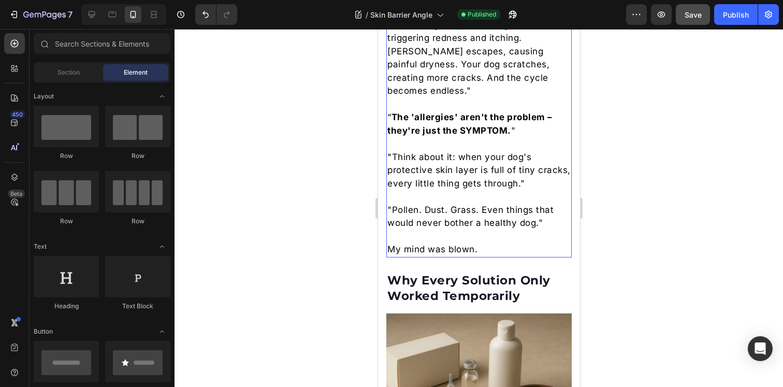
click at [470, 180] on p ""Think about it: when your dog's protective skin layer is full of tiny cracks, …" at bounding box center [478, 171] width 183 height 40
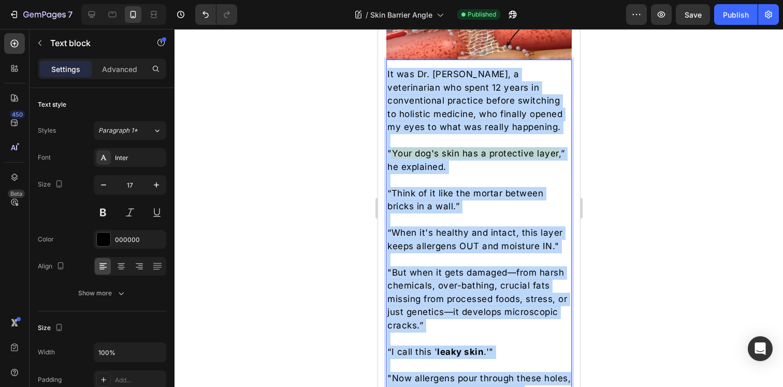
scroll to position [974, 0]
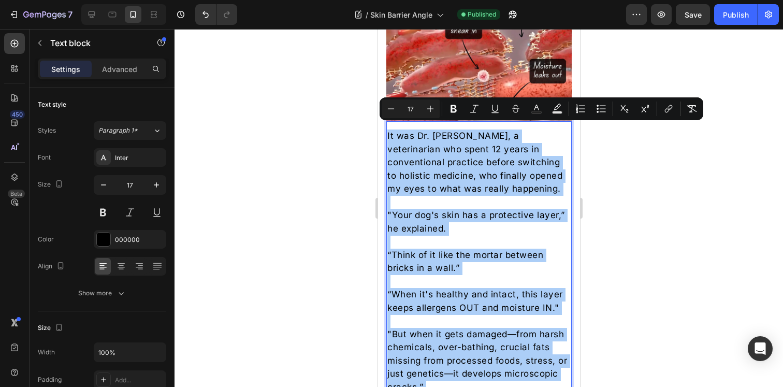
click at [654, 239] on div at bounding box center [479, 208] width 609 height 358
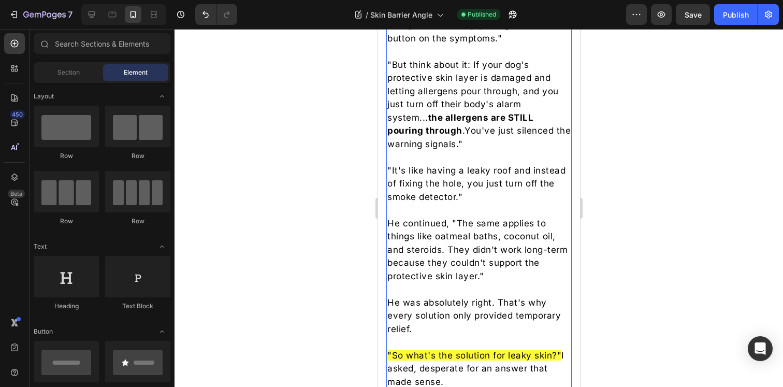
scroll to position [1905, 0]
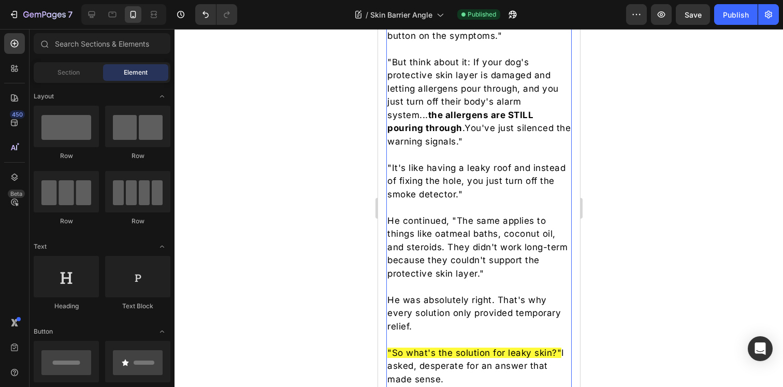
click at [469, 201] on p at bounding box center [478, 207] width 183 height 13
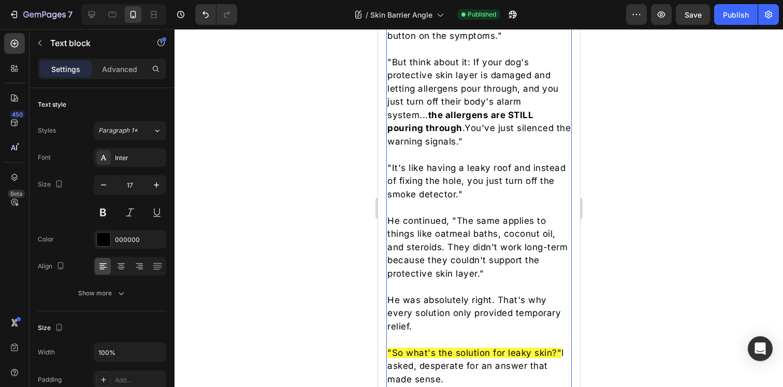
click at [476, 229] on p "He continued, "The same applies to things like oatmeal baths, coconut oil, and …" at bounding box center [478, 248] width 183 height 66
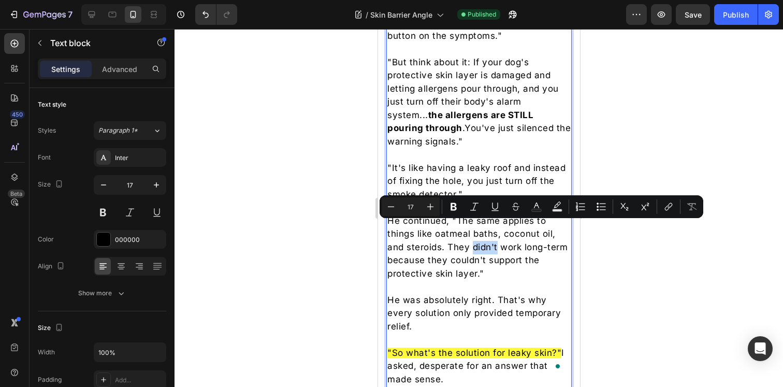
click at [476, 229] on p "He continued, "The same applies to things like oatmeal baths, coconut oil, and …" at bounding box center [478, 248] width 183 height 66
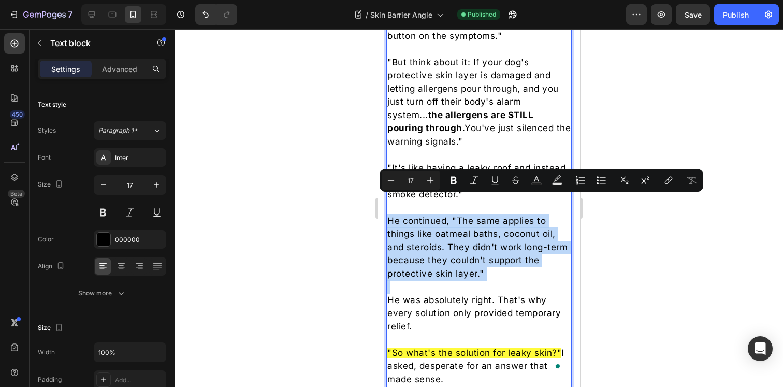
copy p "He continued, "The same applies to things like oatmeal baths, coconut oil, and …"
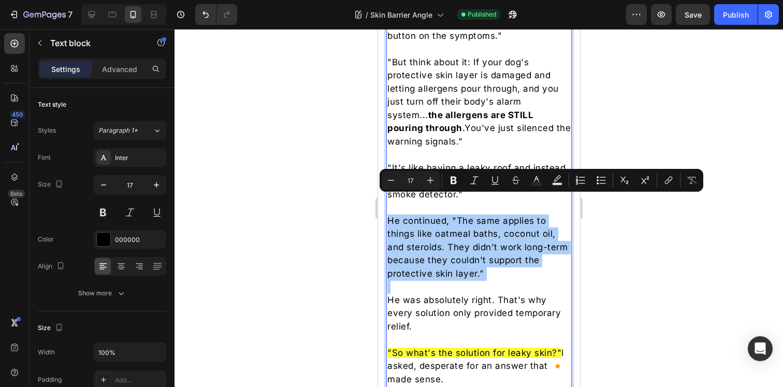
click at [672, 240] on div at bounding box center [479, 208] width 609 height 358
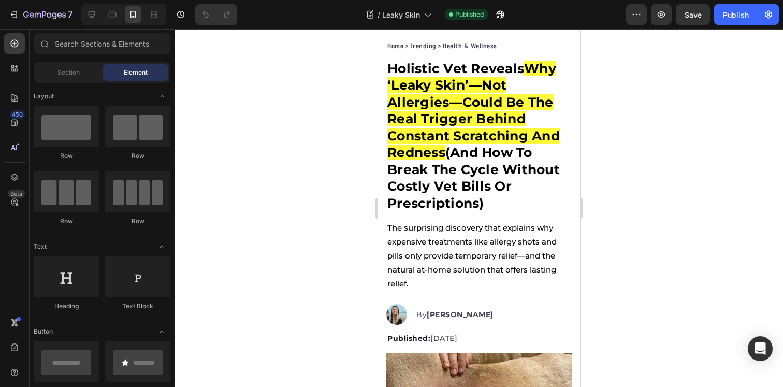
click at [654, 235] on div at bounding box center [479, 208] width 609 height 358
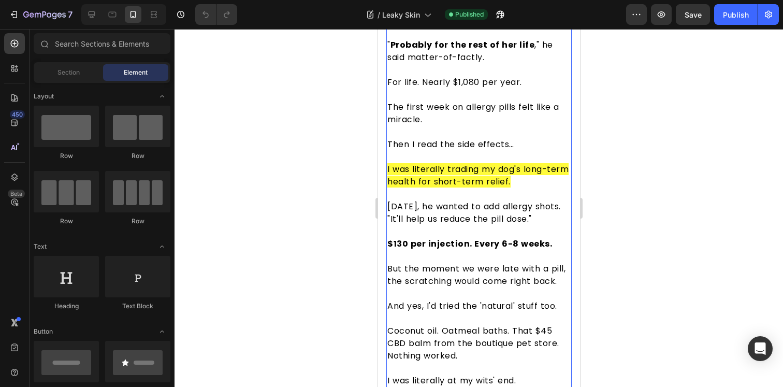
scroll to position [1034, 0]
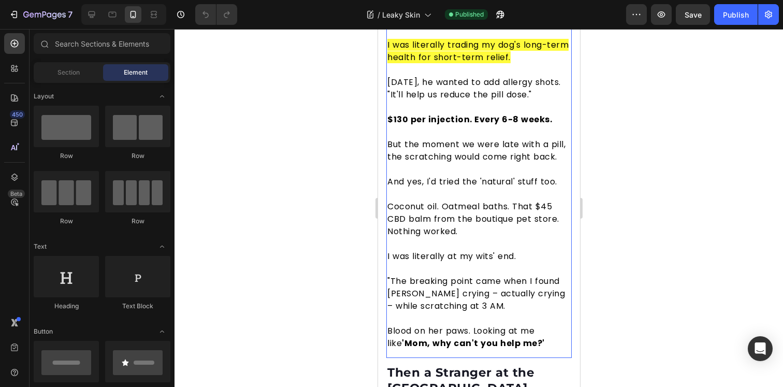
click at [491, 293] on p ""The breaking point came when I found [PERSON_NAME] crying – actually crying – …" at bounding box center [478, 293] width 183 height 37
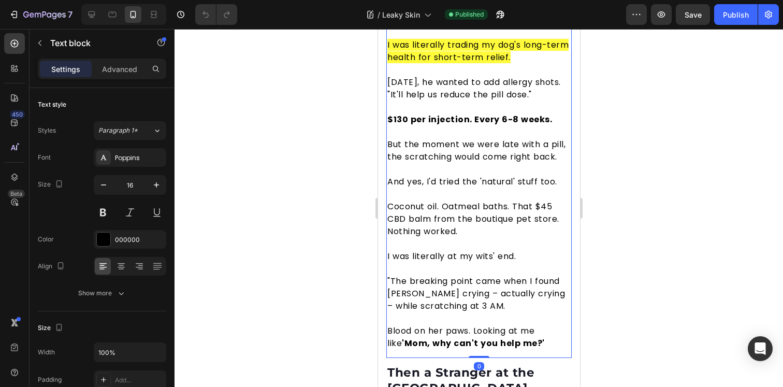
click at [544, 344] on p "Blood on her paws. Looking at me like 'Mom, why can't you help me?'" at bounding box center [478, 337] width 183 height 25
click at [486, 339] on strong "'Mom, why can't you help me?'" at bounding box center [473, 343] width 143 height 12
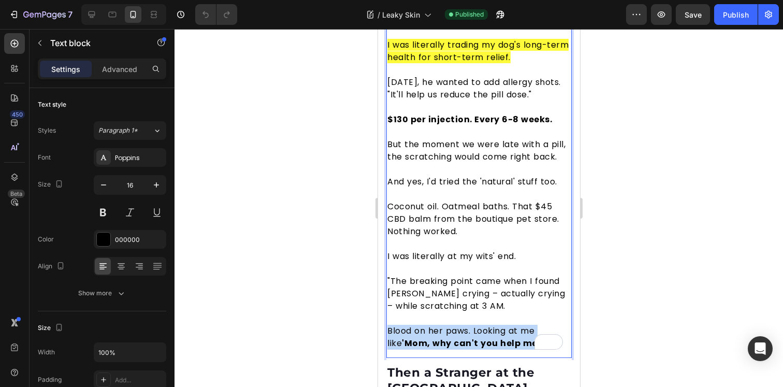
click at [486, 339] on strong "'Mom, why can't you help me?'" at bounding box center [473, 343] width 143 height 12
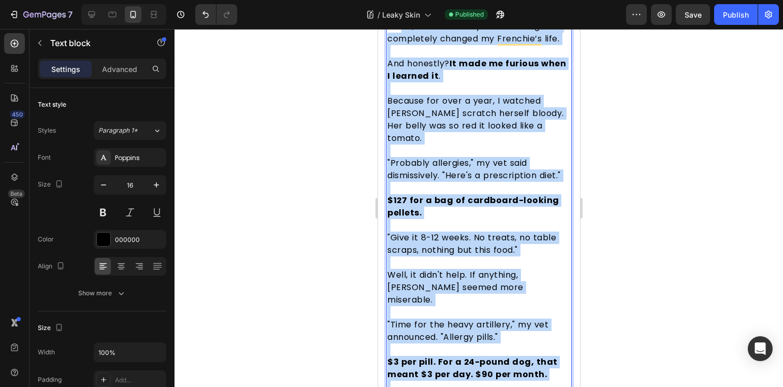
scroll to position [515, 0]
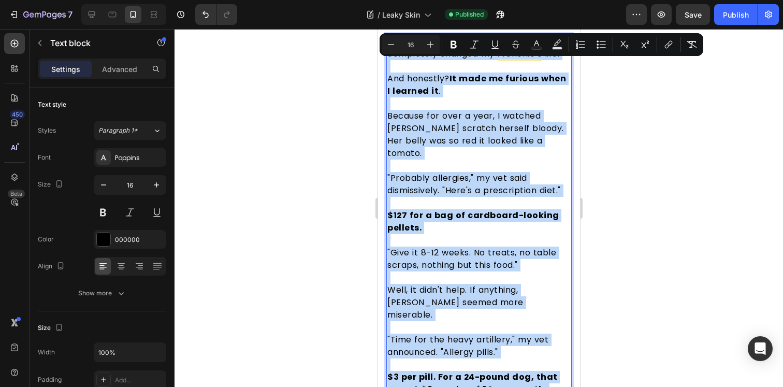
drag, startPoint x: 480, startPoint y: 309, endPoint x: 766, endPoint y: 68, distance: 374.0
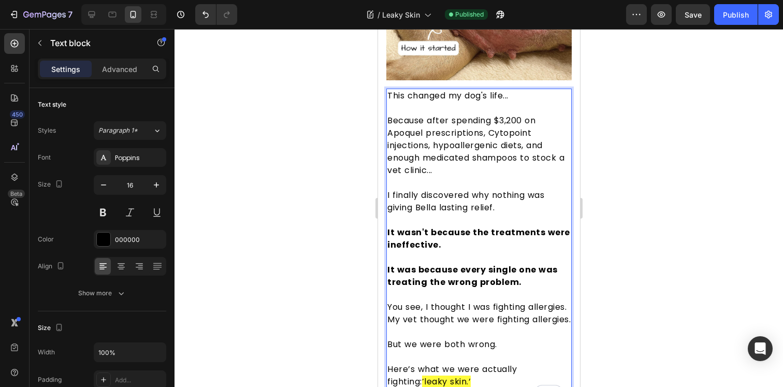
scroll to position [483, 0]
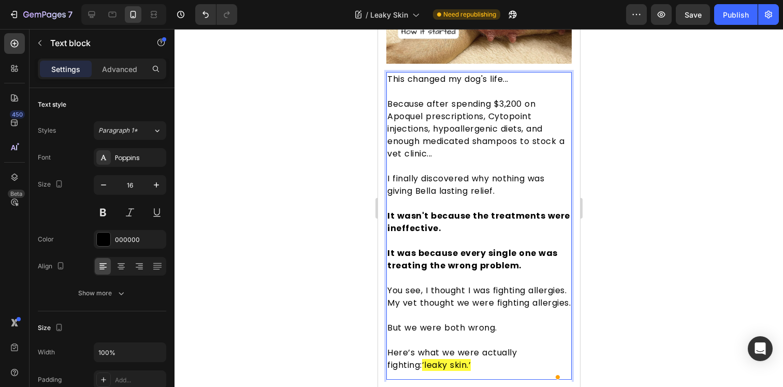
click at [476, 165] on p "Rich Text Editor. Editing area: main" at bounding box center [478, 166] width 183 height 12
click at [460, 173] on p "I finally discovered why nothing was giving Bella lasting relief." at bounding box center [478, 185] width 183 height 25
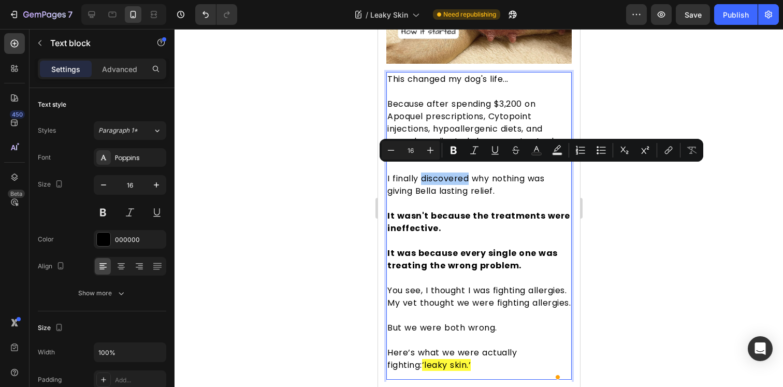
click at [638, 198] on div at bounding box center [479, 208] width 609 height 358
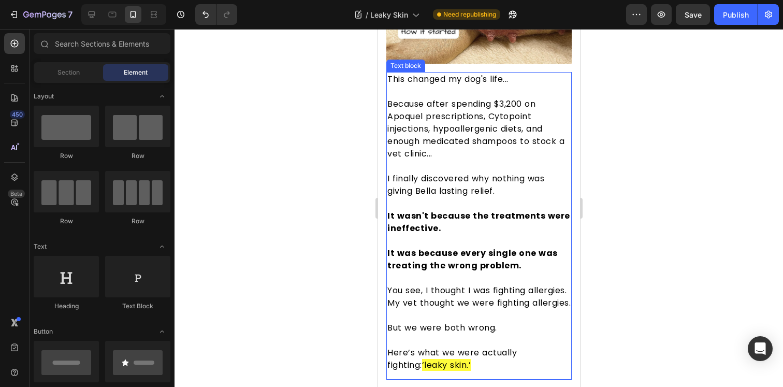
click at [462, 197] on p "Rich Text Editor. Editing area: main" at bounding box center [478, 203] width 183 height 12
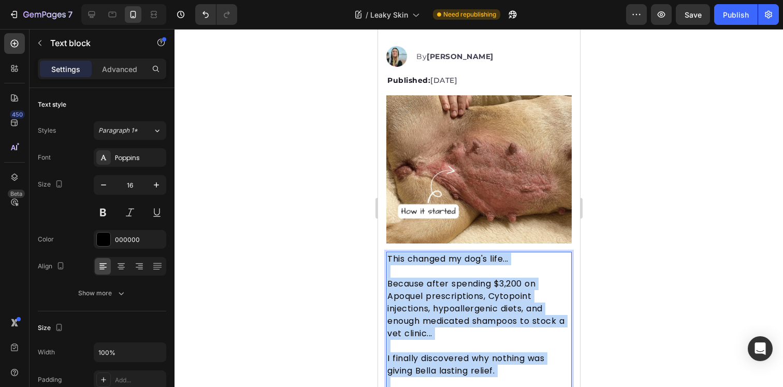
scroll to position [302, 0]
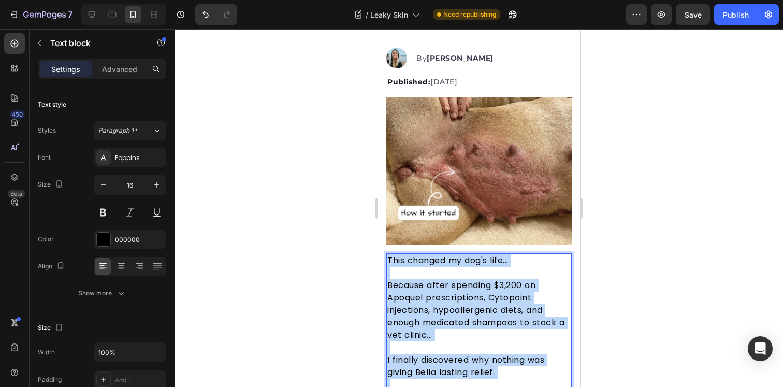
drag, startPoint x: 446, startPoint y: 323, endPoint x: 388, endPoint y: 259, distance: 86.5
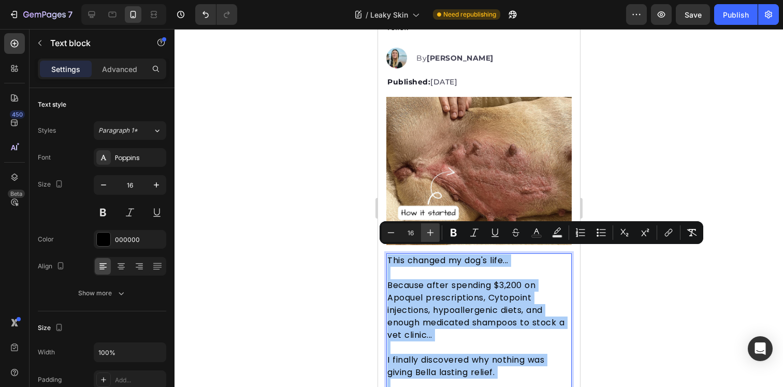
click at [432, 232] on icon "Editor contextual toolbar" at bounding box center [430, 233] width 7 height 7
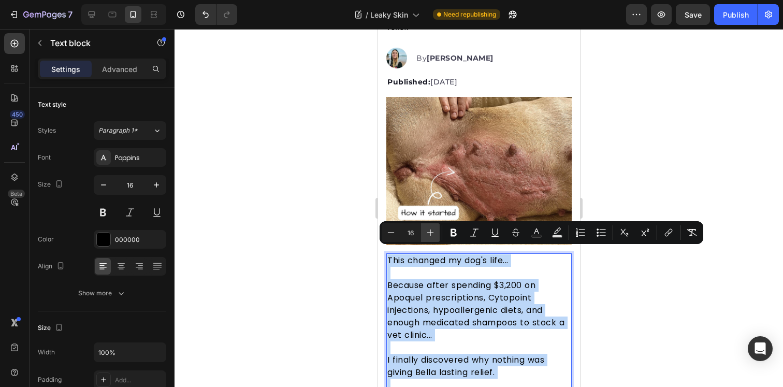
type input "17"
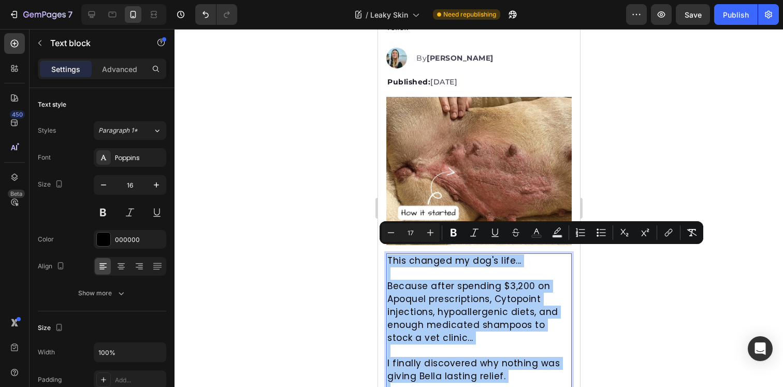
click at [635, 291] on div at bounding box center [479, 208] width 609 height 358
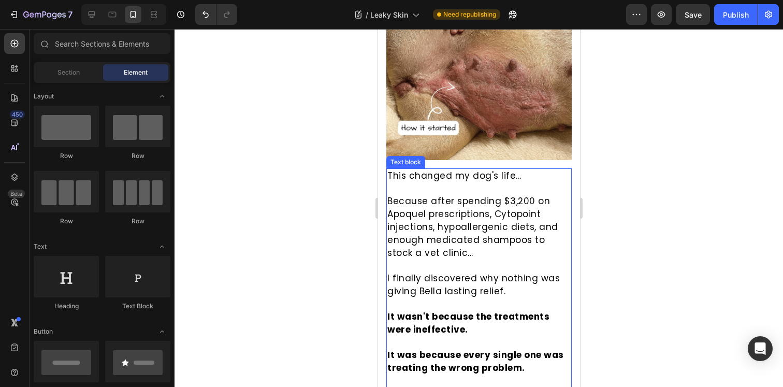
scroll to position [395, 0]
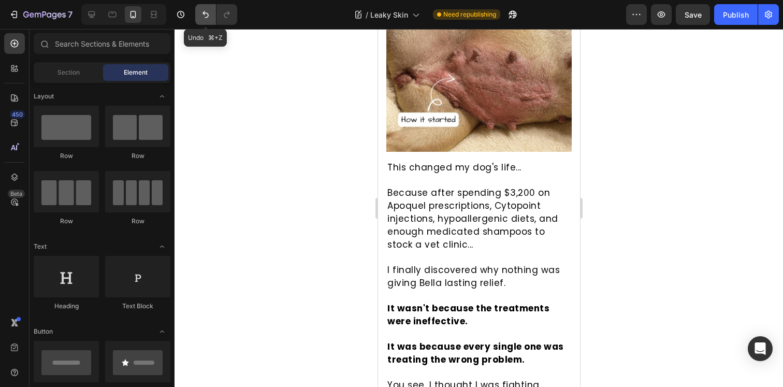
click at [209, 15] on icon "Undo/Redo" at bounding box center [206, 14] width 10 height 10
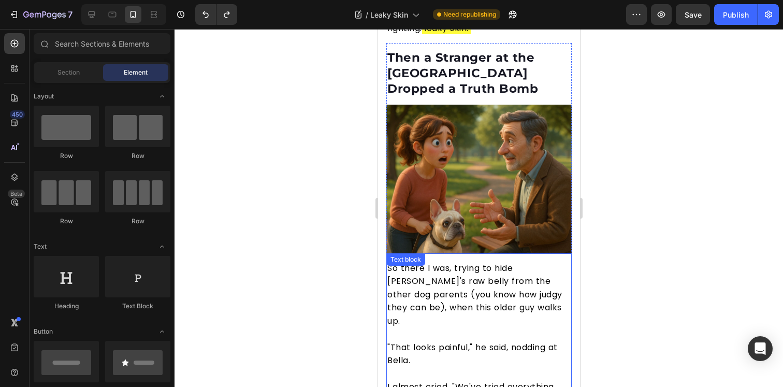
scroll to position [738, 0]
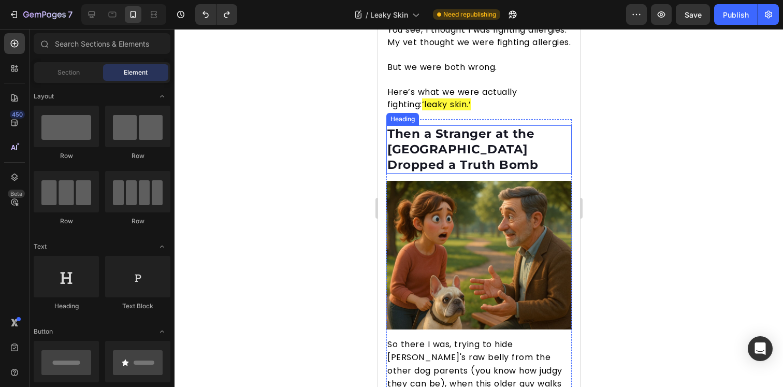
click at [433, 157] on h2 "Then a Stranger at the [GEOGRAPHIC_DATA] Dropped a Truth Bomb" at bounding box center [478, 149] width 185 height 49
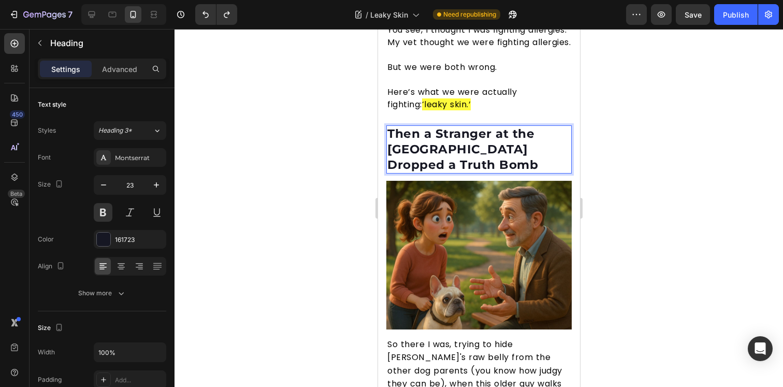
click at [433, 157] on p "Then a Stranger at the [GEOGRAPHIC_DATA] Dropped a Truth Bomb" at bounding box center [478, 149] width 183 height 47
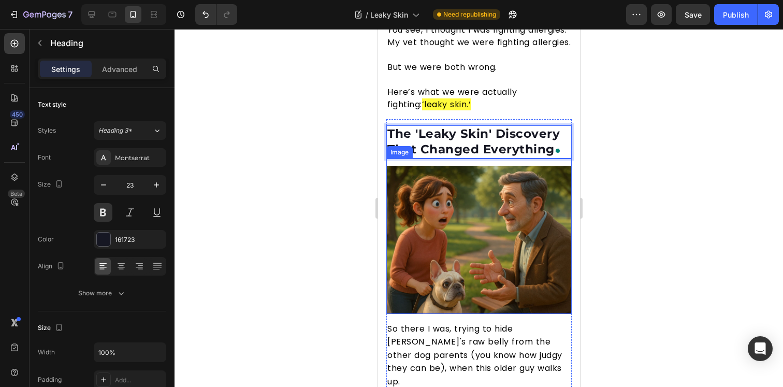
click at [445, 216] on img at bounding box center [478, 240] width 185 height 148
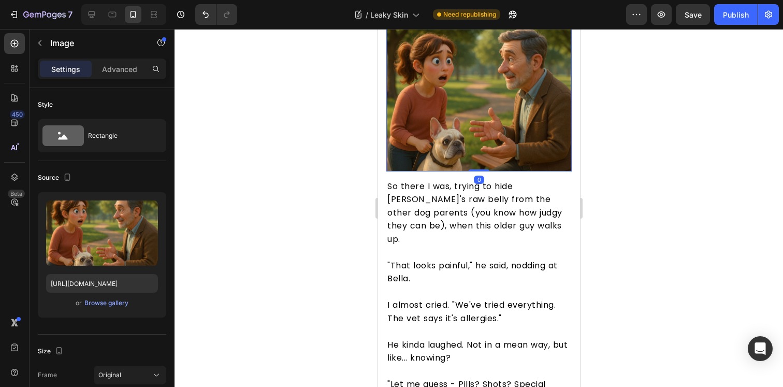
scroll to position [897, 0]
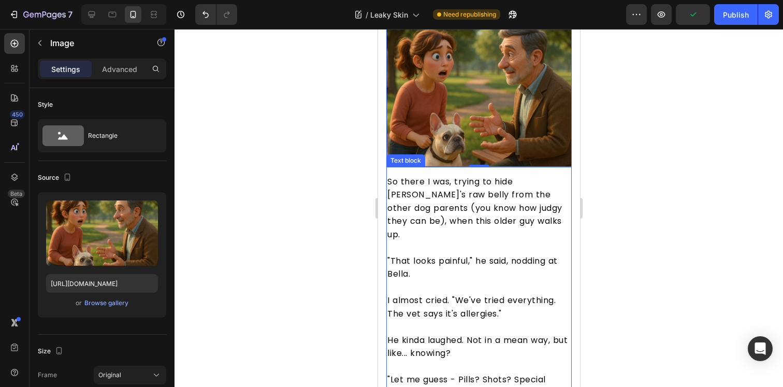
click at [444, 255] on span ""That looks painful," he said, nodding at Bella." at bounding box center [472, 267] width 170 height 25
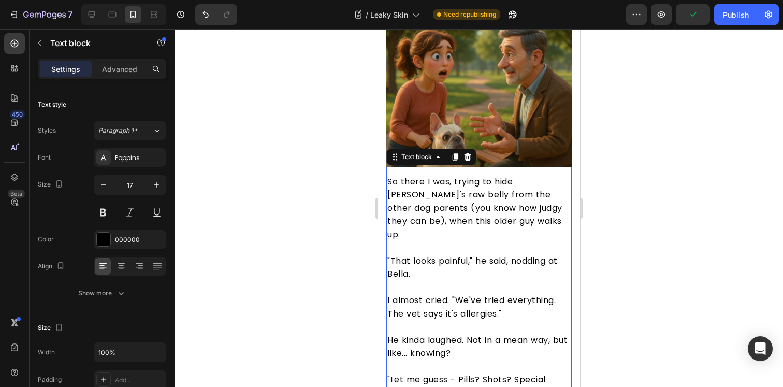
click at [444, 255] on span ""That looks painful," he said, nodding at Bella." at bounding box center [472, 267] width 170 height 25
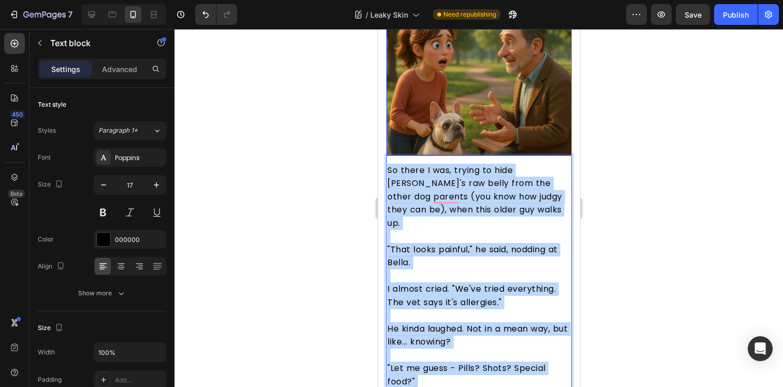
scroll to position [899, 0]
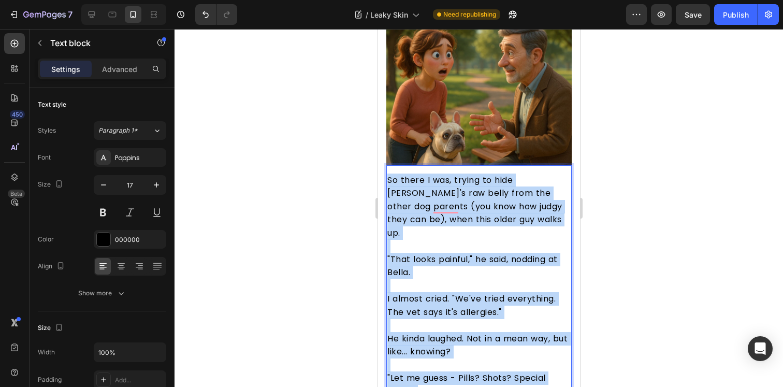
drag, startPoint x: 508, startPoint y: 335, endPoint x: 389, endPoint y: 174, distance: 200.3
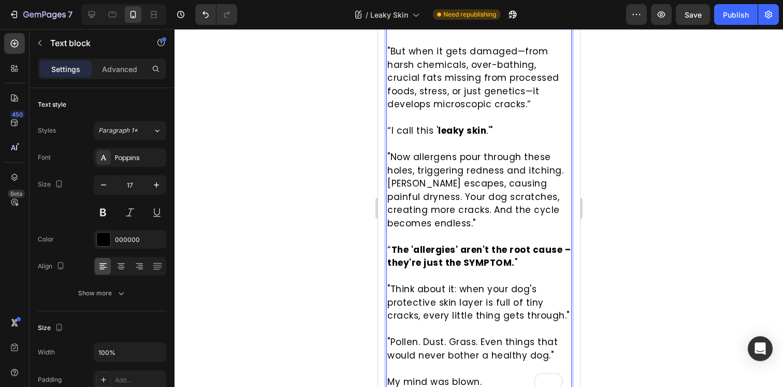
scroll to position [1257, 0]
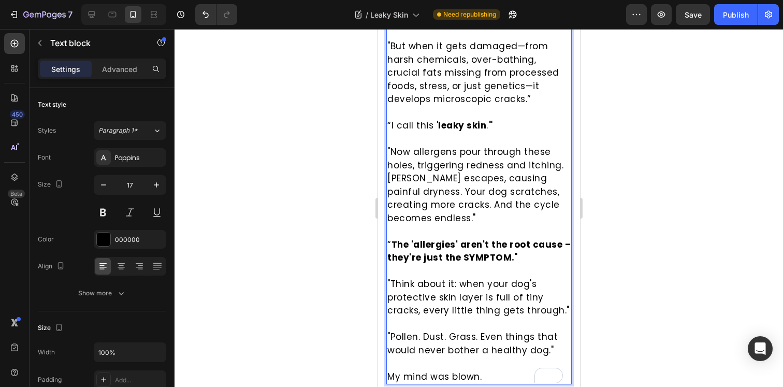
click at [463, 278] on p ""Think about it: when your dog's protective skin layer is full of tiny cracks, …" at bounding box center [478, 298] width 183 height 40
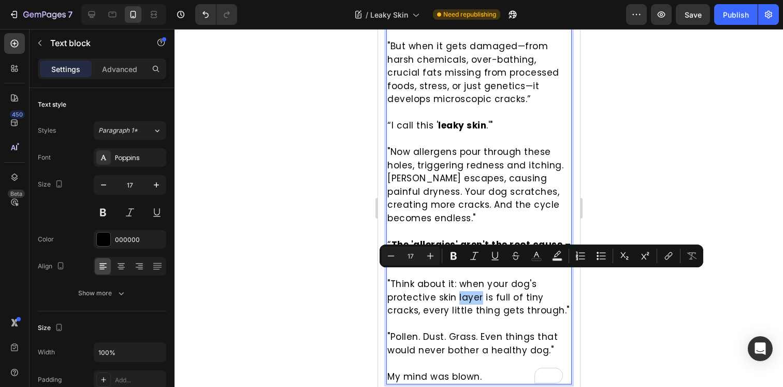
click at [667, 320] on div at bounding box center [479, 208] width 609 height 358
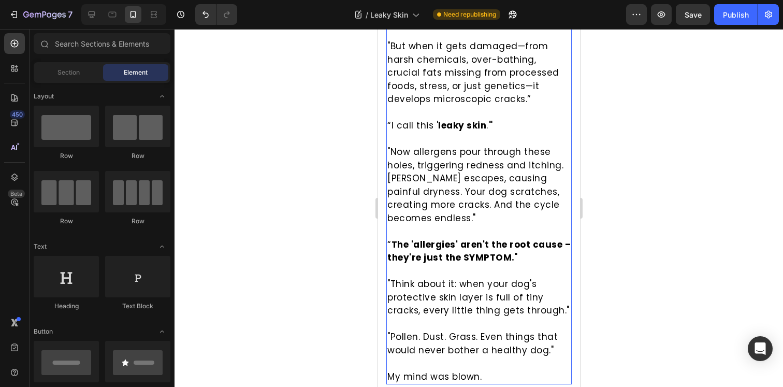
click at [446, 350] on p ""Pollen. Dust. Grass. Even things that would never bother a healthy dog."" at bounding box center [478, 344] width 183 height 26
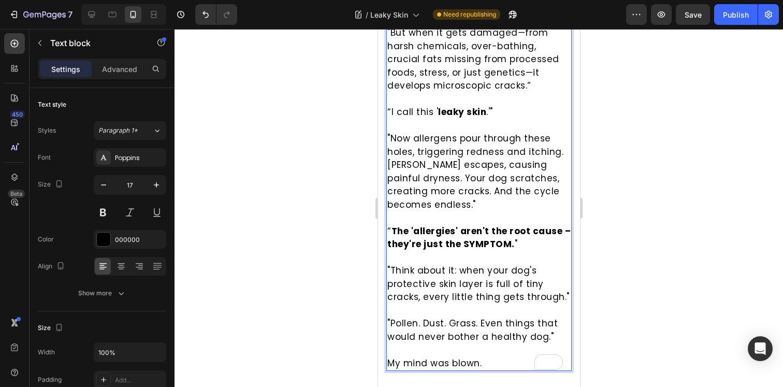
scroll to position [1273, 0]
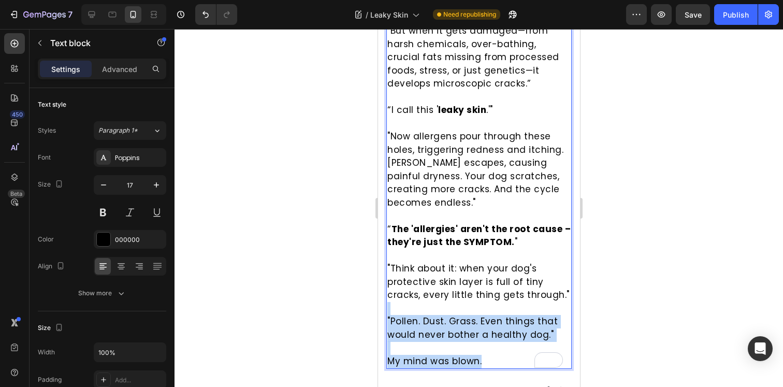
drag, startPoint x: 481, startPoint y: 353, endPoint x: 458, endPoint y: 302, distance: 56.8
click at [458, 302] on div "It was Dr. [PERSON_NAME], a veterinarian who spent 12 years in conventional pra…" at bounding box center [478, 84] width 185 height 570
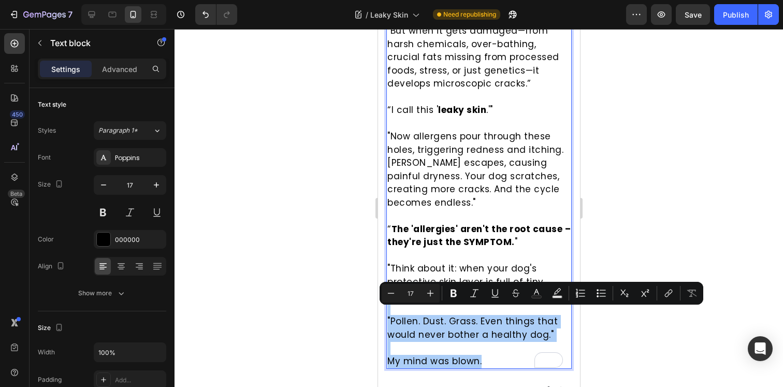
click at [458, 302] on button "Bold" at bounding box center [454, 293] width 19 height 19
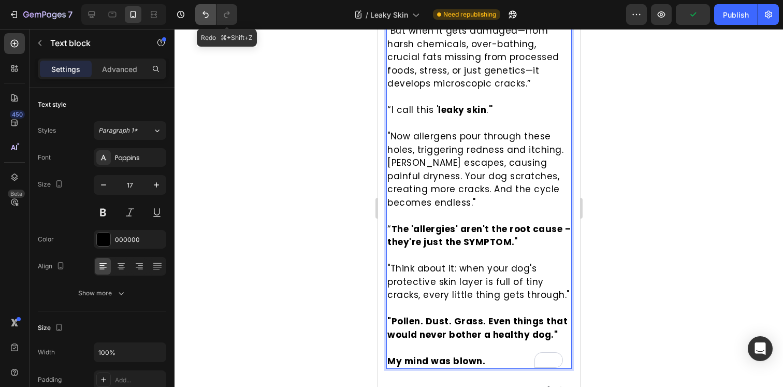
click at [213, 17] on button "Undo/Redo" at bounding box center [205, 14] width 21 height 21
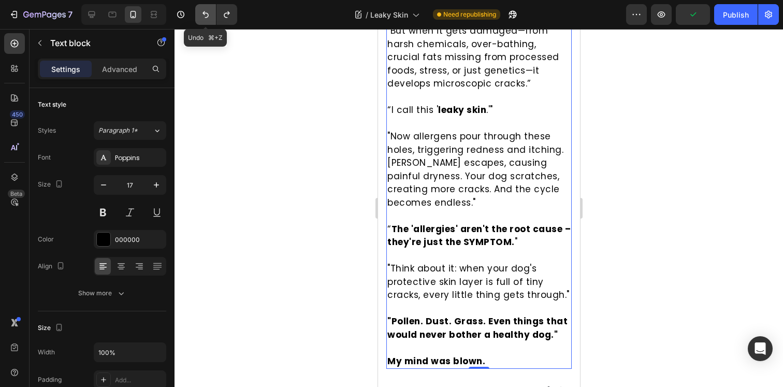
click at [201, 10] on icon "Undo/Redo" at bounding box center [206, 14] width 10 height 10
click at [205, 14] on icon "Undo/Redo" at bounding box center [206, 14] width 6 height 7
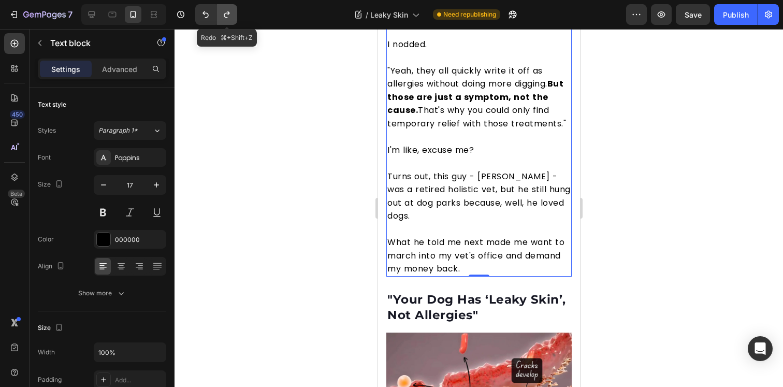
click at [222, 13] on icon "Undo/Redo" at bounding box center [227, 14] width 10 height 10
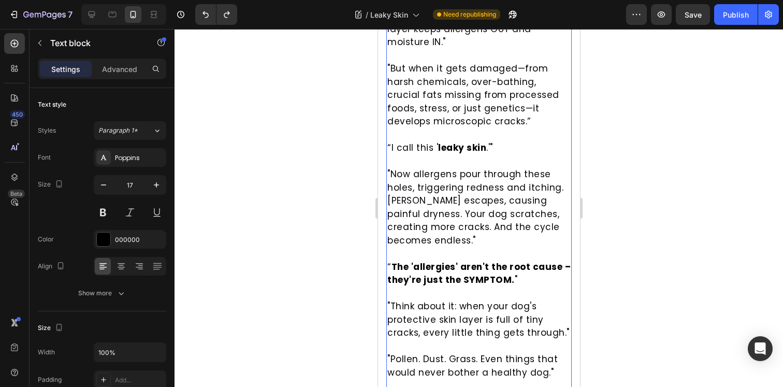
click at [473, 300] on p ""Think about it: when your dog's protective skin layer is full of tiny cracks, …" at bounding box center [478, 320] width 183 height 40
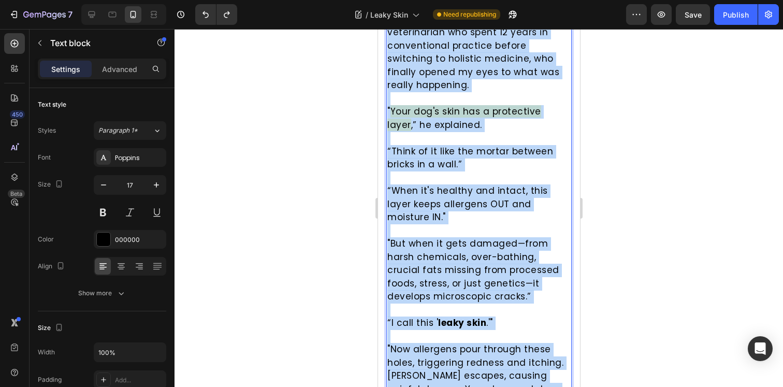
scroll to position [1003, 0]
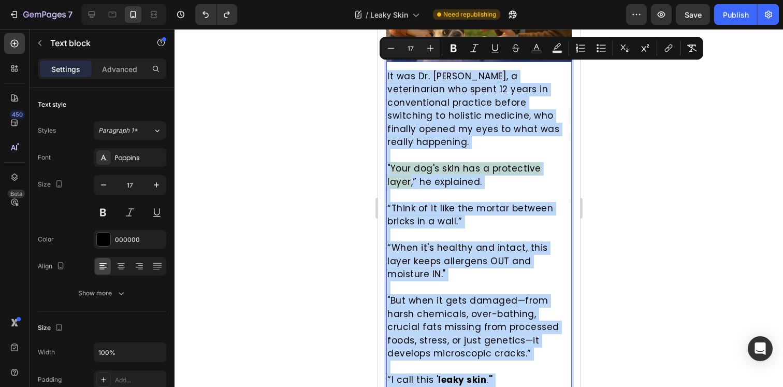
drag, startPoint x: 489, startPoint y: 362, endPoint x: 383, endPoint y: 66, distance: 314.2
click at [383, 66] on section "The 'Leaky Skin' Discovery That Changed Everything Heading Image It was Dr. [PE…" at bounding box center [479, 257] width 202 height 781
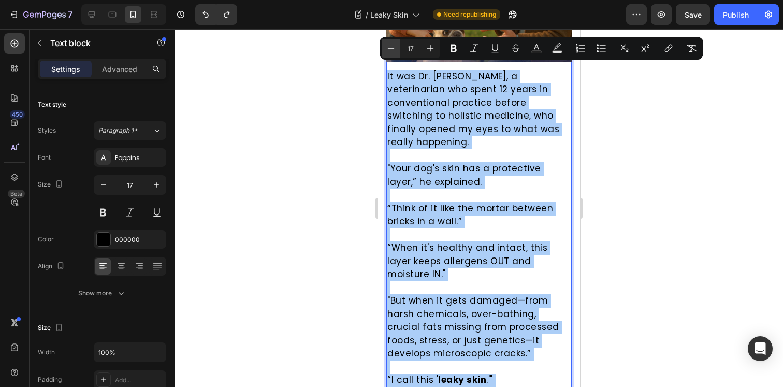
click at [393, 45] on icon "Editor contextual toolbar" at bounding box center [391, 48] width 10 height 10
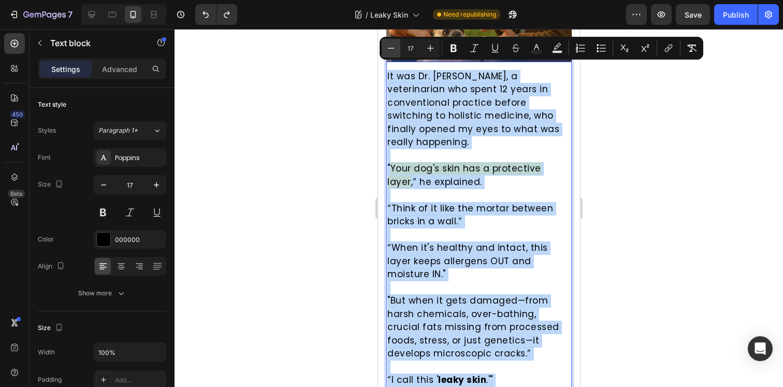
type input "16"
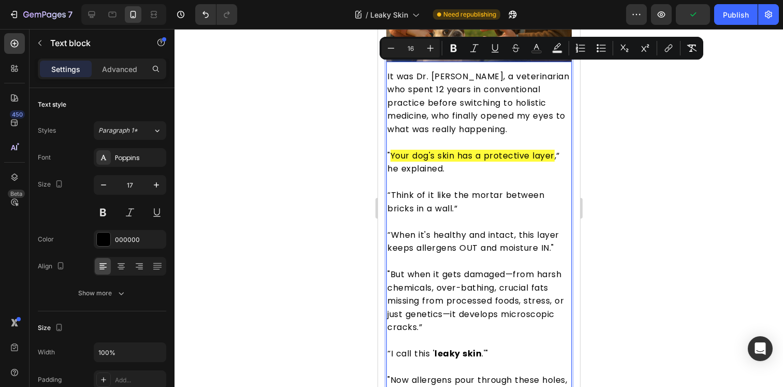
click at [350, 181] on div at bounding box center [479, 208] width 609 height 358
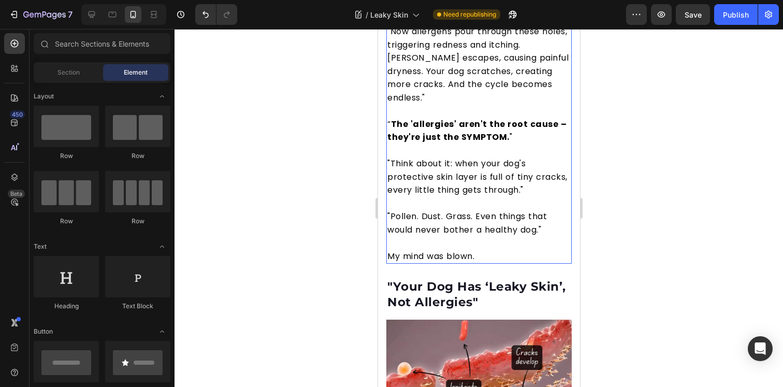
scroll to position [1396, 0]
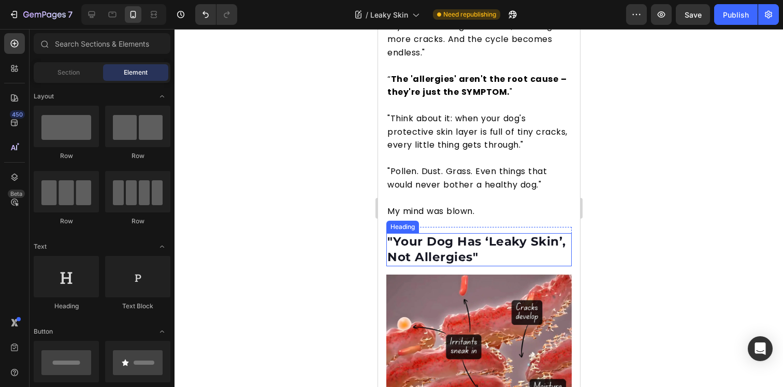
click at [432, 233] on h2 ""Your Dog Has ‘Leaky Skin’, Not Allergies"" at bounding box center [478, 249] width 185 height 33
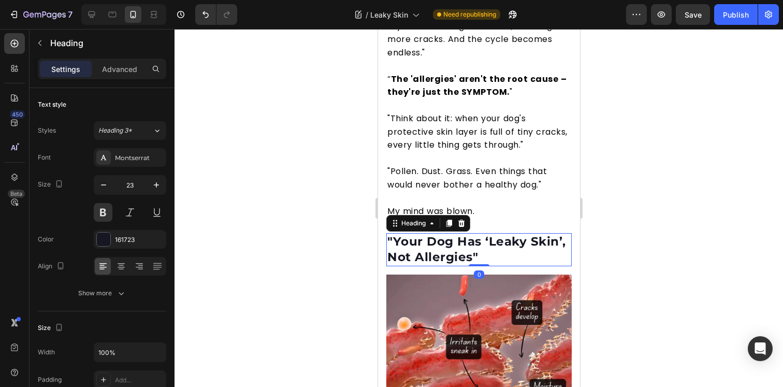
click at [432, 233] on h2 ""Your Dog Has ‘Leaky Skin’, Not Allergies"" at bounding box center [478, 249] width 185 height 33
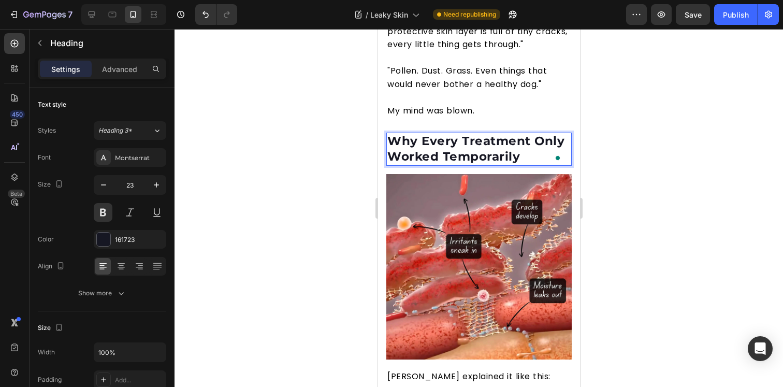
scroll to position [1387, 0]
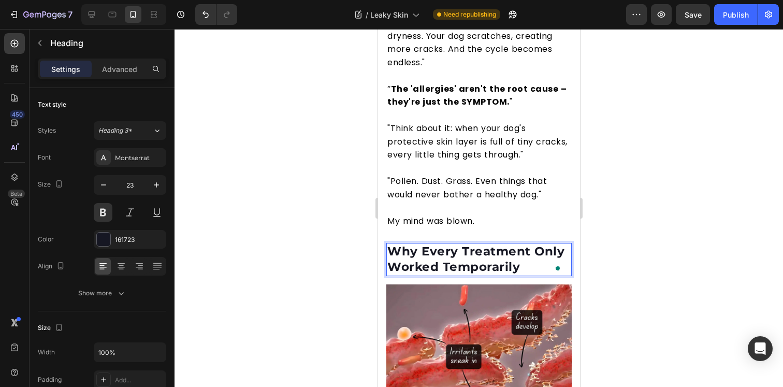
click at [282, 205] on div at bounding box center [479, 208] width 609 height 358
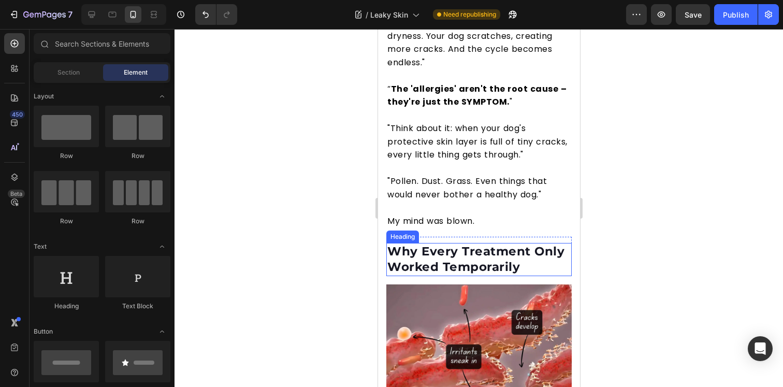
click at [444, 245] on p "Why Every Treatment Only Worked Temporarily" at bounding box center [478, 259] width 183 height 31
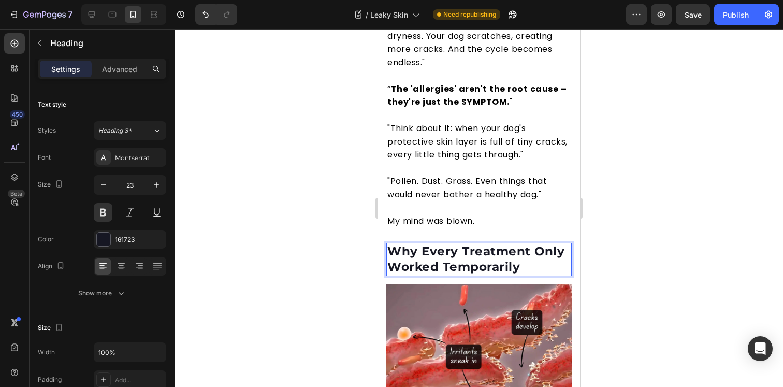
click at [444, 245] on p "Why Every Treatment Only Worked Temporarily" at bounding box center [478, 259] width 183 height 31
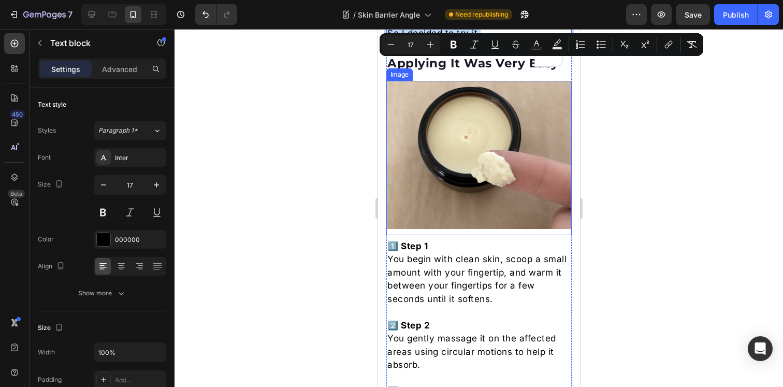
scroll to position [3795, 0]
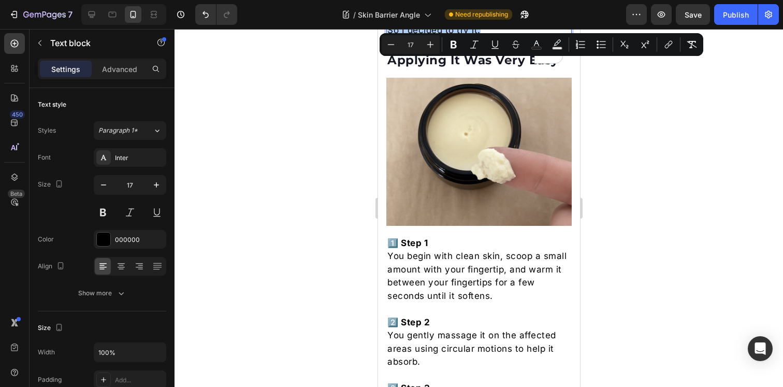
click at [326, 201] on div at bounding box center [479, 208] width 609 height 358
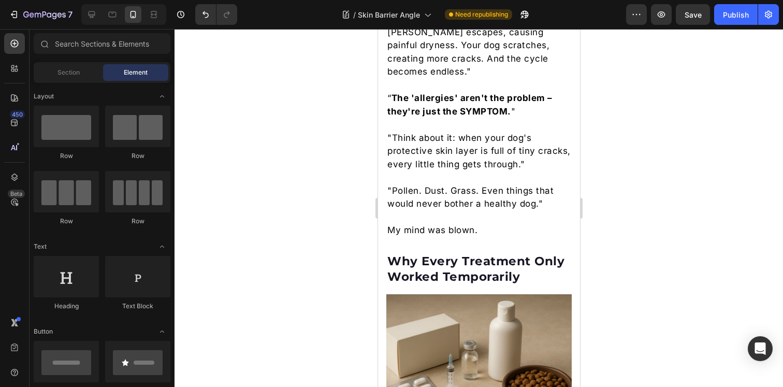
scroll to position [1410, 0]
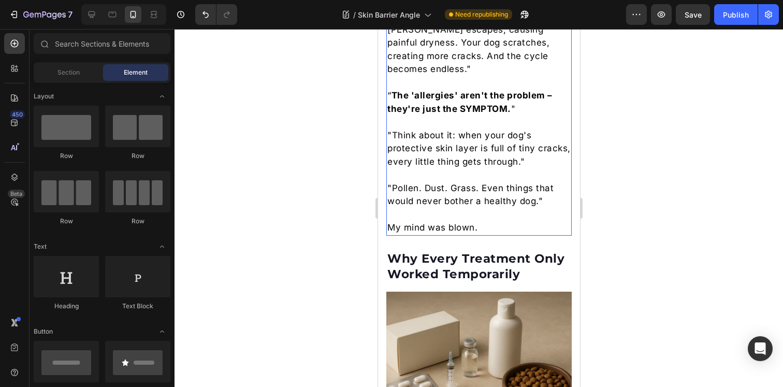
click at [454, 224] on p "My mind was blown." at bounding box center [478, 227] width 183 height 13
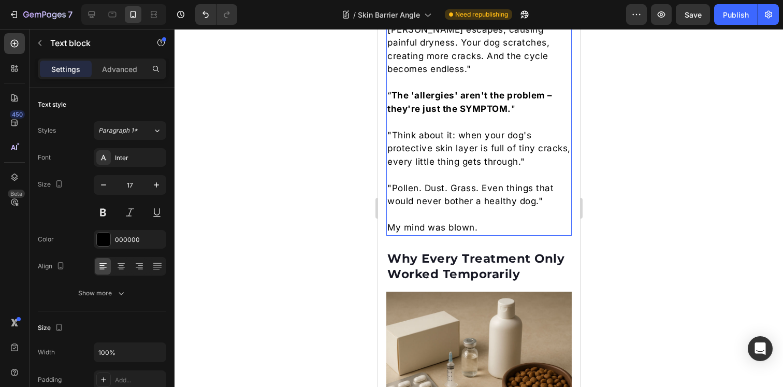
click at [454, 224] on p "My mind was blown." at bounding box center [478, 227] width 183 height 13
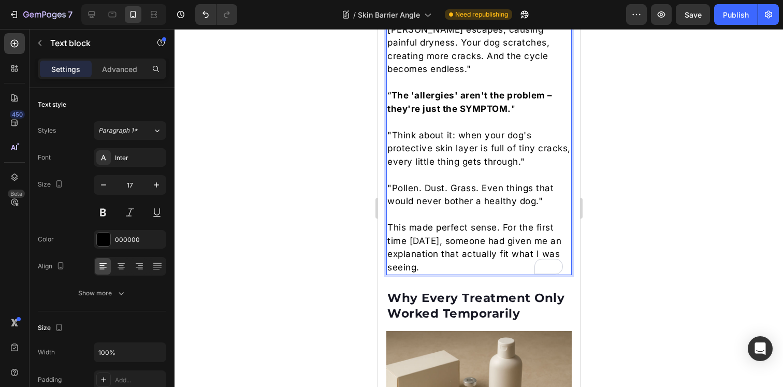
click at [454, 224] on p "This made perfect sense. For the first time in 18 months, someone had given me …" at bounding box center [478, 247] width 183 height 53
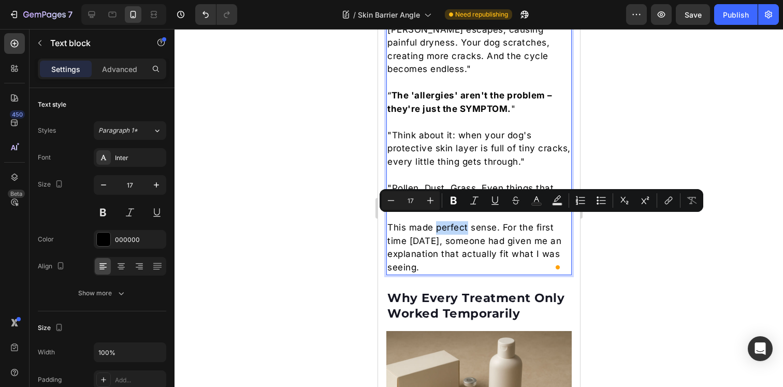
click at [484, 245] on p "This made perfect sense. For the first time in 18 months, someone had given me …" at bounding box center [478, 247] width 183 height 53
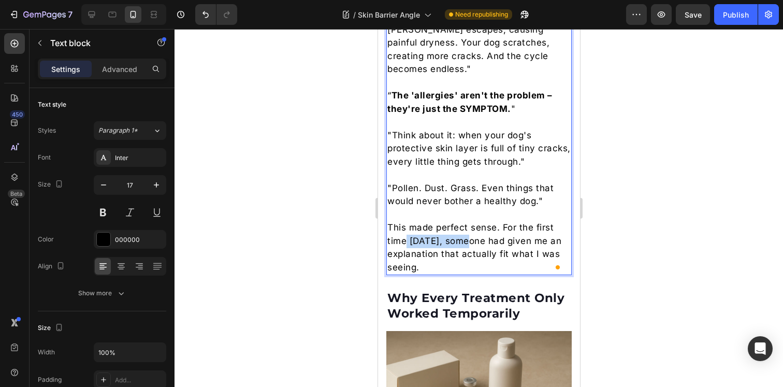
drag, startPoint x: 463, startPoint y: 236, endPoint x: 406, endPoint y: 236, distance: 57.5
click at [406, 236] on p "This made perfect sense. For the first time in 18 months, someone had given me …" at bounding box center [478, 247] width 183 height 53
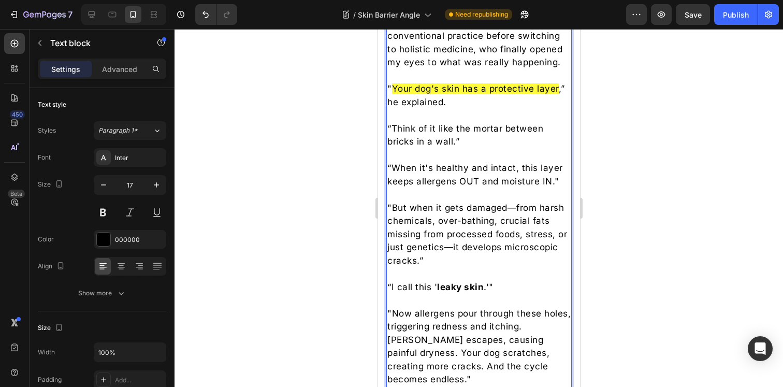
scroll to position [1384, 0]
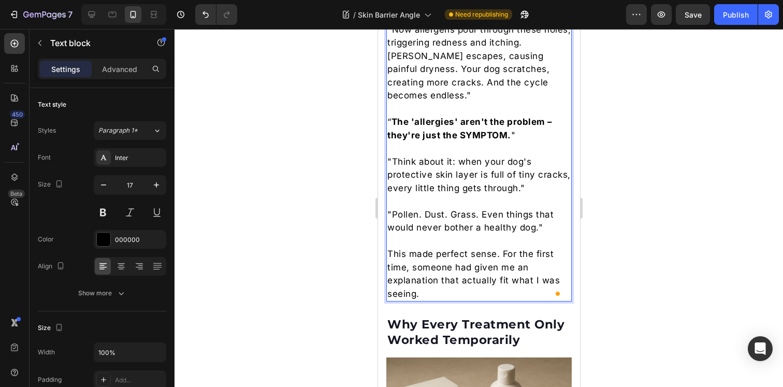
click at [613, 252] on div at bounding box center [479, 208] width 609 height 358
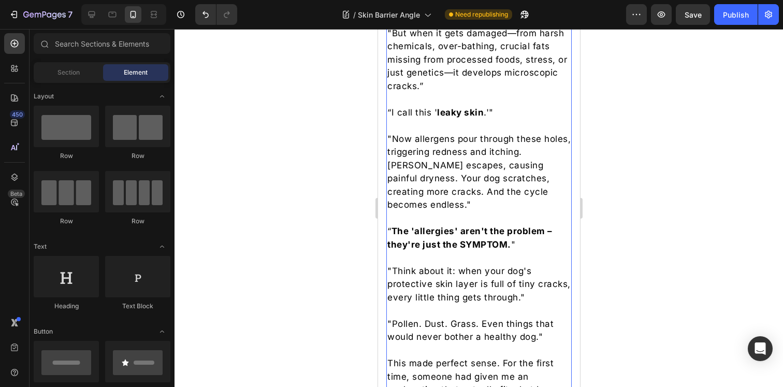
scroll to position [1409, 0]
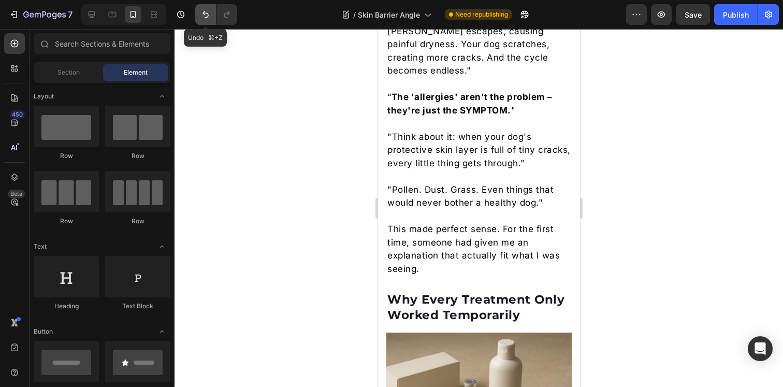
click at [203, 14] on icon "Undo/Redo" at bounding box center [206, 14] width 10 height 10
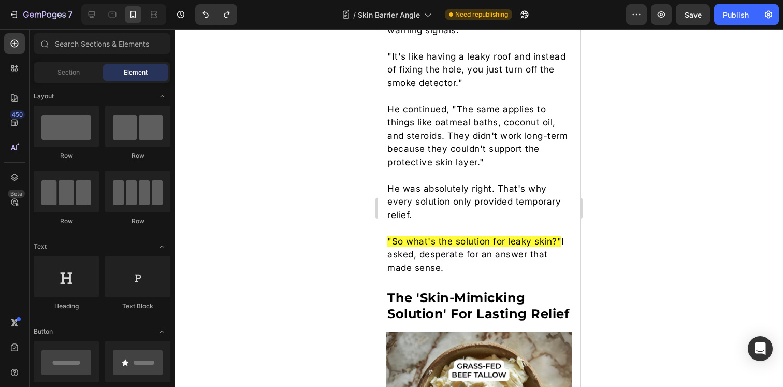
scroll to position [2006, 0]
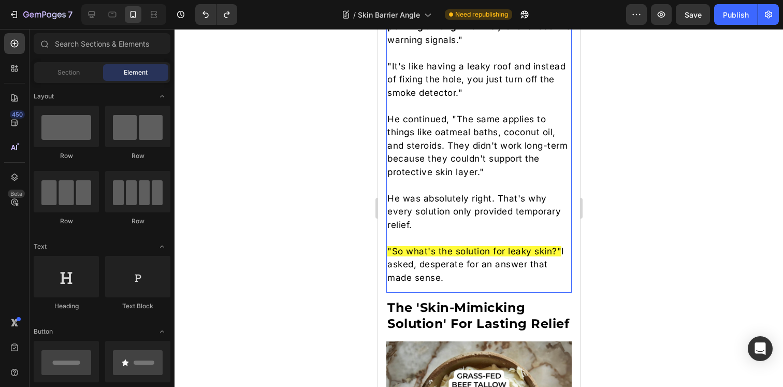
click at [459, 133] on p "He continued, "The same applies to things like oatmeal baths, coconut oil, and …" at bounding box center [478, 146] width 183 height 66
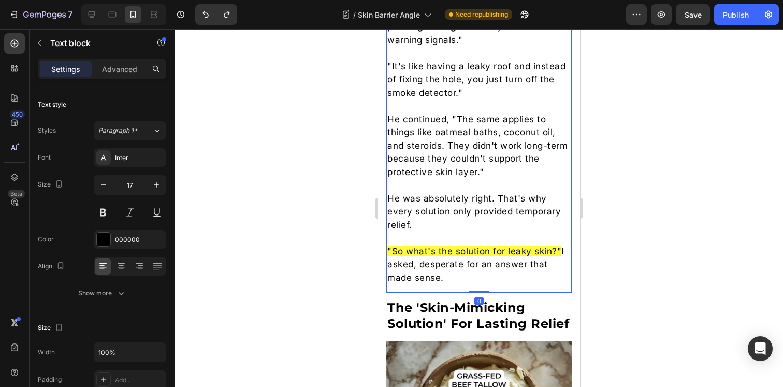
click at [459, 133] on p "He continued, "The same applies to things like oatmeal baths, coconut oil, and …" at bounding box center [478, 146] width 183 height 66
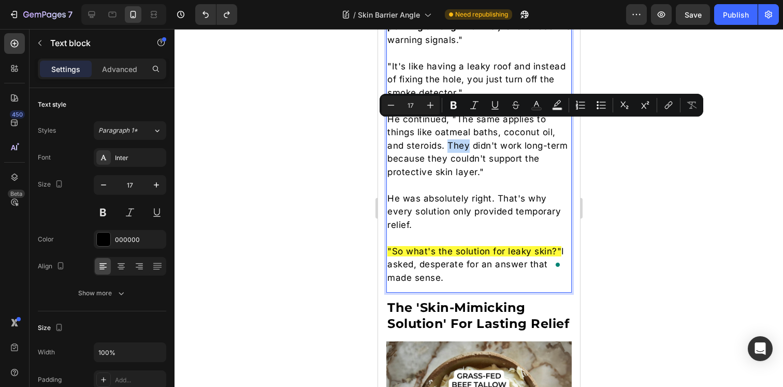
click at [467, 148] on p "He continued, "The same applies to things like oatmeal baths, coconut oil, and …" at bounding box center [478, 146] width 183 height 66
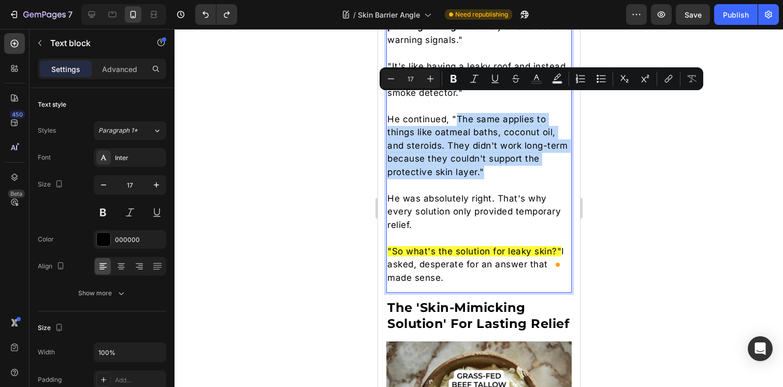
drag, startPoint x: 489, startPoint y: 154, endPoint x: 456, endPoint y: 103, distance: 60.4
click at [456, 113] on p "He continued, "The same applies to things like oatmeal baths, coconut oil, and …" at bounding box center [478, 146] width 183 height 66
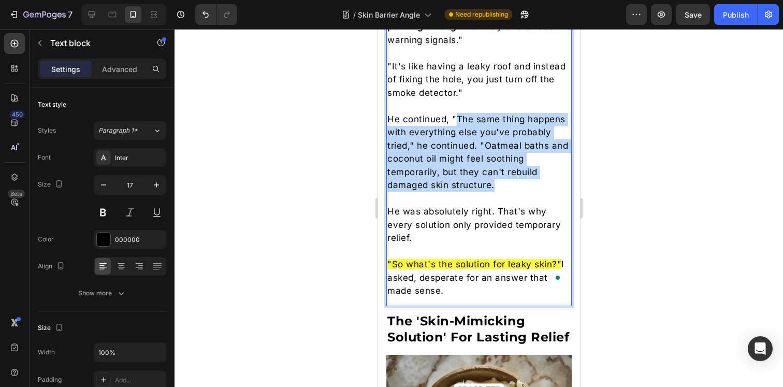
drag, startPoint x: 529, startPoint y: 168, endPoint x: 457, endPoint y: 100, distance: 99.0
click at [457, 113] on p "He continued, "The same thing happens with everything else you've probably trie…" at bounding box center [478, 152] width 183 height 79
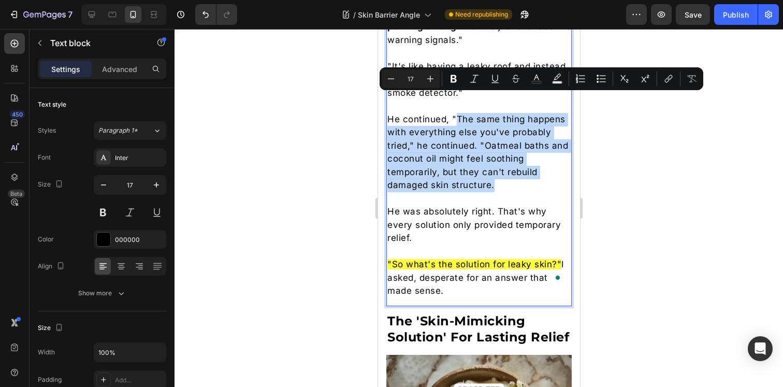
click at [450, 144] on p "He continued, "The same thing happens with everything else you've probably trie…" at bounding box center [478, 152] width 183 height 79
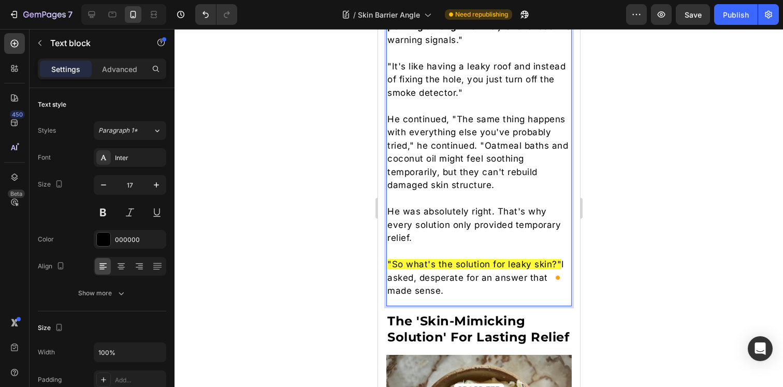
click at [415, 126] on p "He continued, "The same thing happens with everything else you've probably trie…" at bounding box center [478, 152] width 183 height 79
click at [389, 126] on p "He continued, "The same thing happens with everything else you've tried," he co…" at bounding box center [478, 152] width 183 height 79
click at [478, 127] on p "He continued, "The same thing happens with everything else you've tried," he co…" at bounding box center [478, 152] width 183 height 79
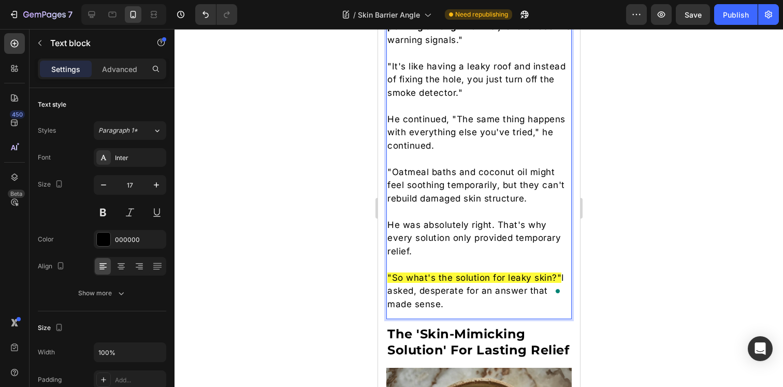
click at [438, 176] on p ""Oatmeal baths and coconut oil might feel soothing temporarily, but they can't …" at bounding box center [478, 186] width 183 height 40
click at [468, 182] on p ""Oatmeal baths and coconut oil might feel soothing temporarily, but they can't …" at bounding box center [478, 186] width 183 height 40
click at [415, 187] on p ""Oatmeal baths and coconut oil might feel soothing temporarily, but they can't …" at bounding box center [478, 186] width 183 height 40
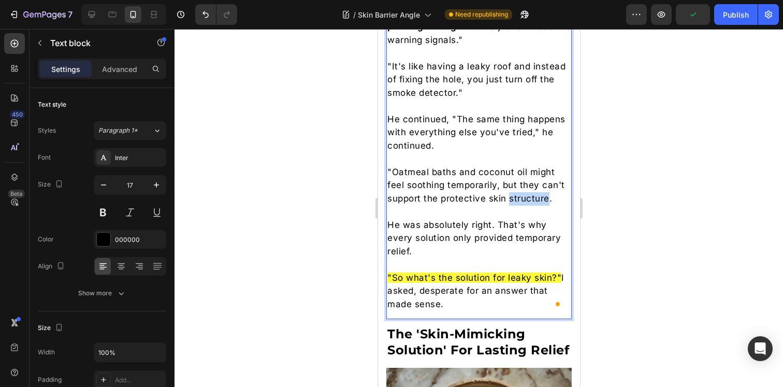
click at [415, 187] on p ""Oatmeal baths and coconut oil might feel soothing temporarily, but they can't …" at bounding box center [478, 186] width 183 height 40
click at [600, 192] on div at bounding box center [479, 208] width 609 height 358
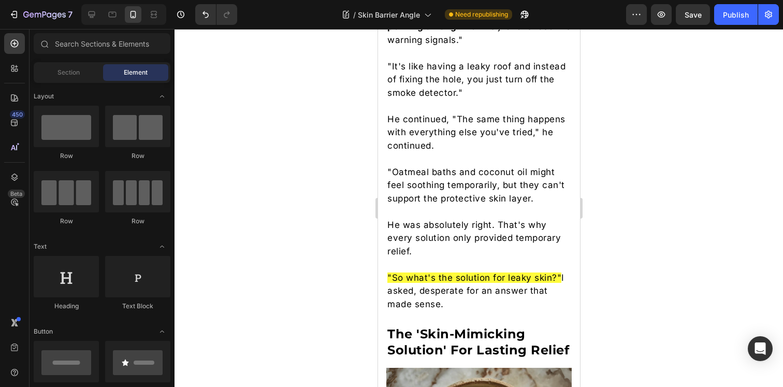
click at [559, 179] on p ""Oatmeal baths and coconut oil might feel soothing temporarily, but they can't …" at bounding box center [478, 186] width 183 height 40
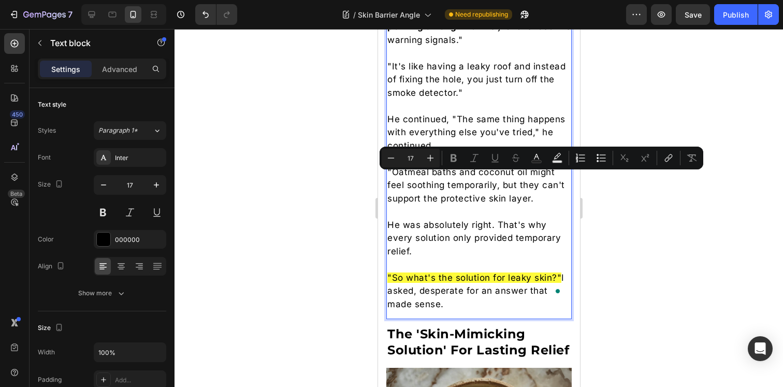
click at [555, 179] on p ""Oatmeal baths and coconut oil might feel soothing temporarily, but they can't …" at bounding box center [478, 186] width 183 height 40
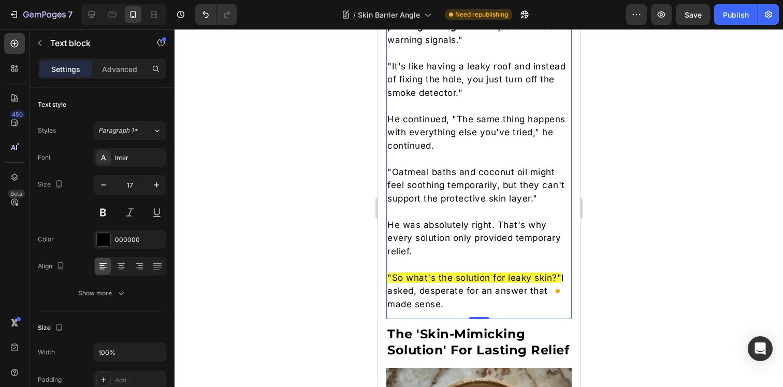
click at [484, 226] on p "He was absolutely right. That's why every solution only provided temporary reli…" at bounding box center [478, 239] width 183 height 40
click at [506, 184] on p ""Oatmeal baths and coconut oil might feel soothing temporarily, but they can't …" at bounding box center [478, 186] width 183 height 40
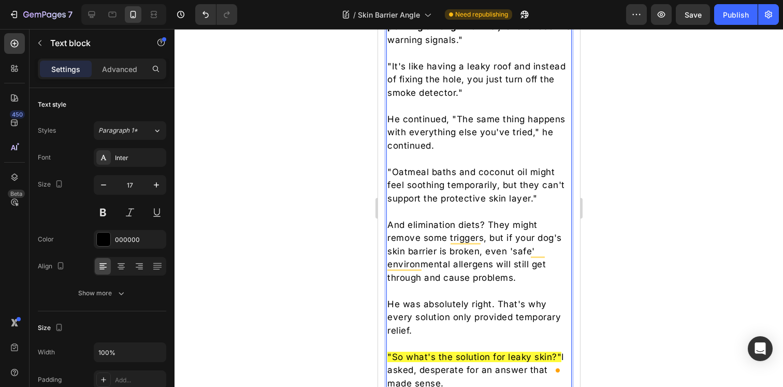
click at [388, 219] on p "And elimination diets? They might remove some triggers, but if your dog's skin …" at bounding box center [478, 252] width 183 height 66
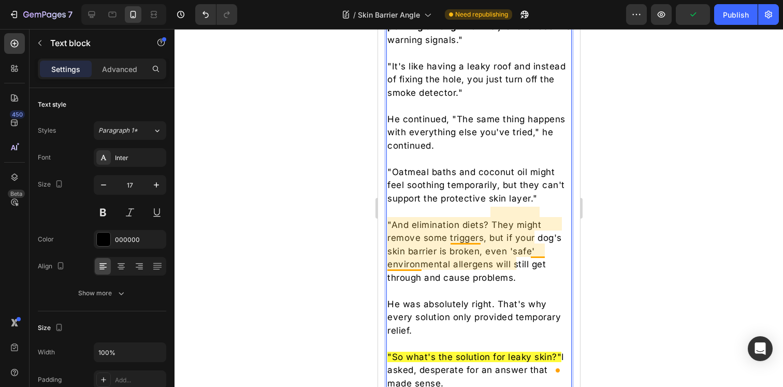
click at [474, 229] on p ""And elimination diets? They might remove some triggers, but if your dog's skin…" at bounding box center [478, 252] width 183 height 66
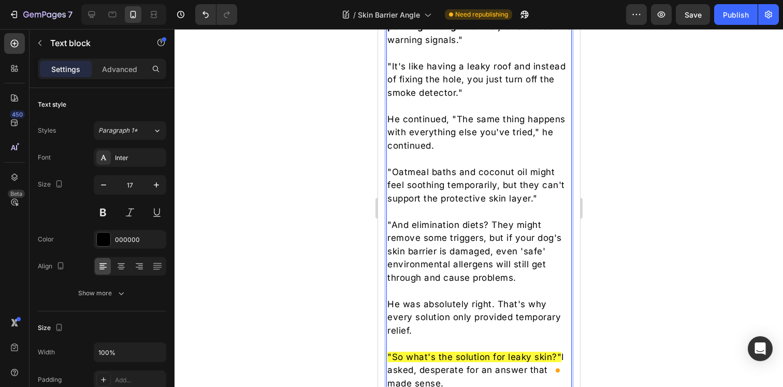
click at [387, 232] on div "Dr. Vitturini continued, “Treatments like allergy pills and shots work by block…" at bounding box center [478, 120] width 185 height 544
click at [454, 231] on p ""And elimination diets? They might remove some triggers, but if your dog's prot…" at bounding box center [478, 252] width 183 height 66
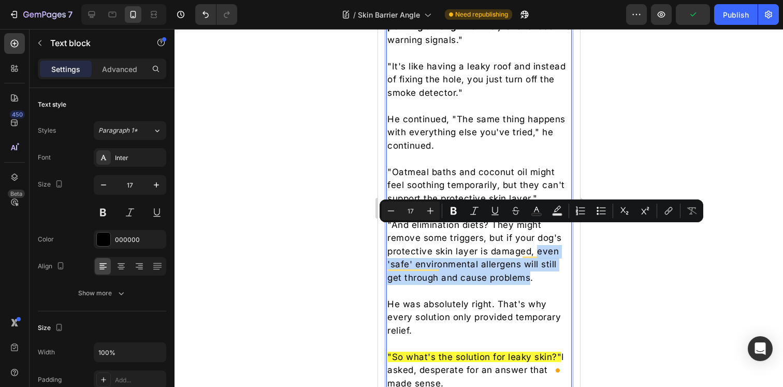
drag, startPoint x: 529, startPoint y: 260, endPoint x: 536, endPoint y: 232, distance: 28.5
click at [536, 232] on p ""And elimination diets? They might remove some triggers, but if your dog's prot…" at bounding box center [478, 252] width 183 height 66
click at [465, 248] on p ""And elimination diets? They might remove some triggers, but if your dog's prot…" at bounding box center [478, 252] width 183 height 66
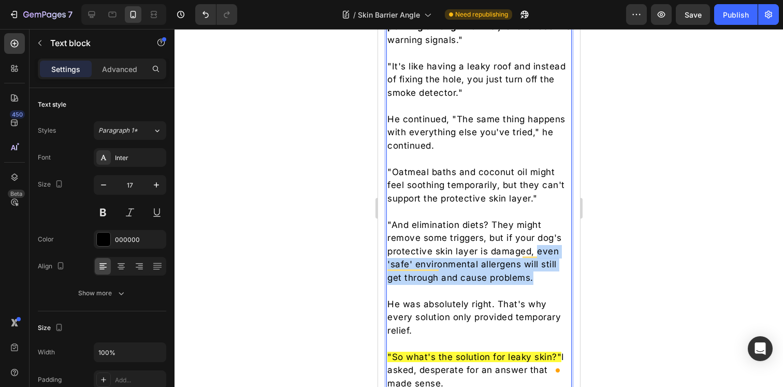
drag, startPoint x: 533, startPoint y: 261, endPoint x: 534, endPoint y: 231, distance: 29.6
click at [534, 231] on p ""And elimination diets? They might remove some triggers, but if your dog's prot…" at bounding box center [478, 252] width 183 height 66
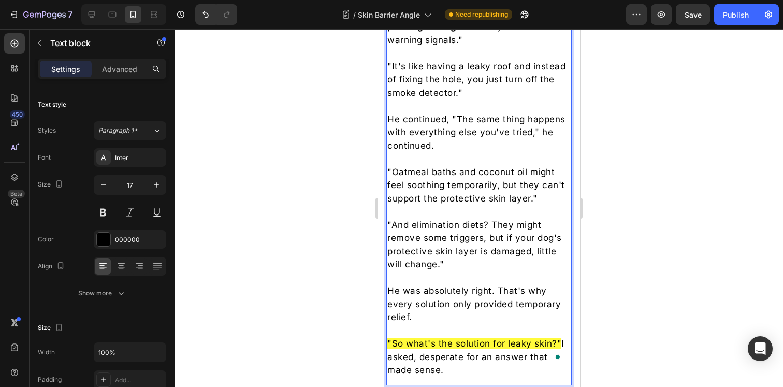
click at [659, 228] on div at bounding box center [479, 208] width 609 height 358
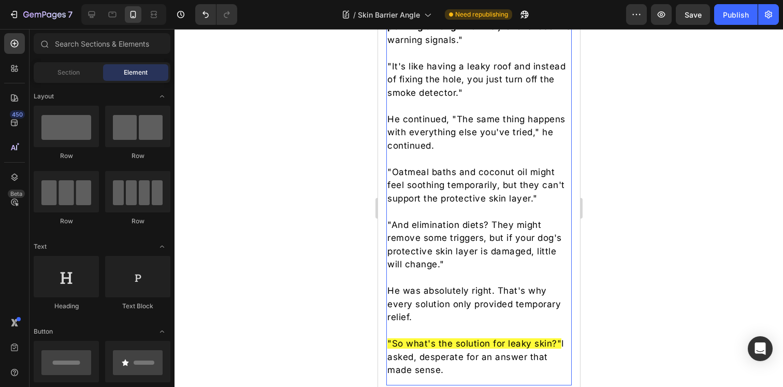
scroll to position [2051, 0]
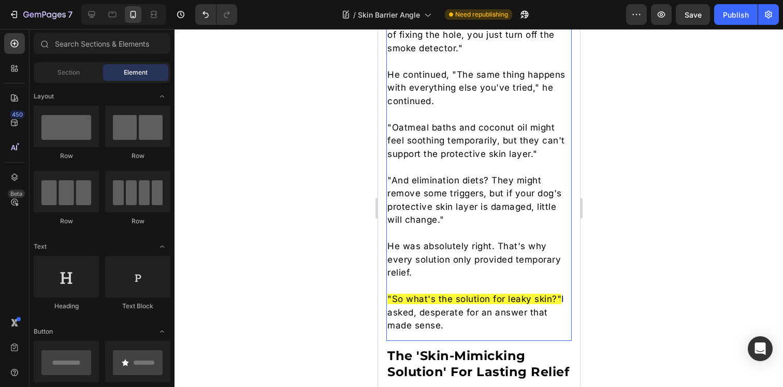
click at [477, 188] on p ""And elimination diets? They might remove some triggers, but if your dog's prot…" at bounding box center [478, 200] width 183 height 53
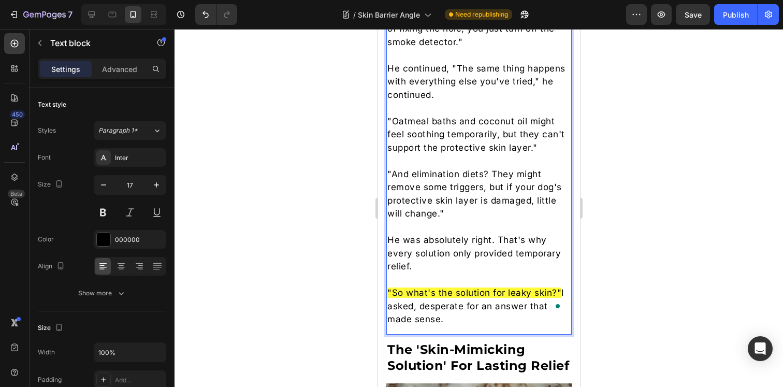
scroll to position [2073, 0]
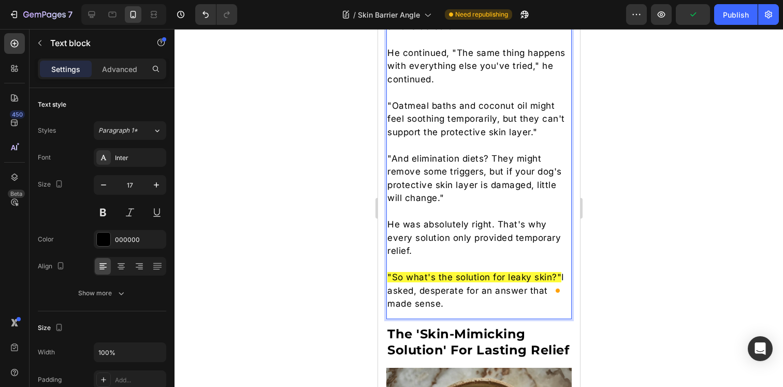
click at [539, 166] on p ""And elimination diets? They might remove some triggers, but if your dog's prot…" at bounding box center [478, 178] width 183 height 53
click at [690, 190] on div at bounding box center [479, 208] width 609 height 358
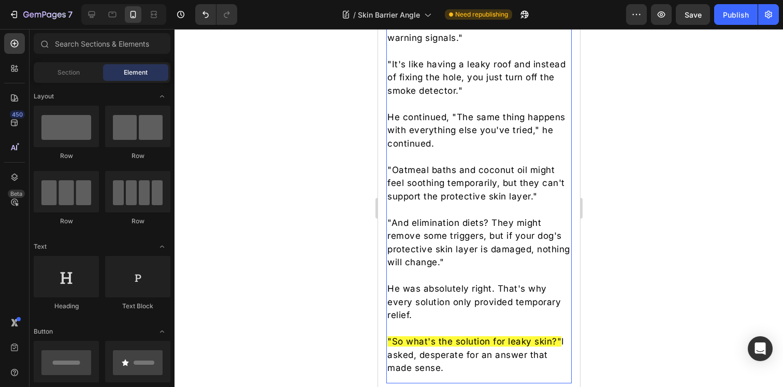
scroll to position [1998, 0]
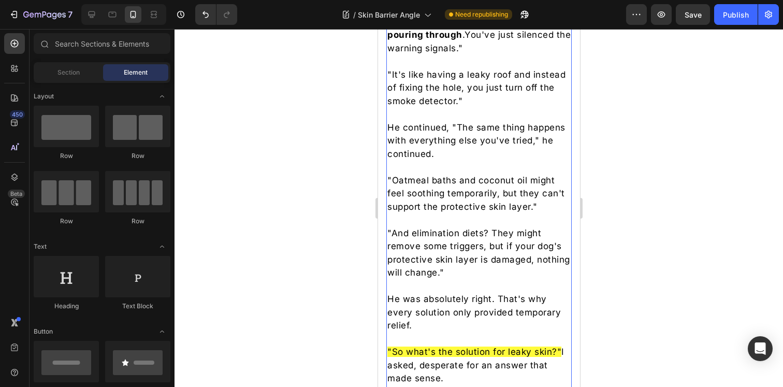
click at [521, 258] on p ""And elimination diets? They might remove some triggers, but if your dog's prot…" at bounding box center [478, 253] width 183 height 53
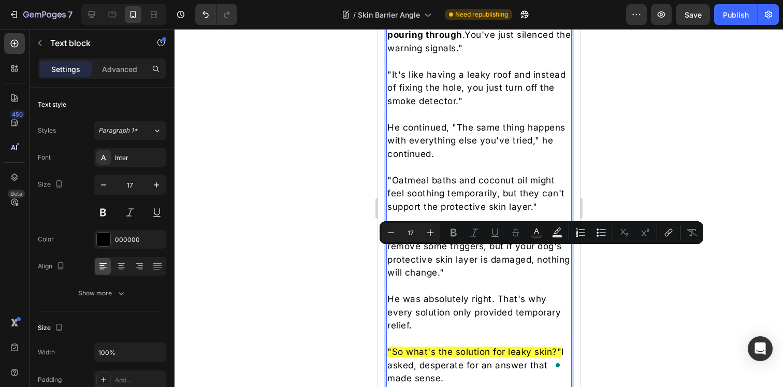
click at [483, 256] on p ""And elimination diets? They might remove some triggers, but if your dog's prot…" at bounding box center [478, 253] width 183 height 53
click at [472, 254] on p ""And elimination diets? They might remove some triggers, but if your dog's prot…" at bounding box center [478, 253] width 183 height 53
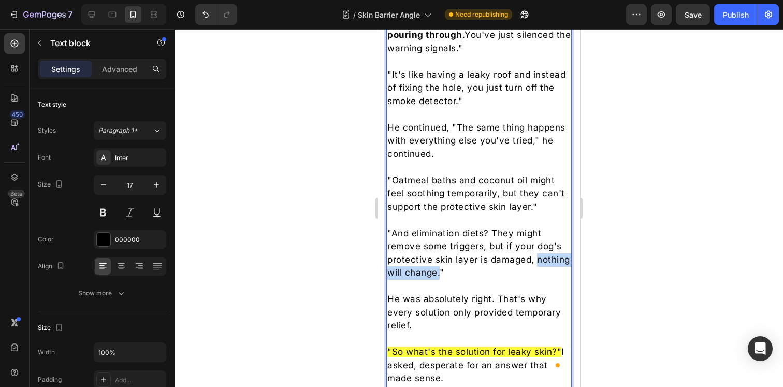
drag, startPoint x: 475, startPoint y: 254, endPoint x: 389, endPoint y: 254, distance: 86.5
click at [389, 254] on p ""And elimination diets? They might remove some triggers, but if your dog's prot…" at bounding box center [478, 253] width 183 height 53
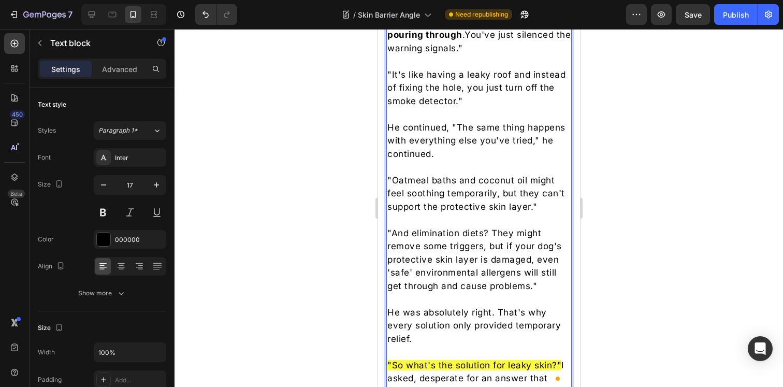
click at [614, 259] on div at bounding box center [479, 208] width 609 height 358
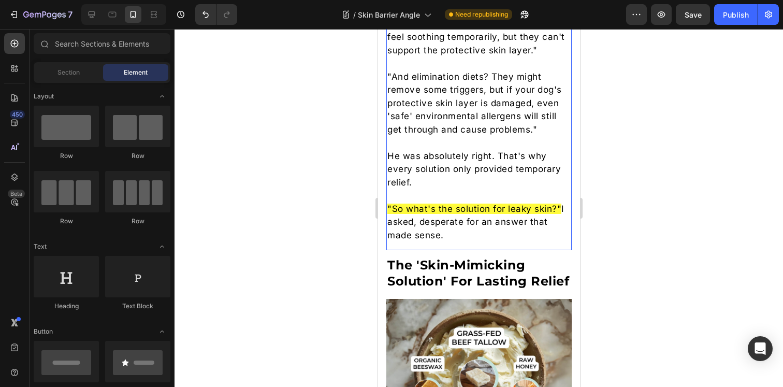
scroll to position [2161, 0]
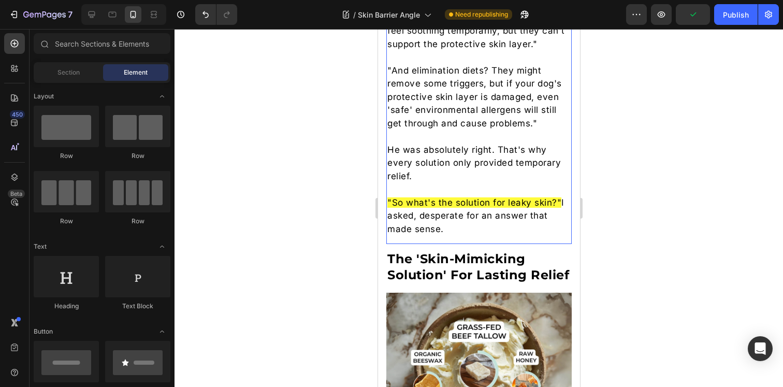
click at [434, 147] on p "He was absolutely right. That's why every solution only provided temporary reli…" at bounding box center [478, 164] width 183 height 40
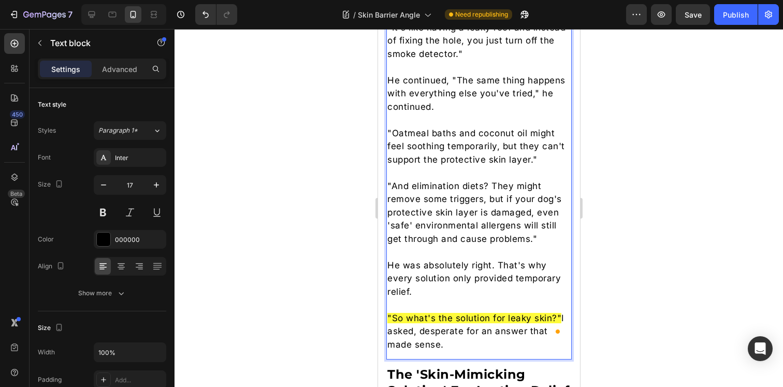
scroll to position [2049, 0]
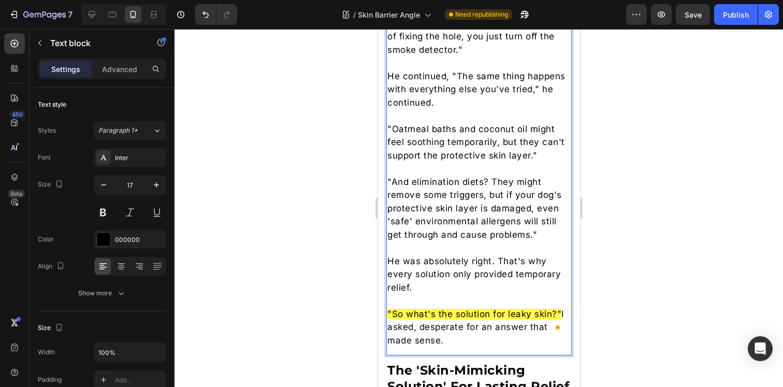
click at [430, 255] on p "He was absolutely right. That's why every solution only provided temporary reli…" at bounding box center [478, 275] width 183 height 40
click at [630, 255] on div at bounding box center [479, 208] width 609 height 358
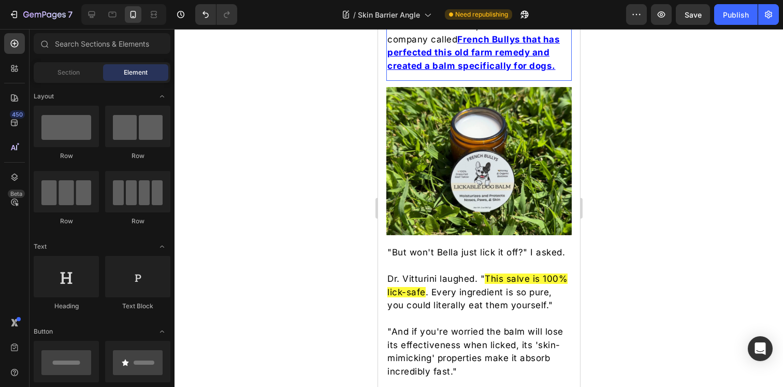
scroll to position [3229, 0]
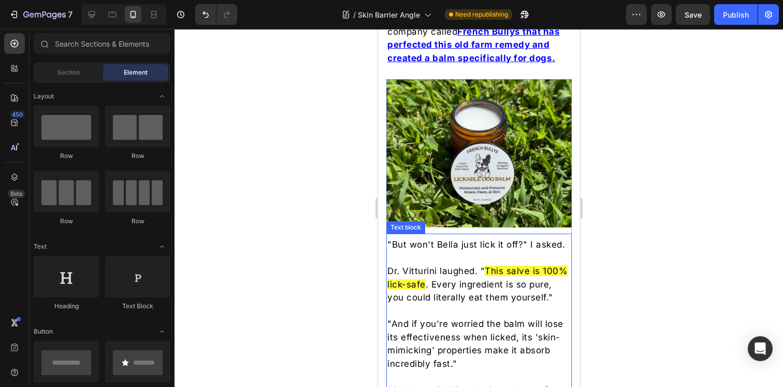
click at [449, 251] on p ""But won't Bella just lick it off?" I asked." at bounding box center [478, 244] width 183 height 13
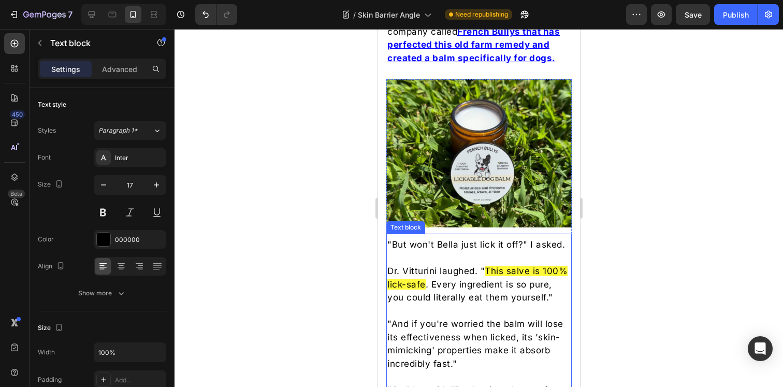
click at [449, 251] on p ""But won't Bella just lick it off?" I asked." at bounding box center [478, 244] width 183 height 13
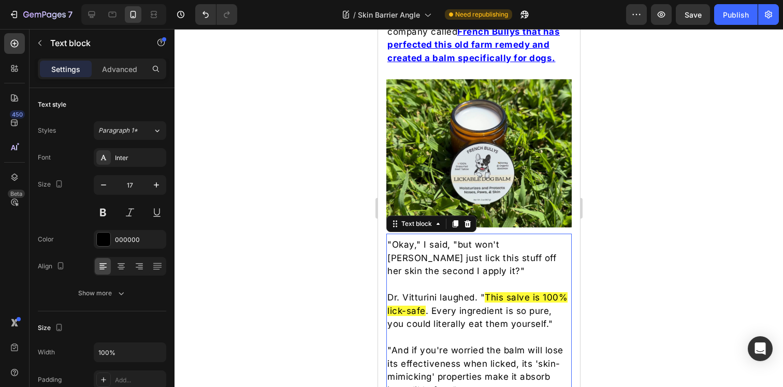
scroll to position [3275, 0]
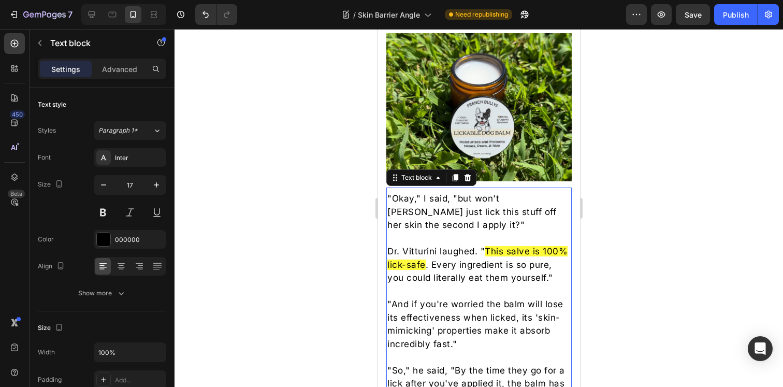
click at [456, 252] on p "Dr. Vitturini laughed. " This salve is 100% lick-safe . Every ingredient is so …" at bounding box center [478, 265] width 183 height 40
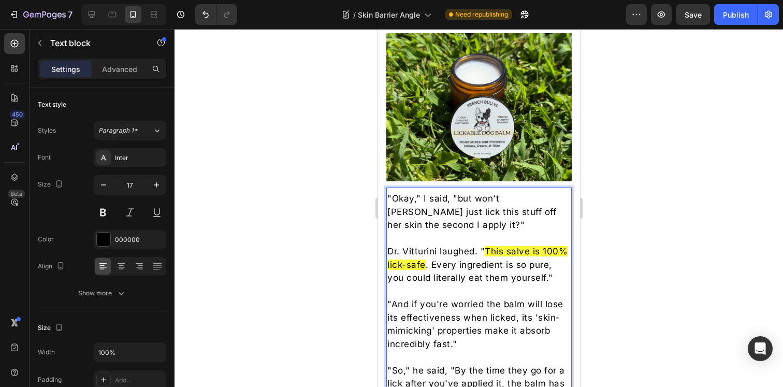
click at [482, 255] on p "Dr. Vitturini laughed. " This salve is 100% lick-safe . Every ingredient is so …" at bounding box center [478, 265] width 183 height 40
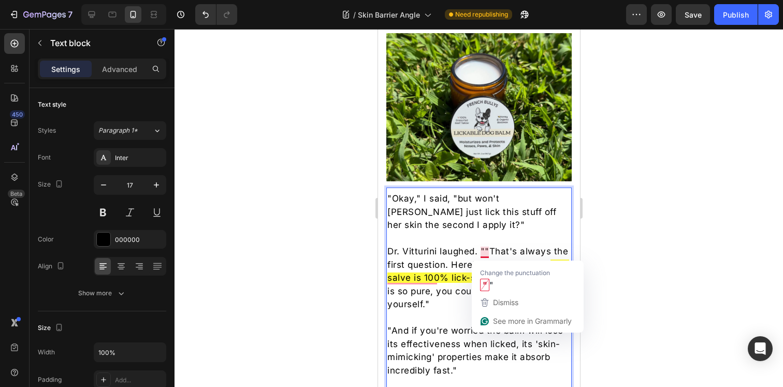
click at [486, 252] on p "Dr. Vitturini laughed. ""That's always the first question. Here's the beauty of…" at bounding box center [478, 278] width 183 height 66
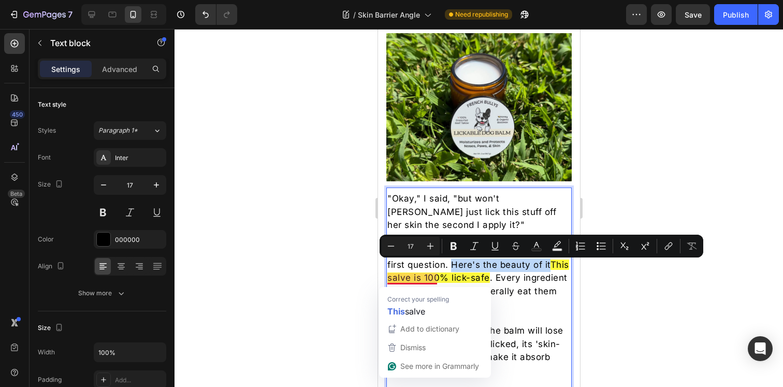
drag, startPoint x: 452, startPoint y: 265, endPoint x: 393, endPoint y: 277, distance: 59.7
click at [393, 277] on p "Dr. Vitturini laughed. "That's always the first question. Here's the beauty of …" at bounding box center [478, 278] width 183 height 66
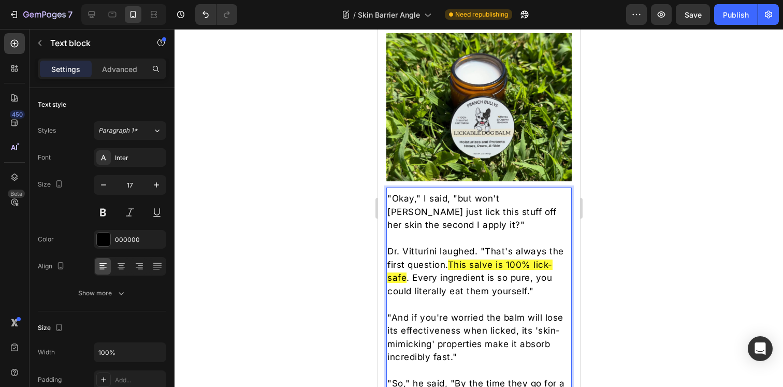
click at [640, 287] on div at bounding box center [479, 208] width 609 height 358
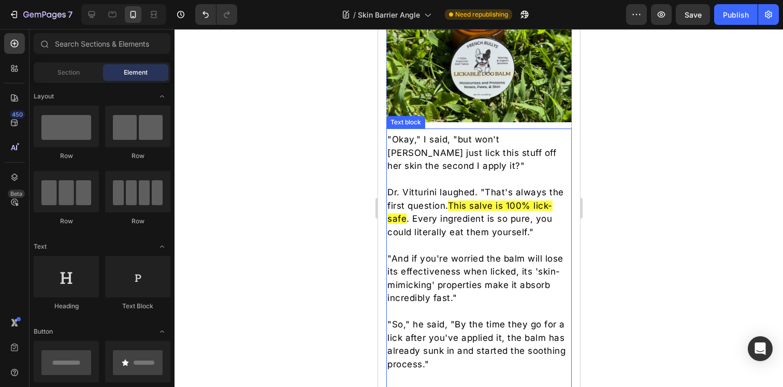
scroll to position [3343, 0]
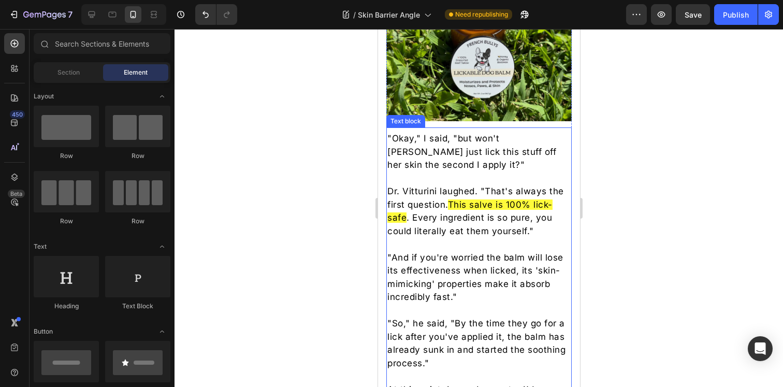
click at [468, 279] on p ""And if you're worried the balm will lose its effectiveness when licked, its 's…" at bounding box center [478, 277] width 183 height 53
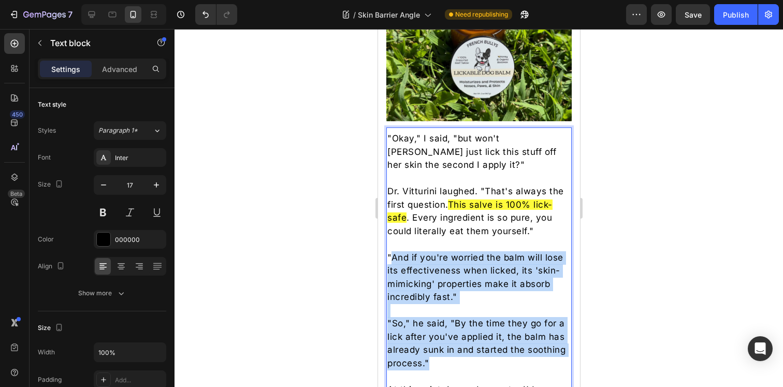
drag, startPoint x: 473, startPoint y: 354, endPoint x: 392, endPoint y: 252, distance: 129.8
click at [392, 252] on div ""Okay," I said, "but won't Bella just lick this stuff off her skin the second I…" at bounding box center [478, 383] width 185 height 504
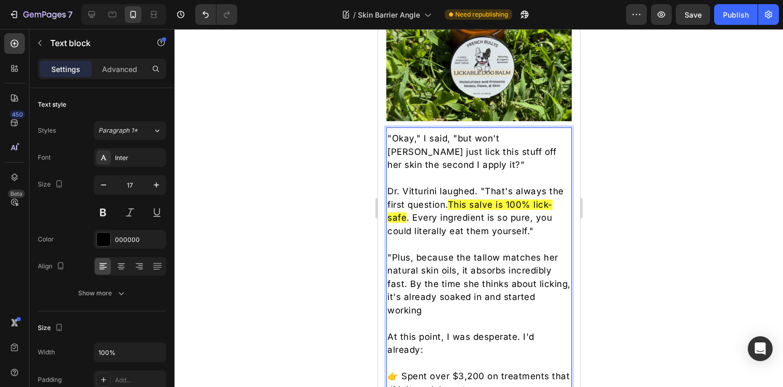
click at [546, 251] on p ""Plus, because the tallow matches her natural skin oils, it absorbs incredibly …" at bounding box center [478, 284] width 183 height 66
click at [463, 299] on p ""Plus, because the tallow matches their natural skin oils, it absorbs incredibl…" at bounding box center [478, 284] width 183 height 66
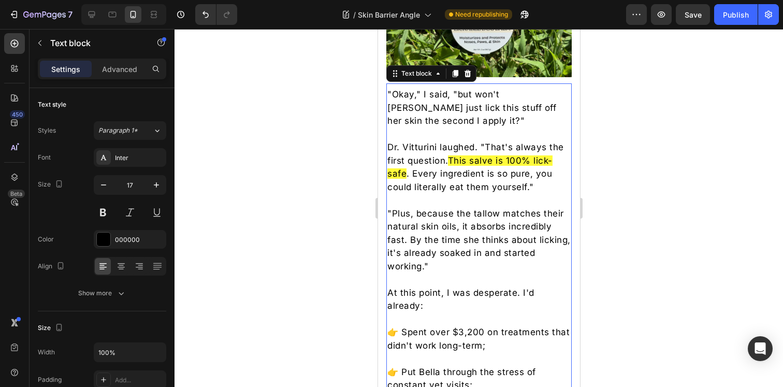
scroll to position [3389, 0]
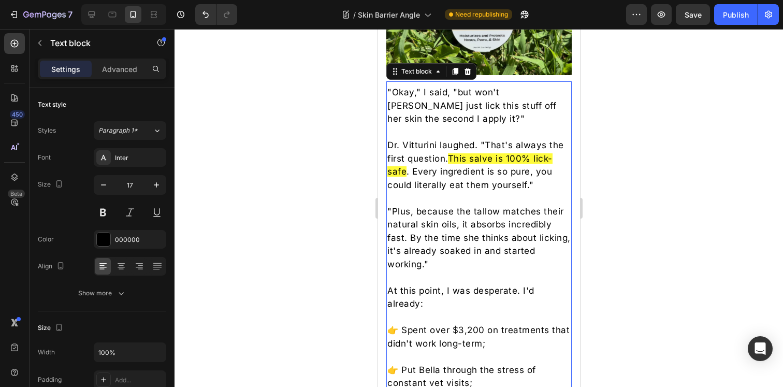
click at [656, 162] on div at bounding box center [479, 208] width 609 height 358
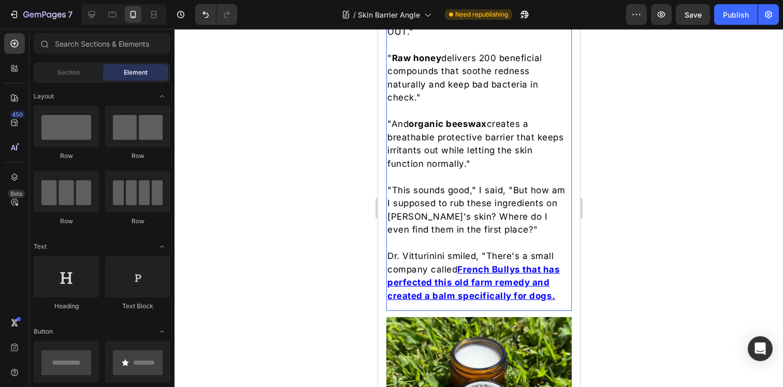
scroll to position [2985, 0]
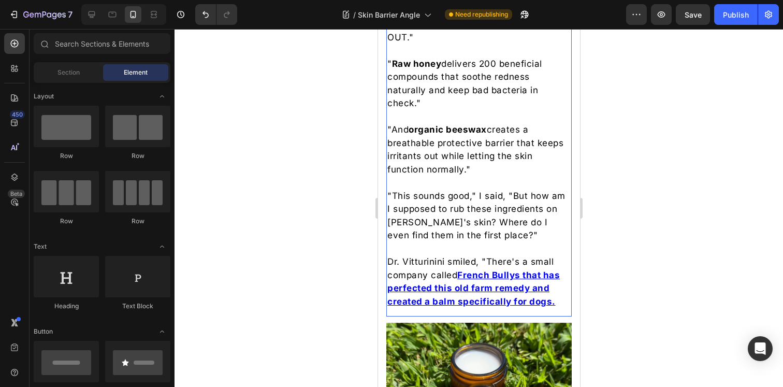
click at [475, 207] on p ""This sounds good," I said, "But how am I supposed to rub these ingredients on …" at bounding box center [478, 216] width 183 height 53
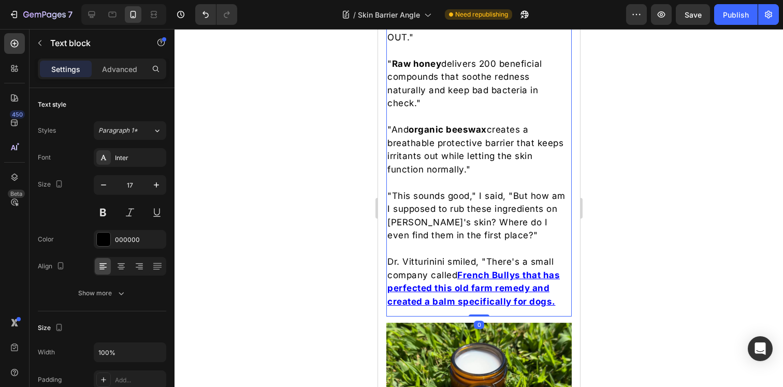
click at [475, 207] on p ""This sounds good," I said, "But how am I supposed to rub these ingredients on …" at bounding box center [478, 216] width 183 height 53
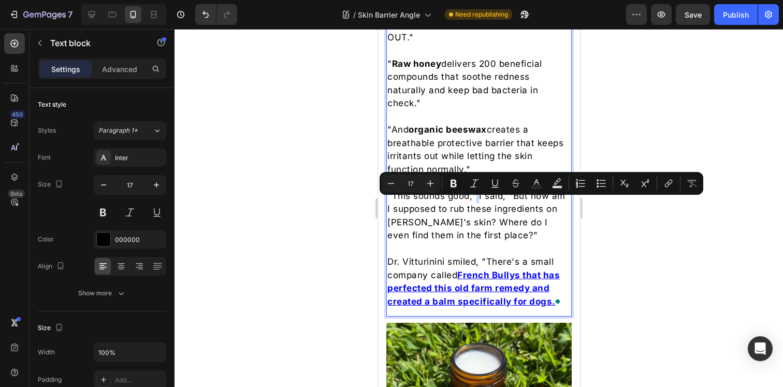
click at [492, 234] on p ""This sounds good," I said, "But how am I supposed to rub these ingredients on …" at bounding box center [478, 216] width 183 height 53
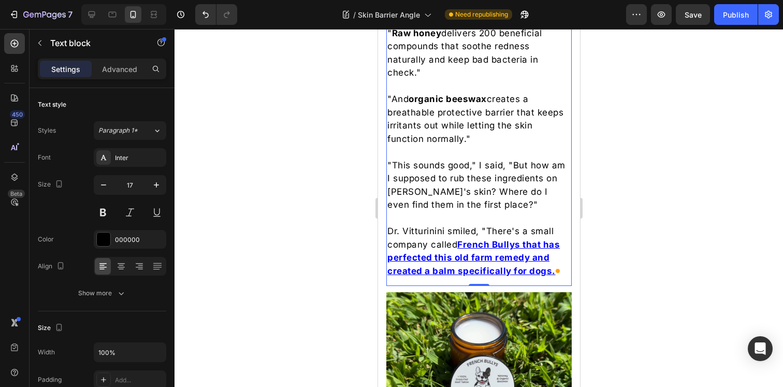
scroll to position [3016, 0]
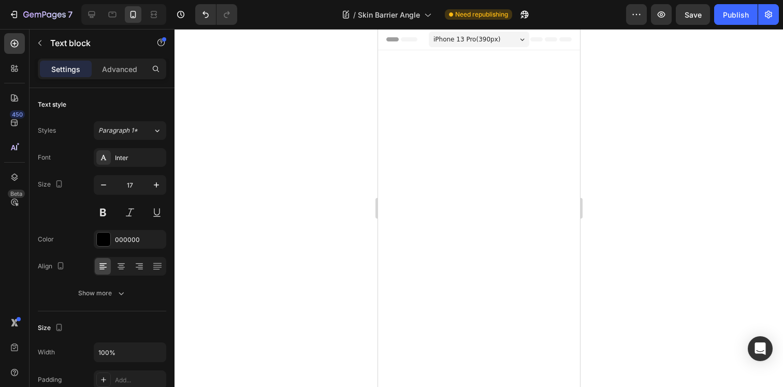
scroll to position [3016, 0]
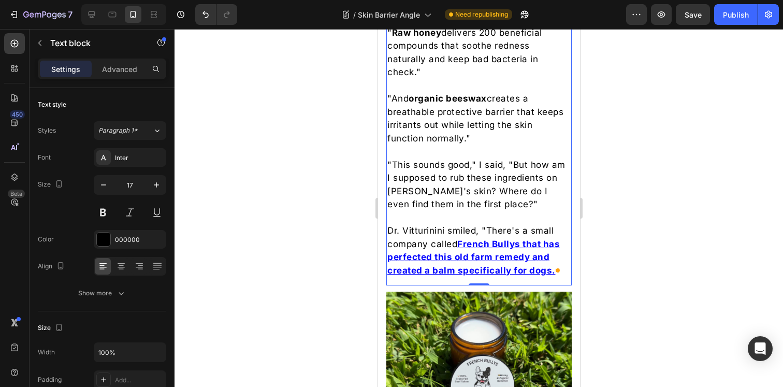
click at [435, 242] on p "Dr. Vitturinini smiled, "There's a small company called French Bullys that has …" at bounding box center [478, 250] width 183 height 53
click at [388, 238] on p "Dr. Vitturinini smiled, "There's a small company called French Bullys that has …" at bounding box center [478, 250] width 183 height 53
click at [476, 244] on p "Dr. Vitturinini smiled, "There's a small company called French Bullys that has …" at bounding box center [478, 250] width 183 height 53
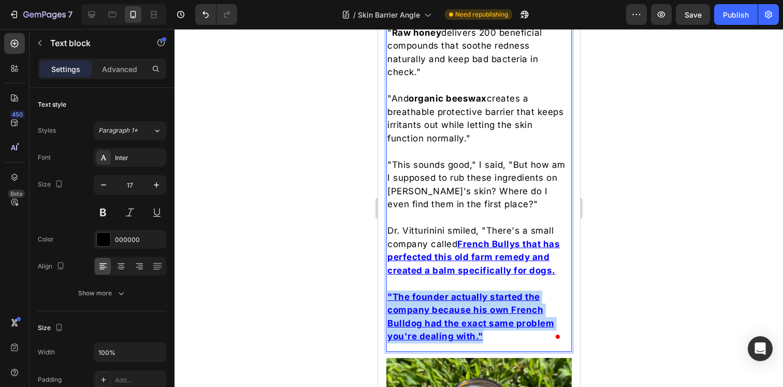
drag, startPoint x: 487, startPoint y: 345, endPoint x: 386, endPoint y: 308, distance: 107.5
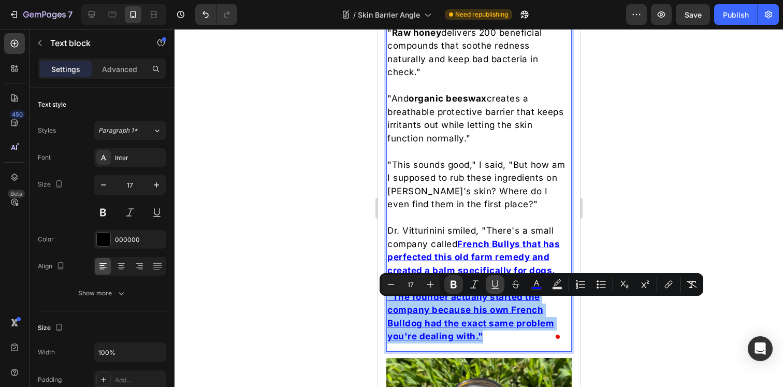
click at [499, 283] on icon "Editor contextual toolbar" at bounding box center [495, 284] width 10 height 10
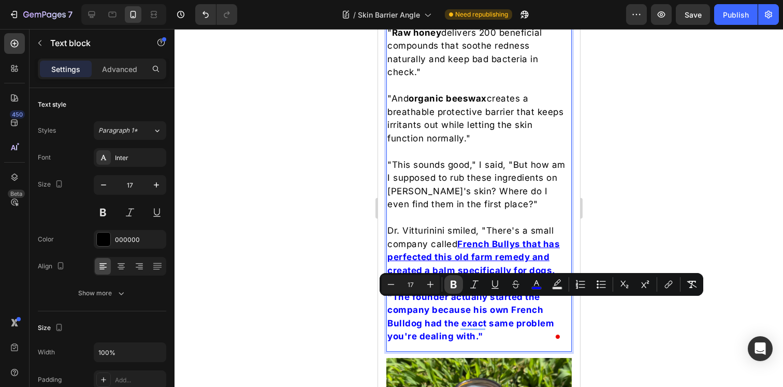
click at [457, 282] on icon "Editor contextual toolbar" at bounding box center [454, 284] width 10 height 10
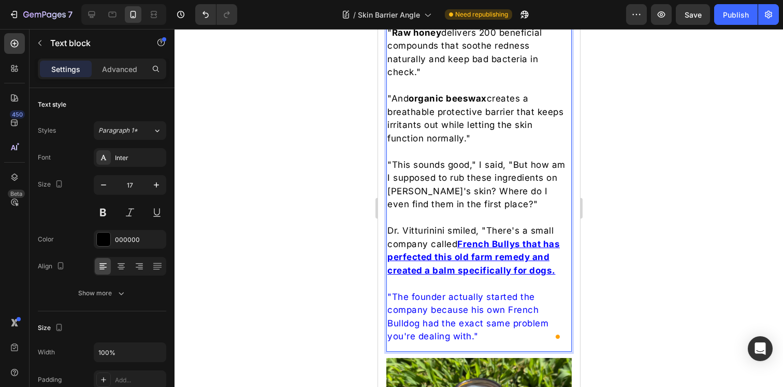
click at [464, 339] on p ""The founder actually started the company because his own French Bulldog had th…" at bounding box center [478, 317] width 183 height 53
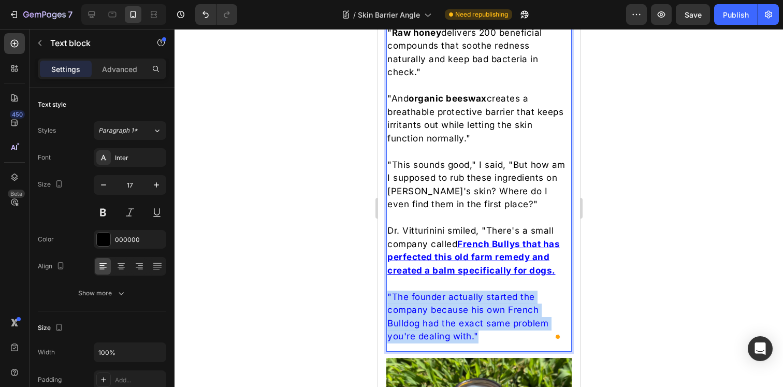
drag, startPoint x: 482, startPoint y: 339, endPoint x: 386, endPoint y: 308, distance: 100.8
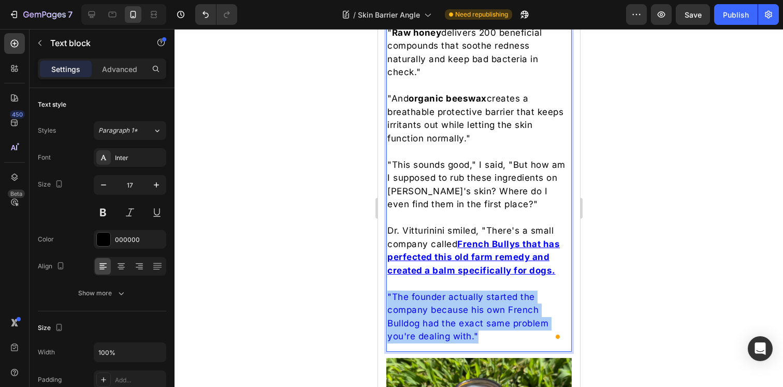
click at [725, 307] on div at bounding box center [479, 208] width 609 height 358
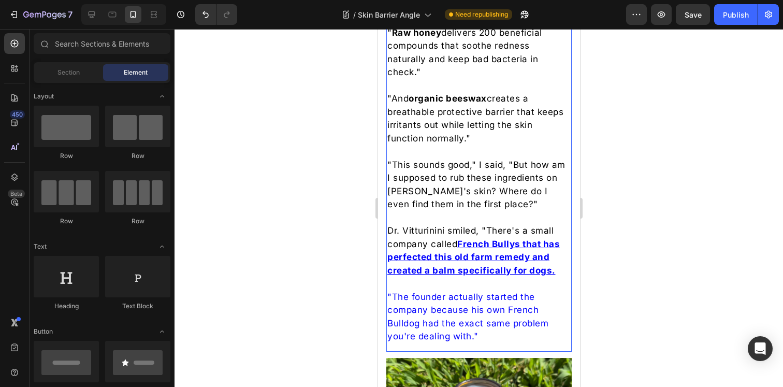
click at [522, 317] on span ""The founder actually started the company because his own French Bulldog had th…" at bounding box center [467, 317] width 161 height 50
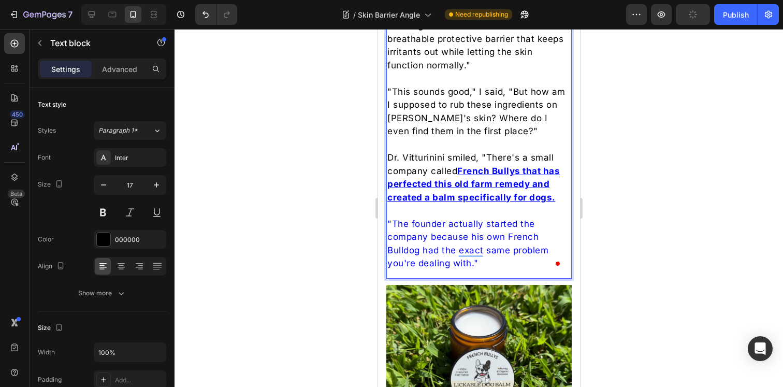
scroll to position [3075, 0]
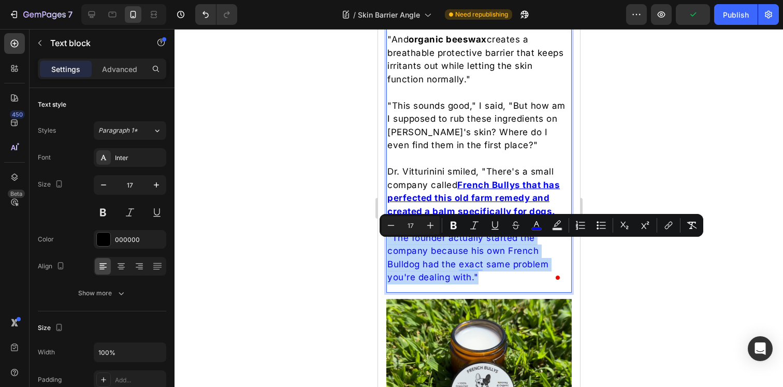
drag, startPoint x: 481, startPoint y: 287, endPoint x: 387, endPoint y: 250, distance: 101.2
click at [387, 250] on p ""The founder actually started the company because his own French Bulldog had th…" at bounding box center [478, 258] width 183 height 53
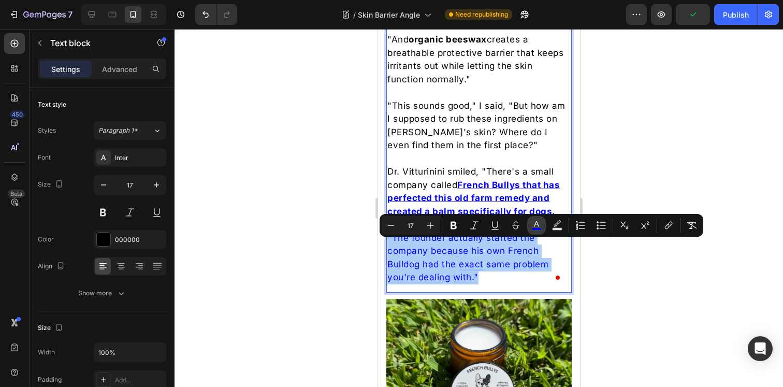
click at [539, 223] on icon "Editor contextual toolbar" at bounding box center [537, 225] width 10 height 10
type input "0000FF"
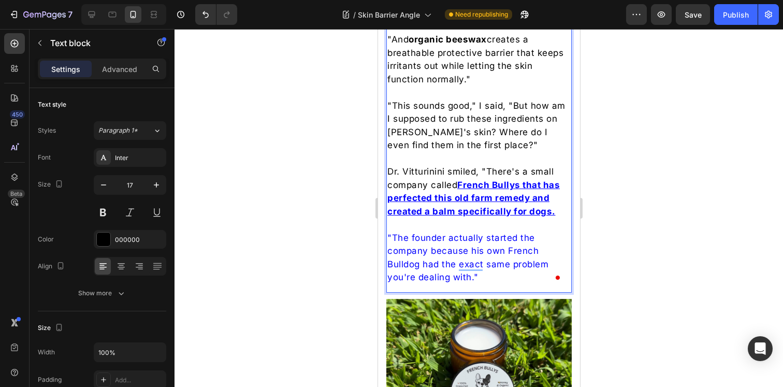
click at [416, 180] on p "Dr. Vitturinini smiled, "There's a small company called French Bullys that has …" at bounding box center [478, 191] width 183 height 53
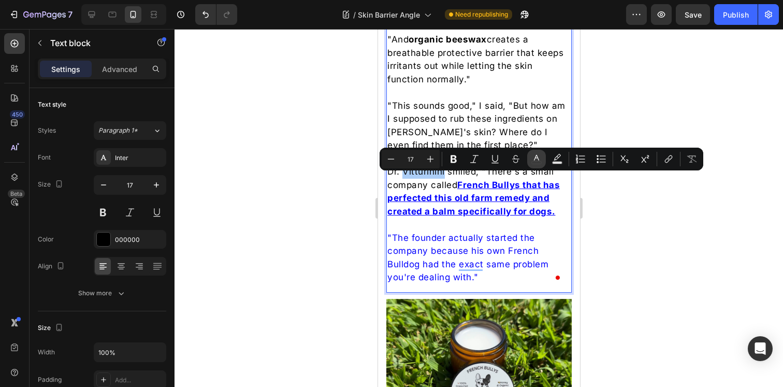
click at [531, 160] on button "color" at bounding box center [536, 159] width 19 height 19
type input "000000"
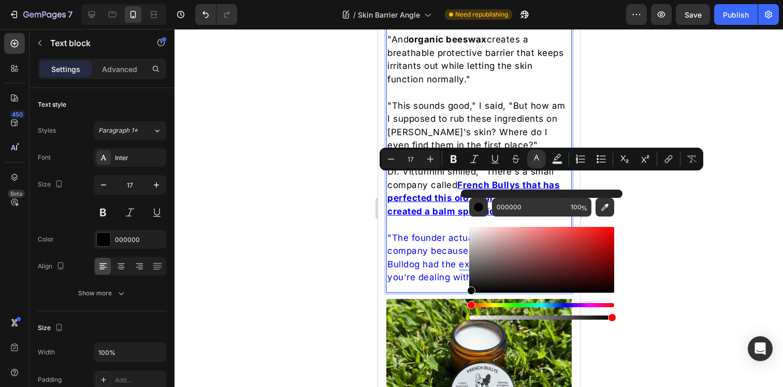
click at [440, 276] on span ""The founder actually started the company because his own French Bulldog had th…" at bounding box center [467, 258] width 161 height 50
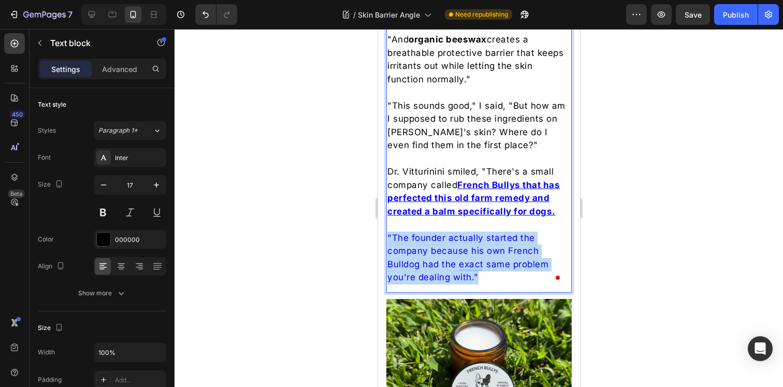
click at [440, 276] on span ""The founder actually started the company because his own French Bulldog had th…" at bounding box center [467, 258] width 161 height 50
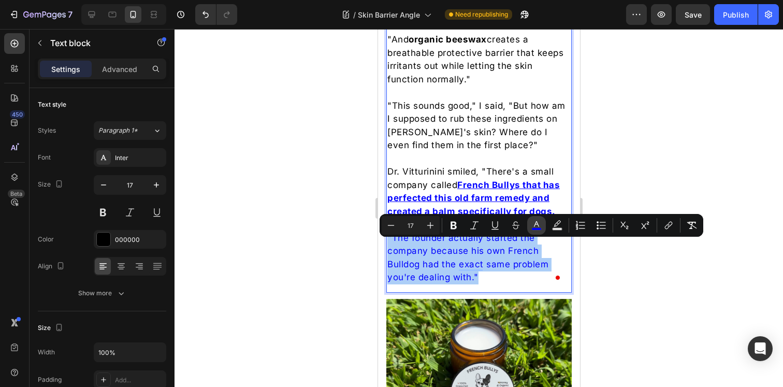
click at [536, 223] on icon "Editor contextual toolbar" at bounding box center [537, 225] width 10 height 10
type input "0000FF"
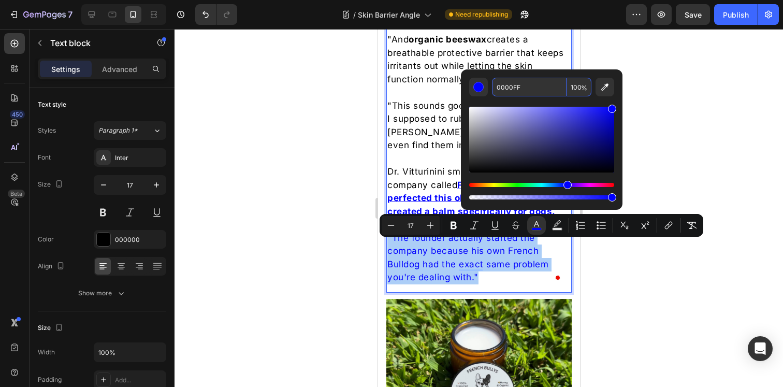
click at [519, 84] on input "0000FF" at bounding box center [529, 87] width 75 height 19
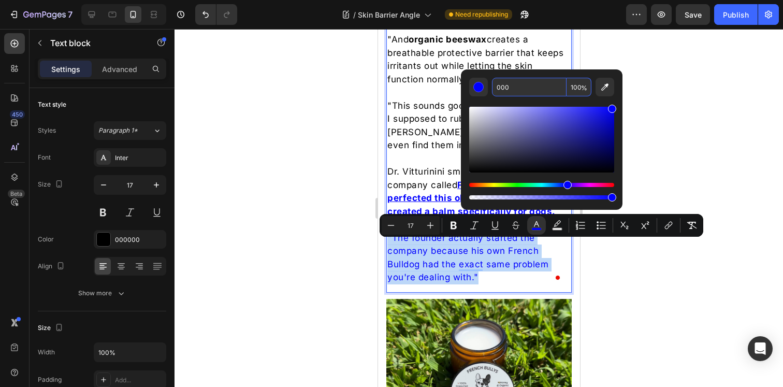
type input "000000"
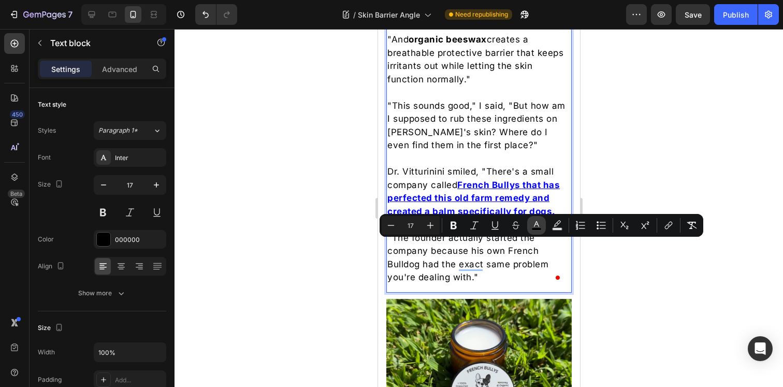
click at [535, 228] on rect "Editor contextual toolbar" at bounding box center [537, 229] width 10 height 3
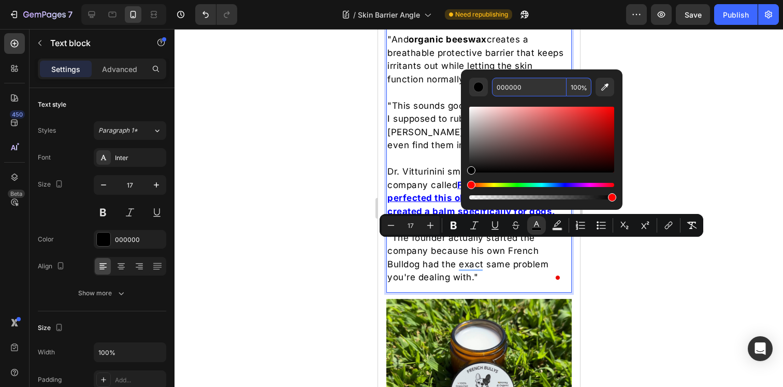
click at [509, 269] on span ""The founder actually started the company because his own French Bulldog had th…" at bounding box center [467, 258] width 161 height 50
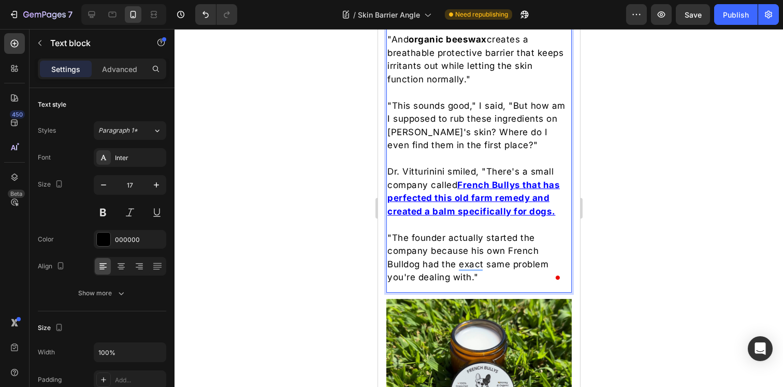
click at [476, 273] on span ""The founder actually started the company because his own French Bulldog had th…" at bounding box center [467, 258] width 161 height 50
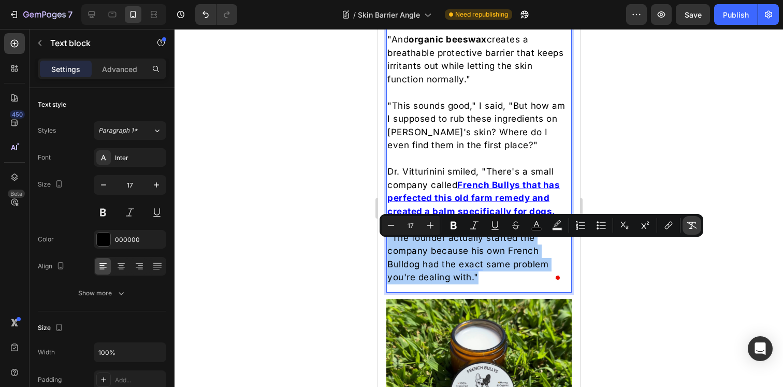
click at [691, 224] on icon "Editor contextual toolbar" at bounding box center [693, 225] width 10 height 7
click at [670, 220] on button "link" at bounding box center [669, 225] width 19 height 19
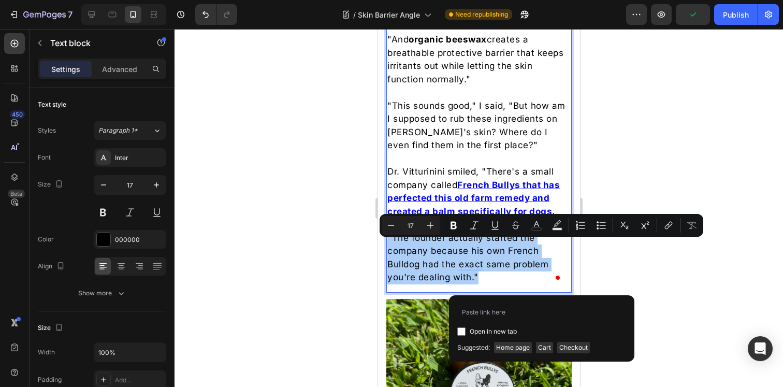
click at [665, 270] on div at bounding box center [479, 208] width 609 height 358
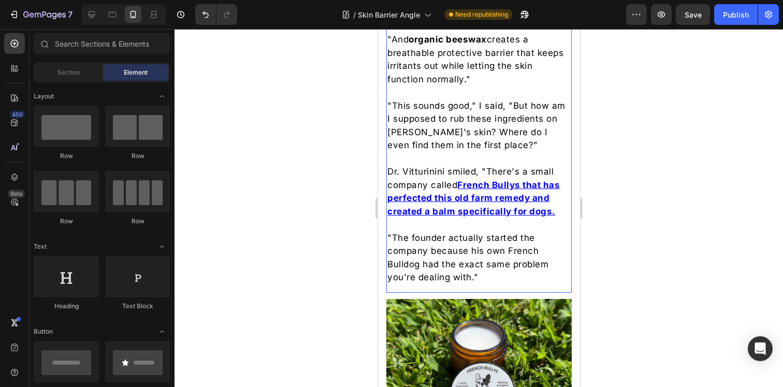
click at [465, 257] on p ""The founder actually started the company because his own French Bulldog had th…" at bounding box center [478, 258] width 183 height 53
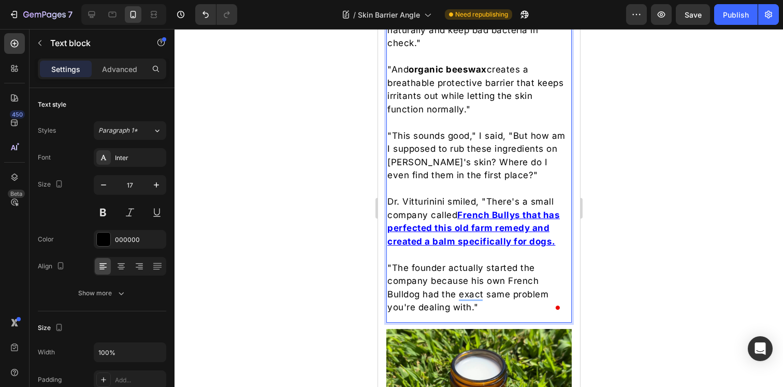
scroll to position [3090, 0]
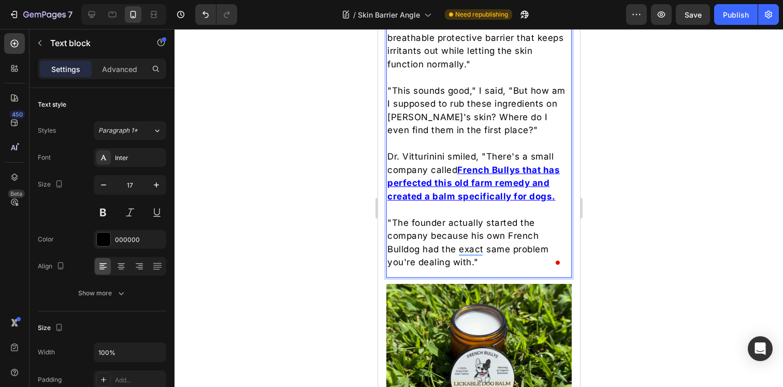
click at [468, 236] on p ""The founder actually started the company because his own French Bulldog had th…" at bounding box center [478, 243] width 183 height 53
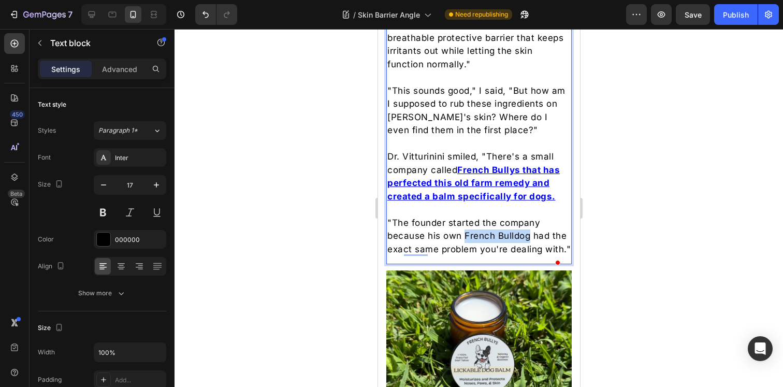
drag, startPoint x: 530, startPoint y: 245, endPoint x: 464, endPoint y: 245, distance: 65.8
click at [464, 245] on p ""The founder started the company because his own French Bulldog had the exact s…" at bounding box center [478, 237] width 183 height 40
click at [597, 216] on div at bounding box center [479, 208] width 609 height 358
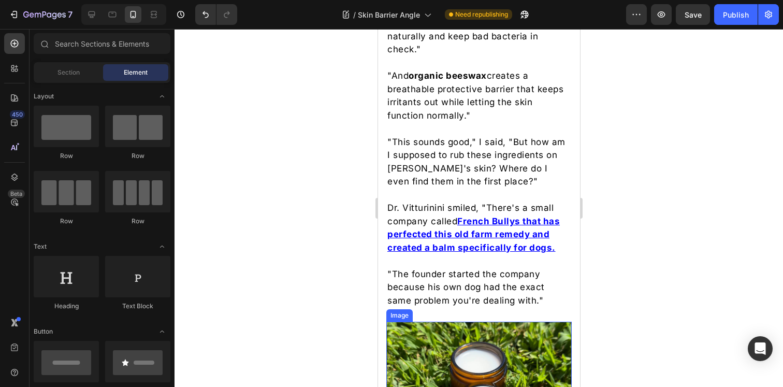
scroll to position [3022, 0]
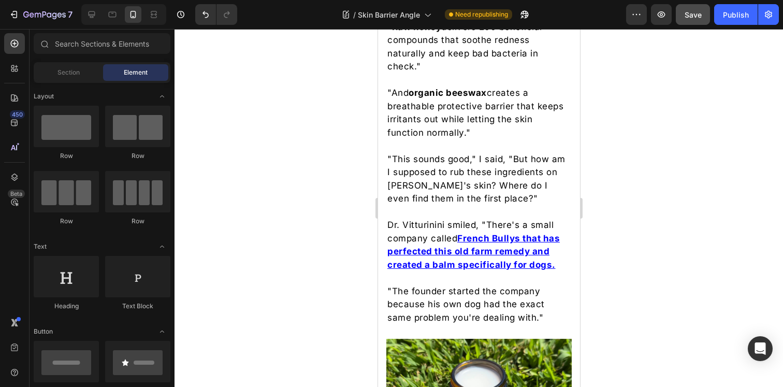
click at [689, 16] on span "Save" at bounding box center [693, 14] width 17 height 9
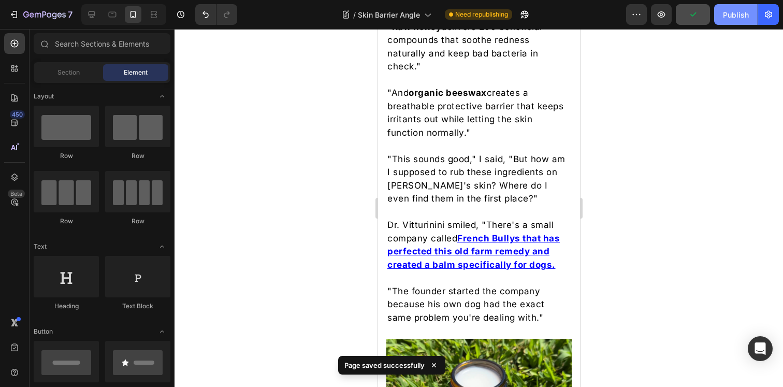
click at [734, 12] on div "Publish" at bounding box center [736, 14] width 26 height 11
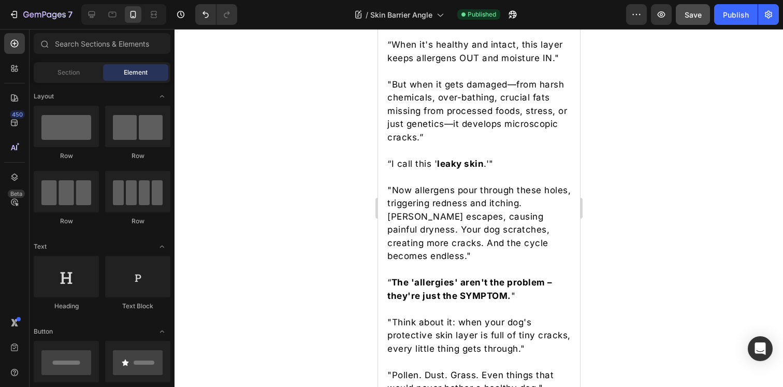
scroll to position [1241, 0]
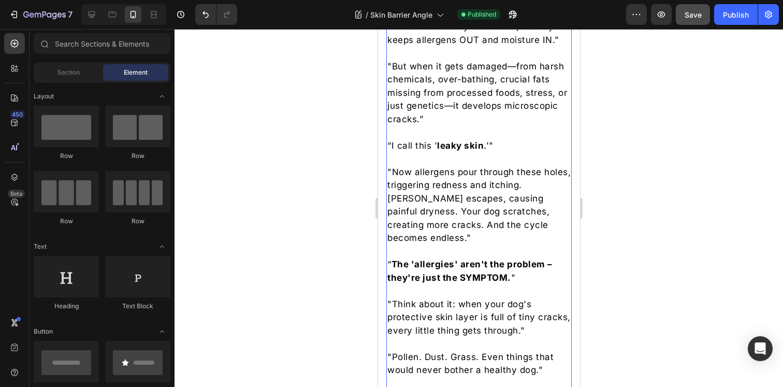
click at [516, 259] on strong "The 'allergies' aren't the problem – they're just the SYMPTOM." at bounding box center [469, 271] width 165 height 24
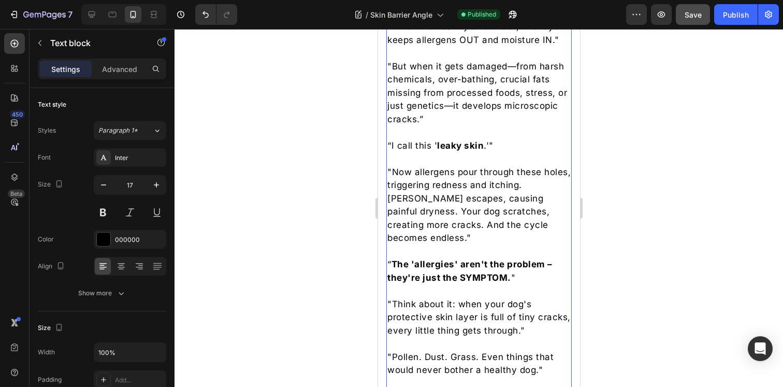
click at [516, 259] on strong "The 'allergies' aren't the problem – they're just the SYMPTOM." at bounding box center [469, 271] width 165 height 24
click at [632, 265] on div at bounding box center [479, 208] width 609 height 358
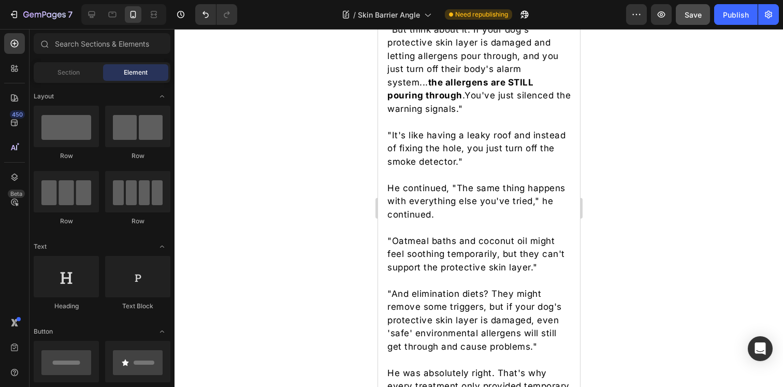
scroll to position [1951, 0]
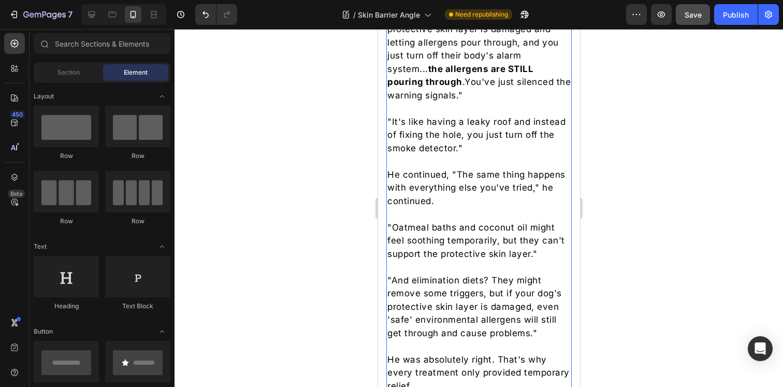
click at [461, 182] on p "He continued, "The same thing happens with everything else you've tried," he co…" at bounding box center [478, 188] width 183 height 40
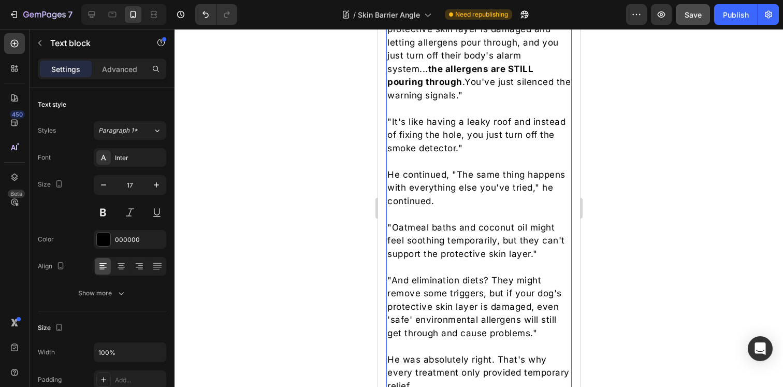
click at [461, 182] on p "He continued, "The same thing happens with everything else you've tried," he co…" at bounding box center [478, 188] width 183 height 40
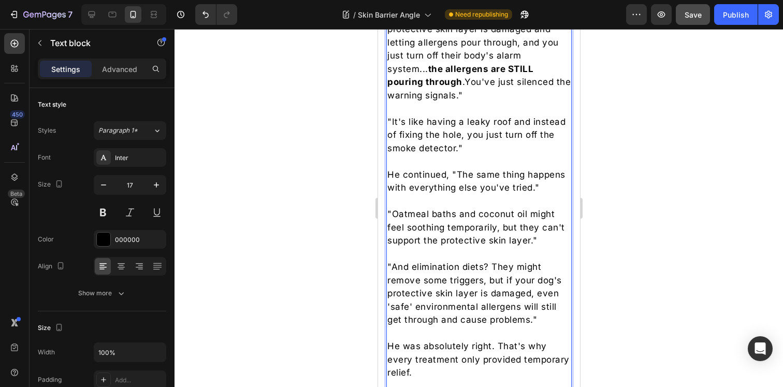
click at [700, 190] on div at bounding box center [479, 208] width 609 height 358
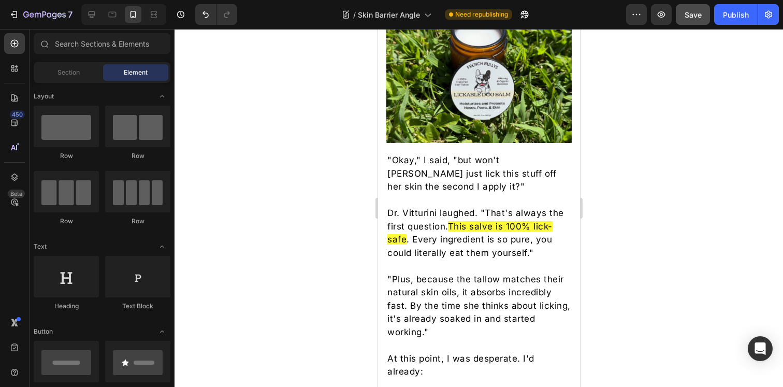
scroll to position [3376, 0]
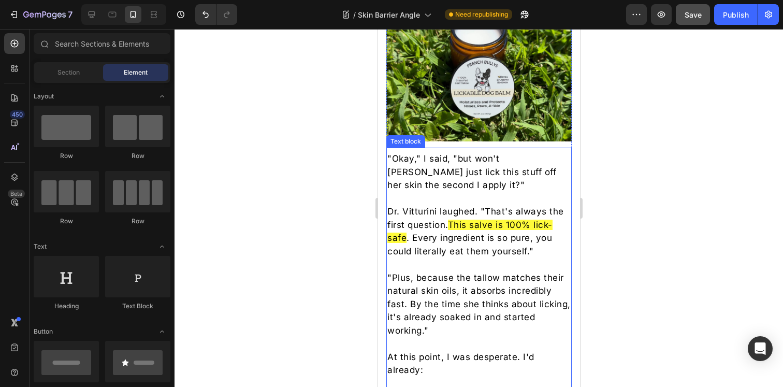
click at [465, 159] on p ""Okay," I said, "but won't Bella just lick this stuff off her skin the second I…" at bounding box center [478, 172] width 183 height 40
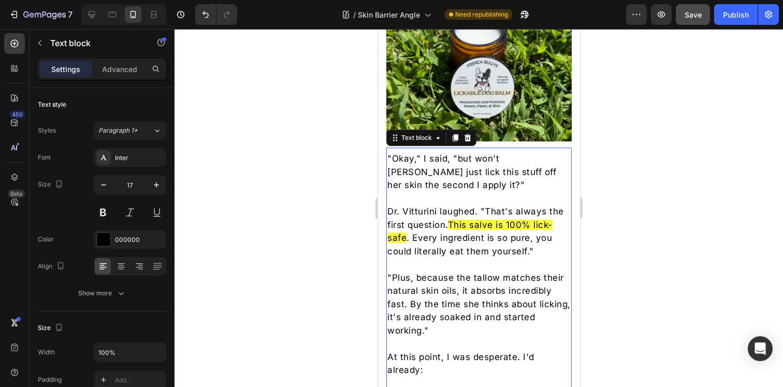
click at [465, 159] on p ""Okay," I said, "but won't Bella just lick this stuff off her skin the second I…" at bounding box center [478, 172] width 183 height 40
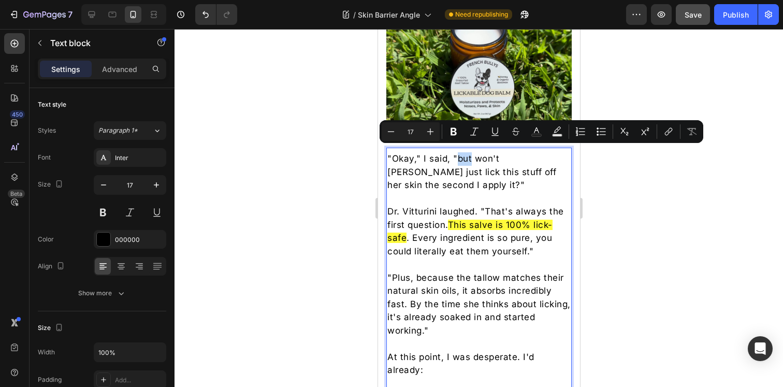
click at [462, 156] on p ""Okay," I said, "but won't Bella just lick this stuff off her skin the second I…" at bounding box center [478, 172] width 183 height 40
click at [460, 154] on p ""Okay," I said, "but won't Bella just lick this stuff off her skin the second I…" at bounding box center [478, 172] width 183 height 40
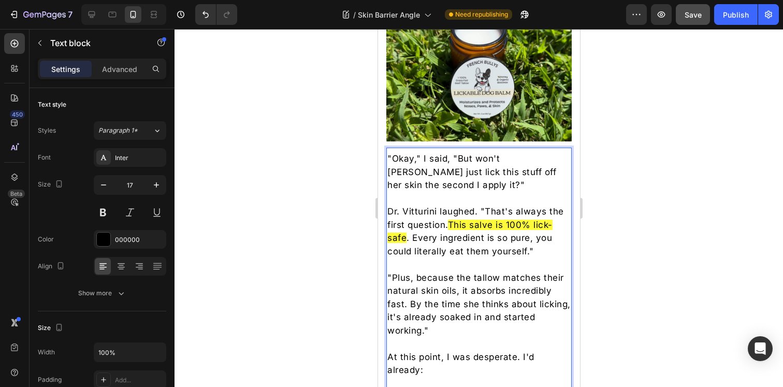
click at [668, 226] on div at bounding box center [479, 208] width 609 height 358
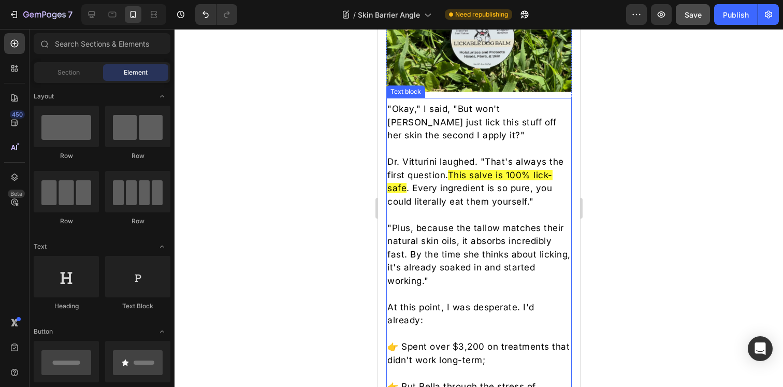
scroll to position [3427, 0]
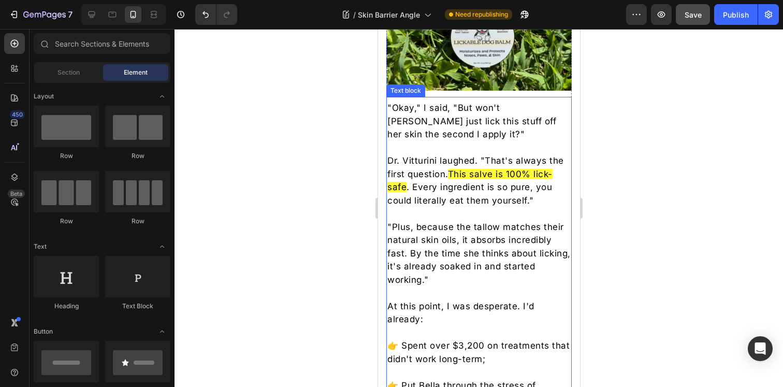
click at [469, 223] on p ""Plus, because the tallow matches their natural skin oils, it absorbs incredibl…" at bounding box center [478, 254] width 183 height 66
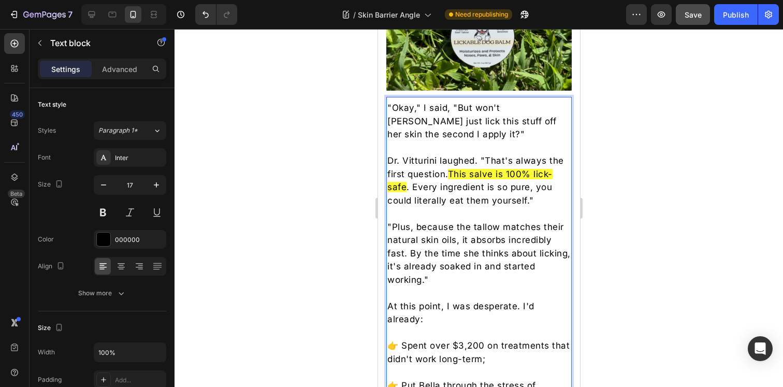
click at [462, 223] on p ""Plus, because the tallow matches their natural skin oils, it absorbs incredibl…" at bounding box center [478, 254] width 183 height 66
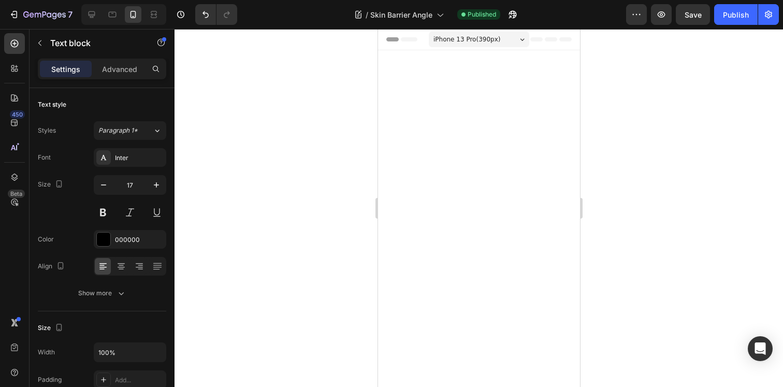
scroll to position [4115, 0]
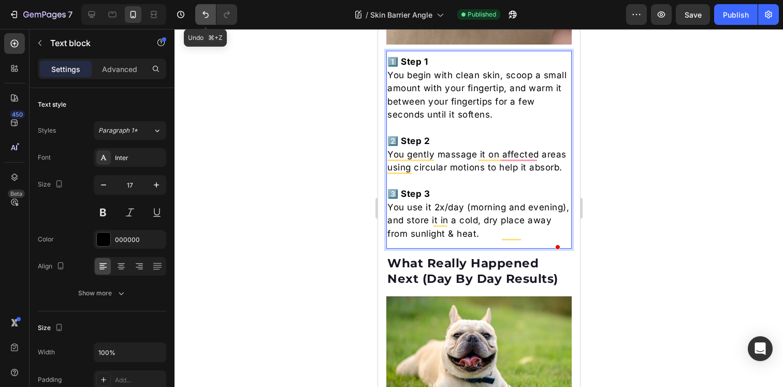
click at [201, 10] on icon "Undo/Redo" at bounding box center [206, 14] width 10 height 10
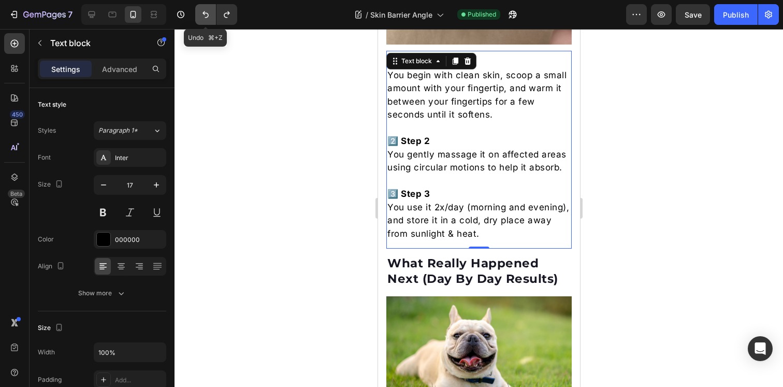
click at [201, 10] on icon "Undo/Redo" at bounding box center [206, 14] width 10 height 10
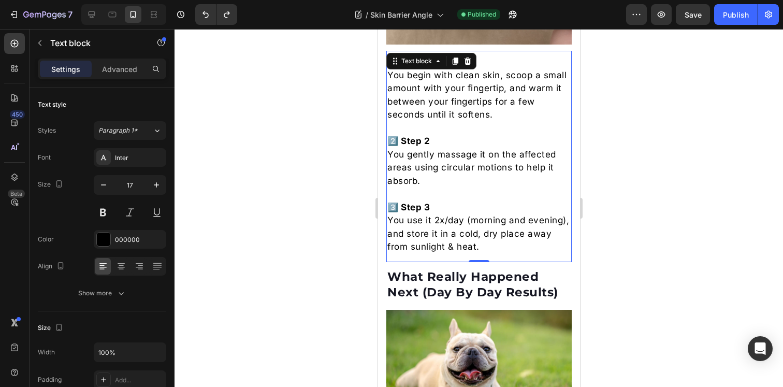
click at [378, 164] on section "Applying It Was Very Easy Heading Row Image 1️⃣ Step 1 You begin with clean ski…" at bounding box center [479, 66] width 202 height 392
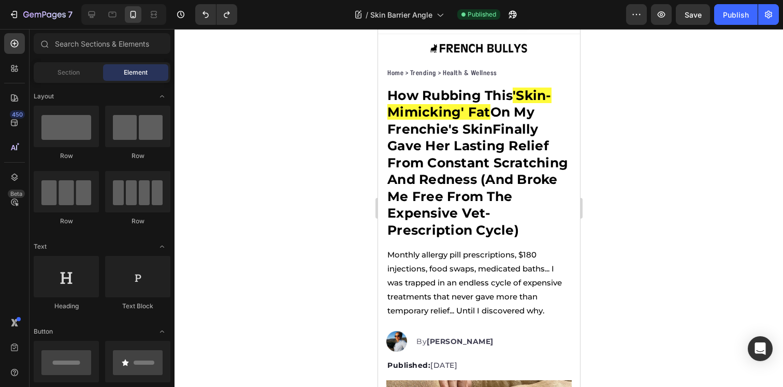
scroll to position [0, 0]
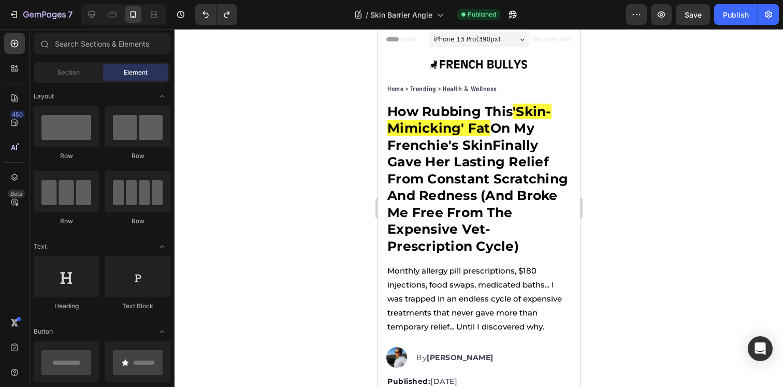
click at [721, 222] on div at bounding box center [479, 208] width 609 height 358
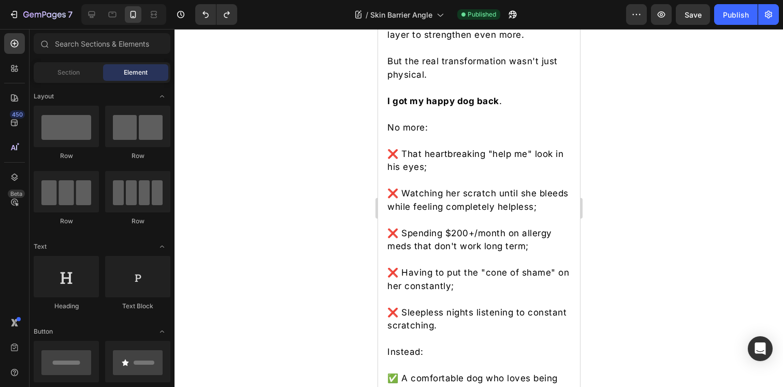
scroll to position [4889, 0]
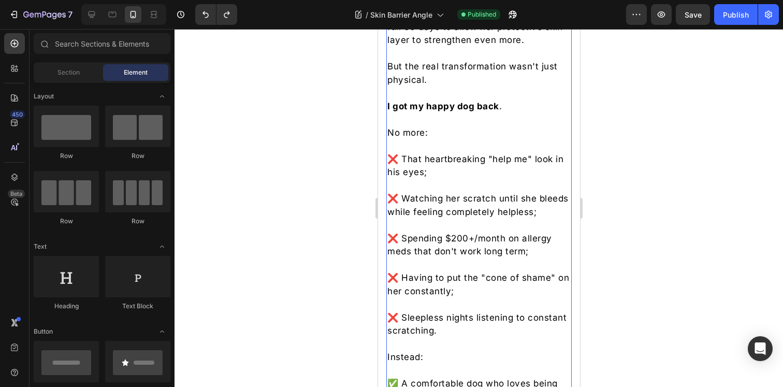
click at [404, 179] on p "❌ That heartbreaking "help me" look in his eyes;" at bounding box center [478, 166] width 183 height 26
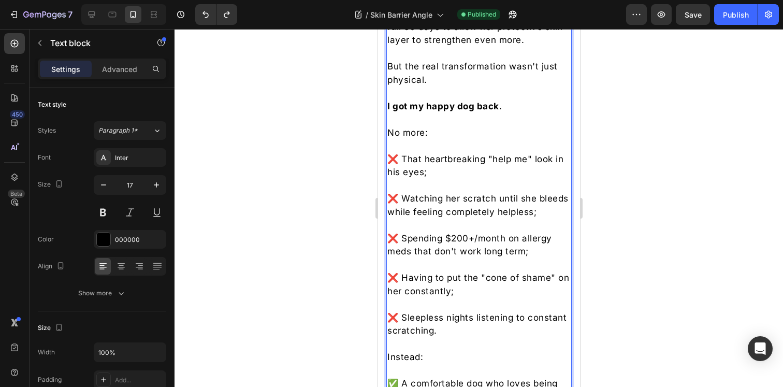
click at [396, 179] on p "❌ That heartbreaking "help me" look in his eyes;" at bounding box center [478, 166] width 183 height 26
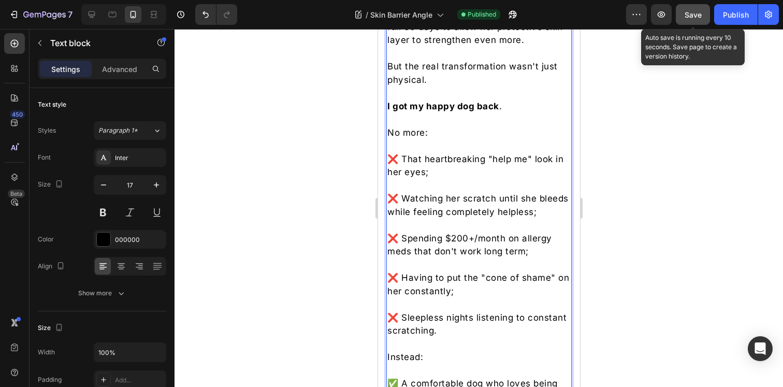
click at [690, 17] on span "Save" at bounding box center [693, 14] width 17 height 9
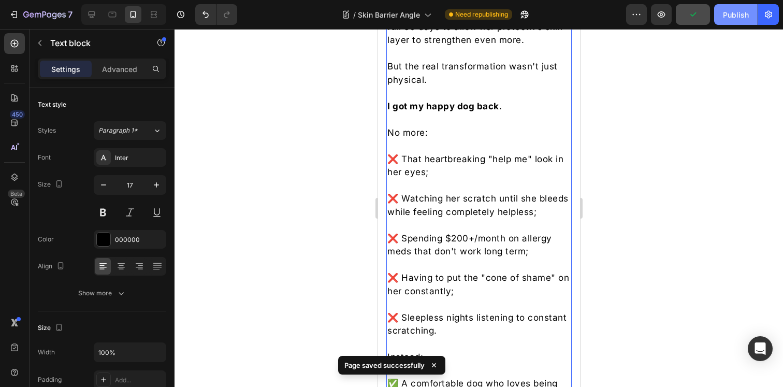
click at [738, 12] on div "Publish" at bounding box center [736, 14] width 26 height 11
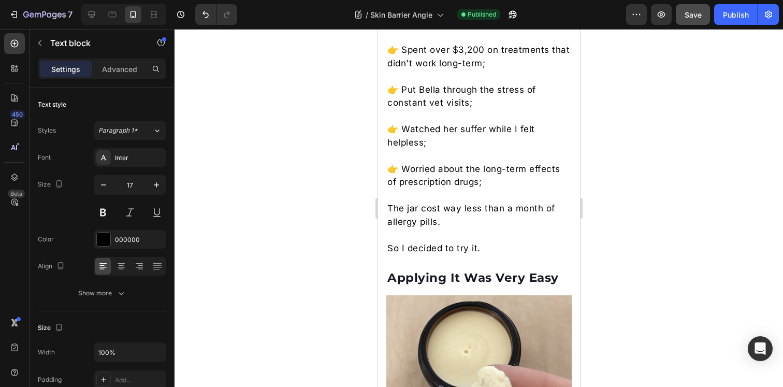
scroll to position [3699, 0]
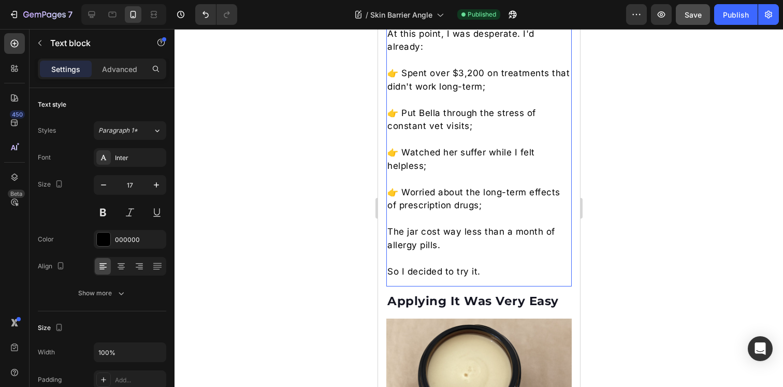
click at [433, 237] on p "The jar cost way less than a month of allergy pills." at bounding box center [478, 238] width 183 height 26
click at [449, 233] on p "One jar costs less than what I spent on Apoquel in two weeks." at bounding box center [478, 238] width 183 height 26
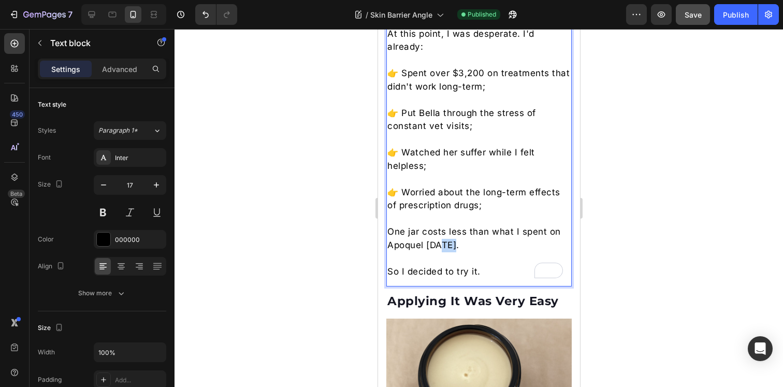
click at [449, 233] on p "One jar costs less than what I spent on Apoquel in two weeks." at bounding box center [478, 238] width 183 height 26
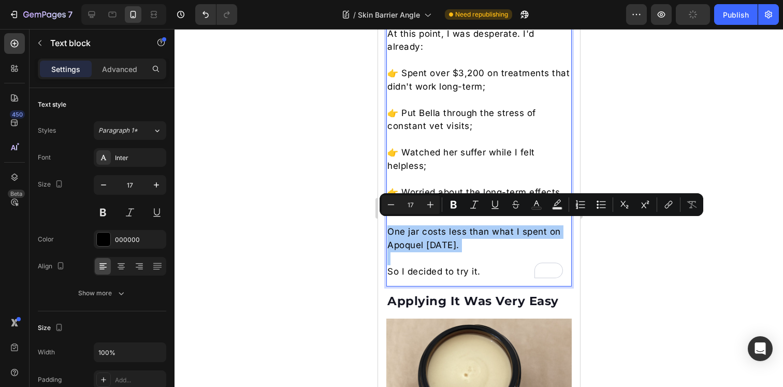
click at [625, 250] on div at bounding box center [479, 208] width 609 height 358
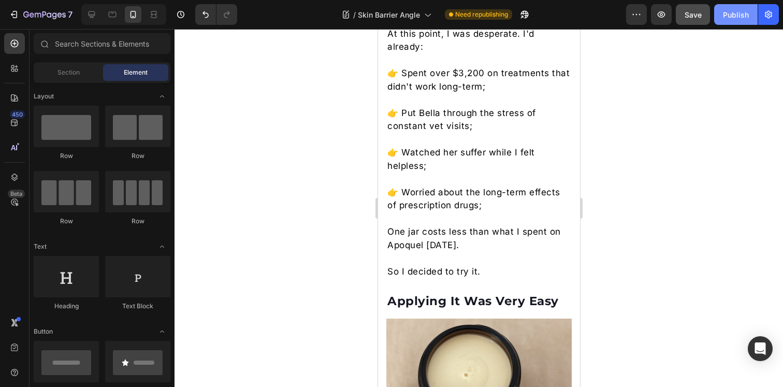
click at [745, 16] on div "Publish" at bounding box center [736, 14] width 26 height 11
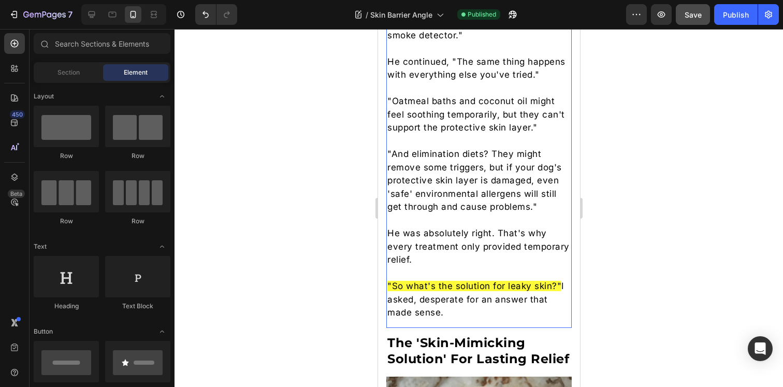
scroll to position [2062, 0]
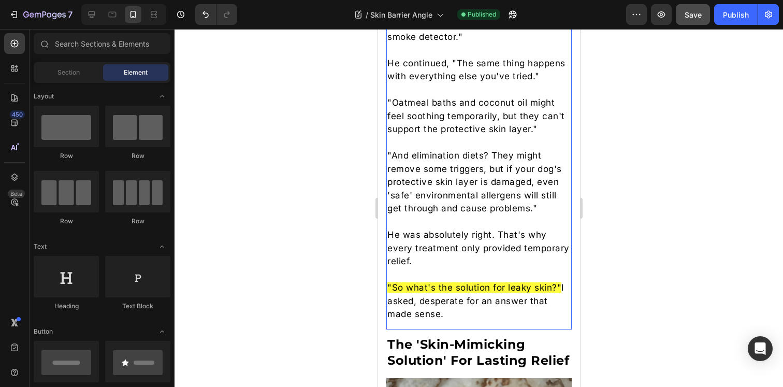
click at [471, 232] on p "He was absolutely right. That's why every treatment only provided temporary rel…" at bounding box center [478, 249] width 183 height 40
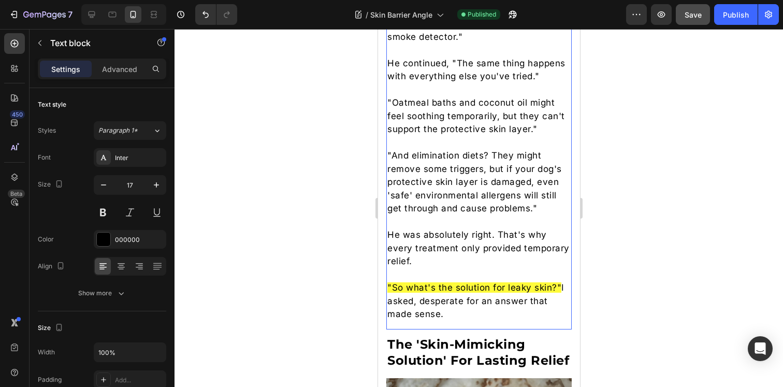
click at [471, 232] on p "He was absolutely right. That's why every treatment only provided temporary rel…" at bounding box center [478, 249] width 183 height 40
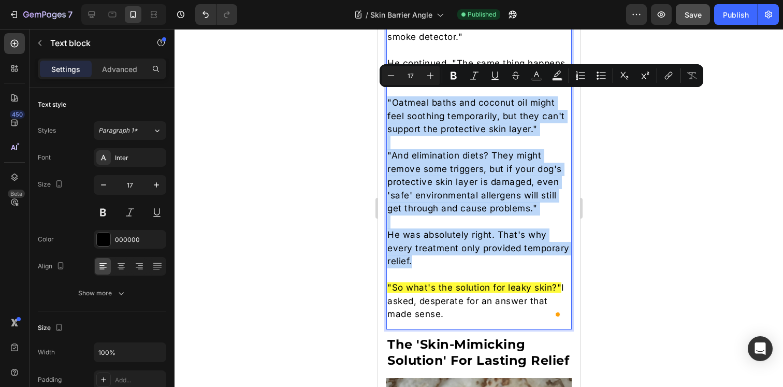
drag, startPoint x: 470, startPoint y: 255, endPoint x: 385, endPoint y: 99, distance: 177.4
copy div ""Oatmeal baths and coconut oil might feel soothing temporarily, but they can't …"
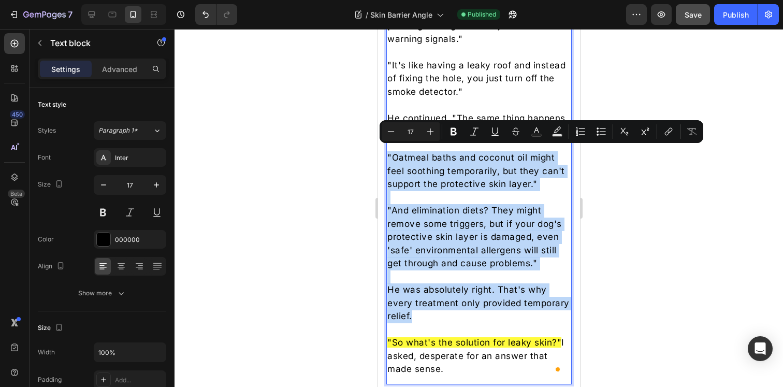
scroll to position [2006, 0]
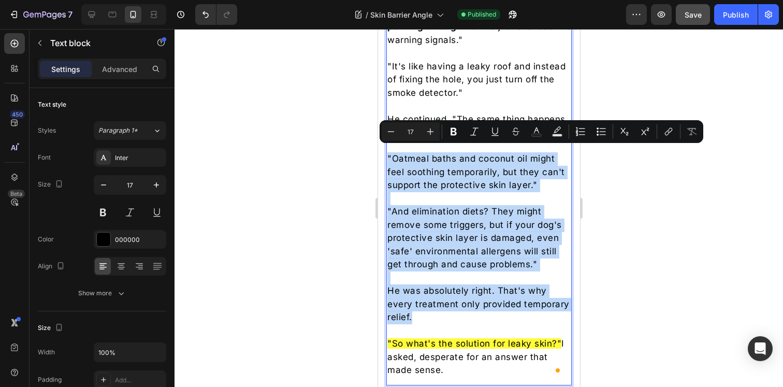
click at [481, 274] on p "Rich Text Editor. Editing area: main" at bounding box center [478, 278] width 183 height 13
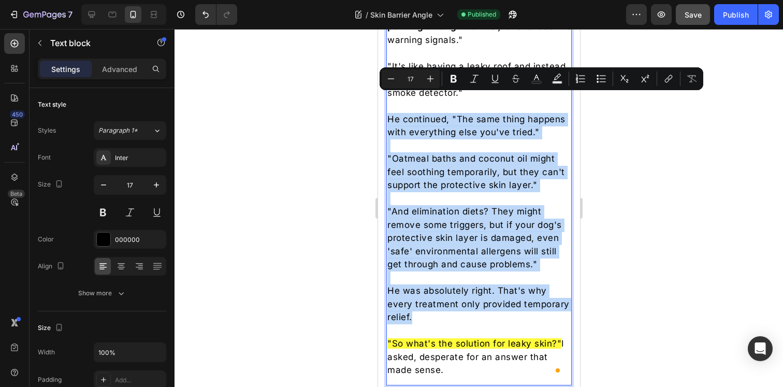
drag, startPoint x: 472, startPoint y: 309, endPoint x: 390, endPoint y: 98, distance: 225.7
click at [390, 98] on div "Dr. Vitturini continued, “Treatments like allergy pills and shots work by block…" at bounding box center [478, 113] width 185 height 531
copy div "He continued, "The same thing happens with everything else you've tried." "Oatm…"
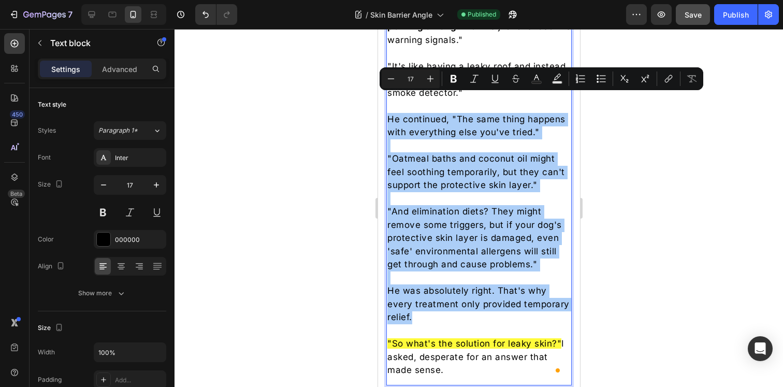
click at [620, 151] on div at bounding box center [479, 208] width 609 height 358
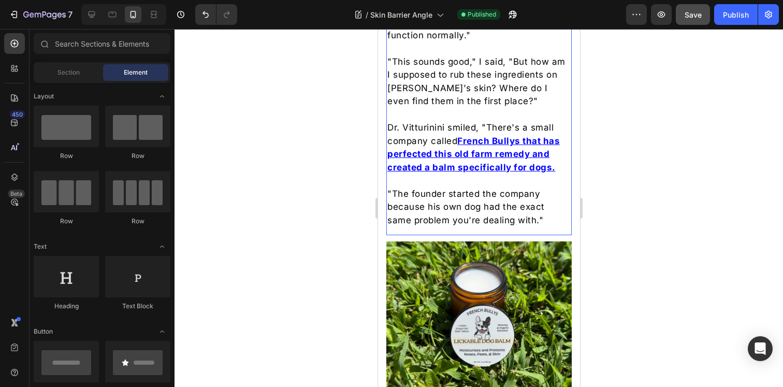
scroll to position [3124, 0]
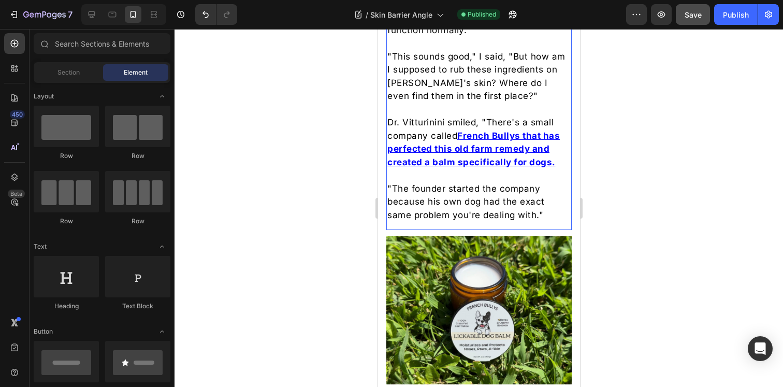
click at [462, 203] on p ""The founder started the company because his own dog had the exact same problem…" at bounding box center [478, 202] width 183 height 40
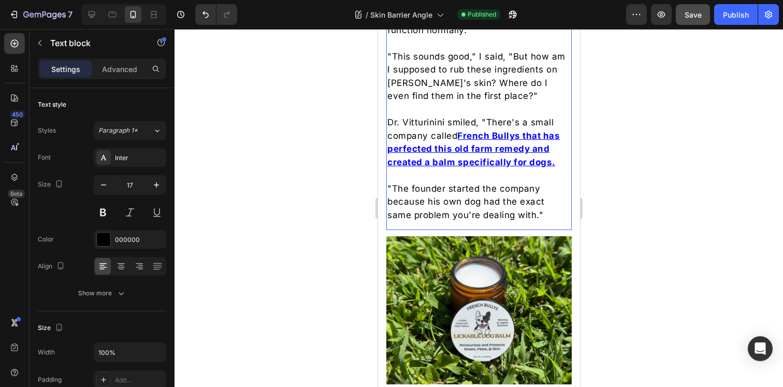
click at [462, 203] on p ""The founder started the company because his own dog had the exact same problem…" at bounding box center [478, 202] width 183 height 40
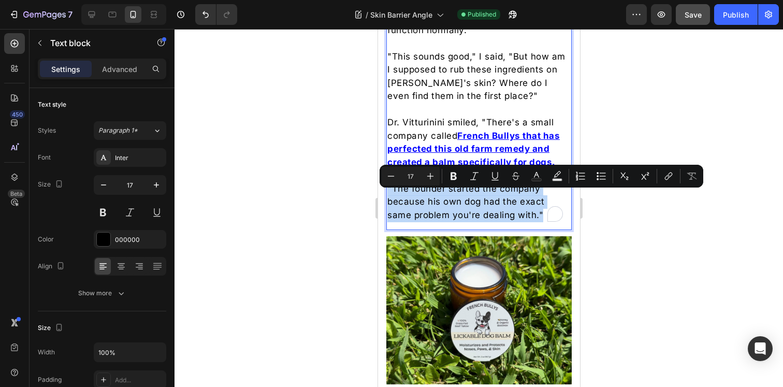
copy p ""The founder started the company because his own dog had the exact same problem…"
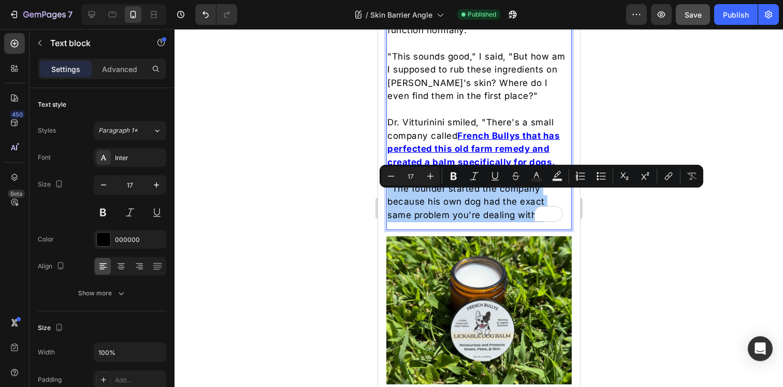
click at [631, 241] on div at bounding box center [479, 208] width 609 height 358
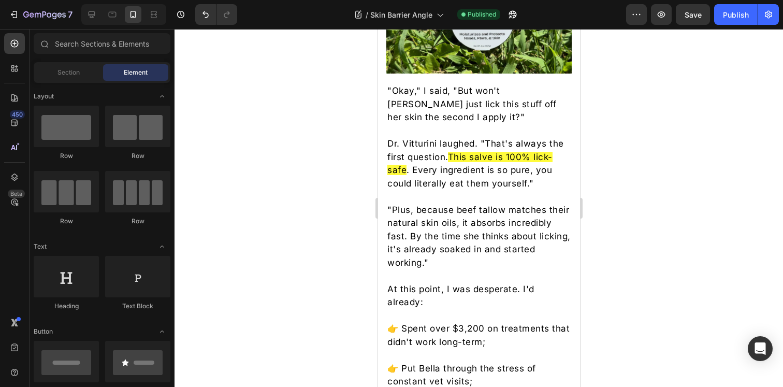
scroll to position [3472, 0]
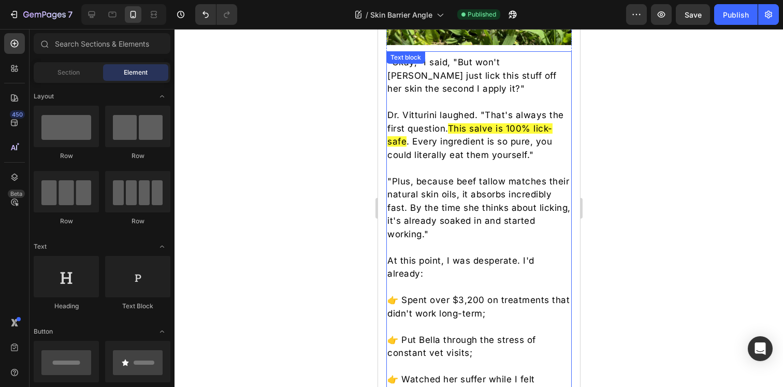
click at [464, 142] on p "Dr. Vitturini laughed. "That's always the first question. This salve is 100% li…" at bounding box center [478, 135] width 183 height 53
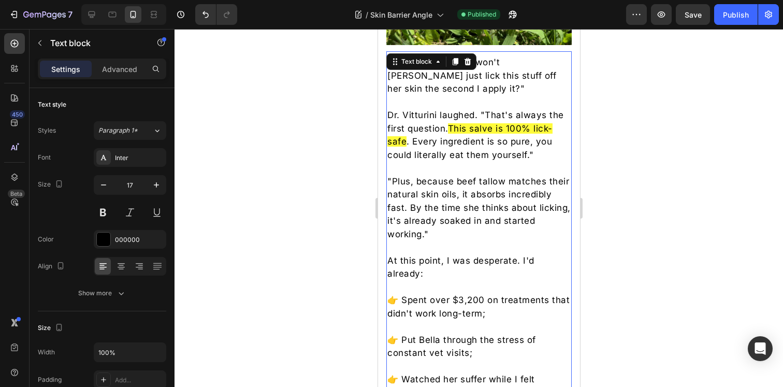
click at [464, 142] on p "Dr. Vitturini laughed. "That's always the first question. This salve is 100% li…" at bounding box center [478, 135] width 183 height 53
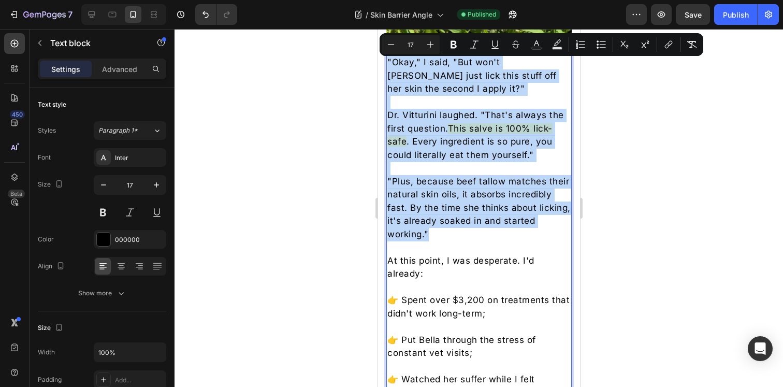
drag, startPoint x: 469, startPoint y: 233, endPoint x: 388, endPoint y: 59, distance: 192.2
click at [388, 59] on div ""Okay," I said, "But won't Bella just lick this stuff off her skin the second I…" at bounding box center [478, 280] width 185 height 451
copy div ""Okay," I said, "But won't Bella just lick this stuff off her skin the second I…"
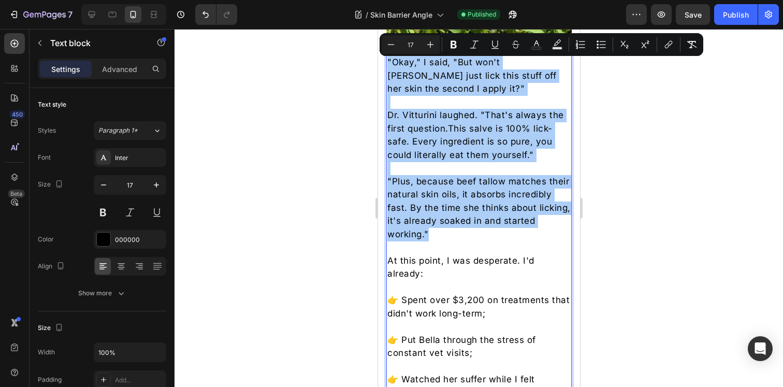
click at [663, 162] on div at bounding box center [479, 208] width 609 height 358
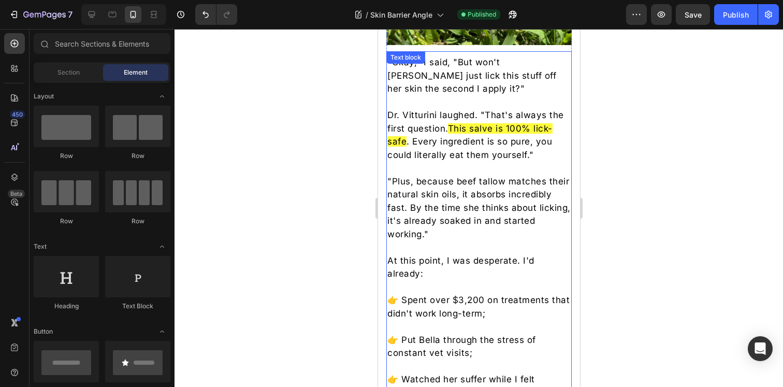
scroll to position [3676, 0]
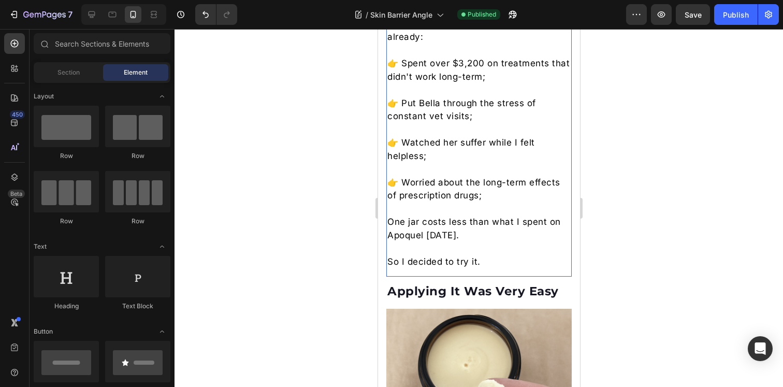
click at [460, 224] on p "One jar costs less than what I spent on Apoquel in two weeks." at bounding box center [478, 229] width 183 height 26
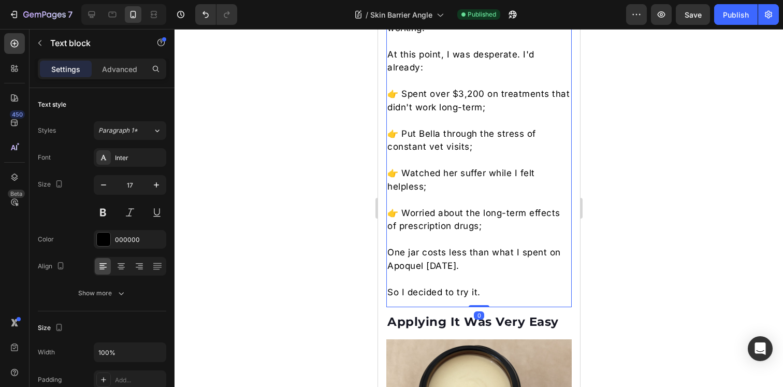
click at [460, 233] on p "To enrich screen reader interactions, please activate Accessibility in Grammarl…" at bounding box center [478, 239] width 183 height 13
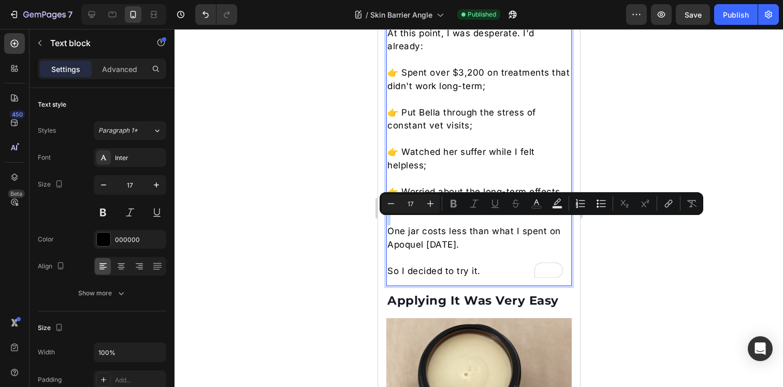
scroll to position [3714, 0]
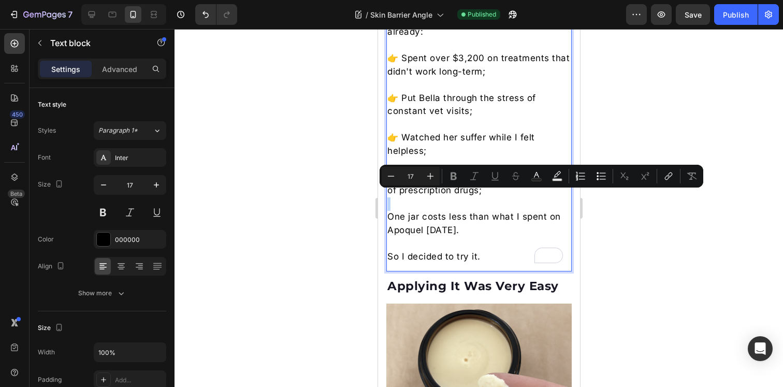
click at [446, 220] on p "One jar costs less than what I spent on Apoquel [DATE]." at bounding box center [478, 223] width 183 height 26
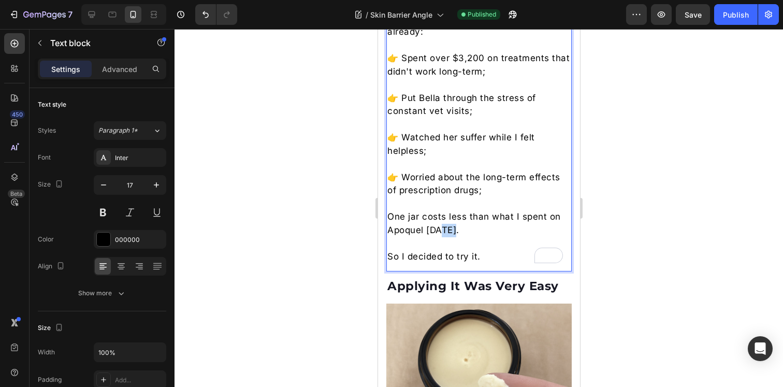
click at [446, 220] on p "One jar costs less than what I spent on Apoquel [DATE]." at bounding box center [478, 223] width 183 height 26
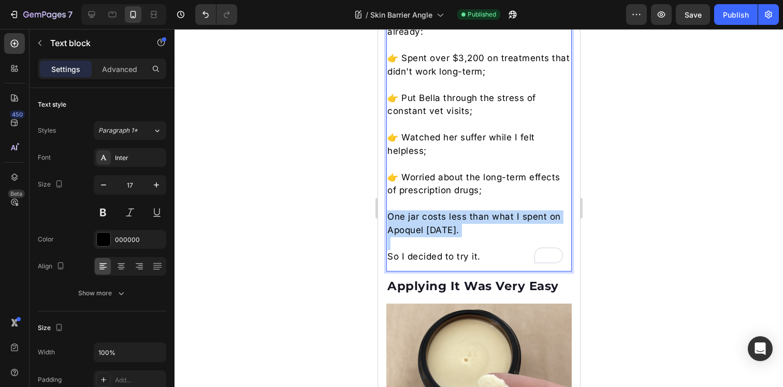
copy p "One jar costs less than what I spent on Apoquel [DATE]."
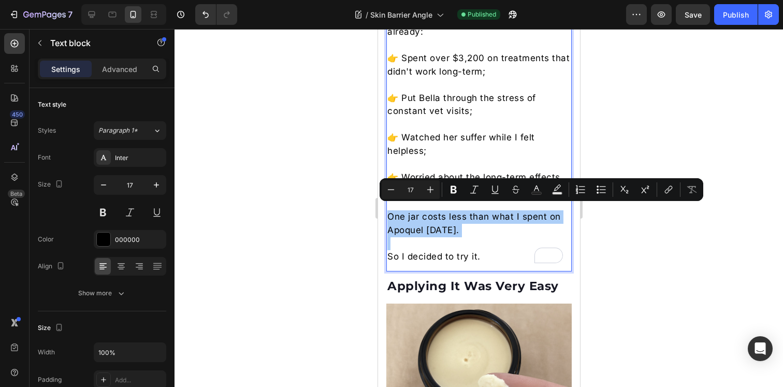
click at [617, 226] on div at bounding box center [479, 208] width 609 height 358
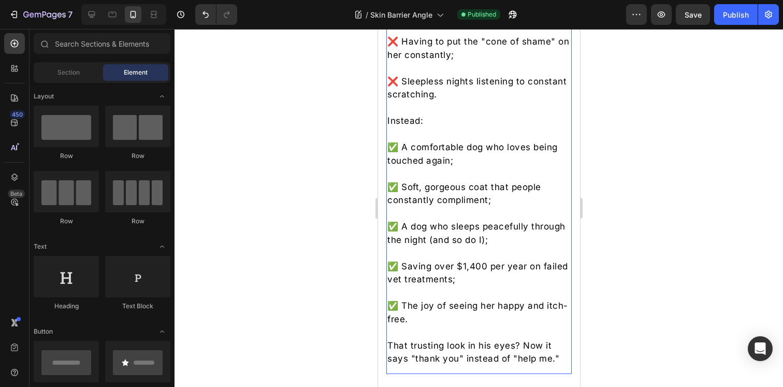
scroll to position [5276, 0]
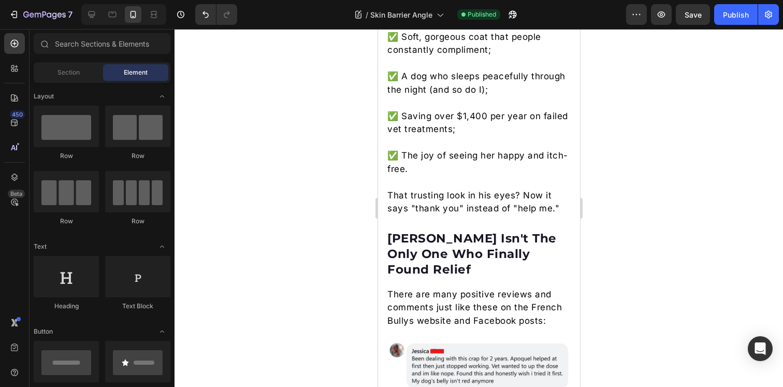
click at [639, 173] on div at bounding box center [479, 208] width 609 height 358
click at [481, 210] on p "That trusting look in his eyes? Now it says "thank you" instead of "help me."" at bounding box center [478, 202] width 183 height 26
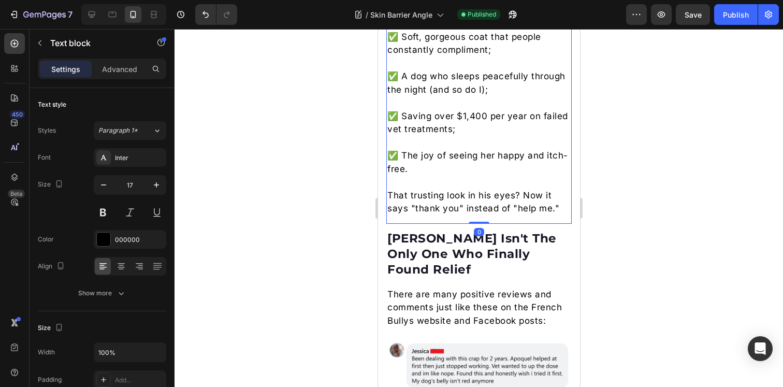
click at [481, 210] on p "That trusting look in his eyes? Now it says "thank you" instead of "help me."" at bounding box center [478, 202] width 183 height 26
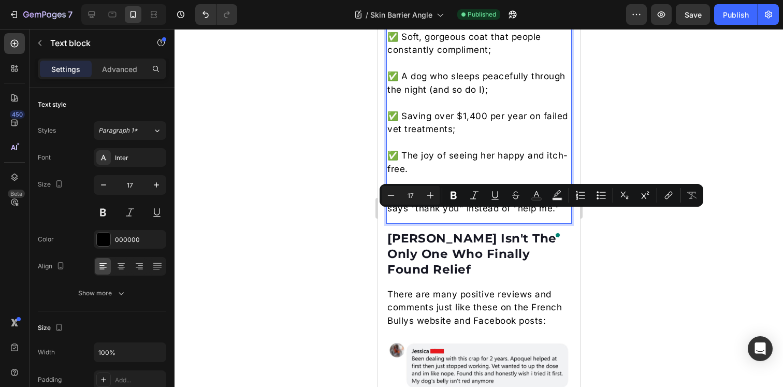
click at [482, 216] on p "That trusting look in his eyes? Now it says "thank you" instead of "help me."" at bounding box center [478, 202] width 183 height 26
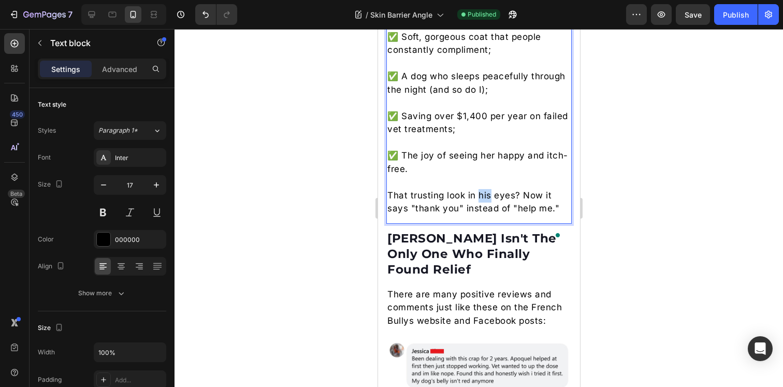
click at [482, 216] on p "That trusting look in his eyes? Now it says "thank you" instead of "help me."" at bounding box center [478, 202] width 183 height 26
click at [688, 229] on div at bounding box center [479, 208] width 609 height 358
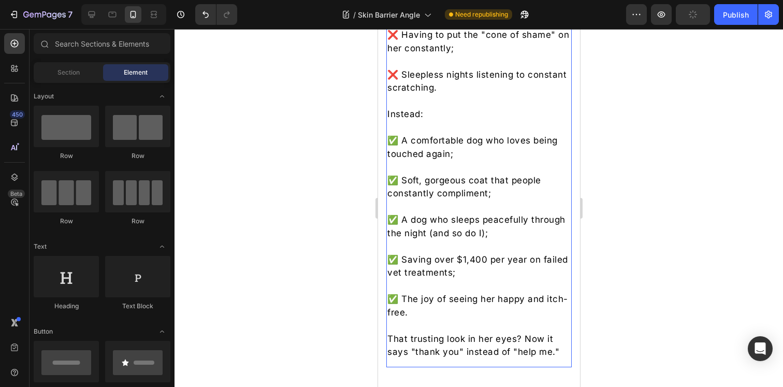
scroll to position [5206, 0]
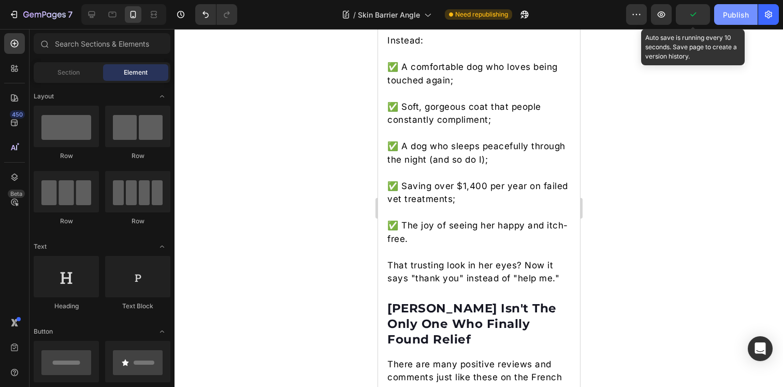
click at [735, 12] on div "Publish" at bounding box center [736, 14] width 26 height 11
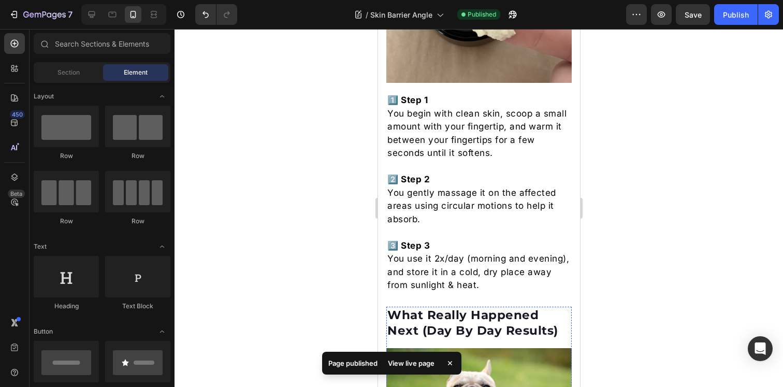
scroll to position [4040, 0]
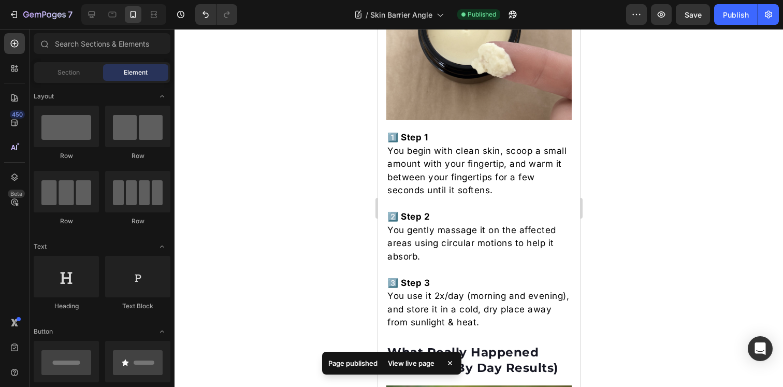
click at [688, 177] on div at bounding box center [479, 208] width 609 height 358
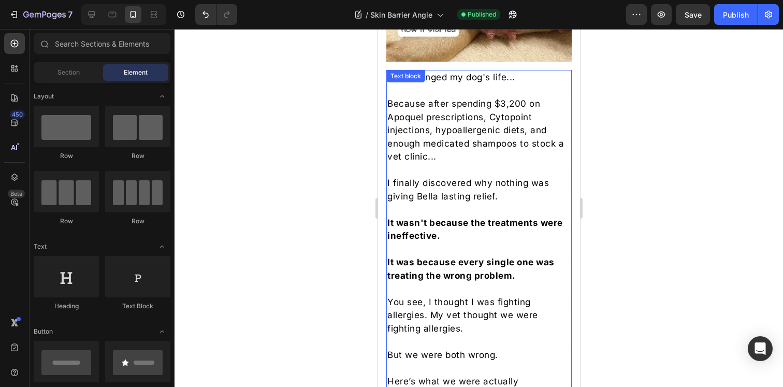
scroll to position [476, 0]
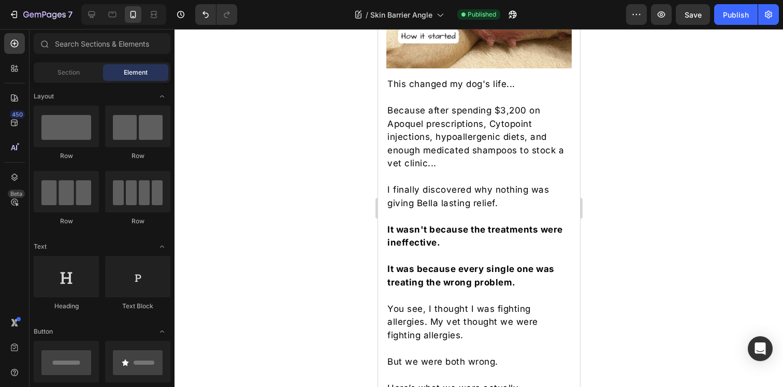
click at [623, 192] on div at bounding box center [479, 208] width 609 height 358
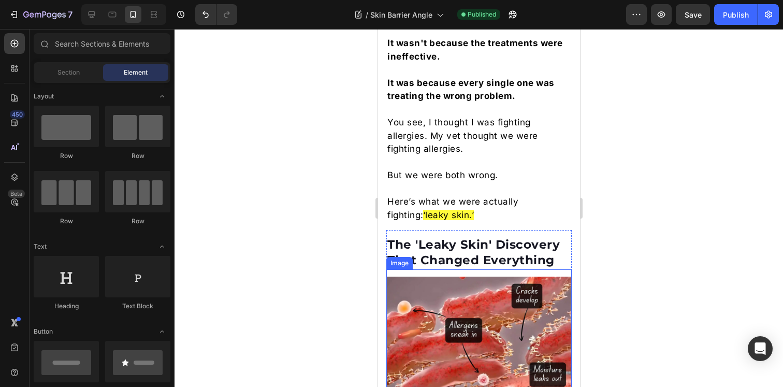
scroll to position [657, 0]
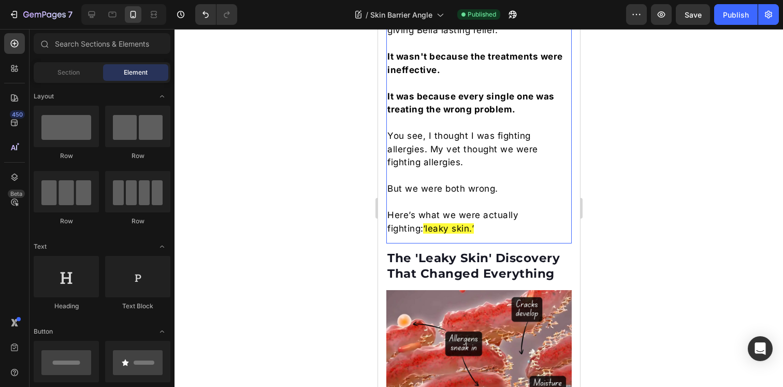
click at [458, 229] on p "Here’s what we were actually fighting: ‘leaky skin.’" at bounding box center [478, 222] width 183 height 26
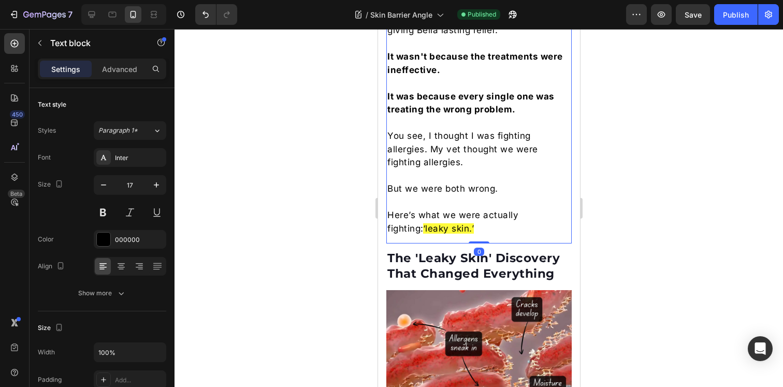
click at [458, 229] on p "Here’s what we were actually fighting: ‘leaky skin.’" at bounding box center [478, 222] width 183 height 26
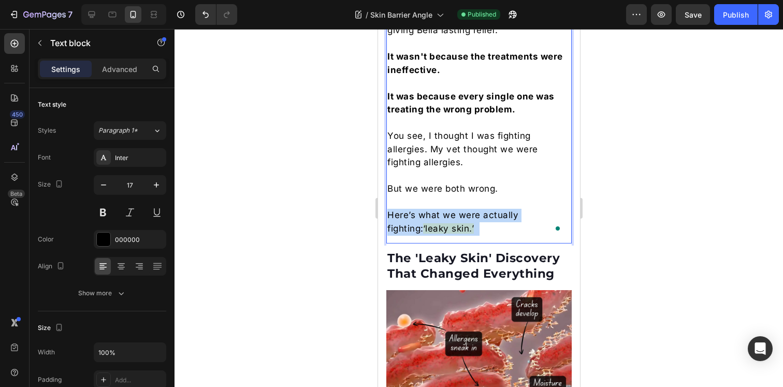
drag, startPoint x: 451, startPoint y: 230, endPoint x: 407, endPoint y: 45, distance: 189.8
click at [407, 45] on div "This changed my dog's life... Because after spending $3,200 on Apoquel prescrip…" at bounding box center [478, 70] width 185 height 333
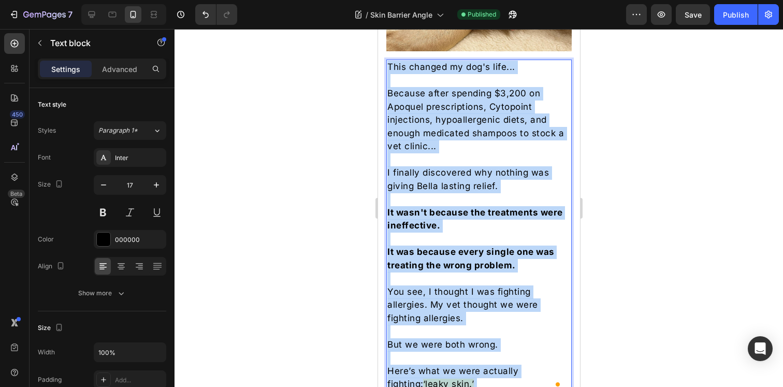
scroll to position [452, 0]
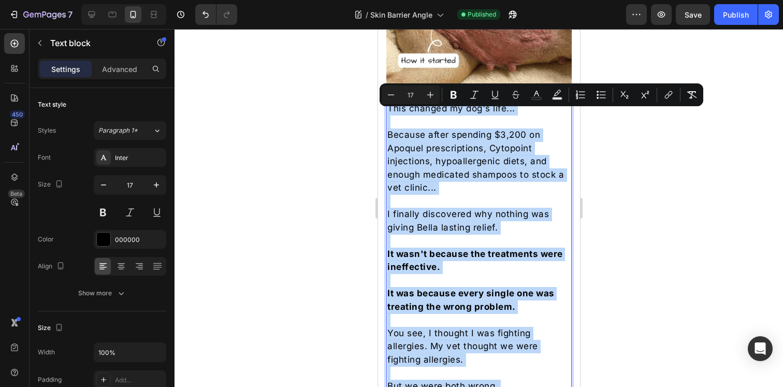
drag, startPoint x: 448, startPoint y: 230, endPoint x: 389, endPoint y: 117, distance: 127.5
click at [389, 117] on div "This changed my dog's life... Because after spending $3,200 on Apoquel prescrip…" at bounding box center [478, 267] width 185 height 333
copy div "This changed my dog's life... Because after spending $3,200 on Apoquel prescrip…"
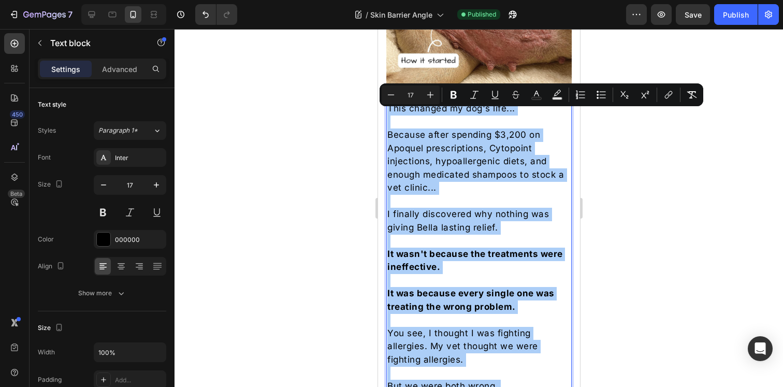
click at [331, 142] on div at bounding box center [479, 208] width 609 height 358
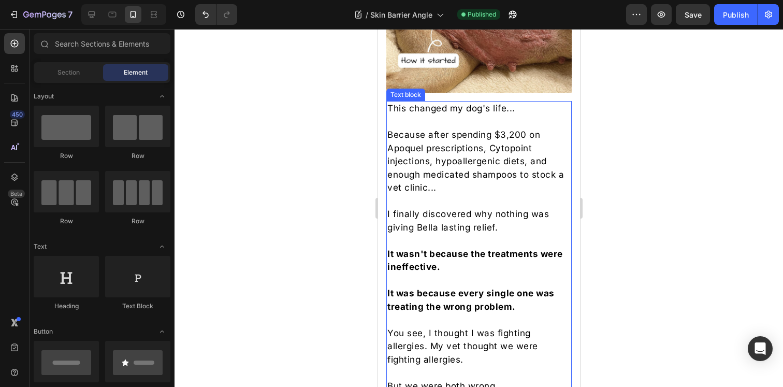
click at [439, 147] on p "Because after spending $3,200 on Apoquel prescriptions, Cytopoint injections, h…" at bounding box center [478, 162] width 183 height 66
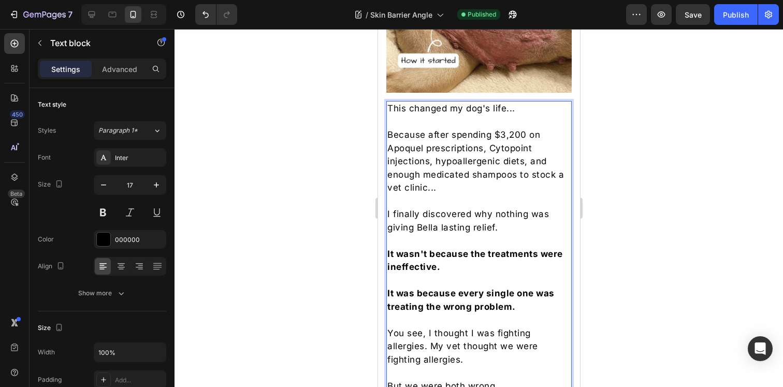
click at [426, 150] on p "Because after spending $3,200 on Apoquel prescriptions, Cytopoint injections, h…" at bounding box center [478, 162] width 183 height 66
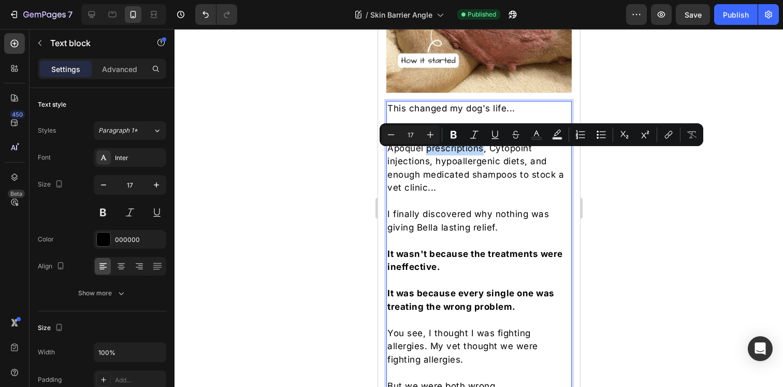
click at [591, 219] on div at bounding box center [479, 208] width 609 height 358
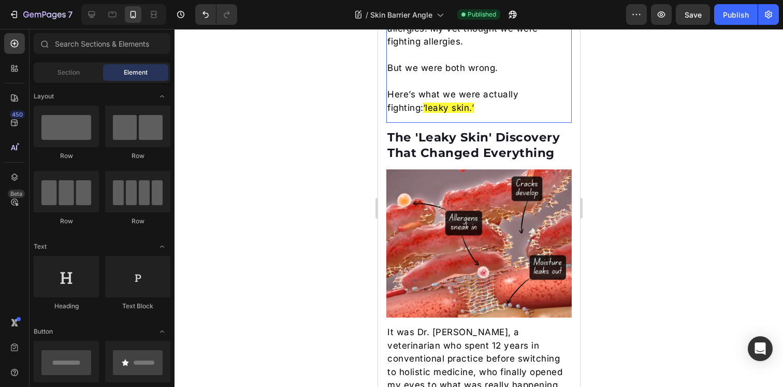
scroll to position [804, 0]
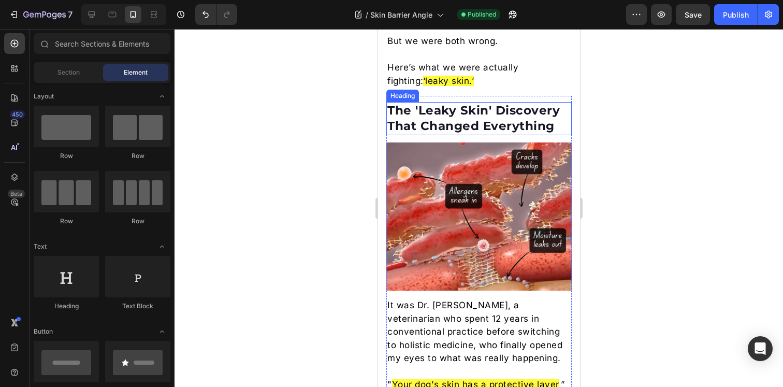
click at [451, 128] on h2 "The 'Leaky Skin' Discovery That Changed Everything" at bounding box center [478, 118] width 185 height 33
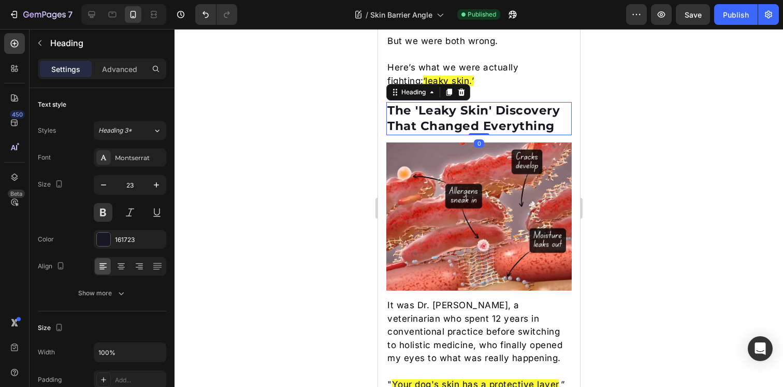
click at [451, 128] on h2 "The 'Leaky Skin' Discovery That Changed Everything" at bounding box center [478, 118] width 185 height 33
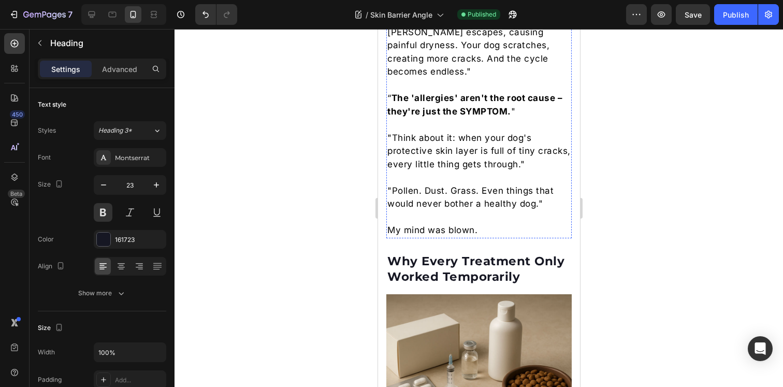
scroll to position [1377, 0]
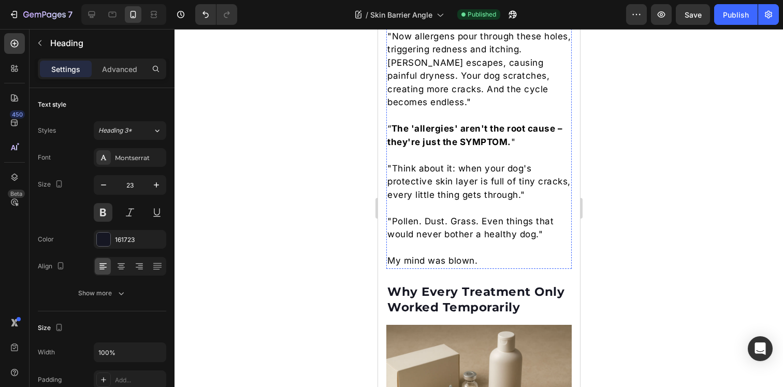
click at [476, 233] on p ""Pollen. Dust. Grass. Even things that would never bother a healthy dog."" at bounding box center [478, 228] width 183 height 26
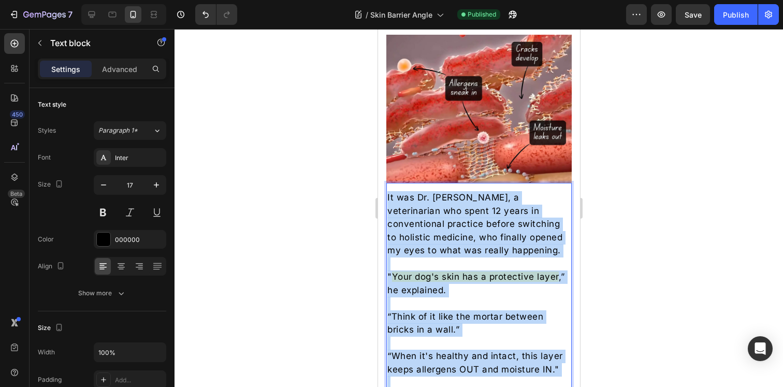
scroll to position [862, 0]
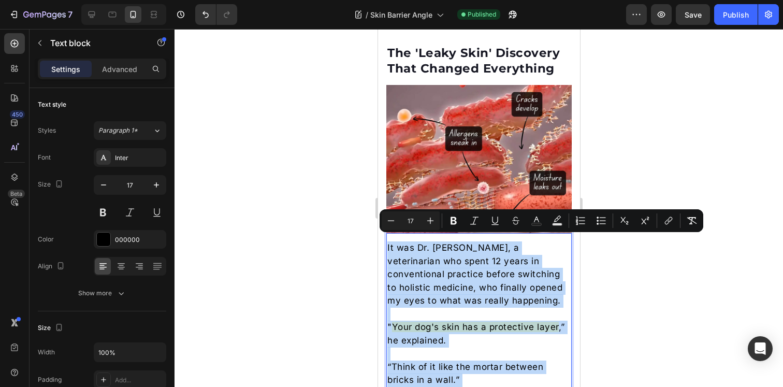
drag, startPoint x: 478, startPoint y: 252, endPoint x: 387, endPoint y: 242, distance: 92.2
copy div "Lo ips Do. Sitametco, a elitseddoeiu tem incid 59 utlab et doloremagnaa enimadm…"
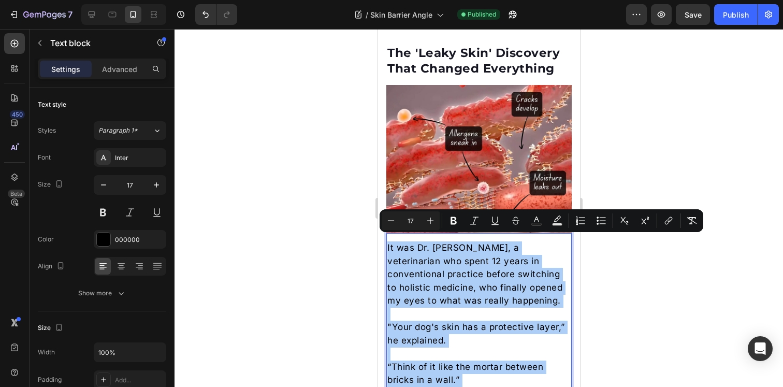
click at [306, 229] on div at bounding box center [479, 208] width 609 height 358
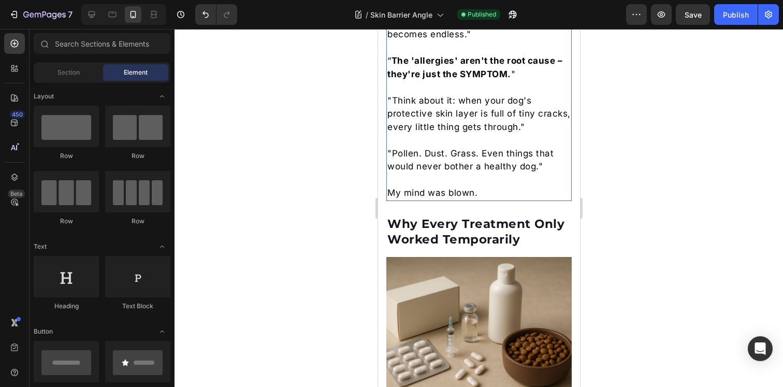
scroll to position [1461, 0]
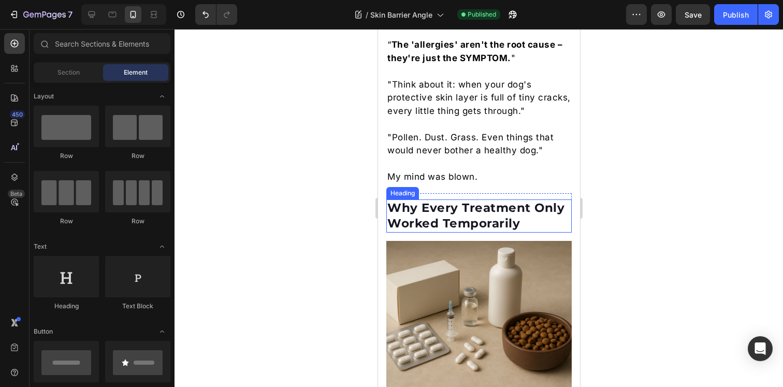
click at [461, 202] on h2 "Why Every Treatment Only Worked Temporarily" at bounding box center [478, 215] width 185 height 33
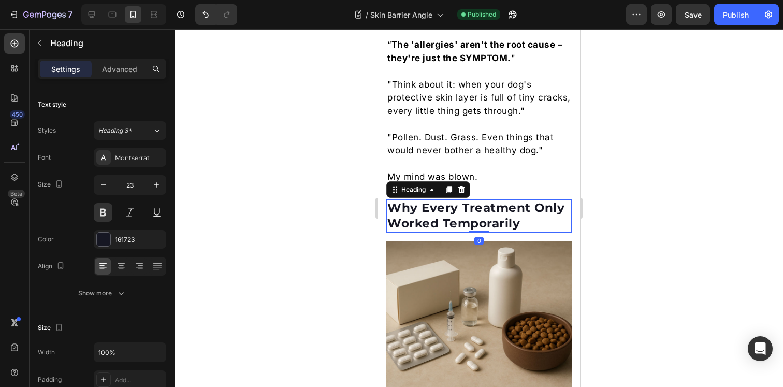
click at [461, 202] on h2 "Why Every Treatment Only Worked Temporarily" at bounding box center [478, 215] width 185 height 33
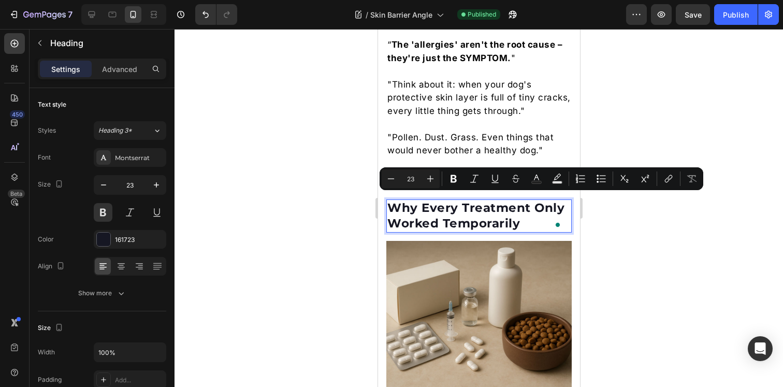
click at [286, 159] on div at bounding box center [479, 208] width 609 height 358
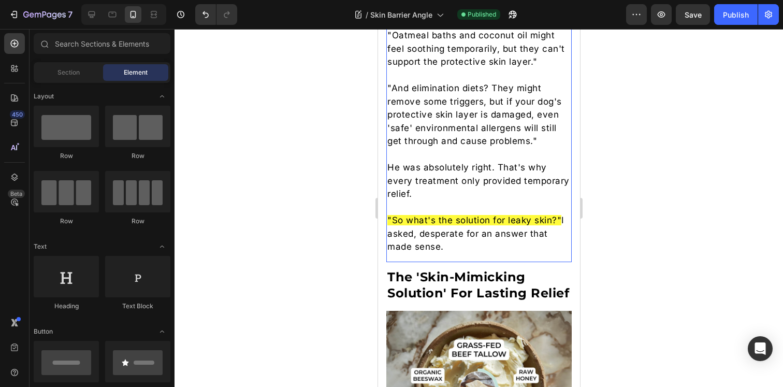
scroll to position [2150, 0]
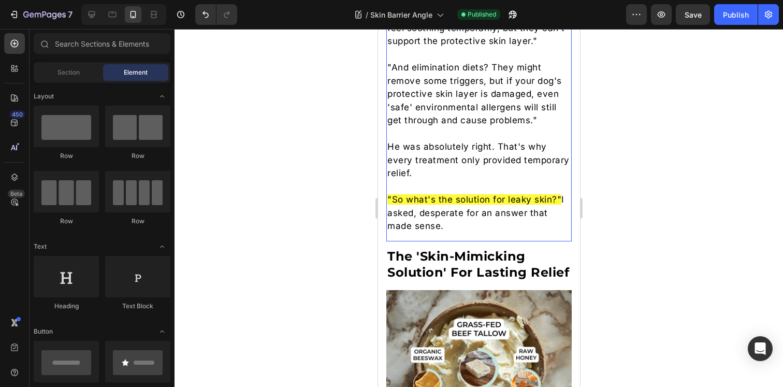
click at [445, 221] on p ""So what's the solution for leaky skin?" I asked, desperate for an answer that …" at bounding box center [478, 213] width 183 height 40
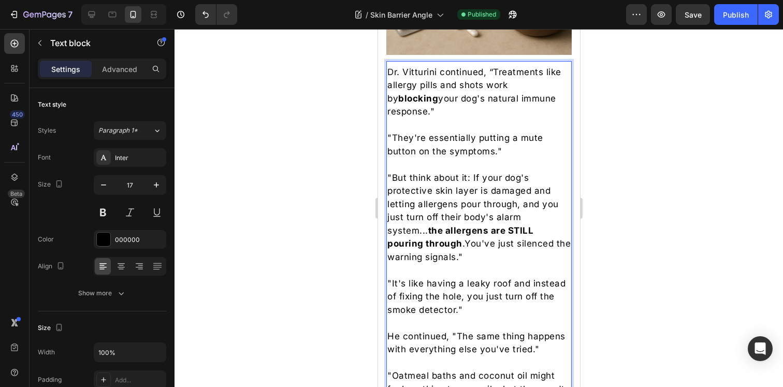
scroll to position [1576, 0]
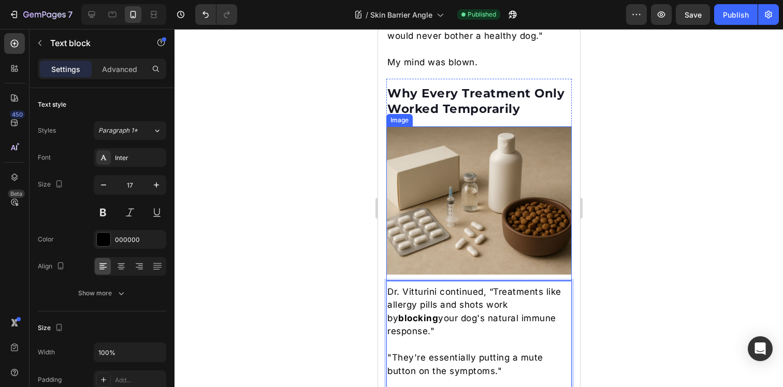
drag, startPoint x: 456, startPoint y: 222, endPoint x: 431, endPoint y: 202, distance: 32.9
click at [653, 235] on div at bounding box center [479, 208] width 609 height 358
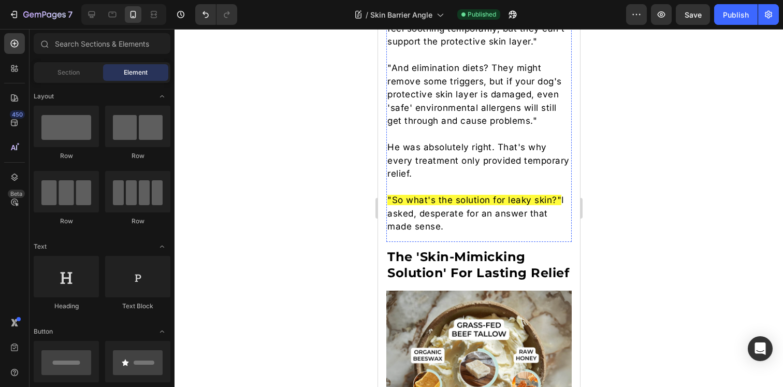
scroll to position [2133, 0]
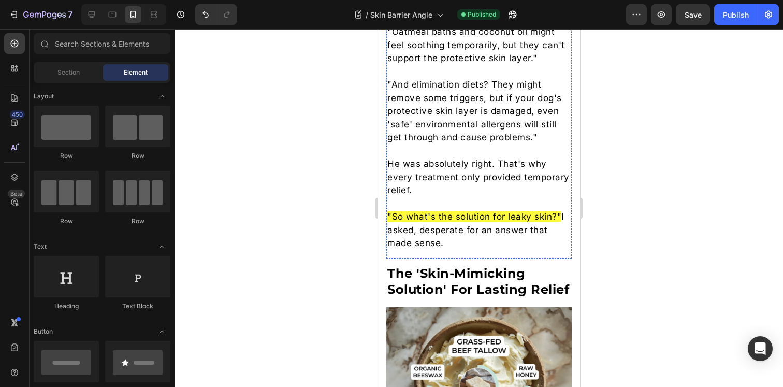
click at [459, 236] on p ""So what's the solution for leaky skin?" I asked, desperate for an answer that …" at bounding box center [478, 230] width 183 height 40
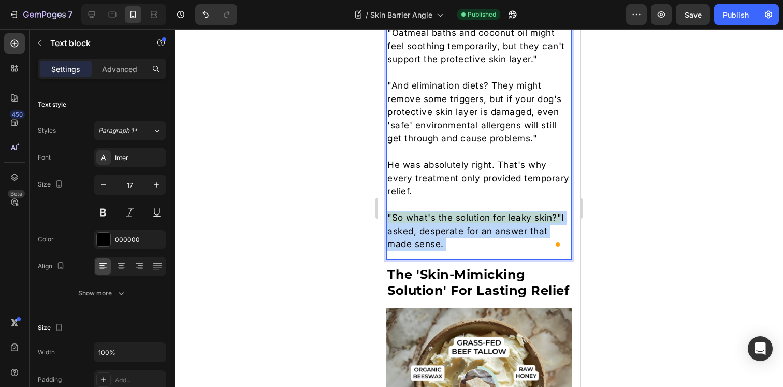
scroll to position [2128, 0]
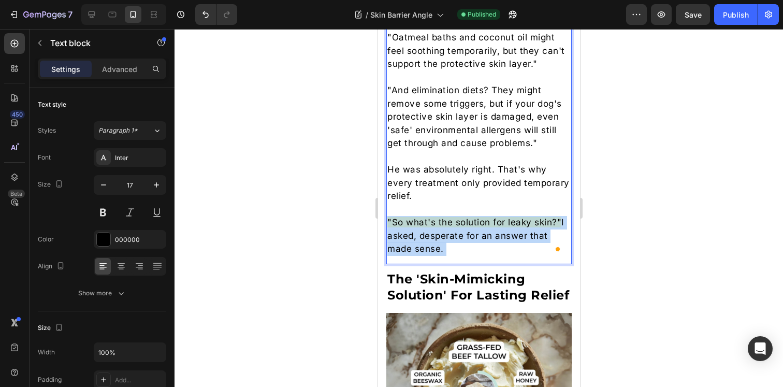
drag, startPoint x: 455, startPoint y: 236, endPoint x: 426, endPoint y: 35, distance: 203.1
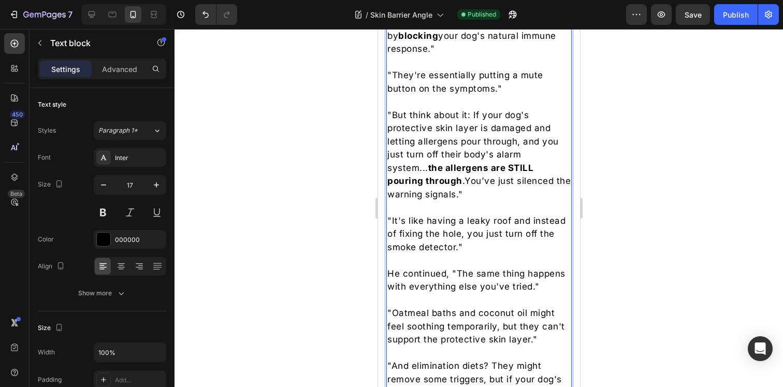
scroll to position [1795, 0]
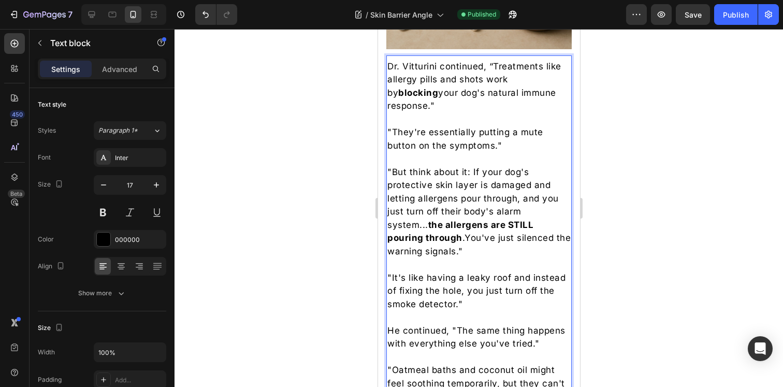
drag, startPoint x: 443, startPoint y: 243, endPoint x: 390, endPoint y: 56, distance: 194.5
click at [390, 59] on div "Dr. Vitturini continued, “Treatments like allergy pills and shots work by block…" at bounding box center [478, 324] width 185 height 531
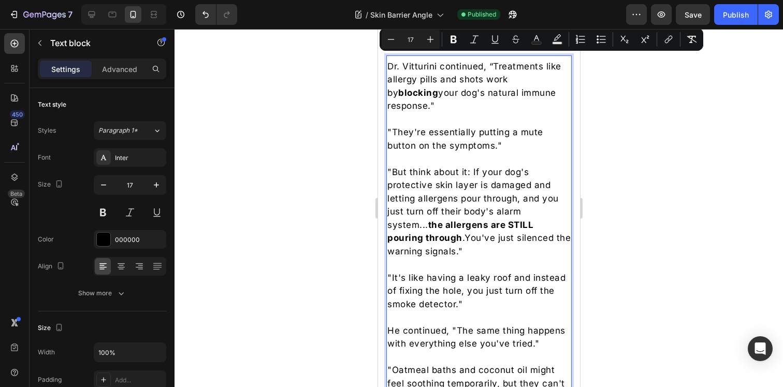
copy div "Dr. Vitturini continued, “Treatments like allergy pills and shots work by block…"
click at [335, 136] on div at bounding box center [479, 208] width 609 height 358
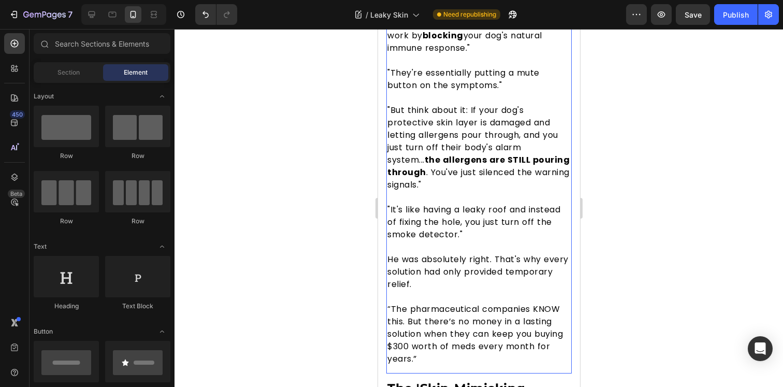
scroll to position [2494, 0]
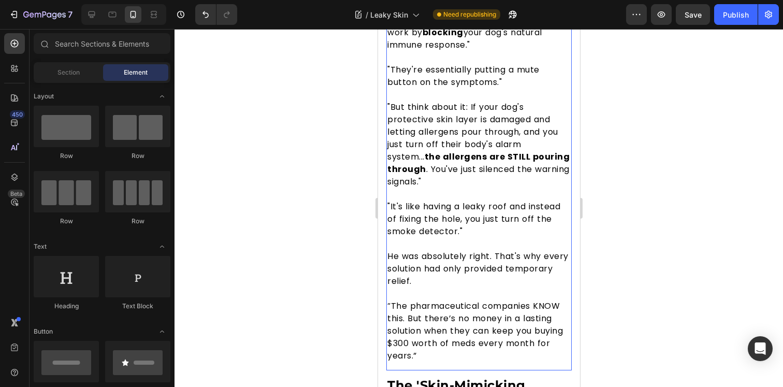
click at [477, 323] on span "“The pharmaceutical companies KNOW this. But there’s no money in a lasting solu…" at bounding box center [475, 331] width 176 height 62
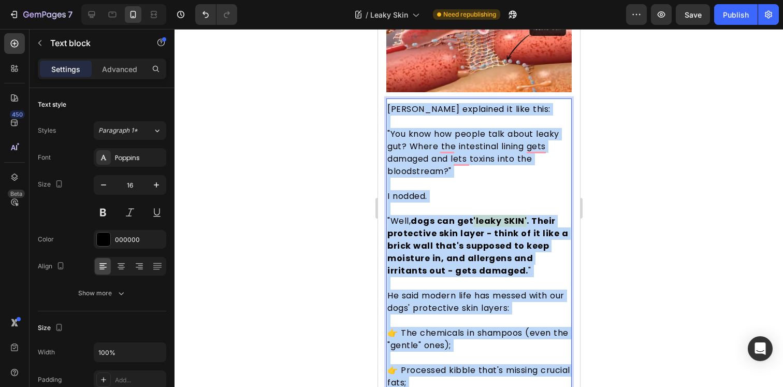
scroll to position [1733, 0]
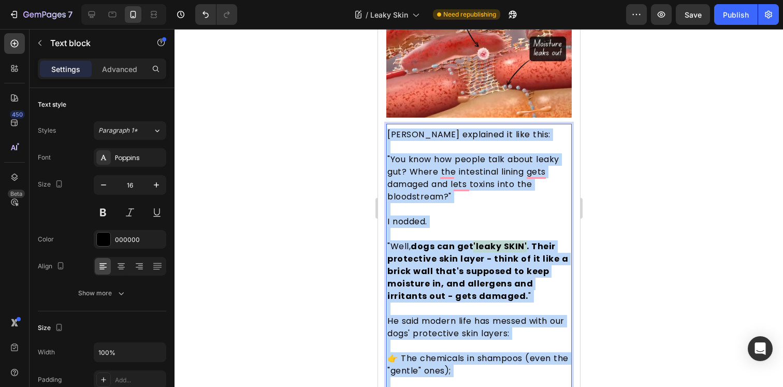
drag, startPoint x: 465, startPoint y: 345, endPoint x: 389, endPoint y: 124, distance: 233.0
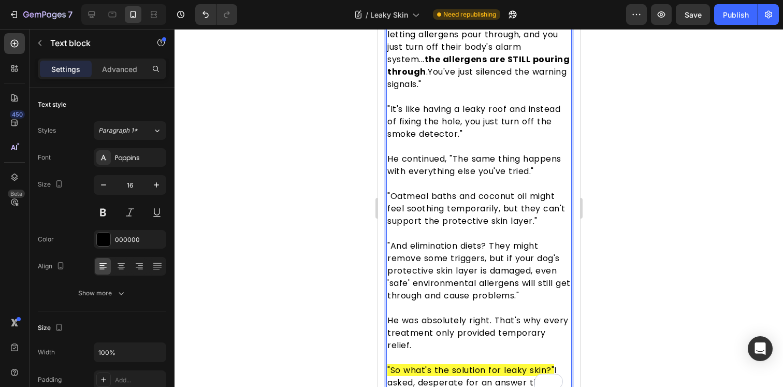
scroll to position [1961, 0]
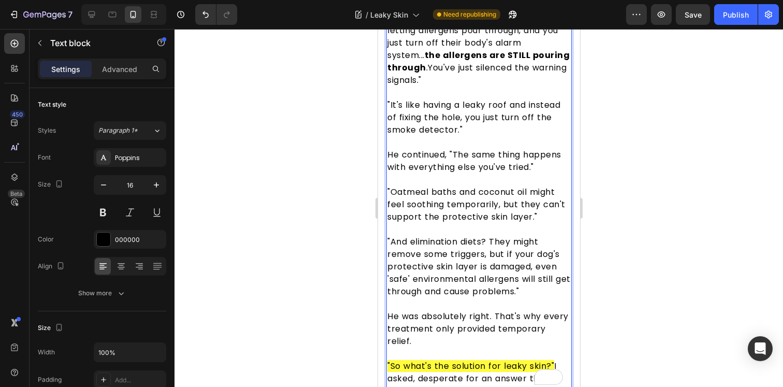
click at [461, 174] on p "Rich Text Editor. Editing area: main" at bounding box center [478, 180] width 183 height 12
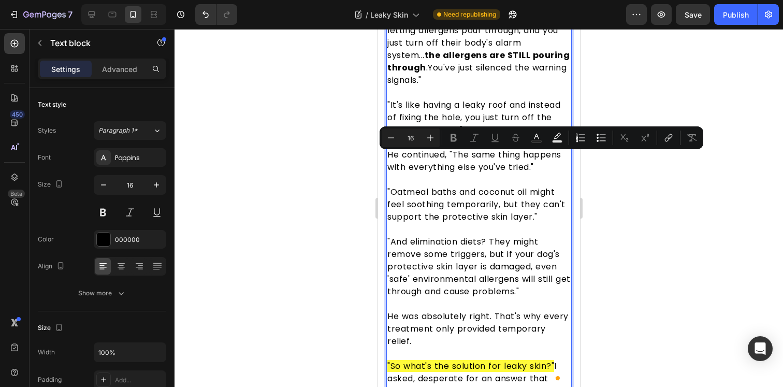
click at [447, 150] on p "He continued, "The same thing happens with everything else you've tried."" at bounding box center [478, 161] width 183 height 25
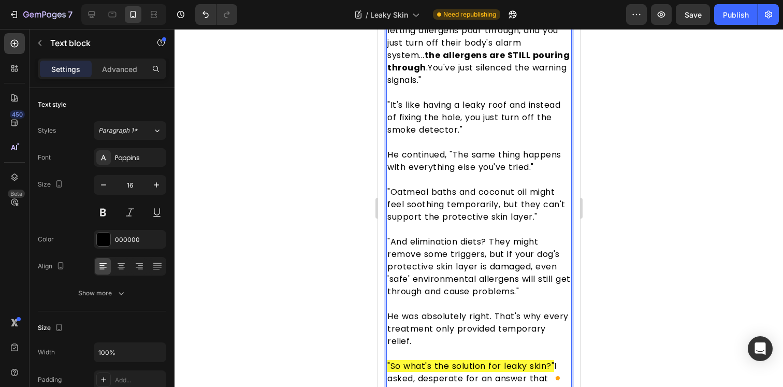
click at [635, 182] on div at bounding box center [479, 208] width 609 height 358
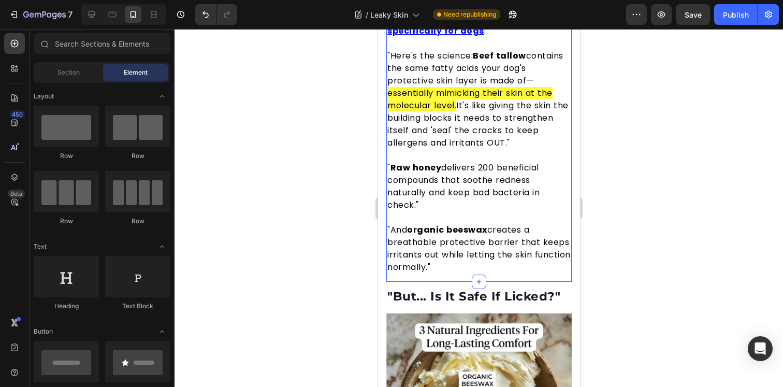
scroll to position [2867, 0]
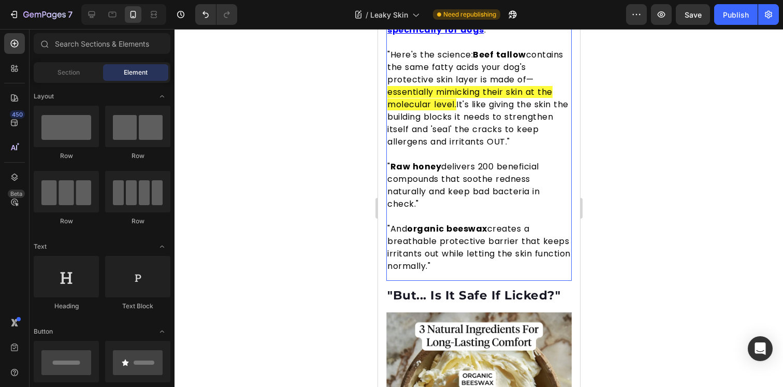
click at [460, 223] on p at bounding box center [478, 216] width 183 height 12
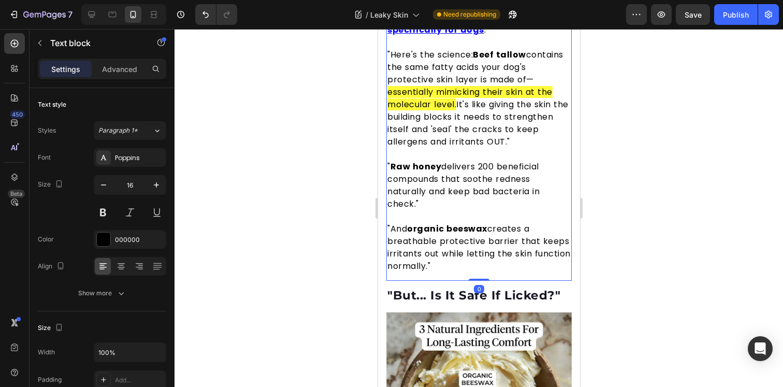
click at [460, 223] on p at bounding box center [478, 216] width 183 height 12
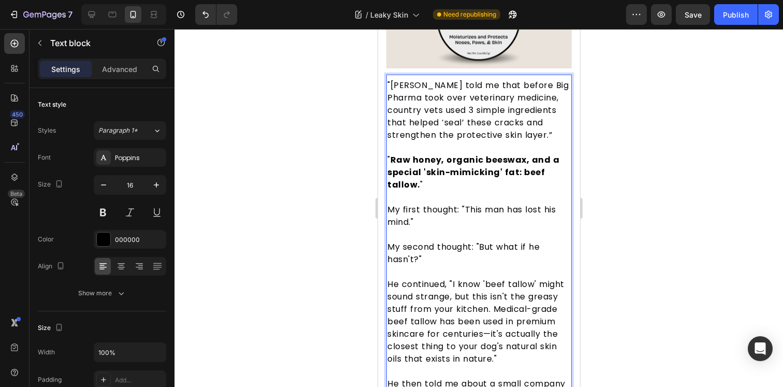
scroll to position [2437, 0]
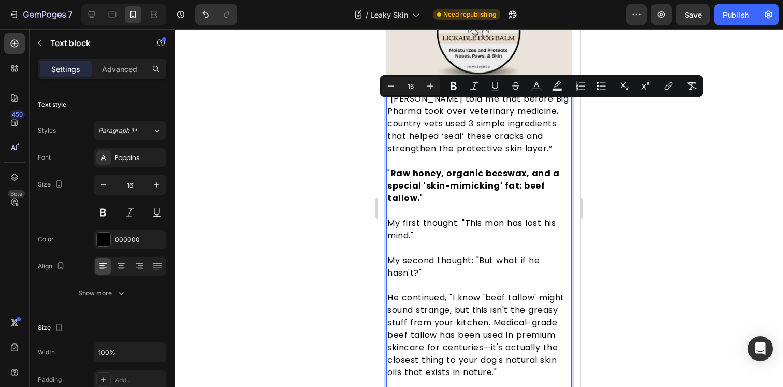
drag, startPoint x: 477, startPoint y: 286, endPoint x: 388, endPoint y: 104, distance: 202.8
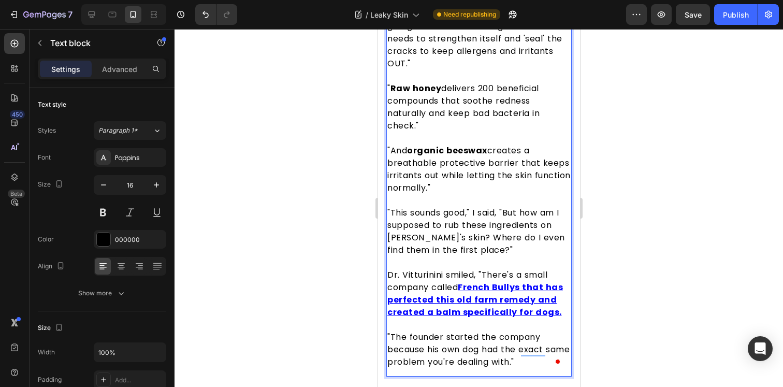
scroll to position [2871, 0]
click at [428, 223] on p ""This sounds good," I said, "But how am I supposed to rub these ingredients on …" at bounding box center [478, 232] width 183 height 50
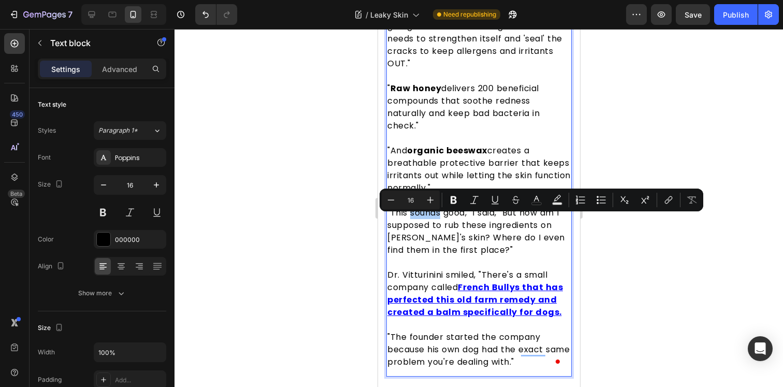
click at [308, 235] on div at bounding box center [479, 208] width 609 height 358
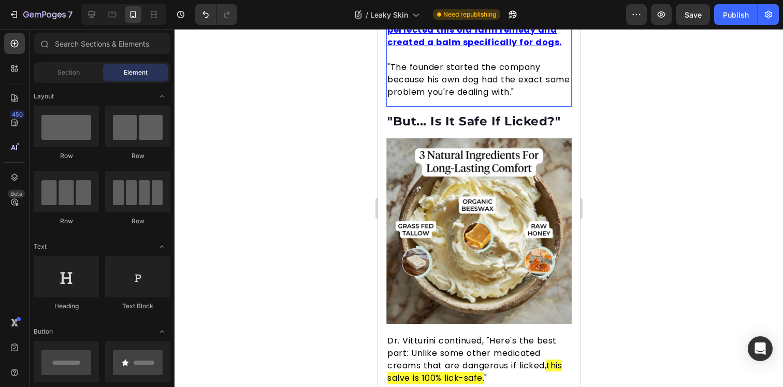
scroll to position [3169, 0]
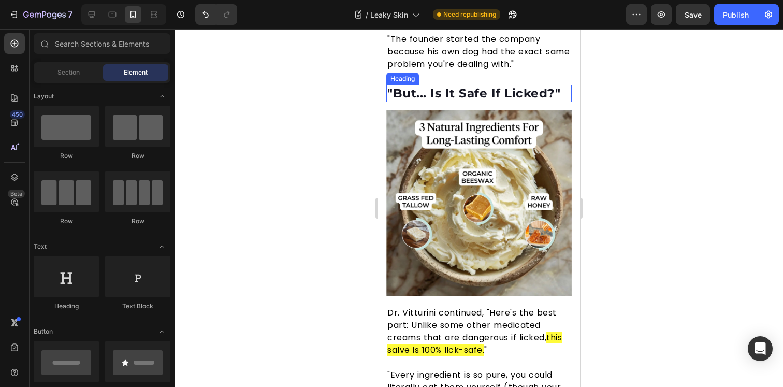
click at [431, 103] on h2 ""But... Is It Safe If Licked?"" at bounding box center [478, 94] width 185 height 18
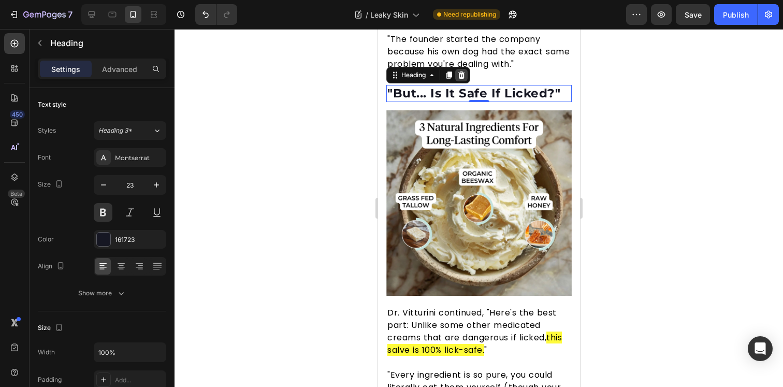
click at [462, 79] on icon at bounding box center [461, 75] width 8 height 8
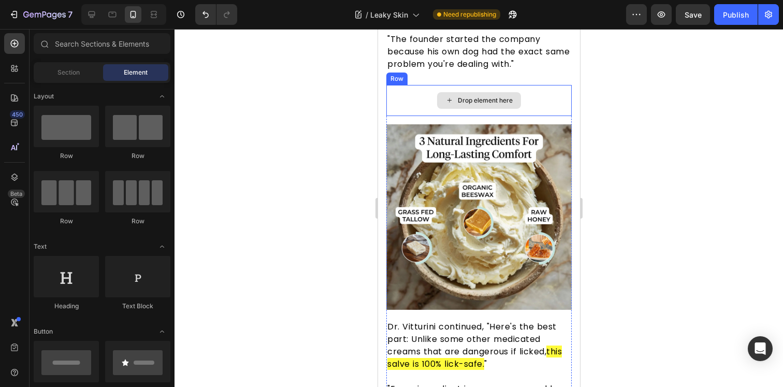
click at [451, 105] on div "Drop element here" at bounding box center [479, 100] width 84 height 17
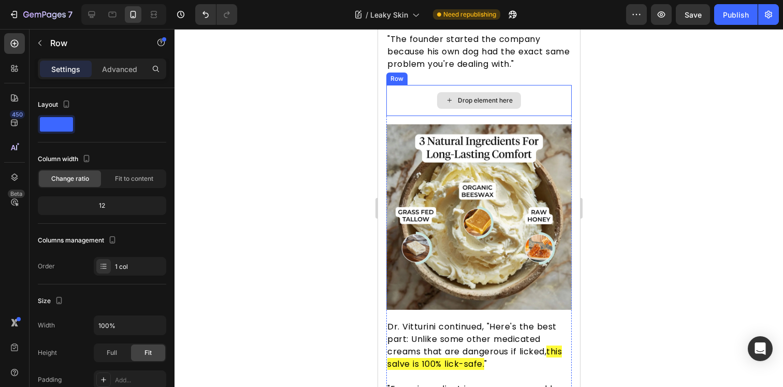
click at [421, 109] on div "Drop element here" at bounding box center [478, 100] width 185 height 31
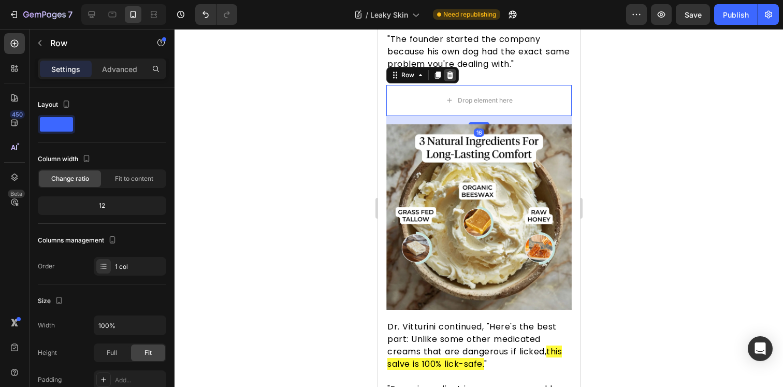
click at [452, 79] on icon at bounding box center [450, 75] width 8 height 8
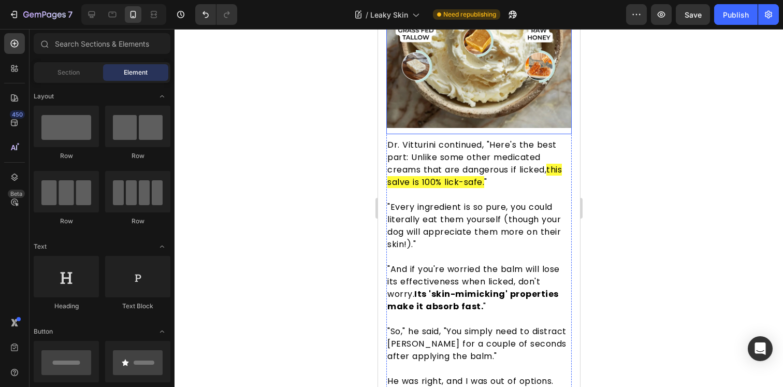
scroll to position [3324, 0]
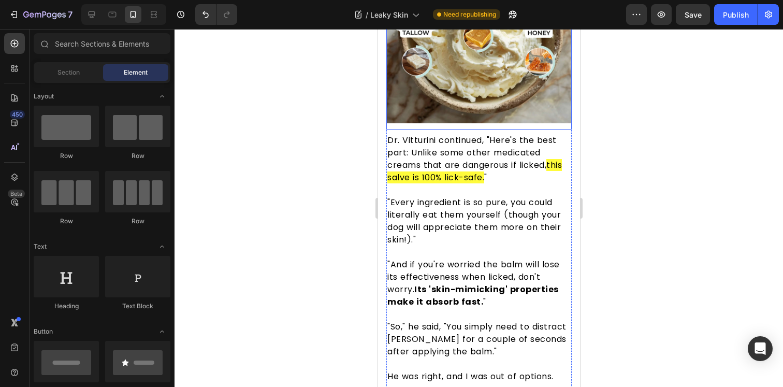
click at [465, 221] on p ""Every ingredient is so pure, you could literally eat them yourself (though you…" at bounding box center [478, 221] width 183 height 50
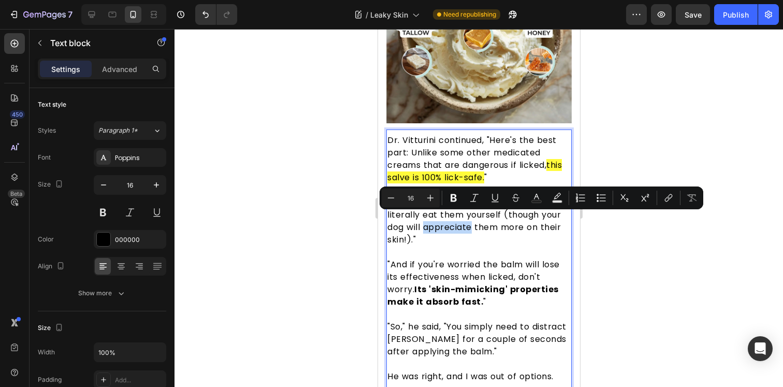
click at [461, 263] on p ""And if you're worried the balm will lose its effectiveness when licked, don't …" at bounding box center [478, 284] width 183 height 50
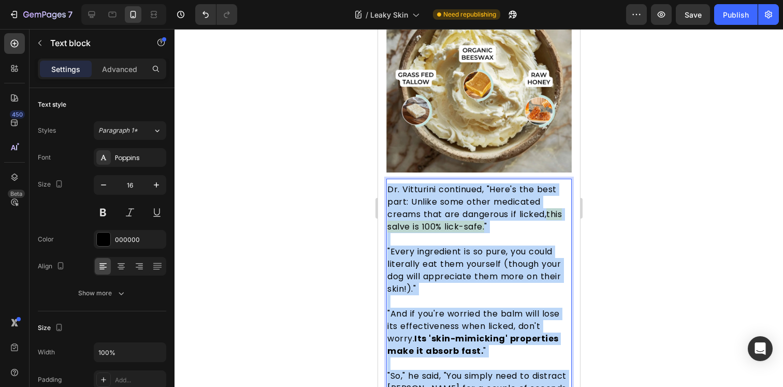
scroll to position [3230, 0]
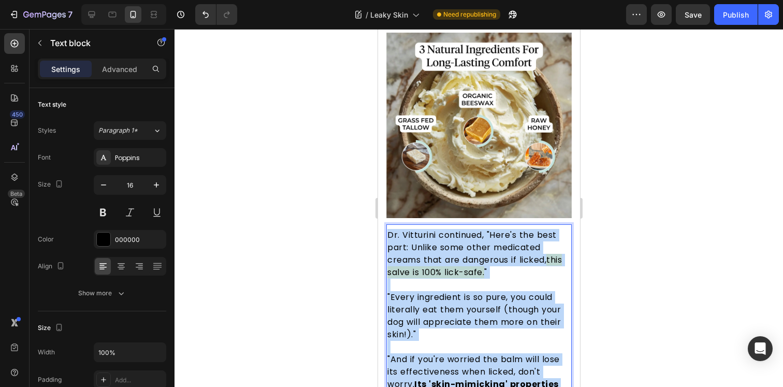
drag, startPoint x: 508, startPoint y: 250, endPoint x: 388, endPoint y: 227, distance: 122.4
click at [388, 228] on div "Dr. Vitturini continued, "Here's the best part: Unlike some other medicated cre…" at bounding box center [478, 384] width 185 height 313
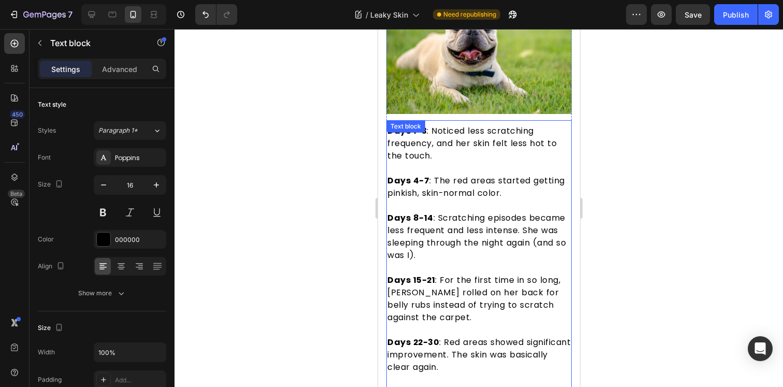
scroll to position [4326, 0]
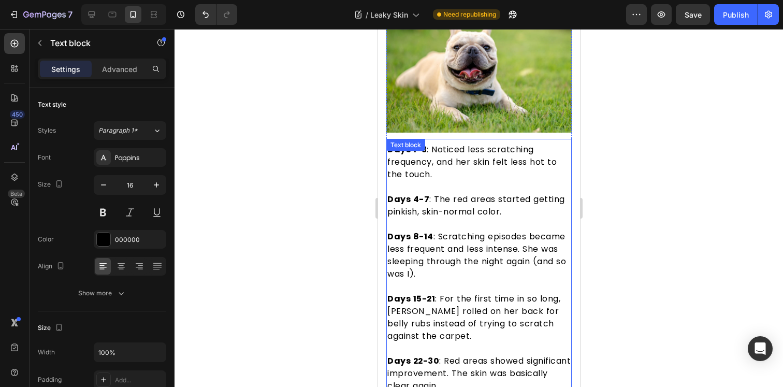
click at [425, 193] on strong "Days 4-7" at bounding box center [408, 199] width 42 height 12
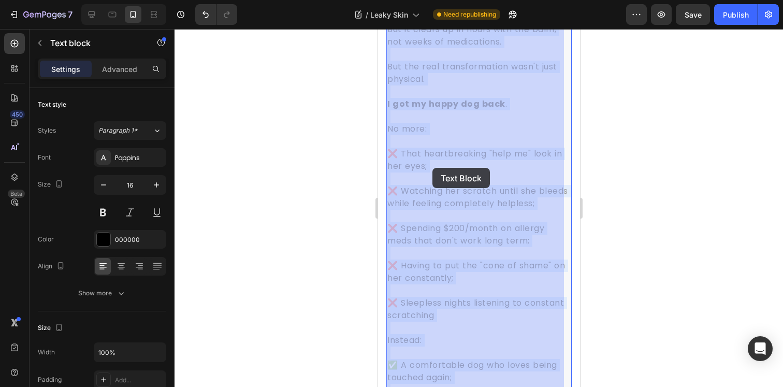
scroll to position [4898, 0]
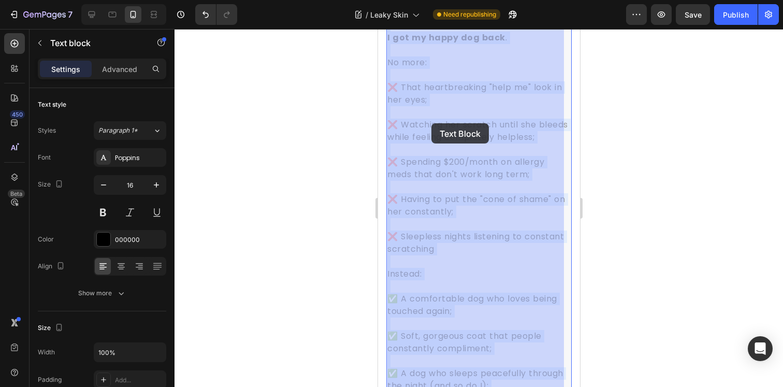
drag, startPoint x: 390, startPoint y: 144, endPoint x: 431, endPoint y: 123, distance: 46.3
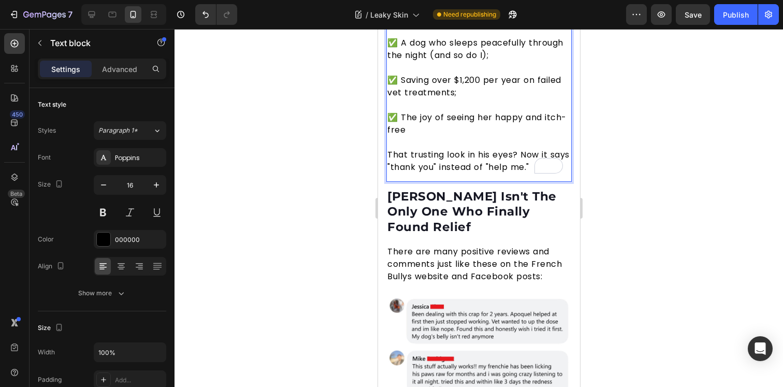
scroll to position [5036, 0]
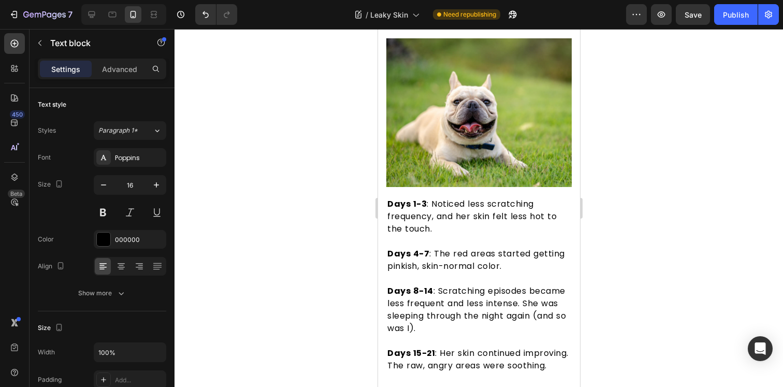
scroll to position [4334, 0]
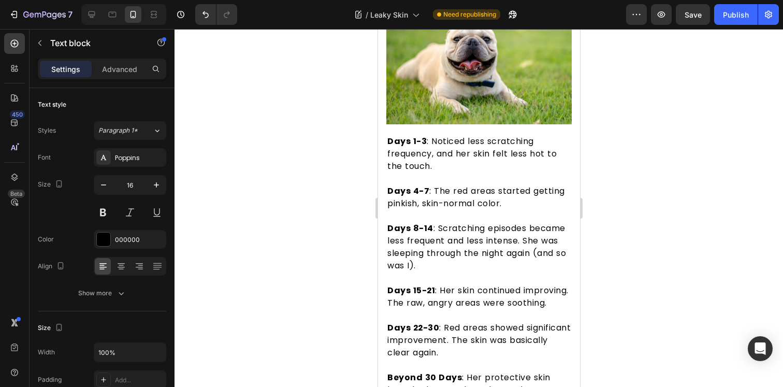
click at [319, 225] on div at bounding box center [479, 208] width 609 height 358
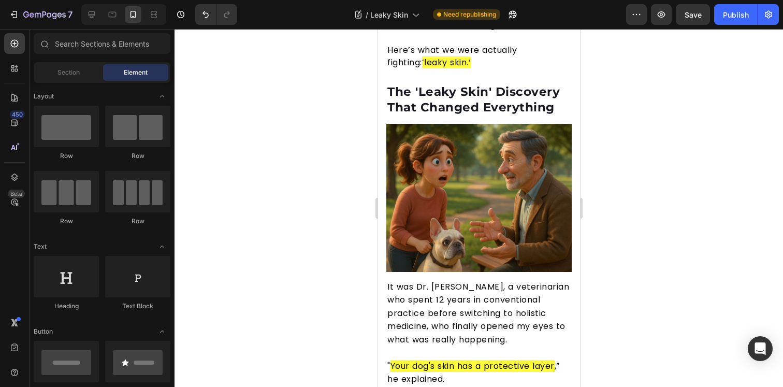
scroll to position [795, 0]
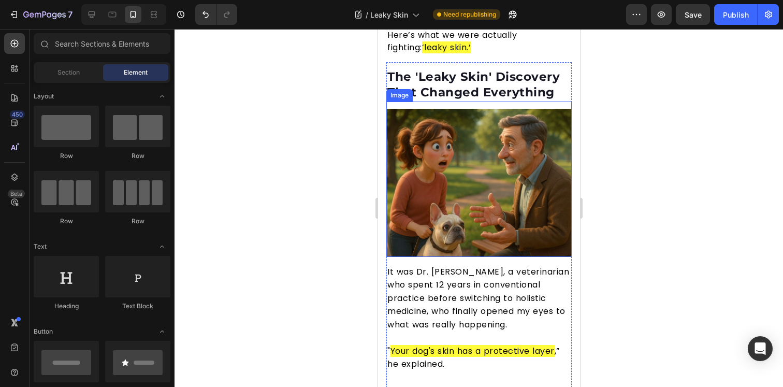
click at [465, 158] on img at bounding box center [478, 183] width 185 height 148
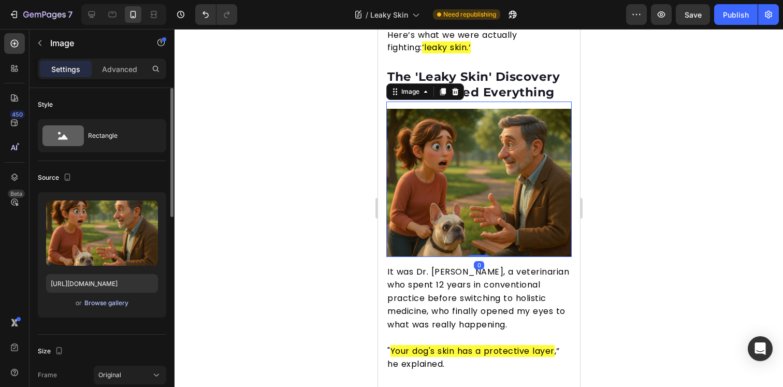
click at [101, 299] on div "Browse gallery" at bounding box center [106, 302] width 44 height 9
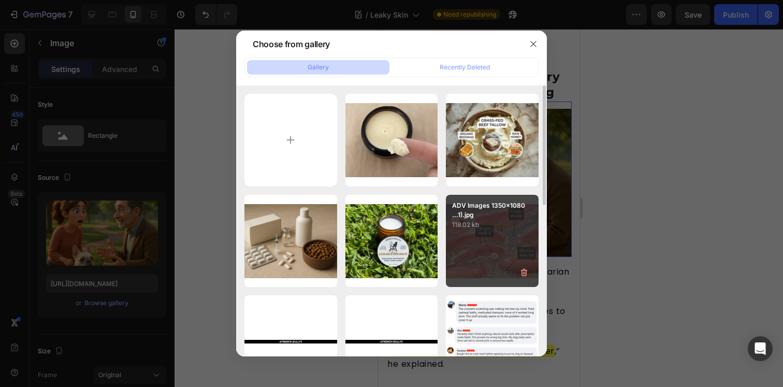
click at [482, 249] on div "ADV Images 1350x1080 ...1).jpg 118.02 kb" at bounding box center [492, 241] width 93 height 93
type input "https://cdn.shopify.com/s/files/1/0919/5071/1080/files/gempages_555959025959699…"
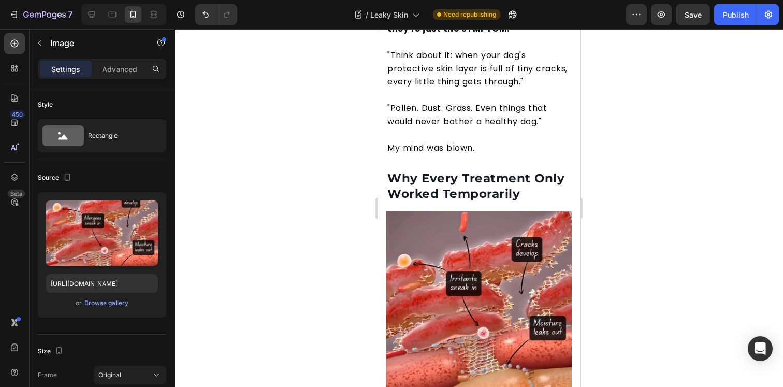
scroll to position [1565, 0]
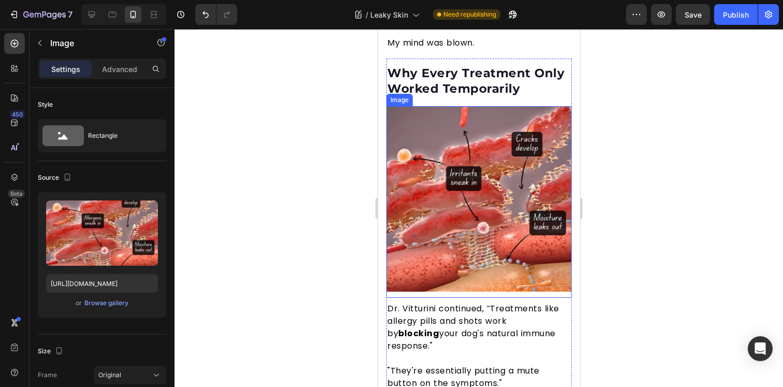
click at [470, 183] on img at bounding box center [478, 198] width 185 height 185
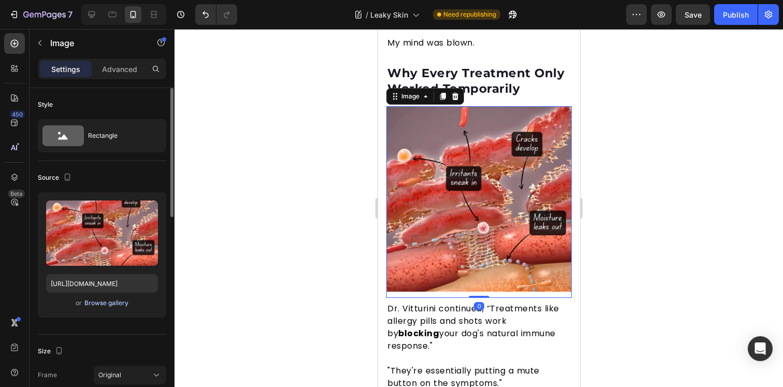
click at [96, 298] on div "Browse gallery" at bounding box center [106, 302] width 44 height 9
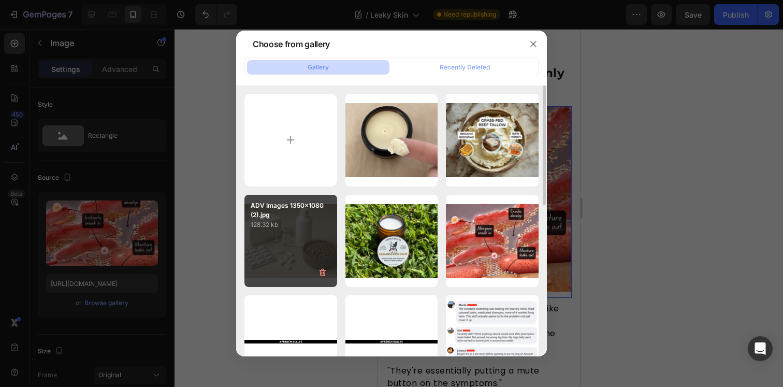
click at [302, 231] on div "ADV Images 1350x1080 (2).jpg 128.32 kb" at bounding box center [291, 241] width 93 height 93
type input "https://cdn.shopify.com/s/files/1/0919/5071/1080/files/gempages_555959025959699…"
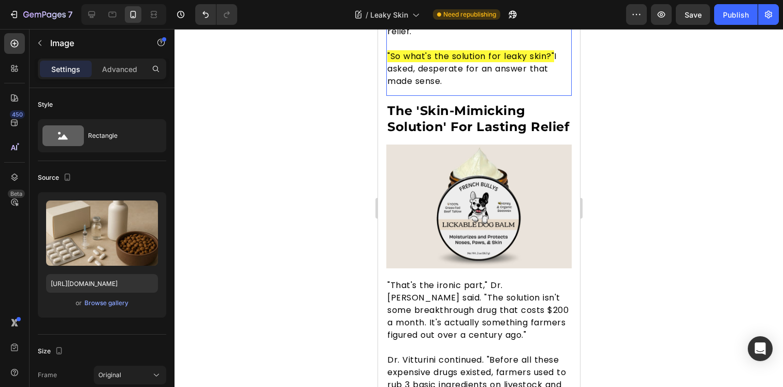
scroll to position [2260, 0]
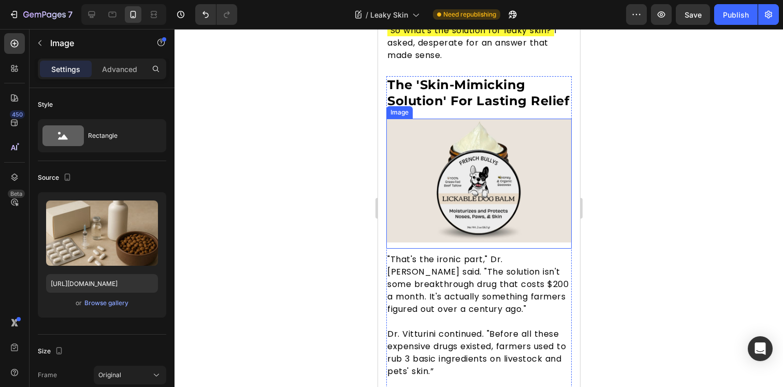
click at [458, 195] on img at bounding box center [478, 181] width 185 height 124
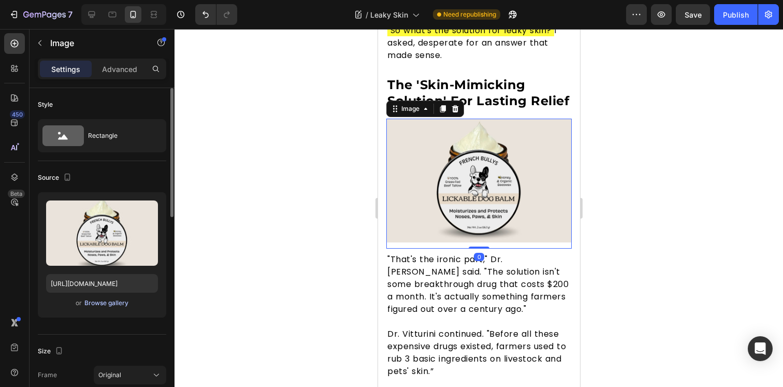
click at [113, 307] on div "Browse gallery" at bounding box center [106, 302] width 44 height 9
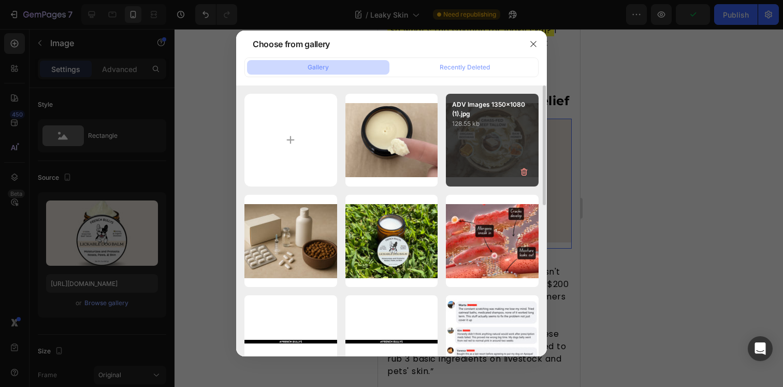
click at [483, 160] on div "ADV Images 1350x1080 (1).jpg 128.55 kb" at bounding box center [492, 140] width 93 height 93
type input "https://cdn.shopify.com/s/files/1/0919/5071/1080/files/gempages_555959025959699…"
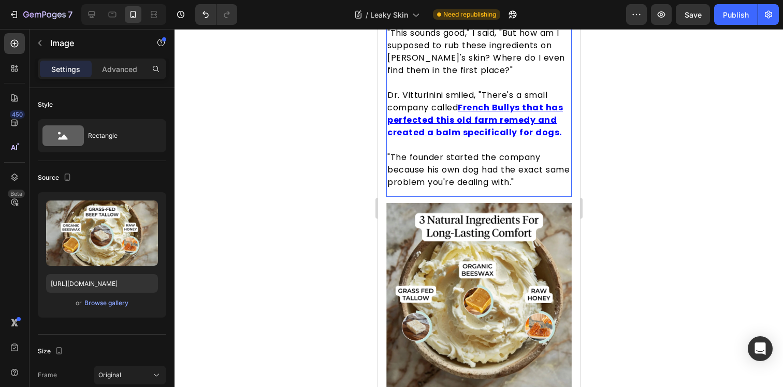
scroll to position [3064, 0]
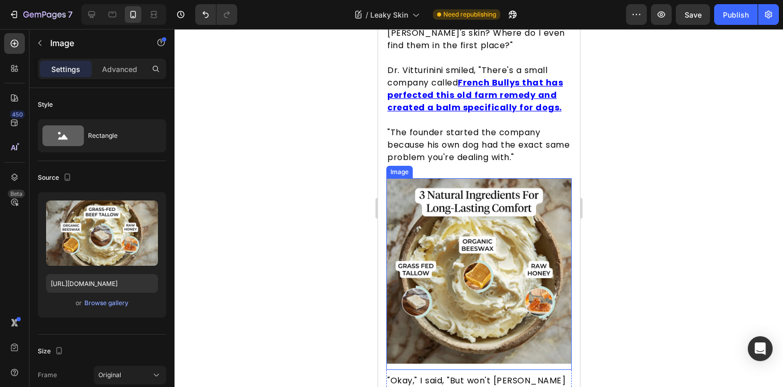
click at [467, 230] on img at bounding box center [478, 270] width 185 height 185
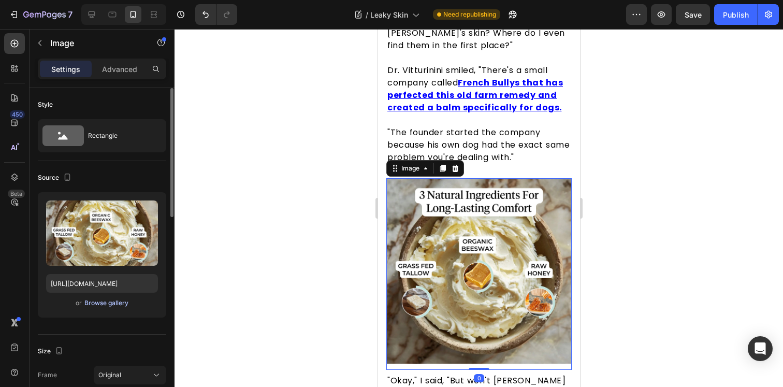
click at [110, 306] on div "Browse gallery" at bounding box center [106, 302] width 44 height 9
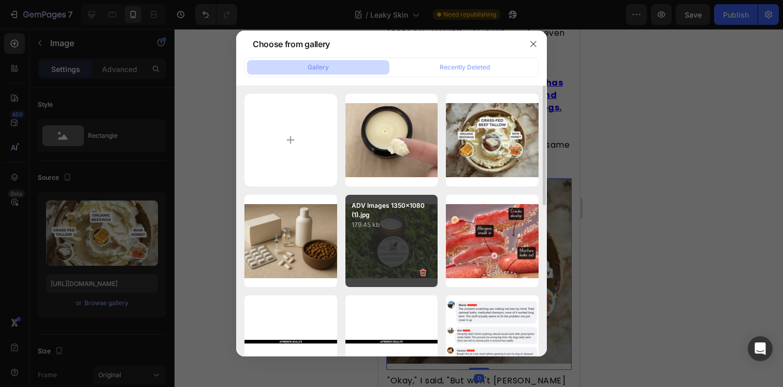
click at [387, 232] on div "ADV Images 1350x1080 (1).jpg 179.45 kb" at bounding box center [392, 241] width 93 height 93
type input "https://cdn.shopify.com/s/files/1/0919/5071/1080/files/gempages_555959025959699…"
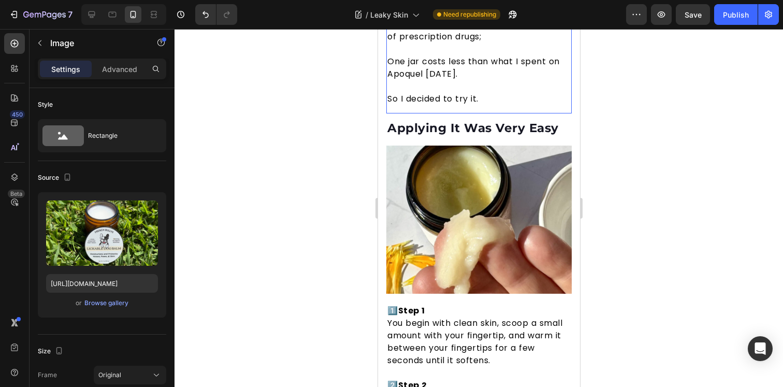
scroll to position [3727, 0]
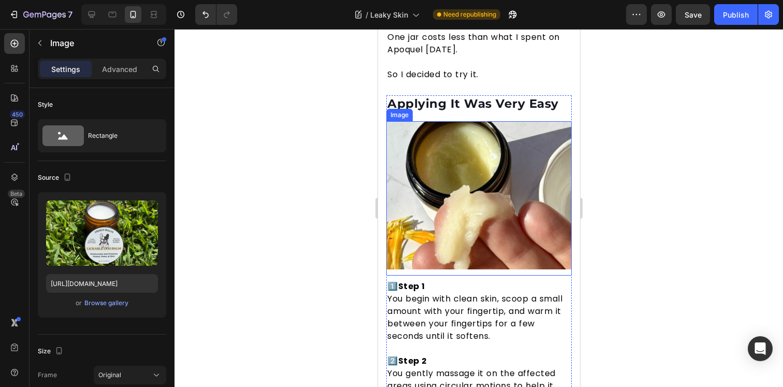
click at [466, 157] on img at bounding box center [478, 195] width 185 height 148
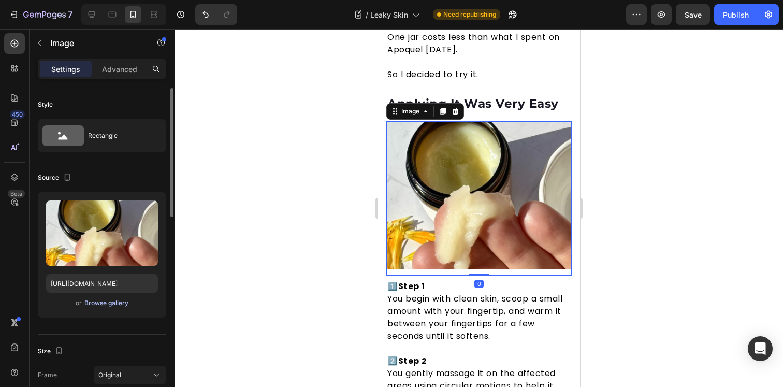
click at [111, 307] on div "Browse gallery" at bounding box center [106, 302] width 44 height 9
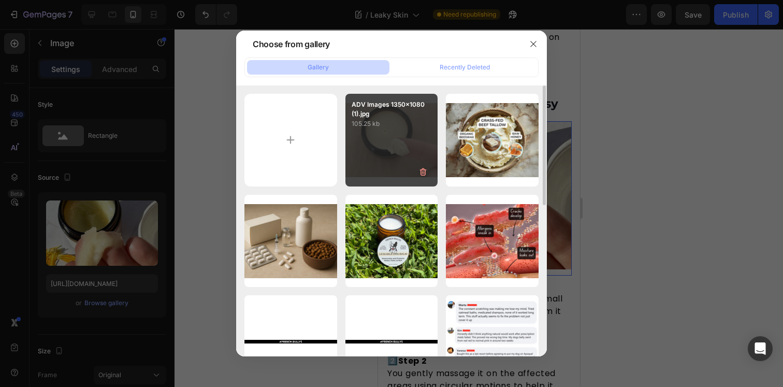
click at [376, 146] on div "ADV Images 1350x1080 (1).jpg 105.25 kb" at bounding box center [392, 140] width 93 height 93
type input "https://cdn.shopify.com/s/files/1/0919/5071/1080/files/gempages_555959025959699…"
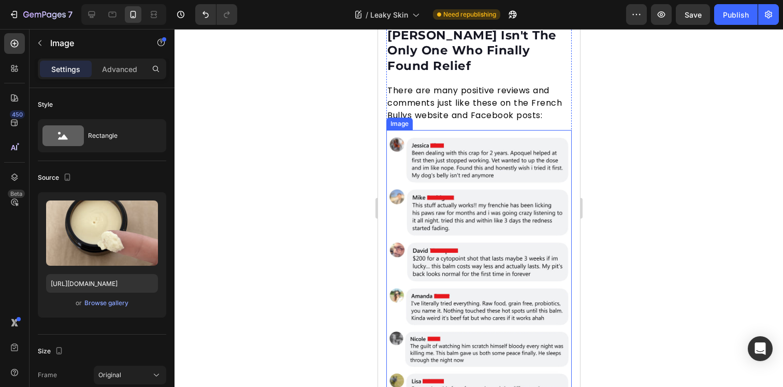
click at [646, 205] on div at bounding box center [479, 208] width 609 height 358
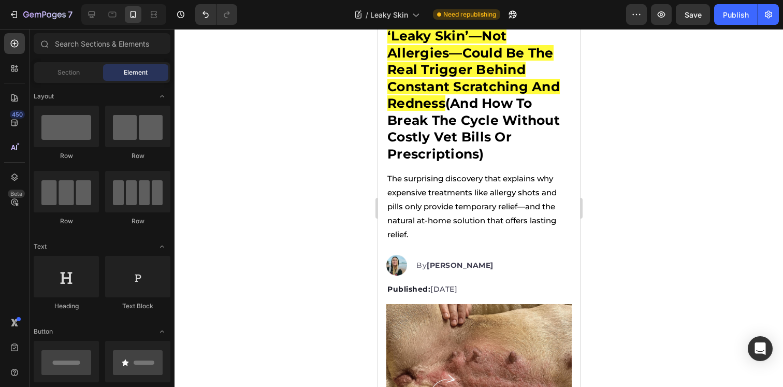
scroll to position [0, 0]
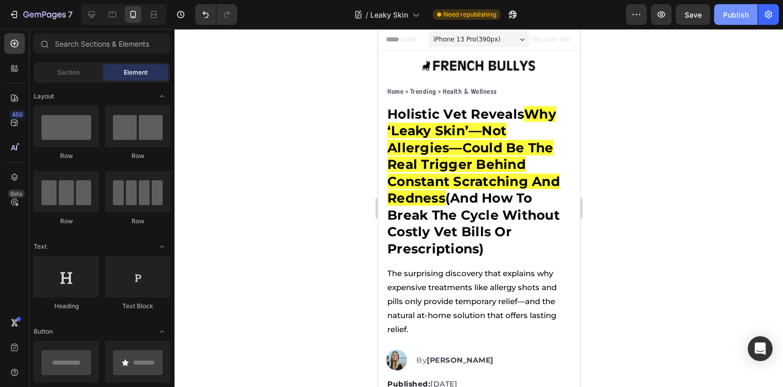
click at [734, 16] on div "Publish" at bounding box center [736, 14] width 26 height 11
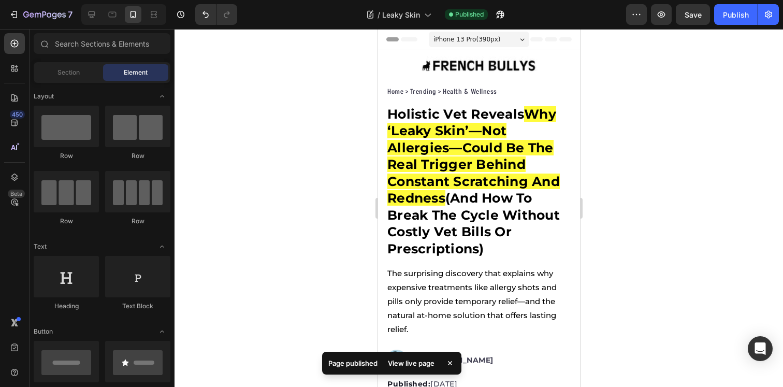
click at [617, 205] on div at bounding box center [479, 208] width 609 height 358
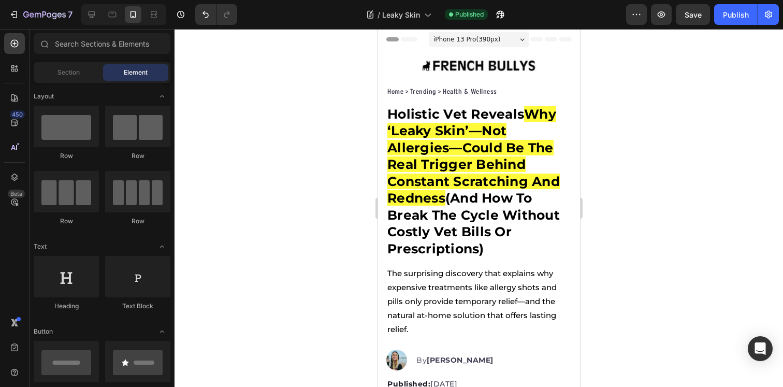
click at [309, 251] on div at bounding box center [479, 208] width 609 height 358
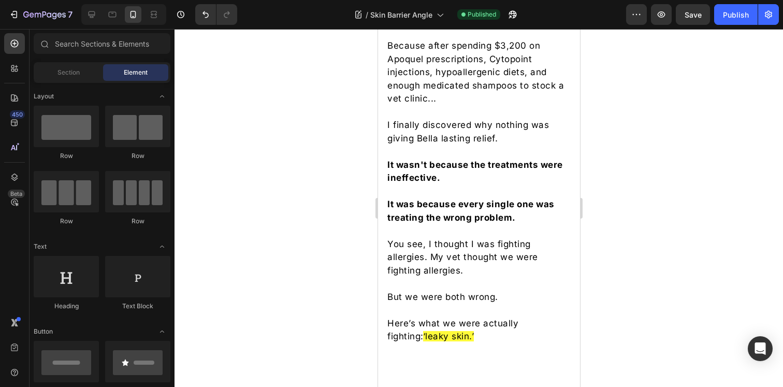
scroll to position [503, 0]
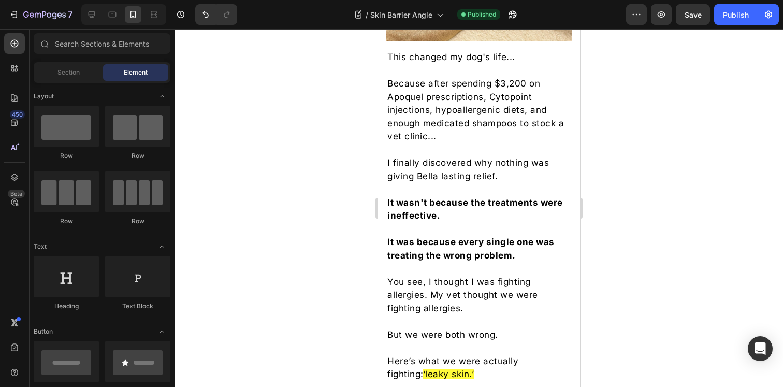
click at [457, 182] on p "I finally discovered why nothing was giving Bella lasting relief." at bounding box center [478, 169] width 183 height 26
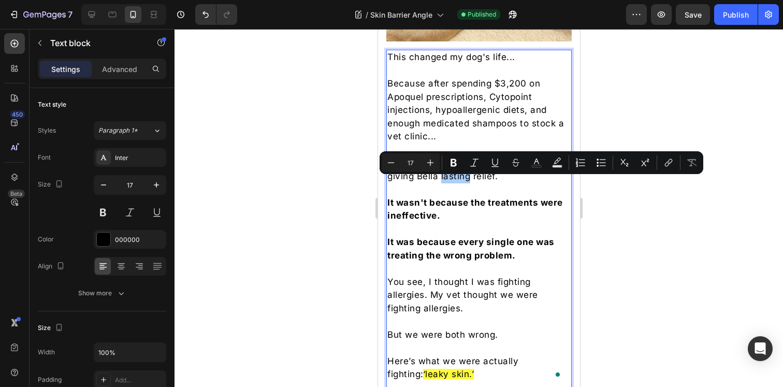
click at [605, 234] on div at bounding box center [479, 208] width 609 height 358
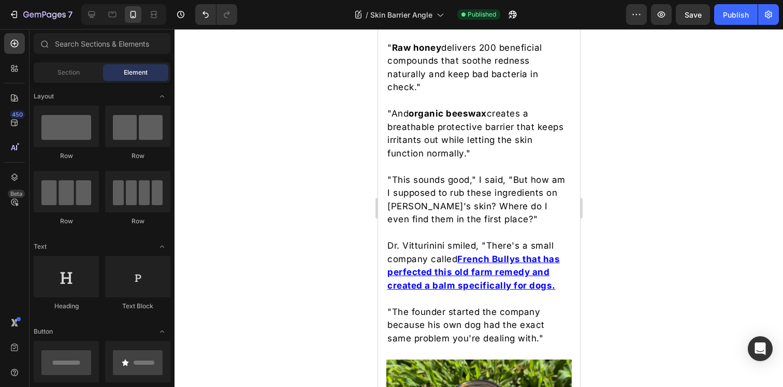
scroll to position [3049, 0]
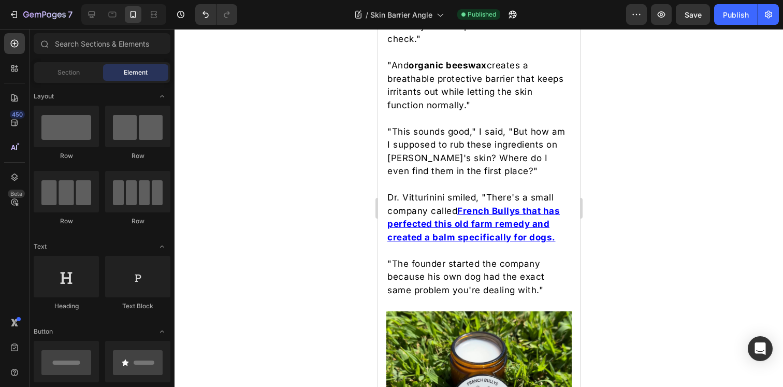
click at [475, 173] on p ""This sounds good," I said, "But how am I supposed to rub these ingredients on …" at bounding box center [478, 151] width 183 height 53
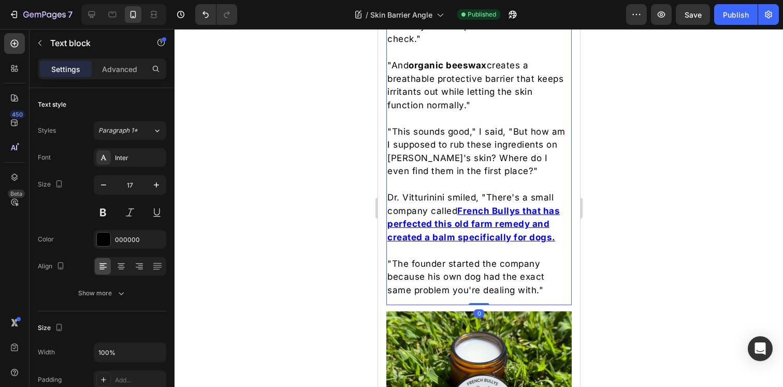
click at [475, 173] on p ""This sounds good," I said, "But how am I supposed to rub these ingredients on …" at bounding box center [478, 151] width 183 height 53
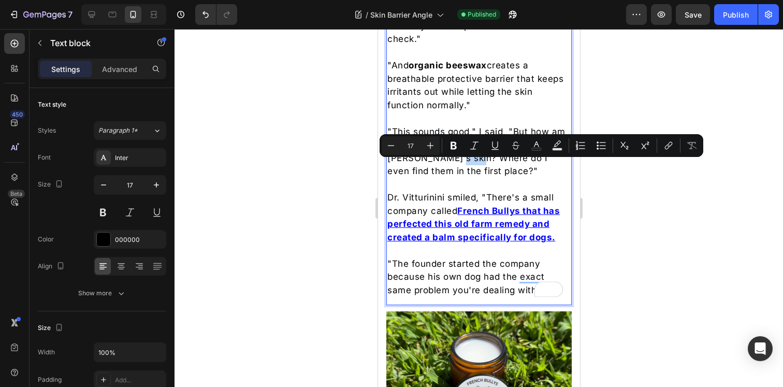
click at [518, 297] on p ""The founder started the company because his own dog had the exact same problem…" at bounding box center [478, 278] width 183 height 40
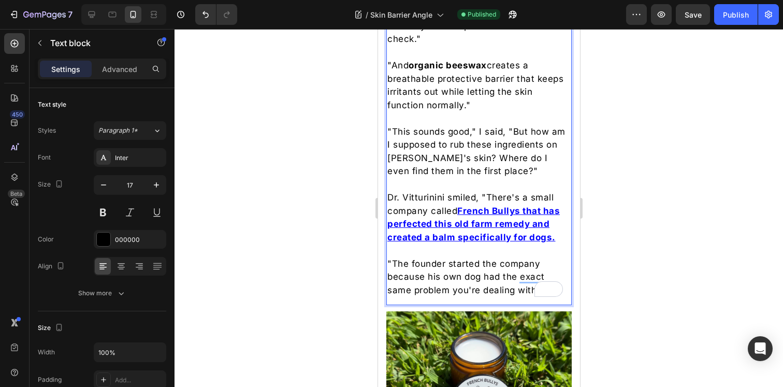
click at [475, 281] on p ""The founder started the company because his own dog had the exact same problem…" at bounding box center [478, 278] width 183 height 40
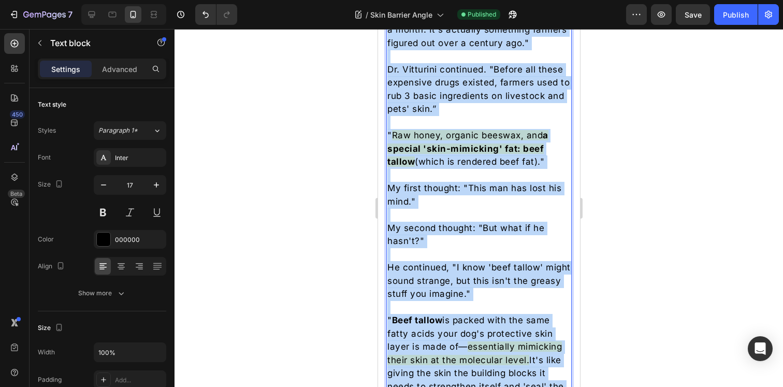
scroll to position [2536, 0]
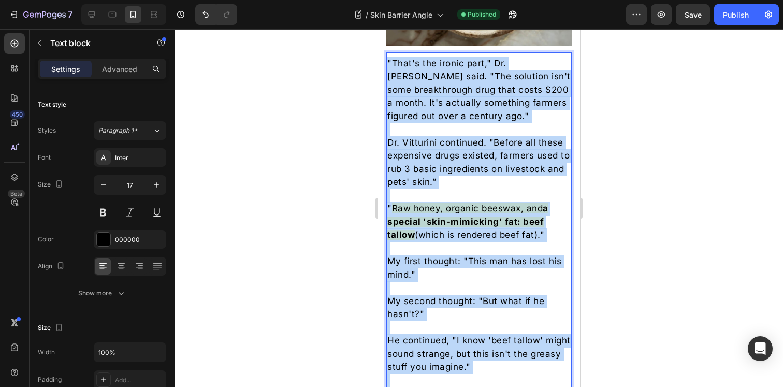
drag, startPoint x: 543, startPoint y: 298, endPoint x: 388, endPoint y: 72, distance: 274.1
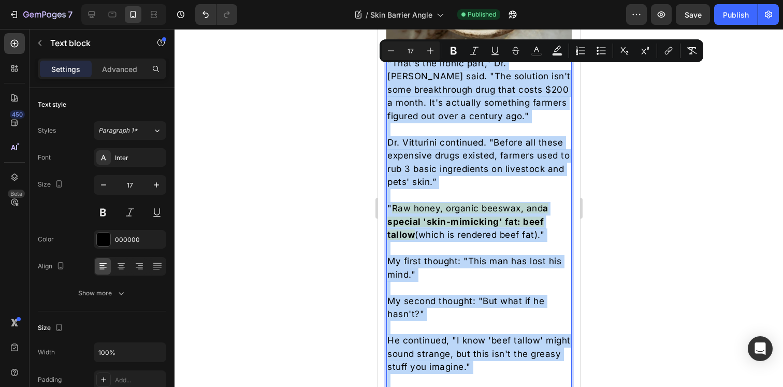
copy div ""Lore'i dol sitame cons," Ad. Elitseddo eius. "Tem incididu utl'e dolo magnaali…"
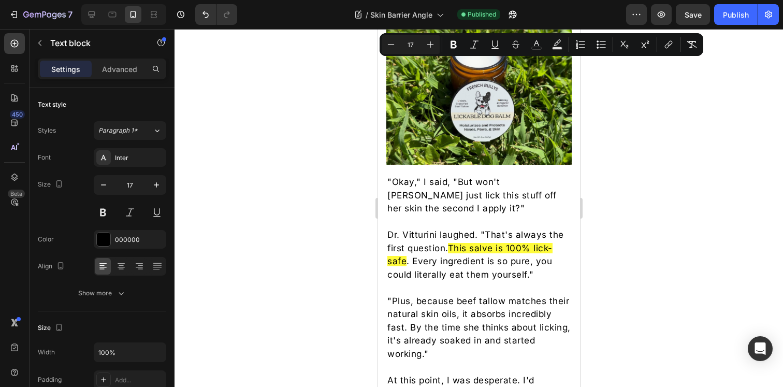
type input "16"
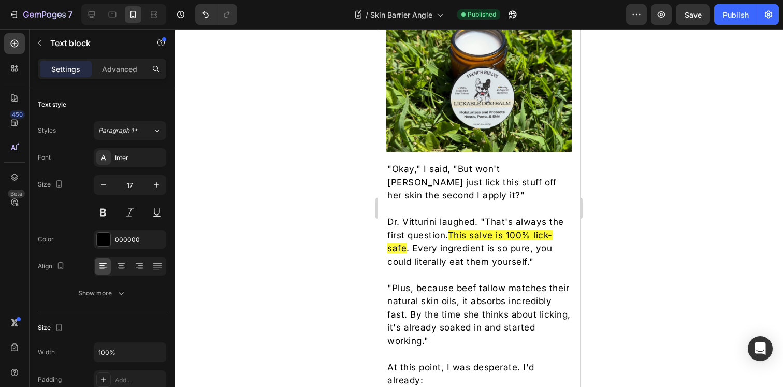
scroll to position [3360, 0]
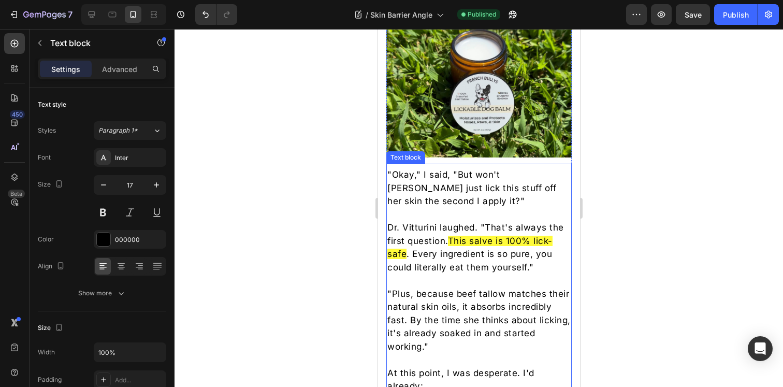
click at [447, 221] on p "Dr. Vitturini laughed. "That's always the first question. This salve is 100% li…" at bounding box center [478, 247] width 183 height 53
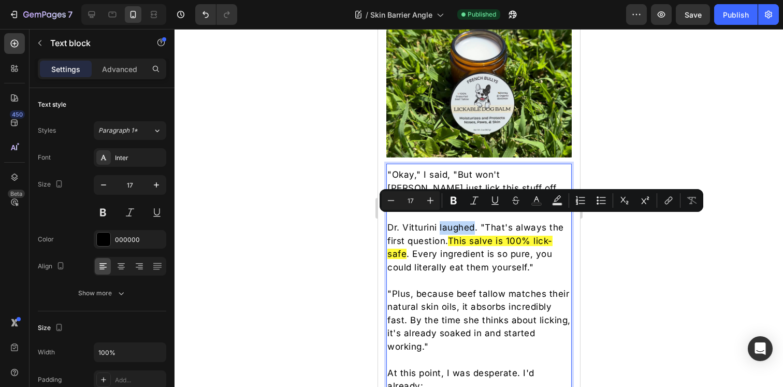
click at [447, 255] on p "Dr. Vitturini laughed. "That's always the first question. This salve is 100% li…" at bounding box center [478, 247] width 183 height 53
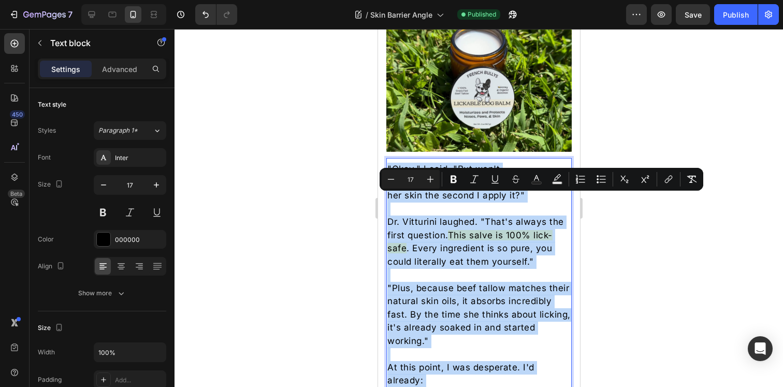
scroll to position [3328, 0]
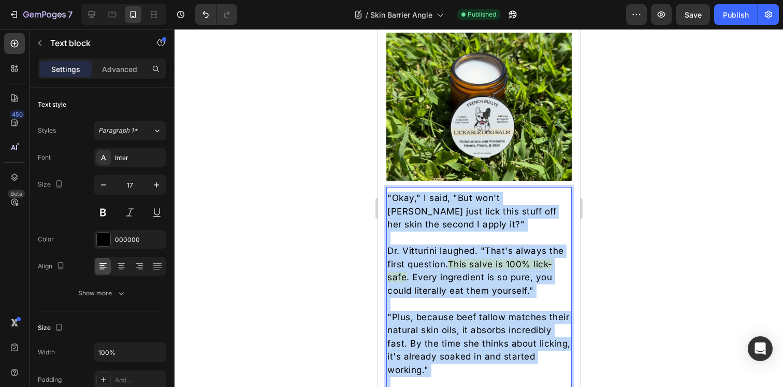
drag, startPoint x: 490, startPoint y: 226, endPoint x: 388, endPoint y: 201, distance: 104.6
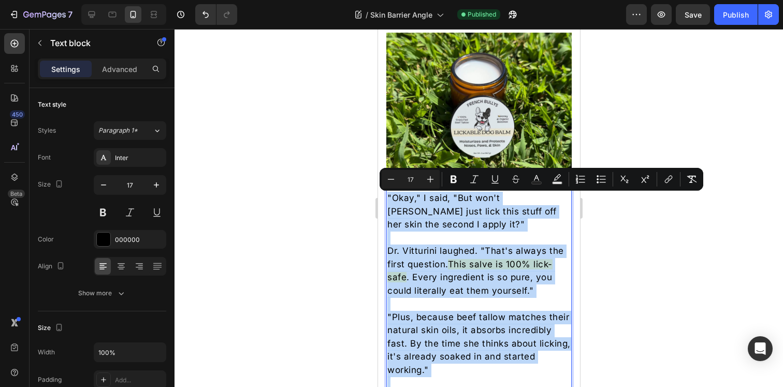
copy div ""Okay," I said, "But won't [PERSON_NAME] just lick this stuff off her skin the …"
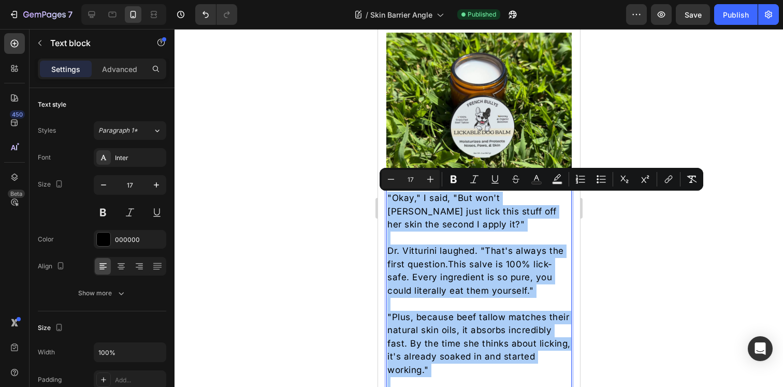
click at [315, 225] on div at bounding box center [479, 208] width 609 height 358
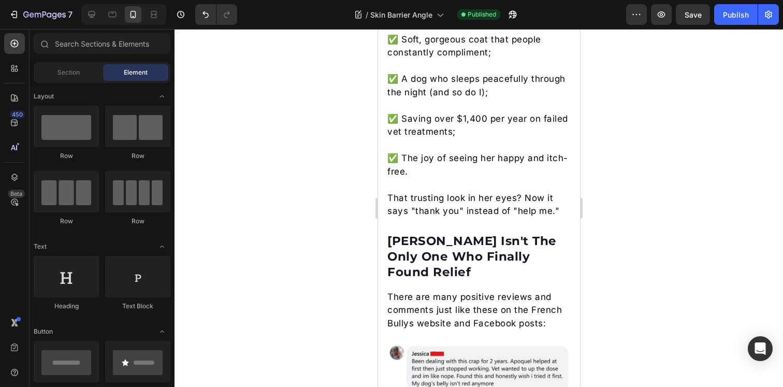
scroll to position [5274, 0]
click at [441, 217] on p "That trusting look in her eyes? Now it says "thank you" instead of "help me."" at bounding box center [478, 204] width 183 height 26
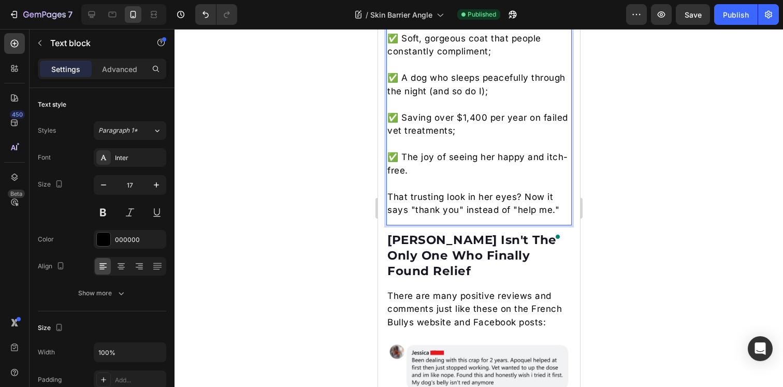
click at [496, 217] on p "That trusting look in her eyes? Now it says "thank you" instead of "help me."" at bounding box center [478, 204] width 183 height 26
drag, startPoint x: 556, startPoint y: 235, endPoint x: 505, endPoint y: 183, distance: 73.6
click at [461, 177] on p "✅ The joy of seeing her happy and itch-free." at bounding box center [478, 164] width 183 height 26
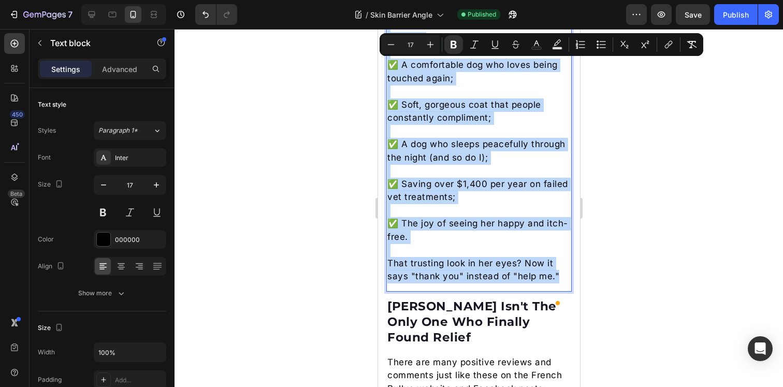
scroll to position [5211, 0]
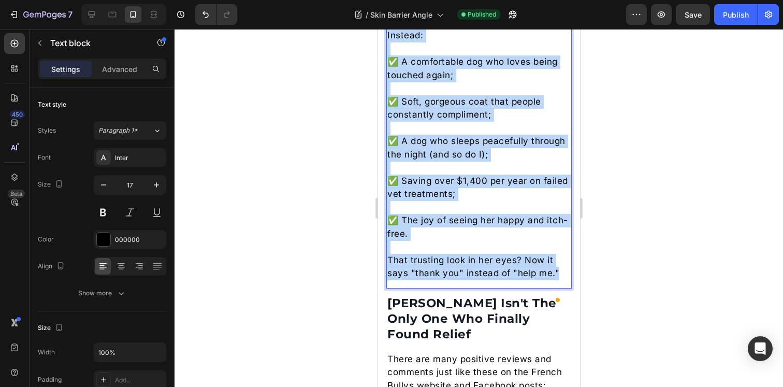
drag, startPoint x: 388, startPoint y: 99, endPoint x: 554, endPoint y: 295, distance: 257.7
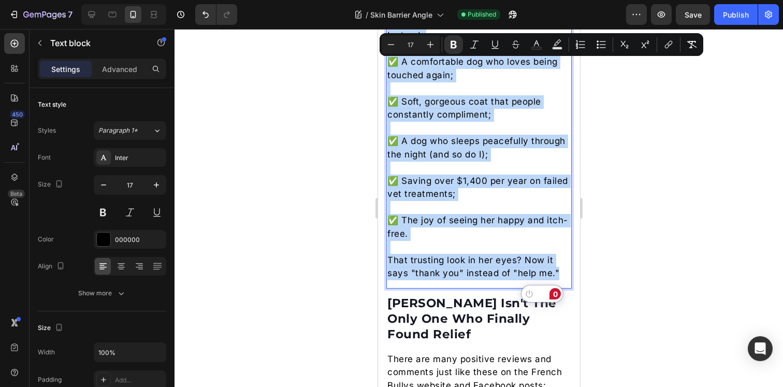
copy div "Lore 2-2 : Ipsumdo sita consectetu adipiscin, eli sed doei temp inci utl et dol…"
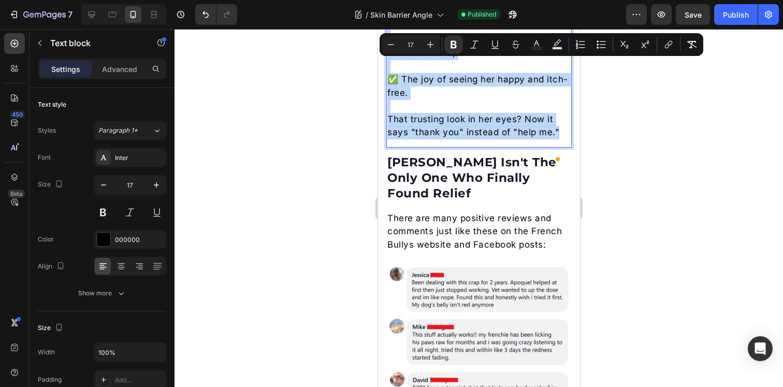
scroll to position [5354, 0]
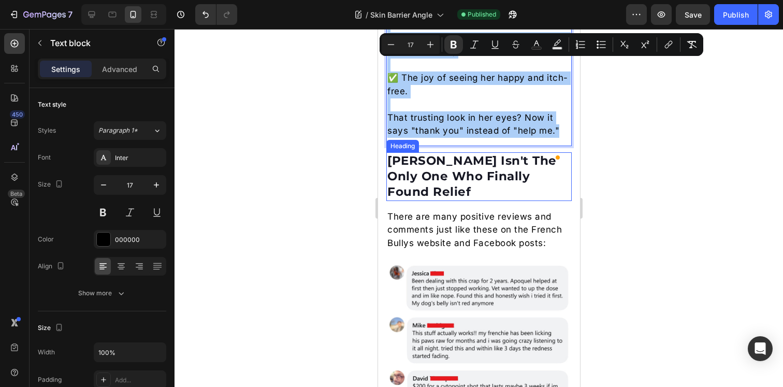
click at [640, 198] on div at bounding box center [479, 208] width 609 height 358
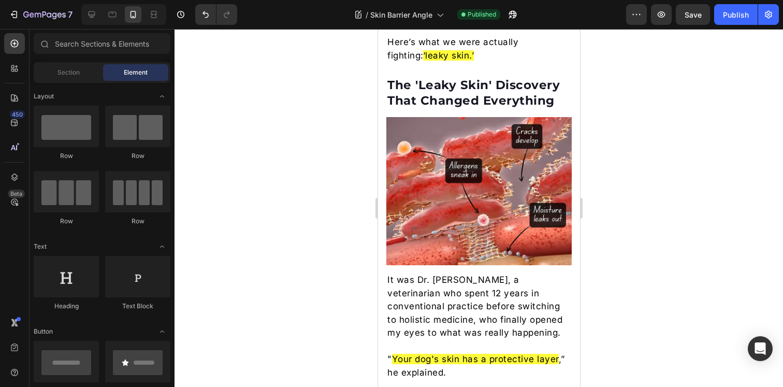
scroll to position [837, 0]
